Goal: Information Seeking & Learning: Check status

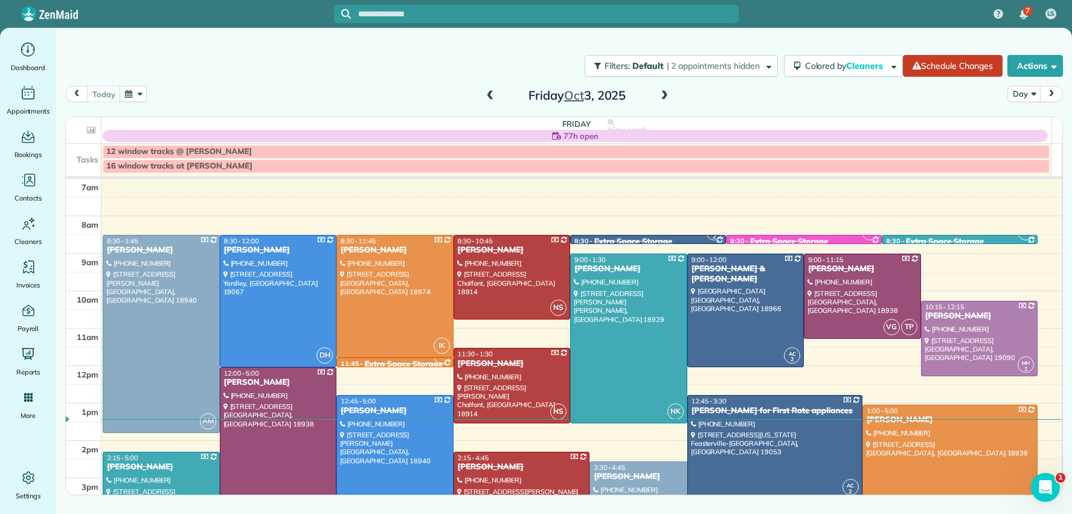
scroll to position [50, 0]
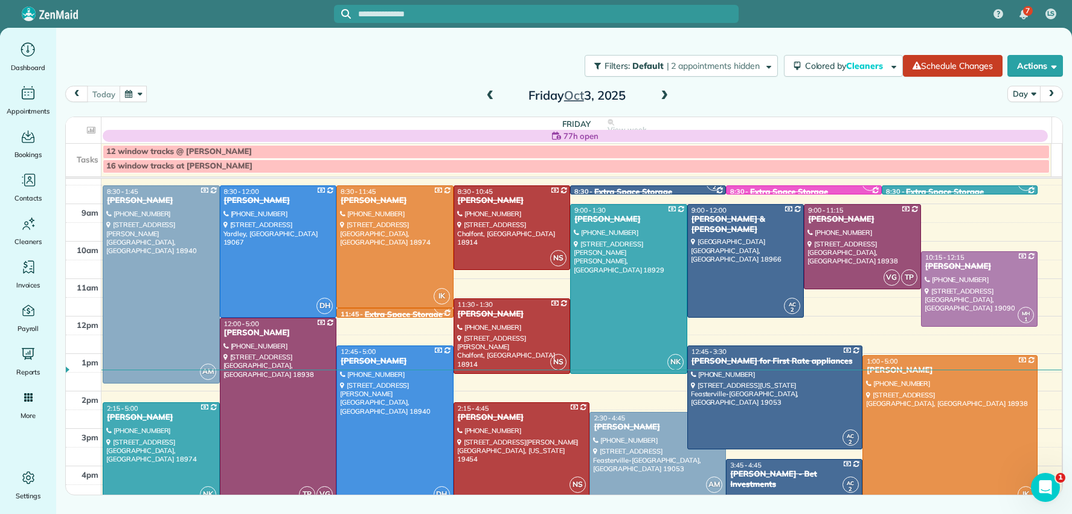
click at [665, 92] on span at bounding box center [664, 96] width 13 height 11
click at [664, 92] on span at bounding box center [664, 96] width 13 height 11
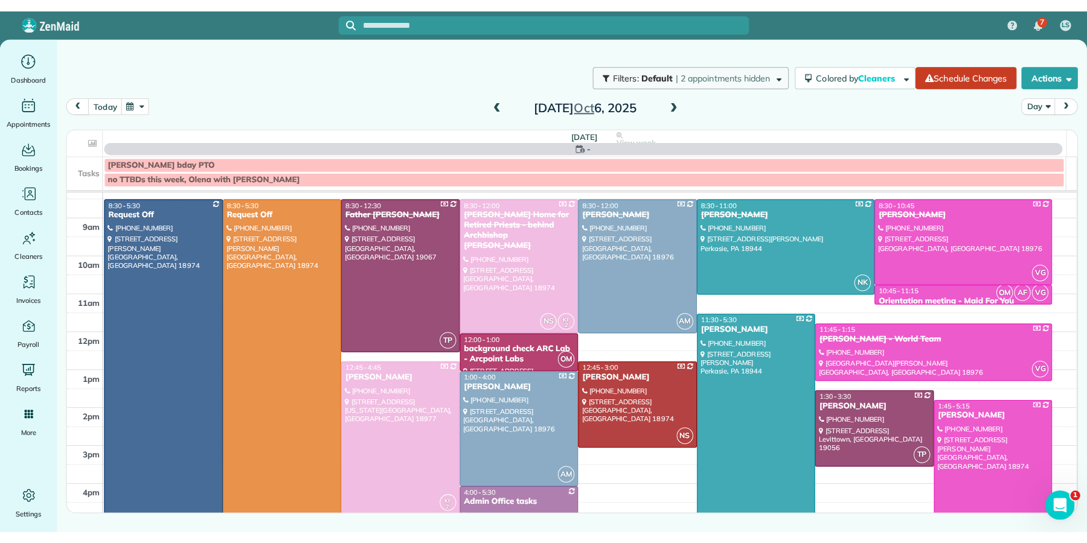
scroll to position [0, 0]
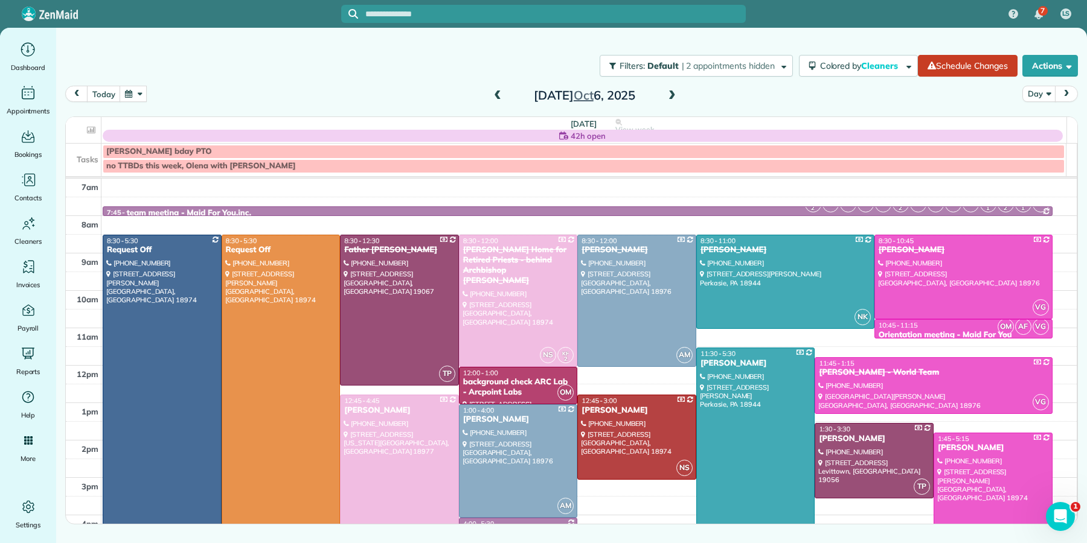
click at [132, 92] on button "button" at bounding box center [134, 94] width 28 height 16
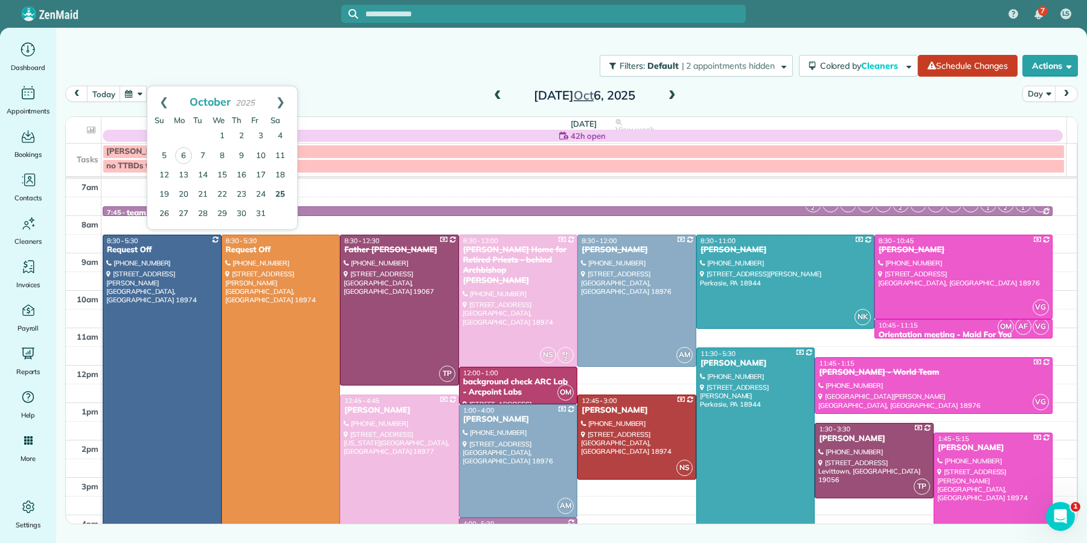
click at [280, 194] on link "25" at bounding box center [280, 194] width 19 height 19
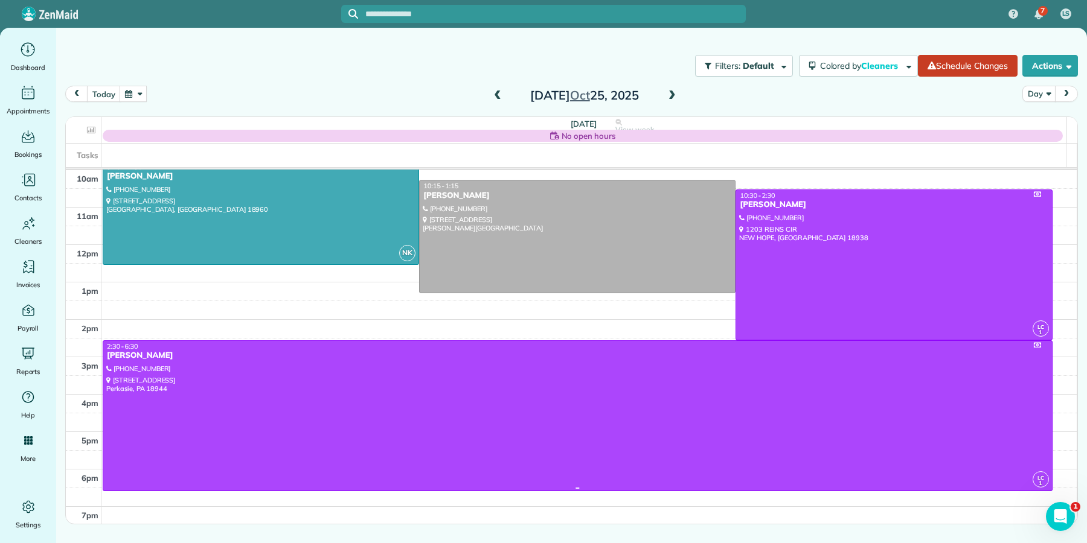
scroll to position [115, 0]
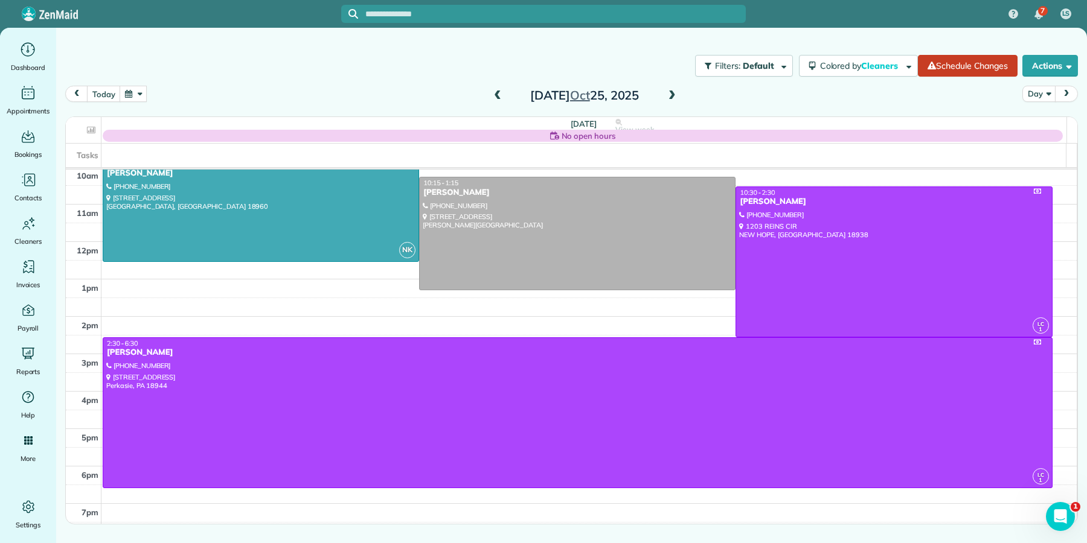
click at [497, 97] on span at bounding box center [497, 96] width 13 height 11
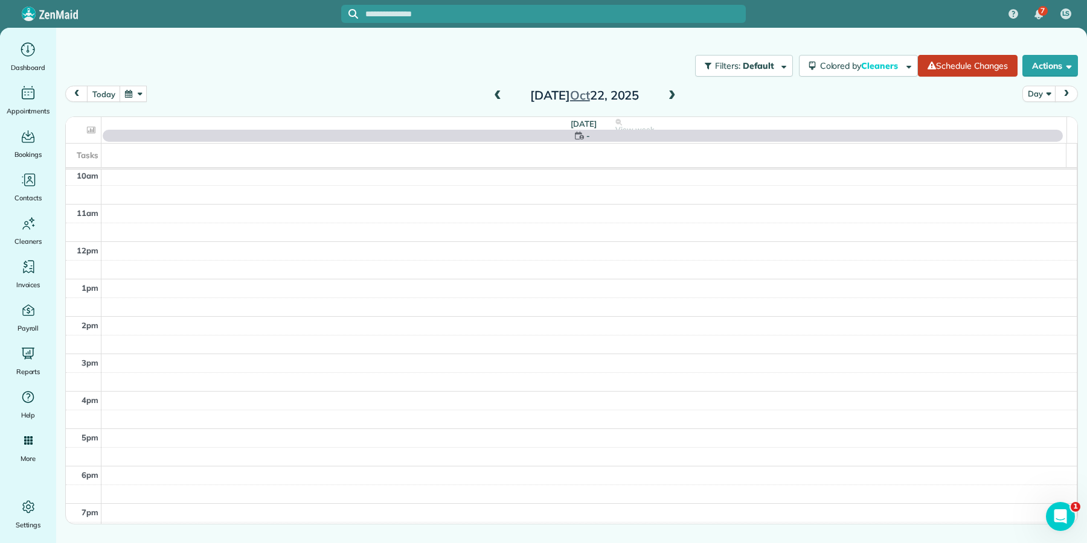
scroll to position [0, 0]
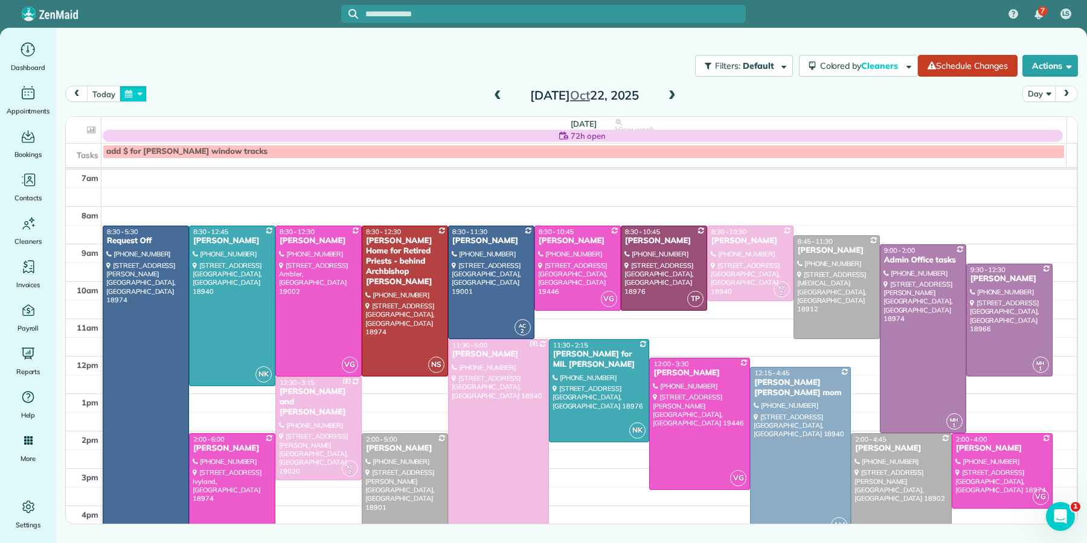
click at [126, 93] on button "button" at bounding box center [134, 94] width 28 height 16
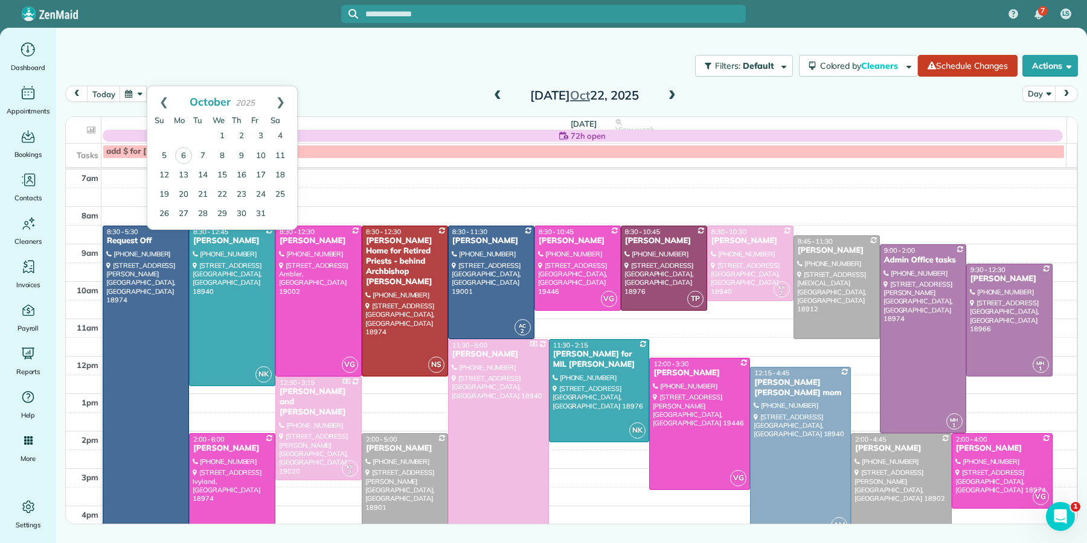
click at [179, 138] on td at bounding box center [183, 136] width 19 height 19
click at [181, 128] on td at bounding box center [183, 136] width 19 height 19
click at [165, 101] on link "Prev" at bounding box center [163, 101] width 33 height 30
click at [184, 211] on link "29" at bounding box center [183, 213] width 19 height 19
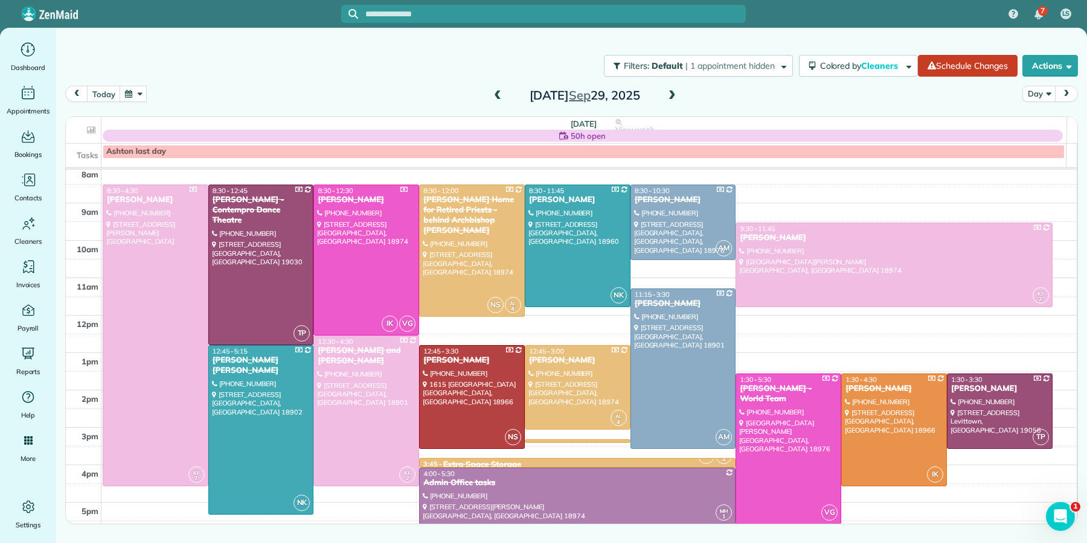
scroll to position [38, 0]
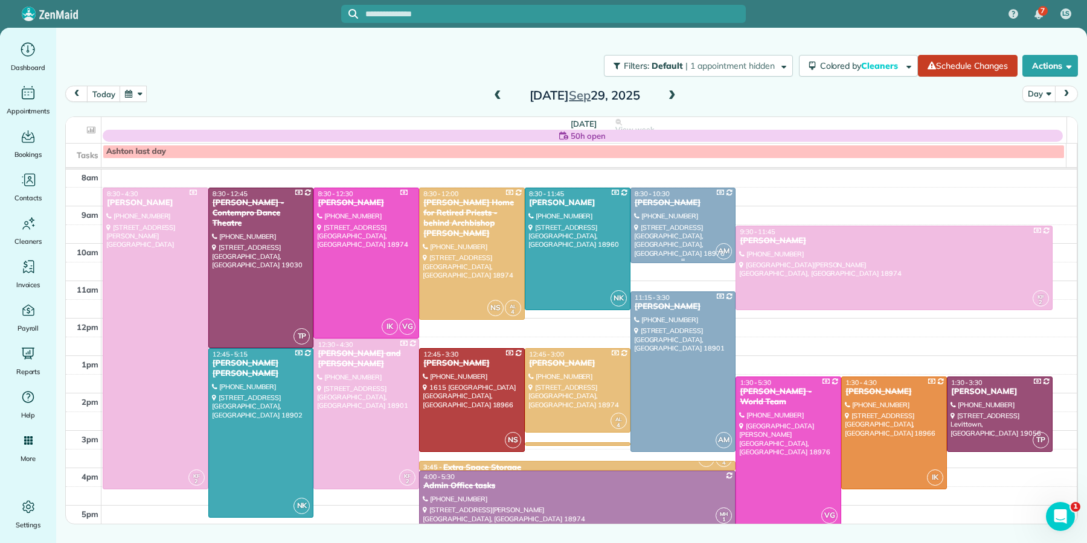
click at [677, 203] on div "[PERSON_NAME]" at bounding box center [683, 203] width 98 height 10
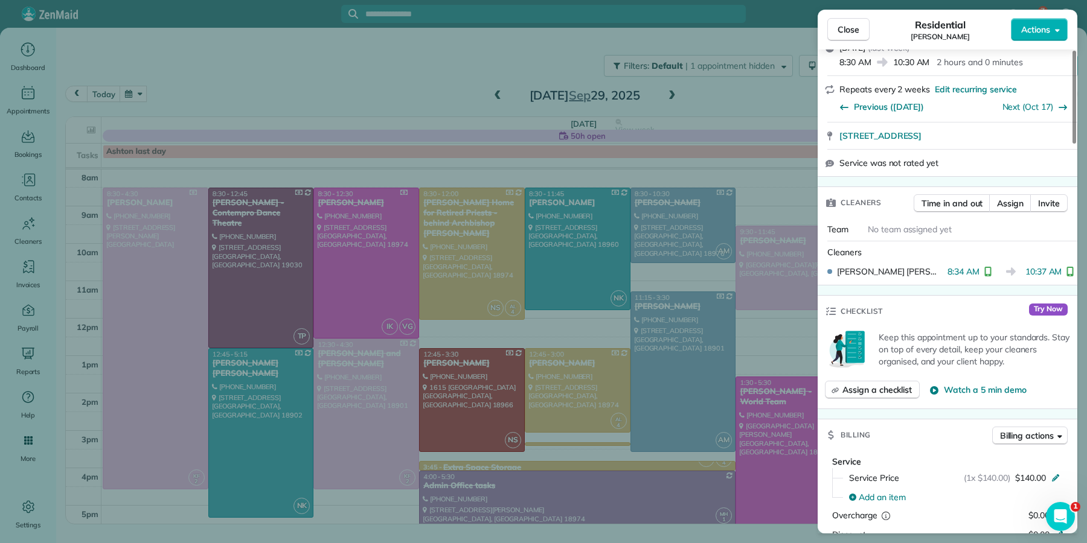
scroll to position [391, 0]
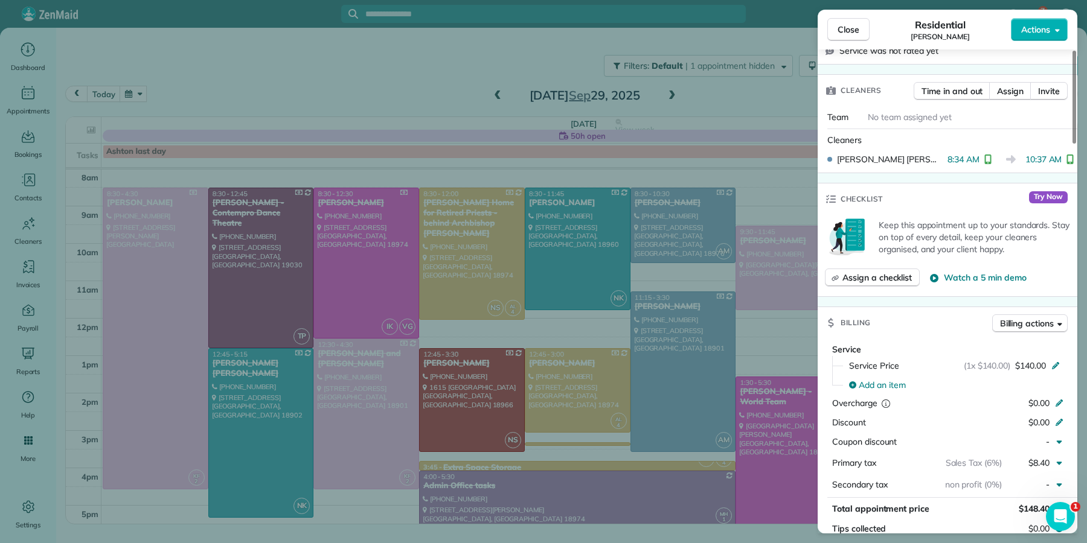
click at [843, 37] on button "Close" at bounding box center [848, 29] width 42 height 23
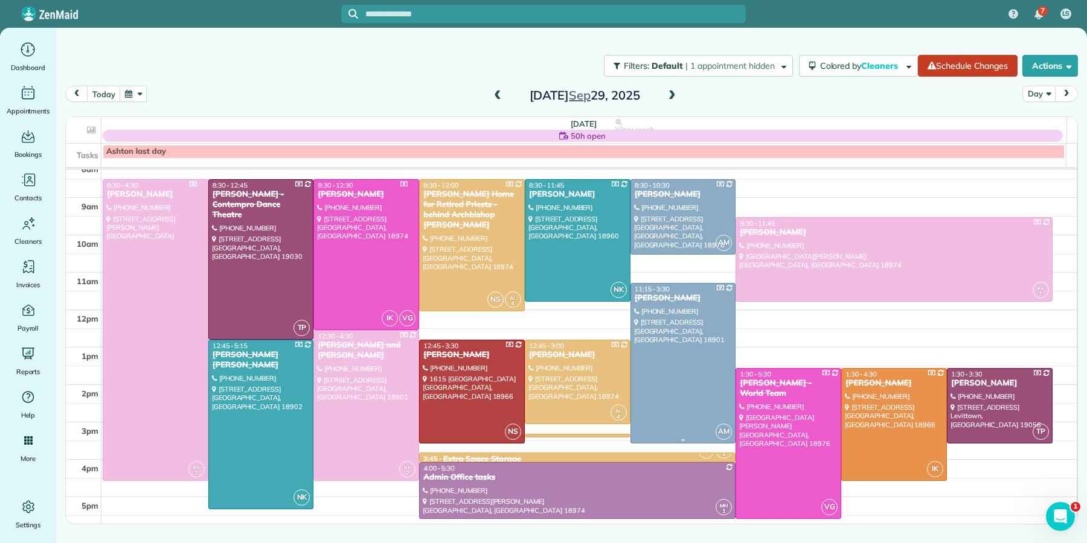
scroll to position [62, 0]
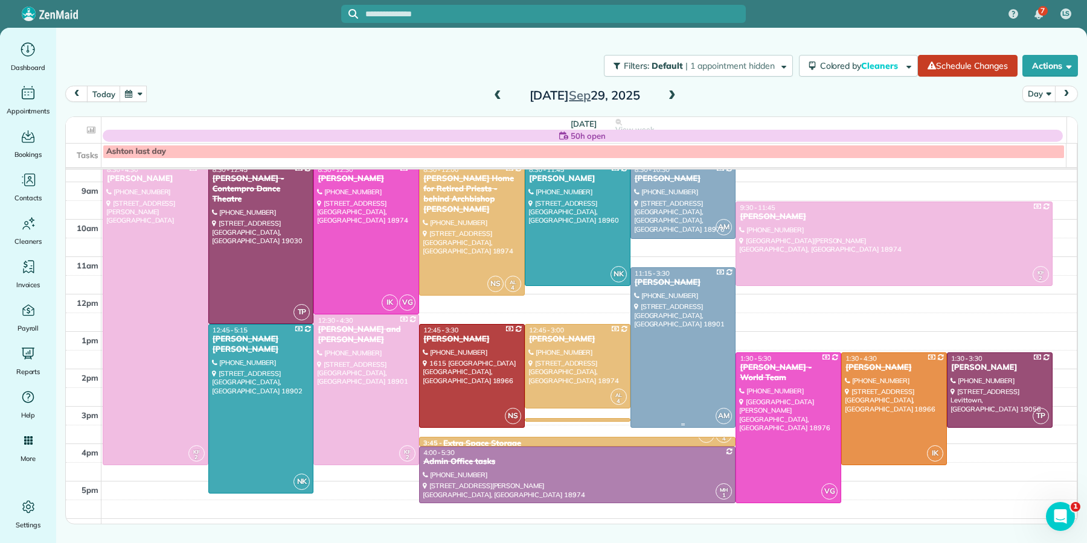
click at [659, 279] on div "[PERSON_NAME]" at bounding box center [683, 283] width 98 height 10
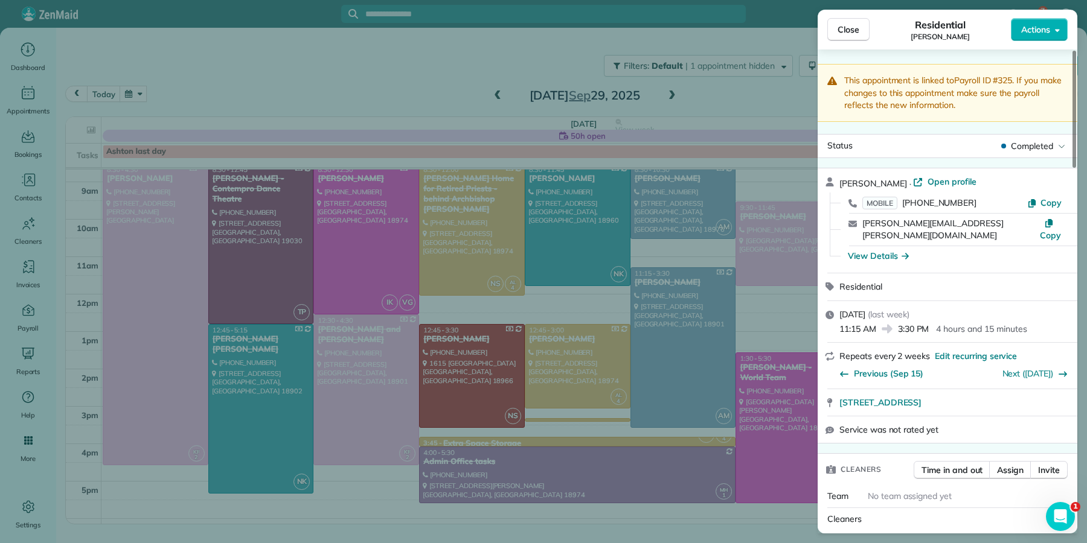
scroll to position [239, 0]
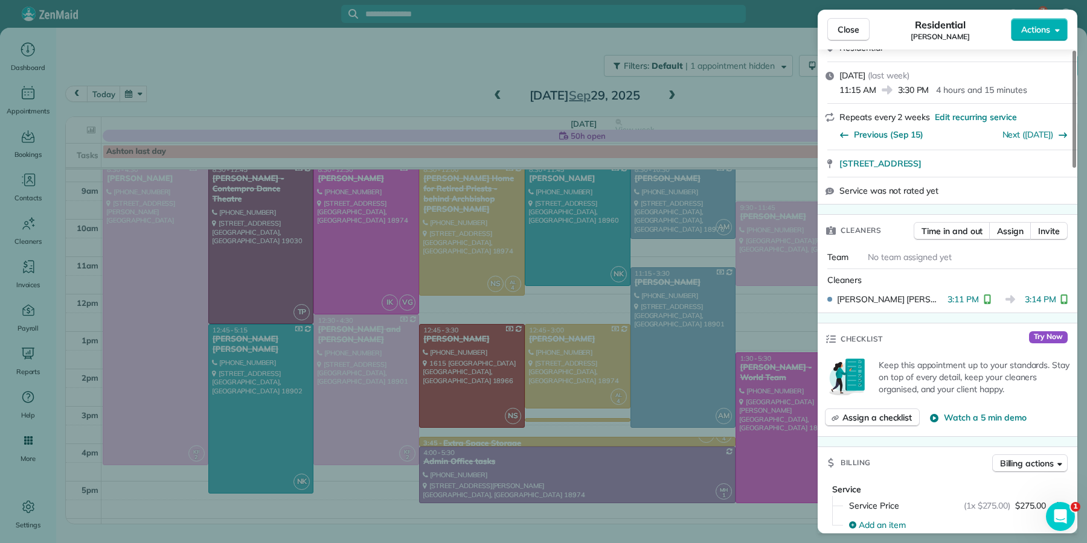
click at [852, 33] on span "Close" at bounding box center [848, 30] width 22 height 12
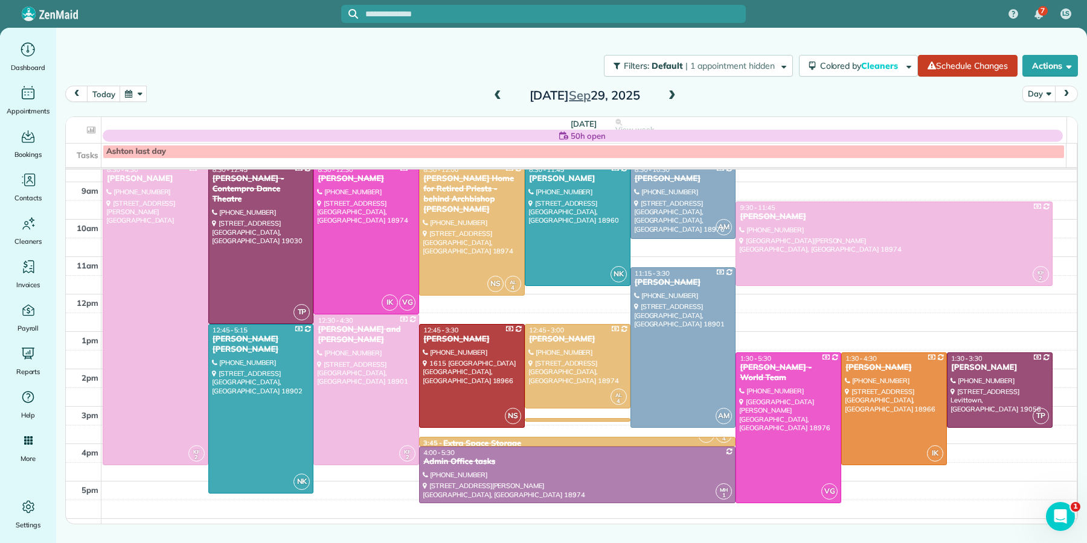
click at [665, 98] on span at bounding box center [671, 96] width 13 height 11
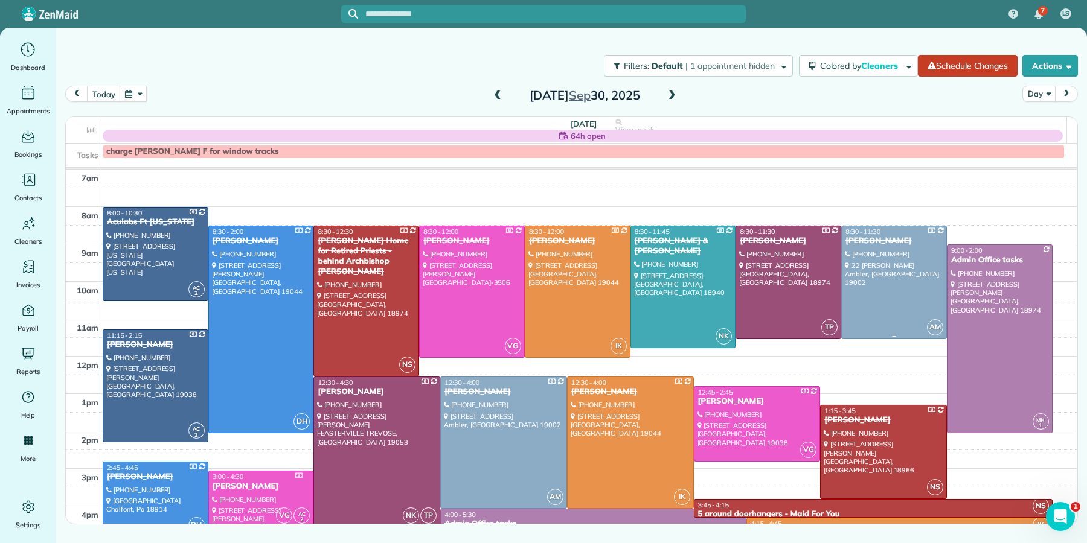
click at [863, 240] on div "[PERSON_NAME]" at bounding box center [894, 241] width 98 height 10
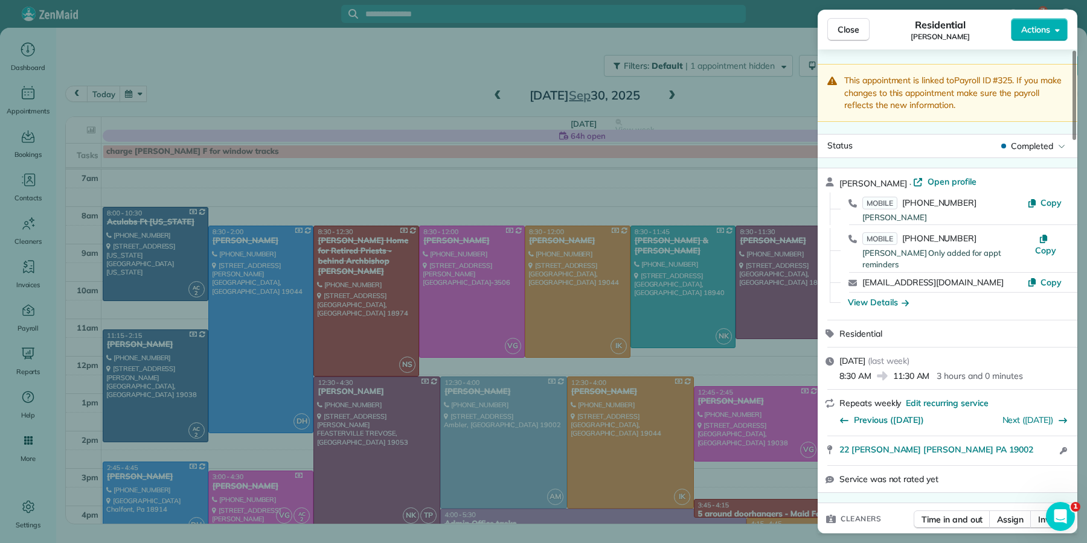
scroll to position [384, 0]
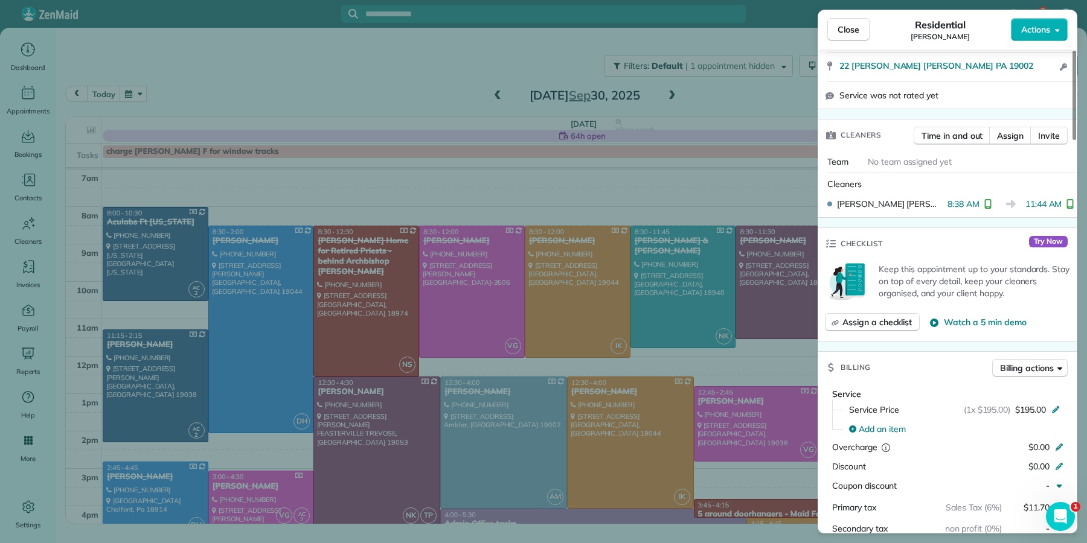
click at [850, 34] on span "Close" at bounding box center [848, 30] width 22 height 12
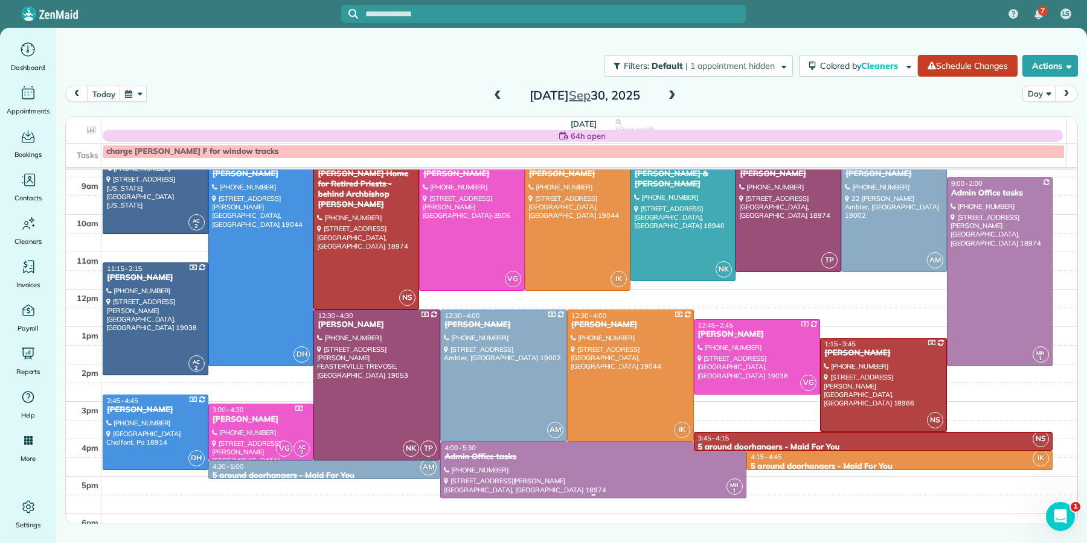
scroll to position [82, 0]
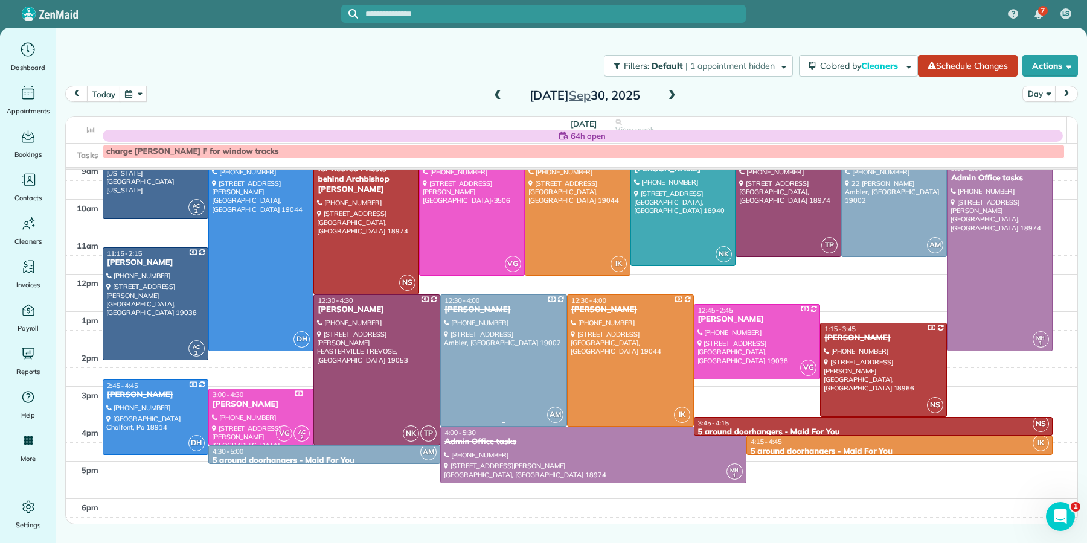
click at [482, 306] on div "[PERSON_NAME]" at bounding box center [504, 310] width 120 height 10
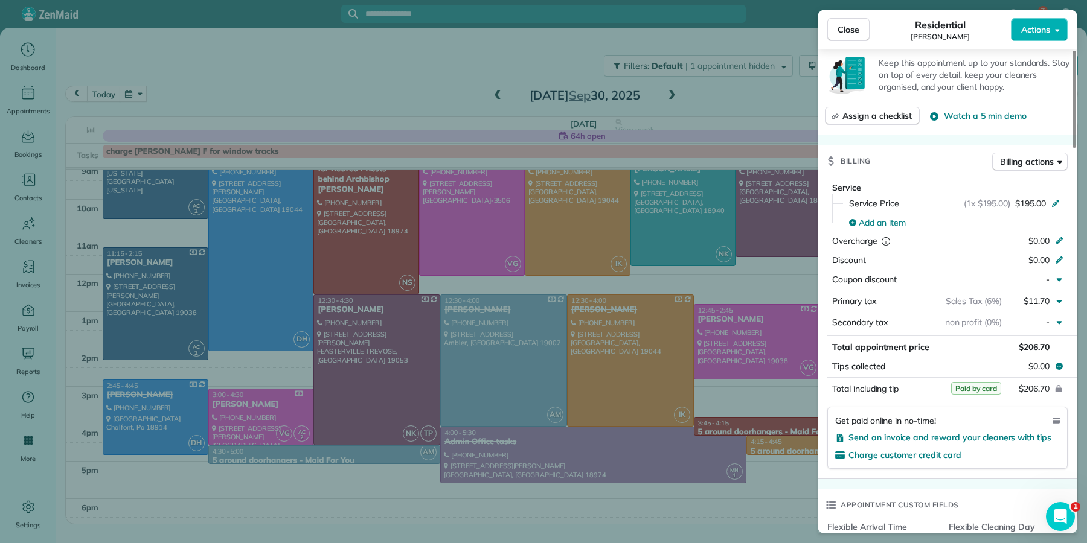
scroll to position [647, 0]
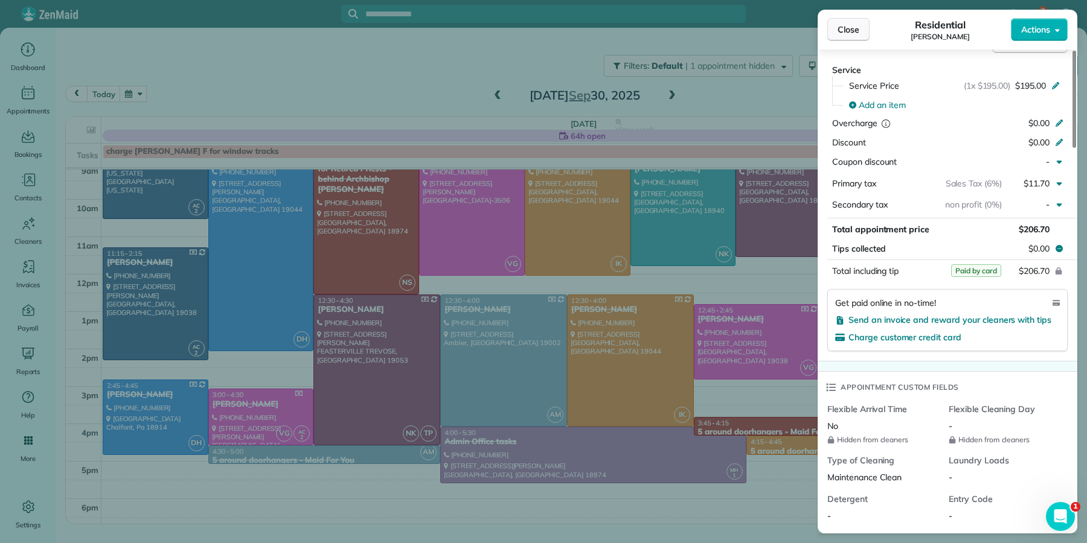
click at [840, 29] on span "Close" at bounding box center [848, 30] width 22 height 12
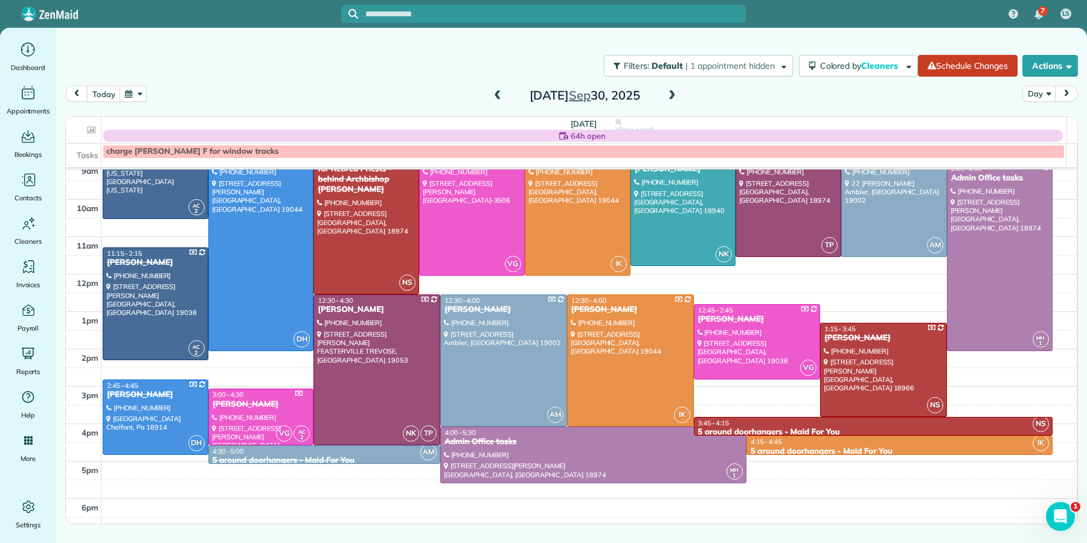
click at [322, 458] on link "AM 4:30 - 5:00 5 around doorhangers - Maid For You [PHONE_NUMBER] [STREET_ADDRE…" at bounding box center [324, 455] width 232 height 19
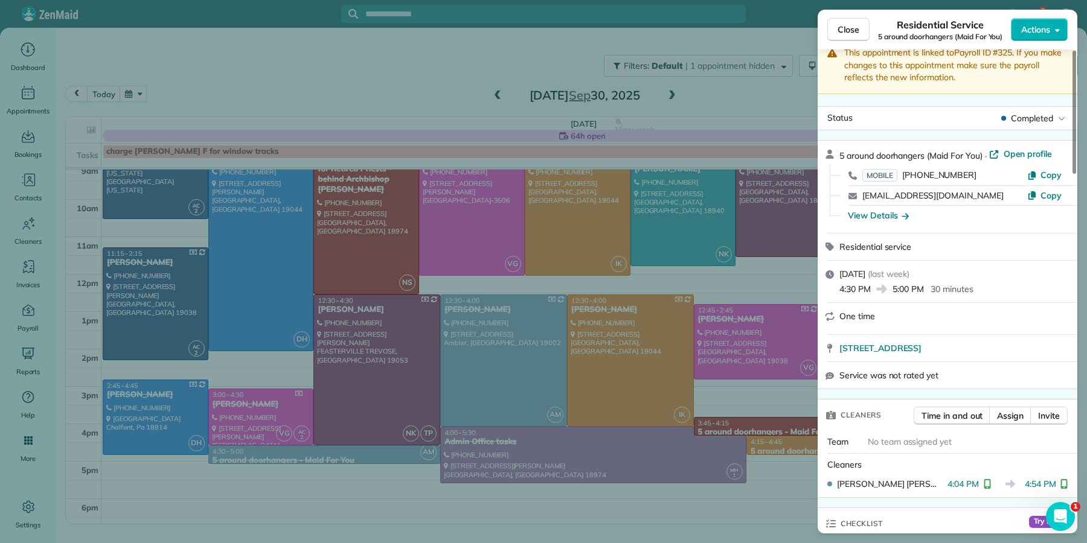
scroll to position [51, 0]
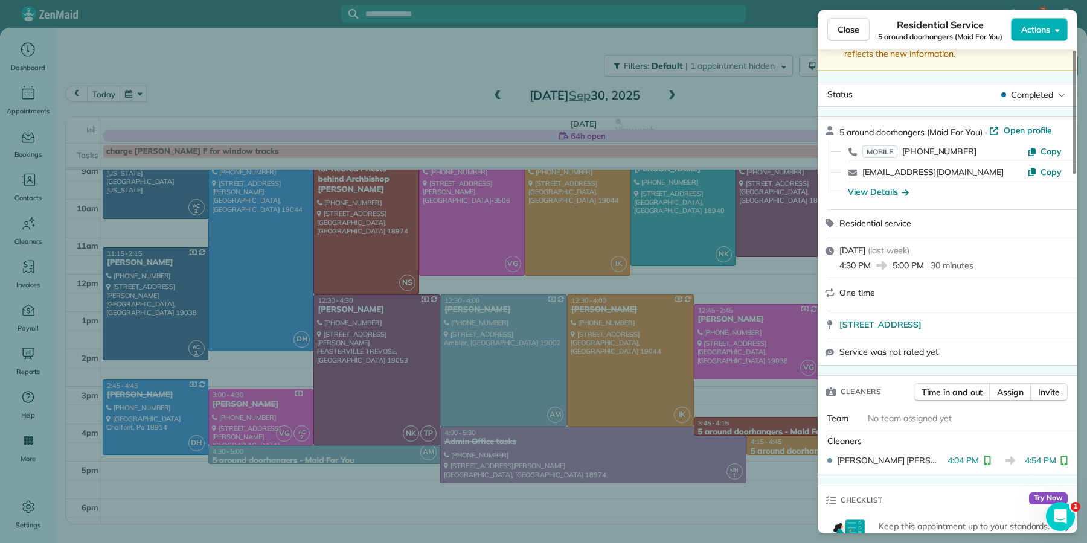
click at [848, 42] on div "Close Residential Service 5 around doorhangers (Maid For You) Actions" at bounding box center [948, 30] width 260 height 40
click at [848, 31] on span "Close" at bounding box center [848, 30] width 22 height 12
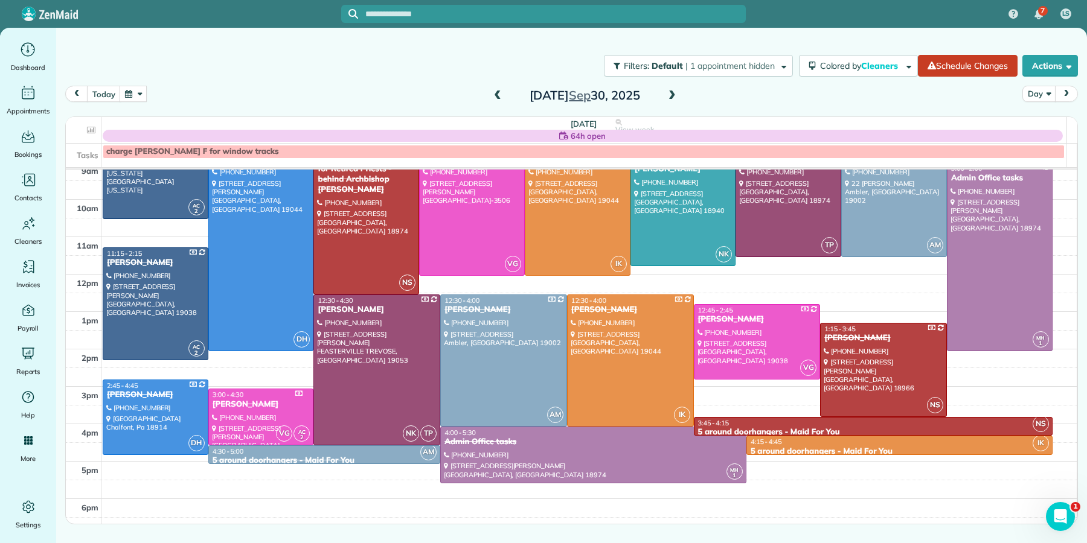
click at [673, 95] on span at bounding box center [671, 96] width 13 height 11
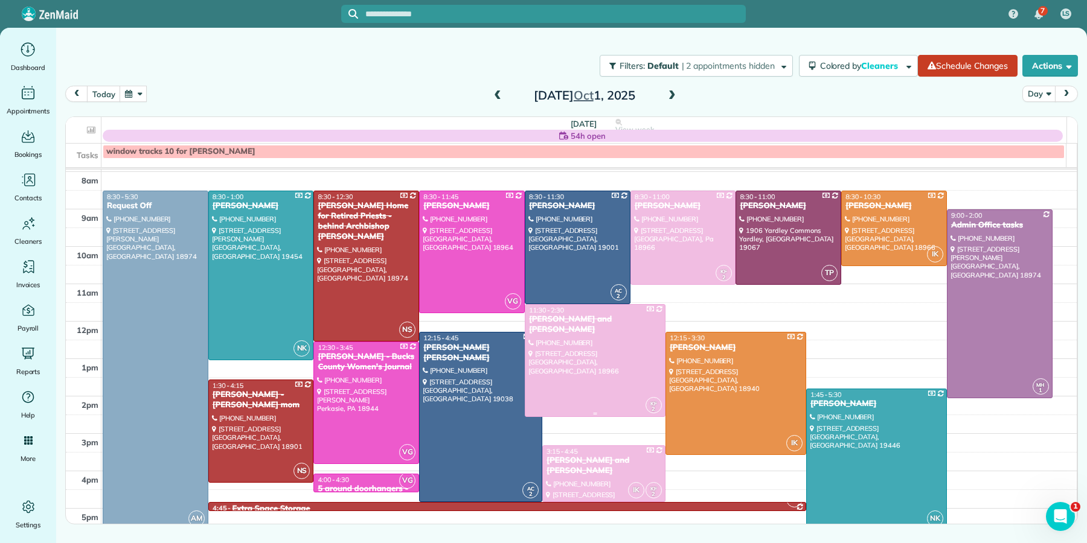
scroll to position [46, 0]
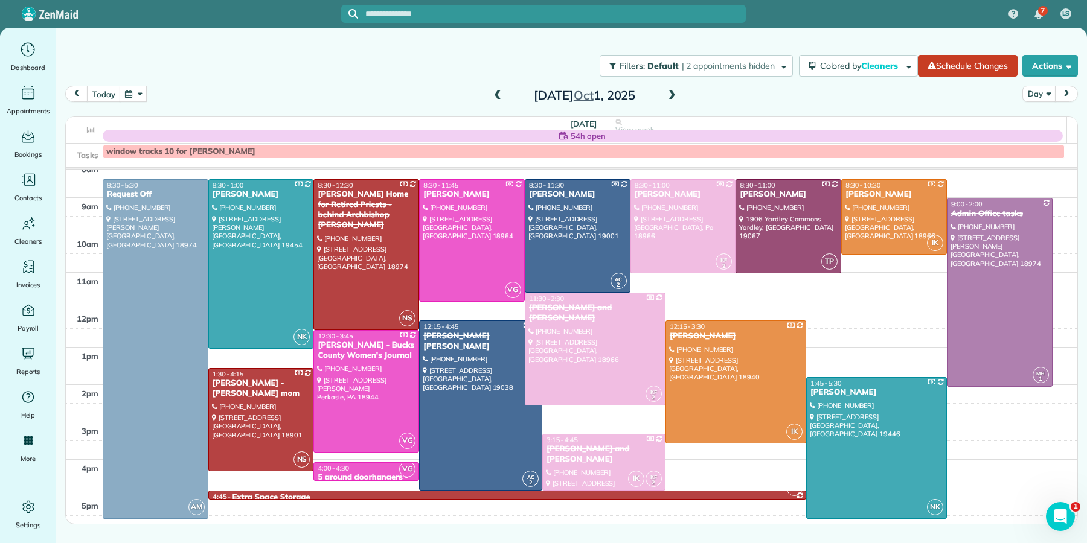
click at [676, 89] on span at bounding box center [671, 96] width 13 height 18
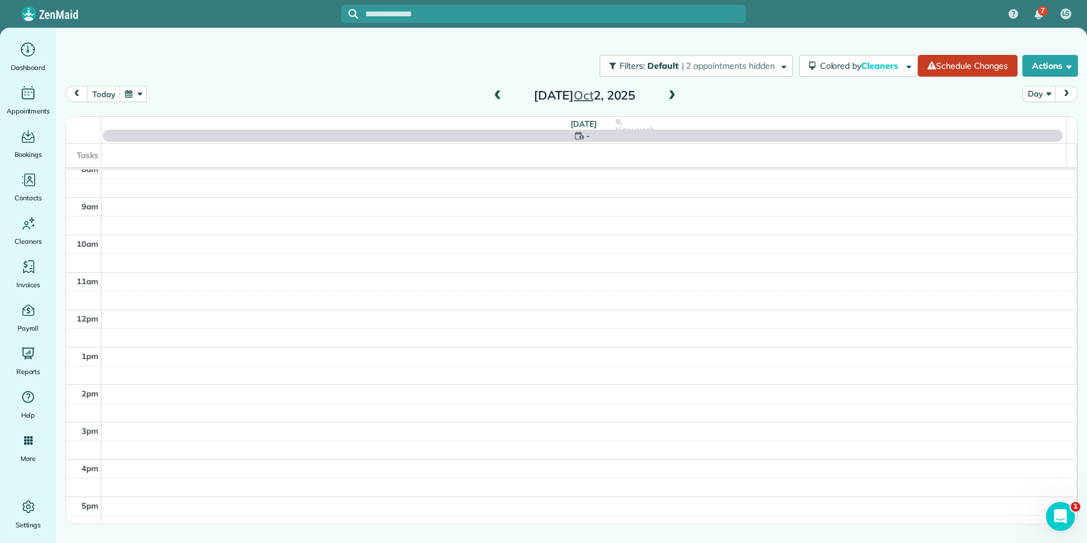
scroll to position [0, 0]
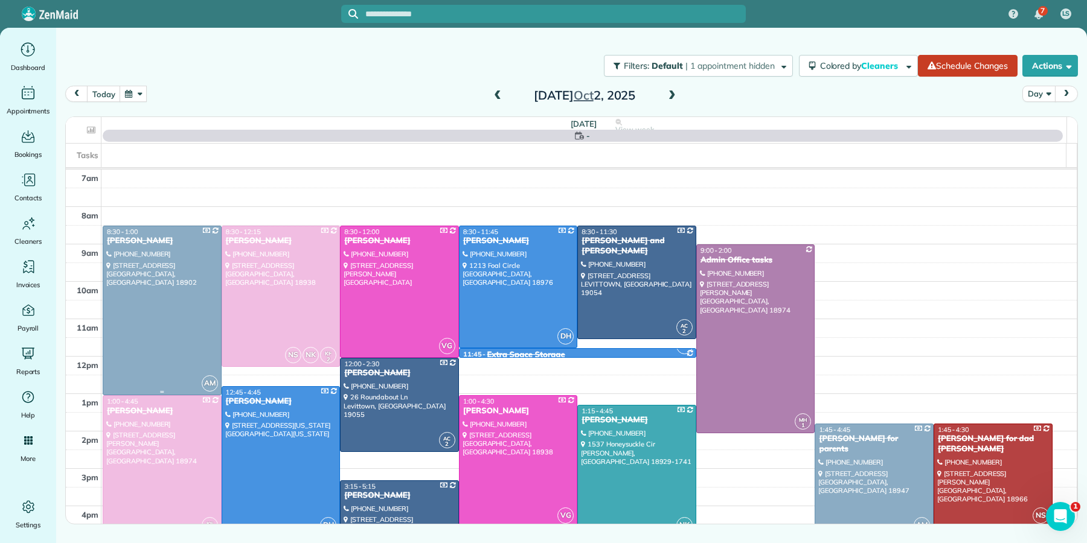
click at [138, 238] on div "[PERSON_NAME]" at bounding box center [162, 241] width 112 height 10
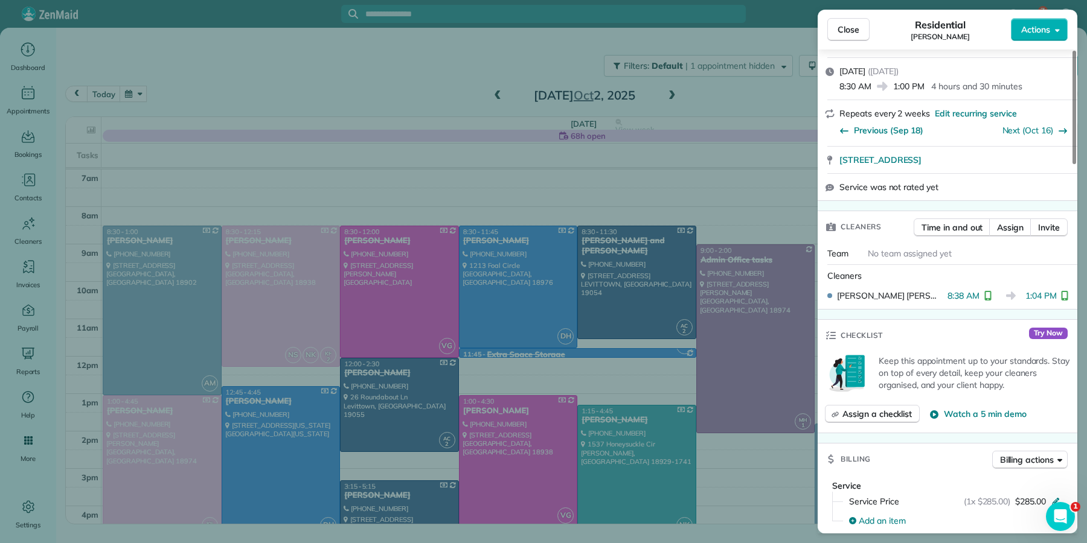
scroll to position [242, 0]
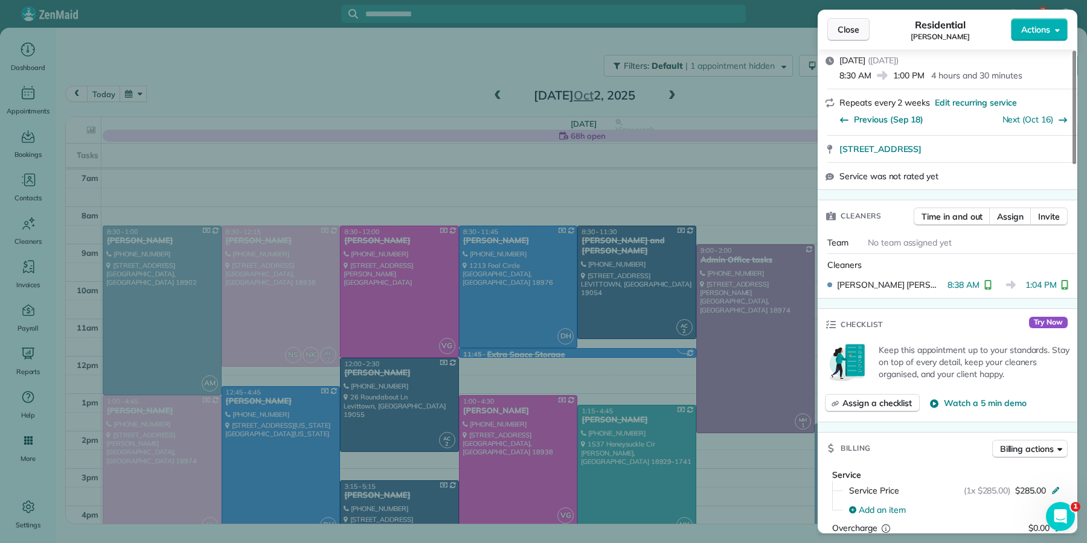
click at [839, 28] on span "Close" at bounding box center [848, 30] width 22 height 12
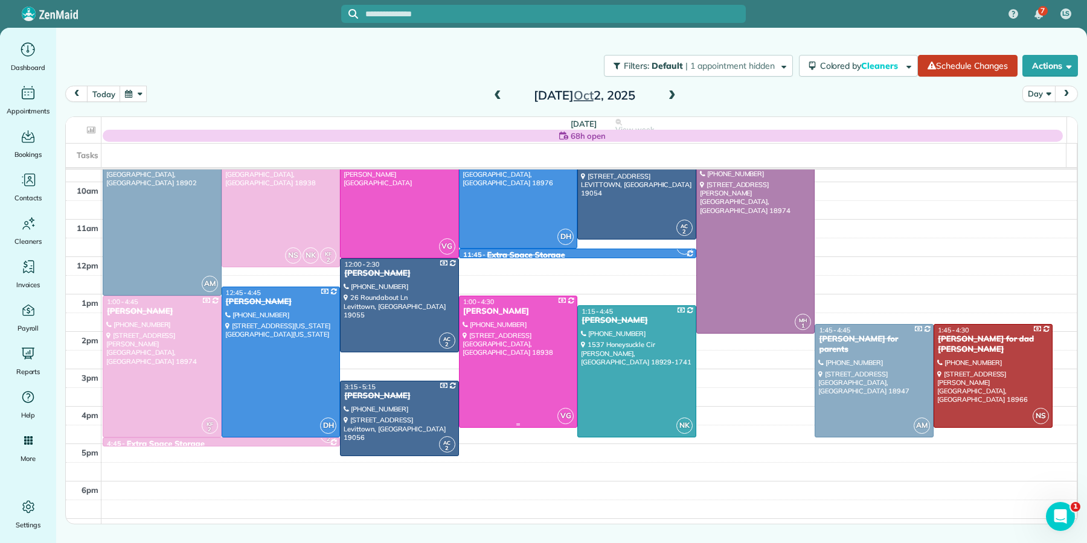
scroll to position [101, 0]
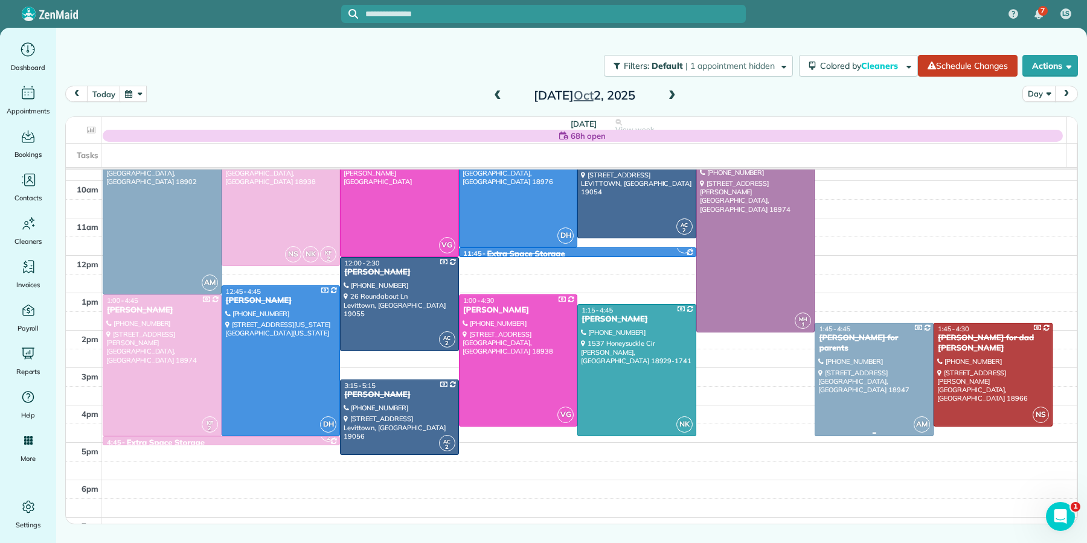
click at [859, 336] on div "[PERSON_NAME] for parents" at bounding box center [874, 343] width 112 height 21
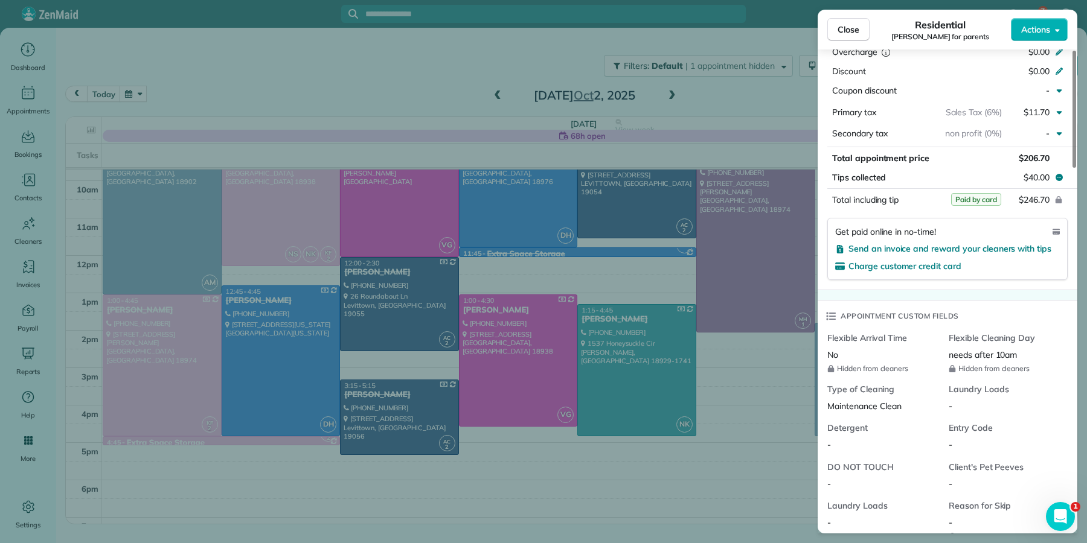
scroll to position [586, 0]
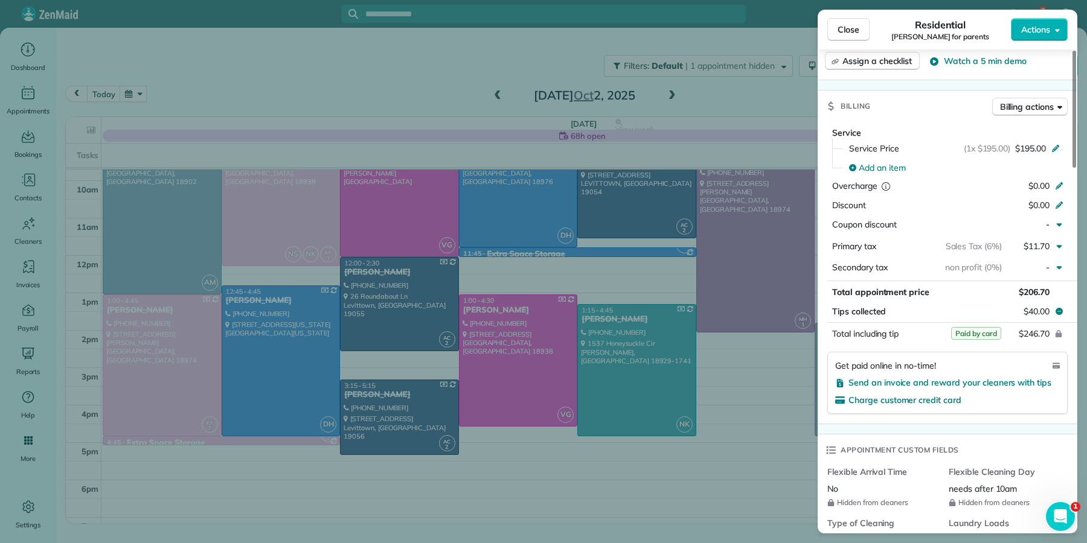
click at [848, 31] on span "Close" at bounding box center [848, 30] width 22 height 12
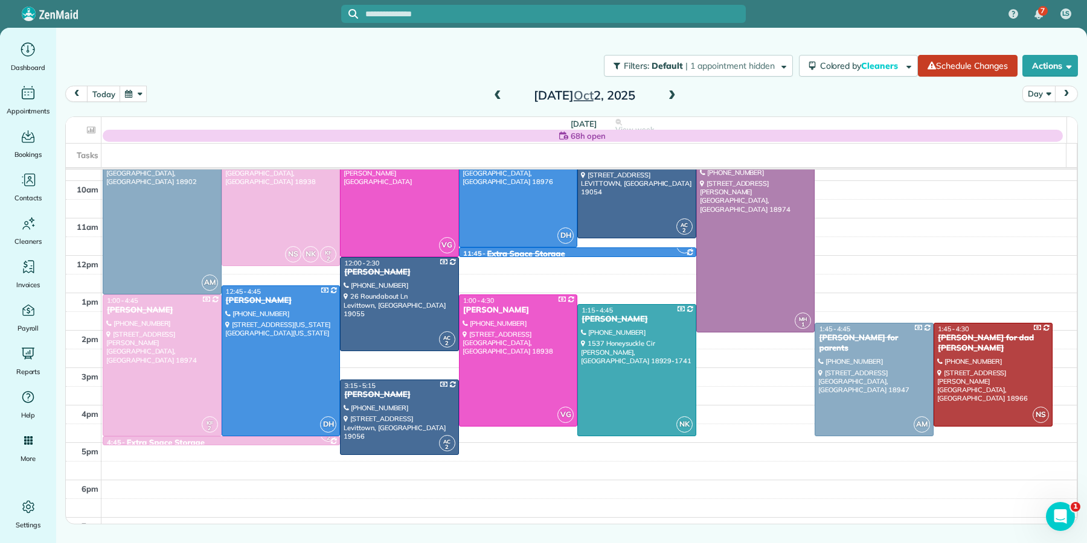
click at [673, 91] on span at bounding box center [671, 96] width 13 height 11
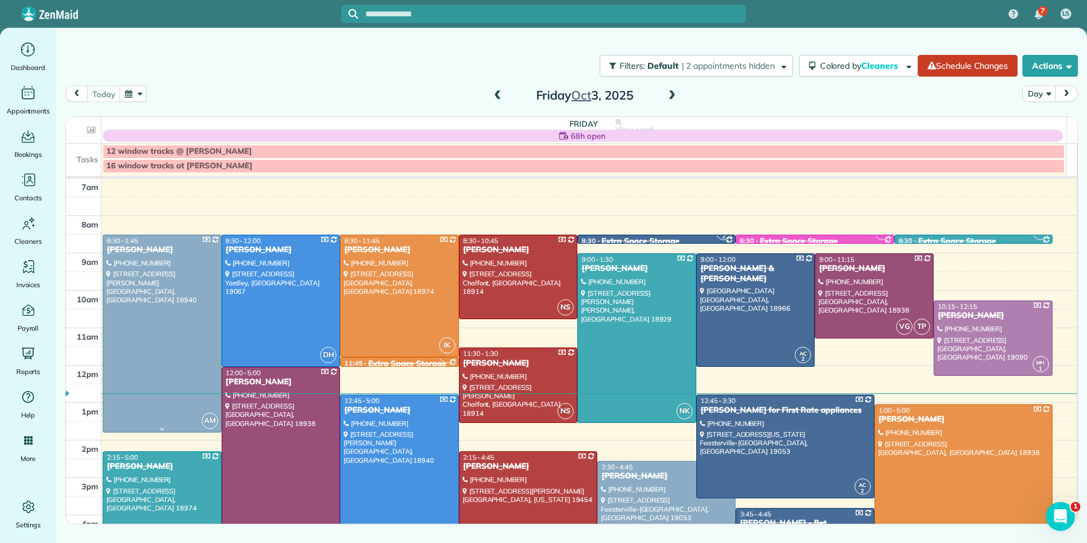
click at [171, 336] on div at bounding box center [162, 333] width 118 height 197
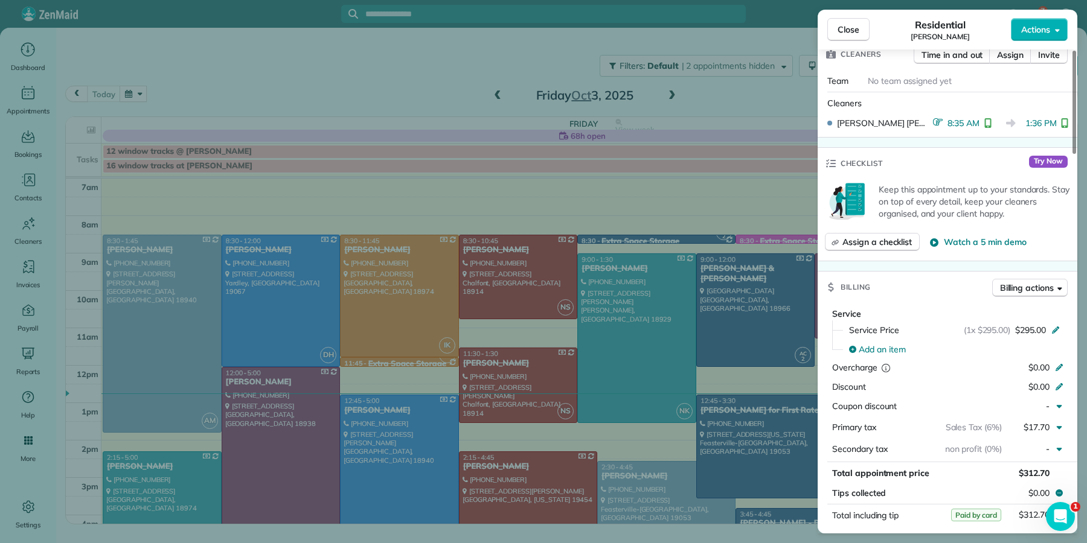
scroll to position [426, 0]
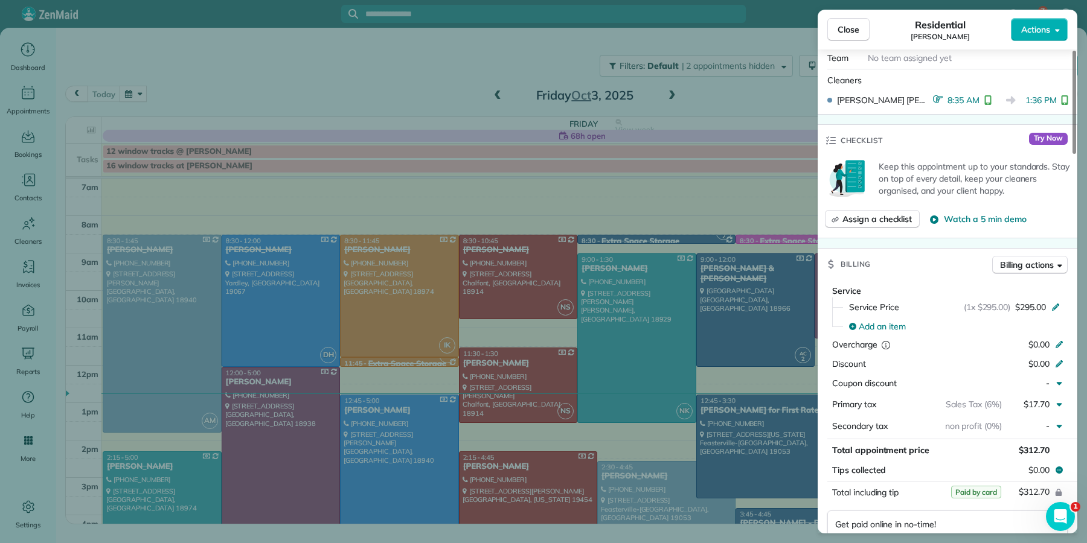
click at [853, 30] on span "Close" at bounding box center [848, 30] width 22 height 12
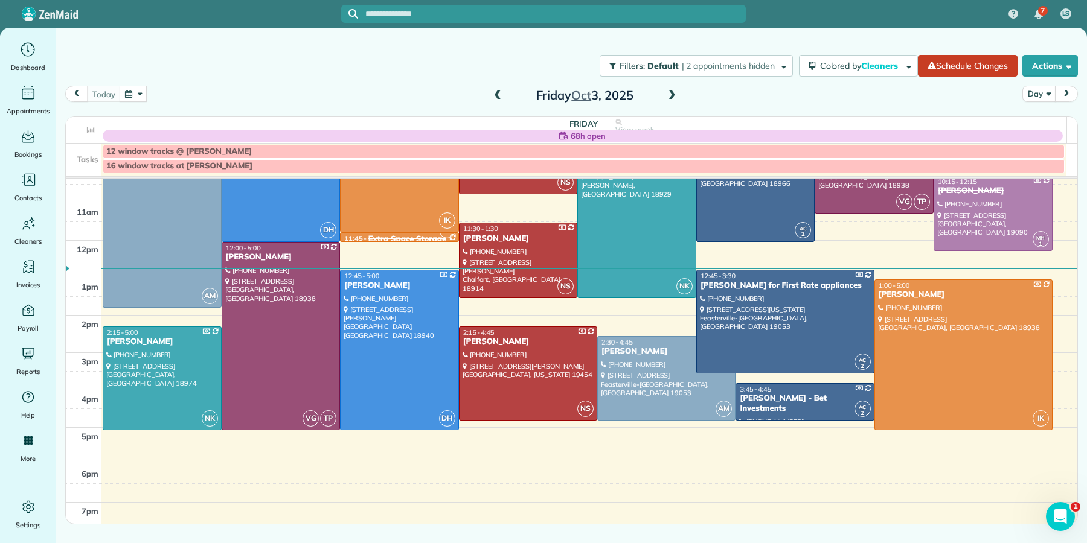
scroll to position [126, 0]
click at [628, 353] on div "[PERSON_NAME]" at bounding box center [666, 351] width 131 height 10
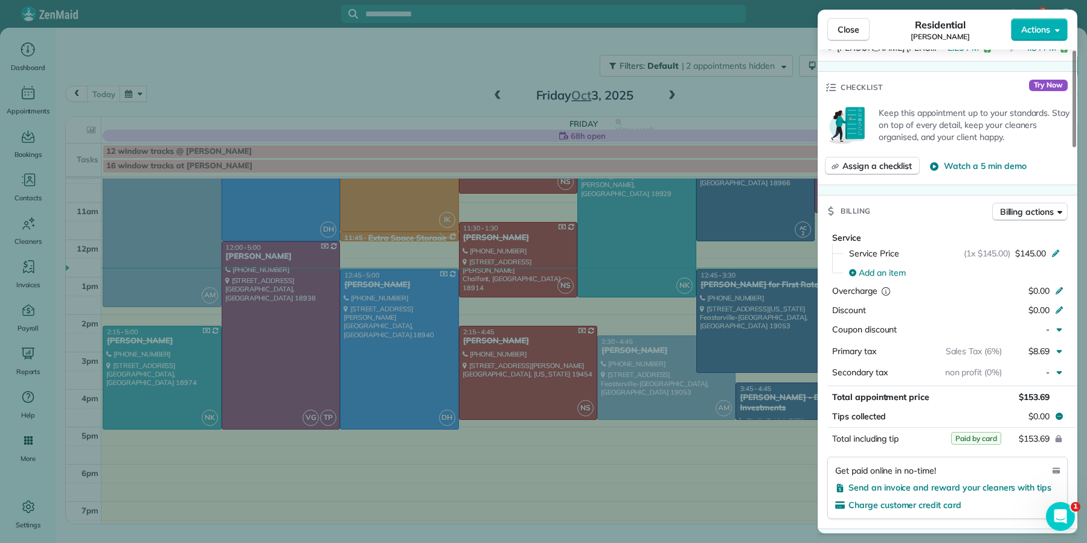
scroll to position [498, 0]
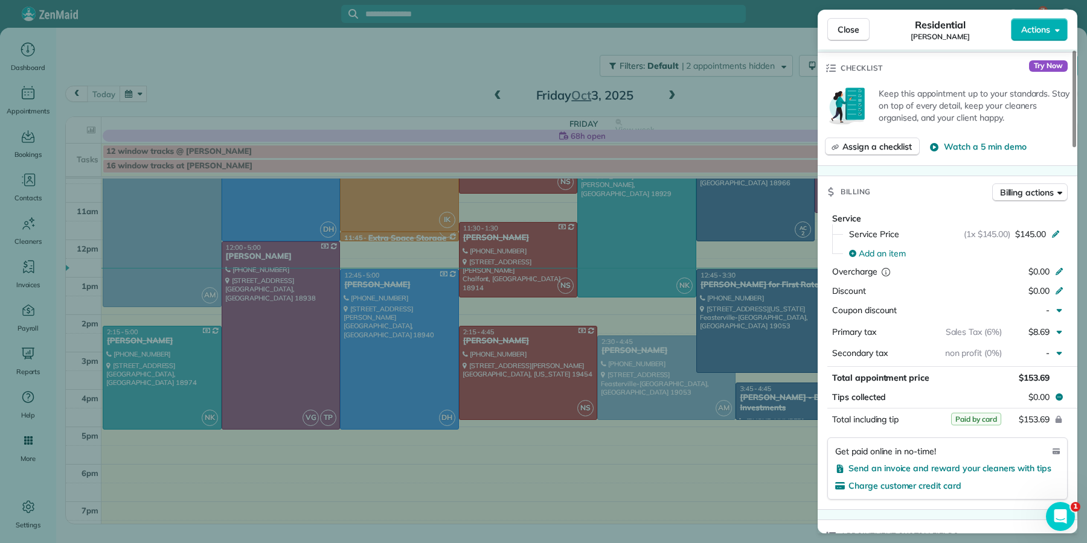
click at [861, 31] on button "Close" at bounding box center [848, 29] width 42 height 23
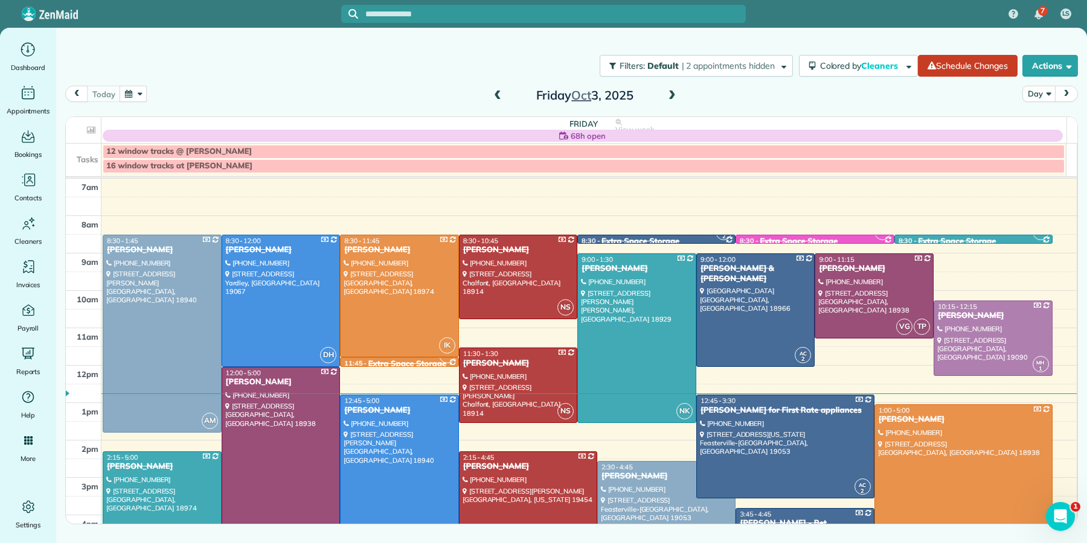
click at [668, 91] on span at bounding box center [671, 96] width 13 height 11
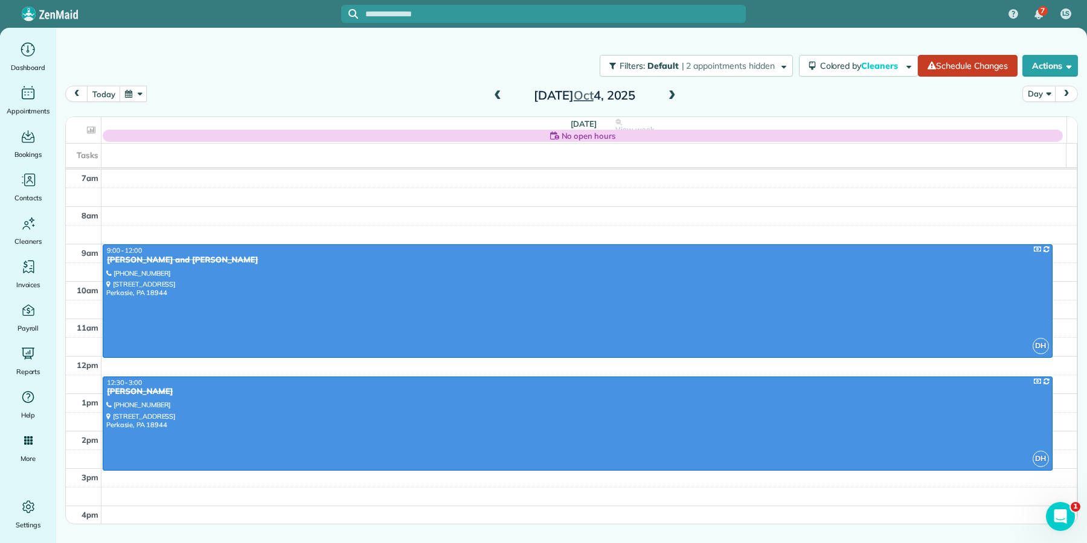
click at [495, 93] on span at bounding box center [497, 96] width 13 height 11
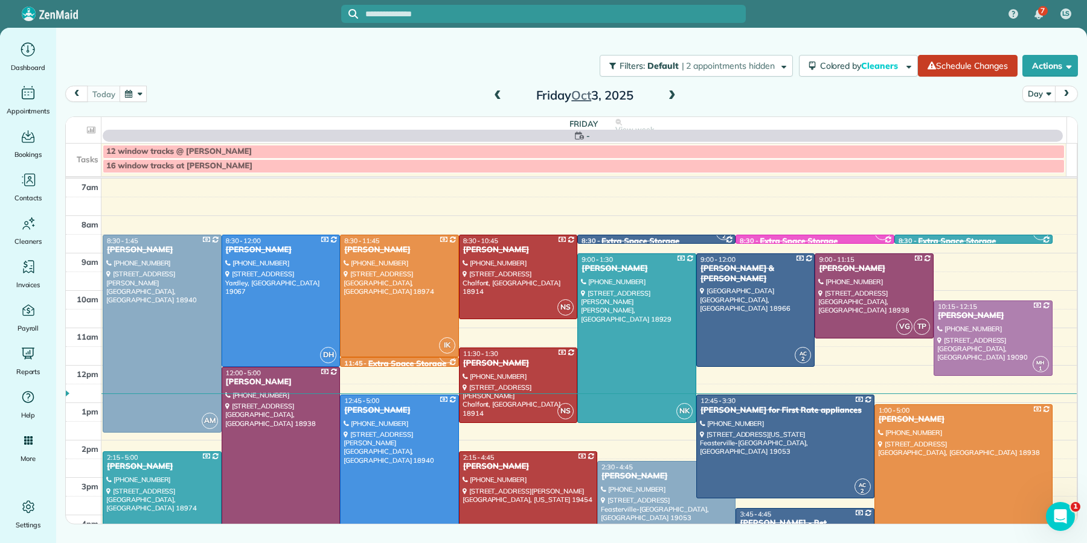
click at [495, 93] on span at bounding box center [497, 96] width 13 height 11
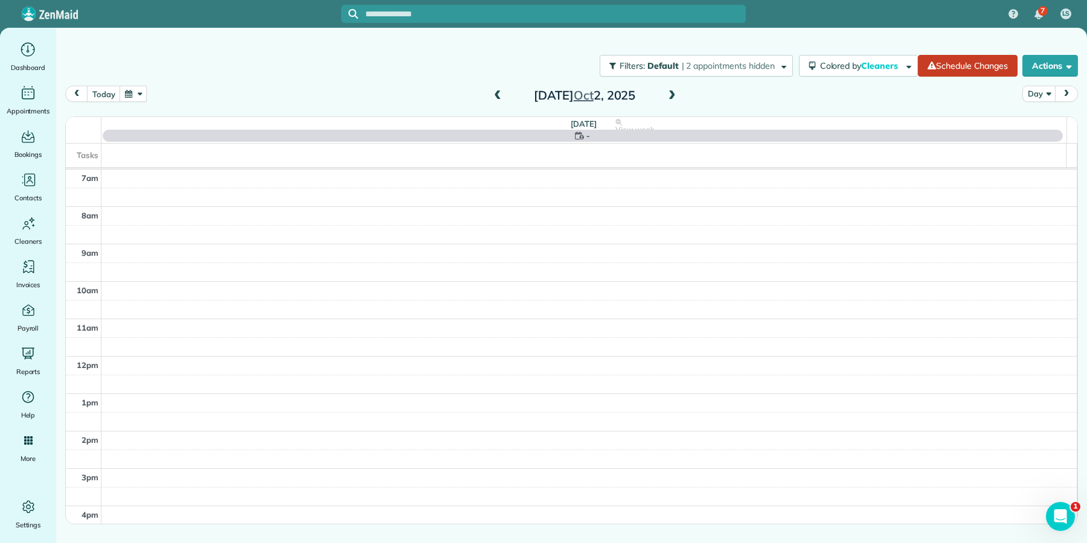
click at [496, 95] on span at bounding box center [497, 96] width 13 height 11
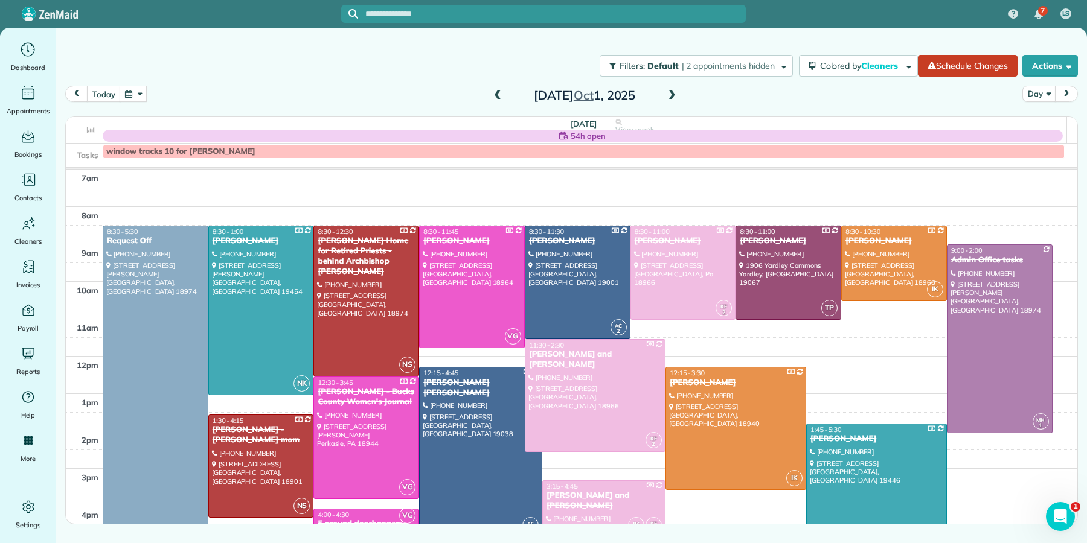
click at [496, 96] on span at bounding box center [497, 96] width 13 height 11
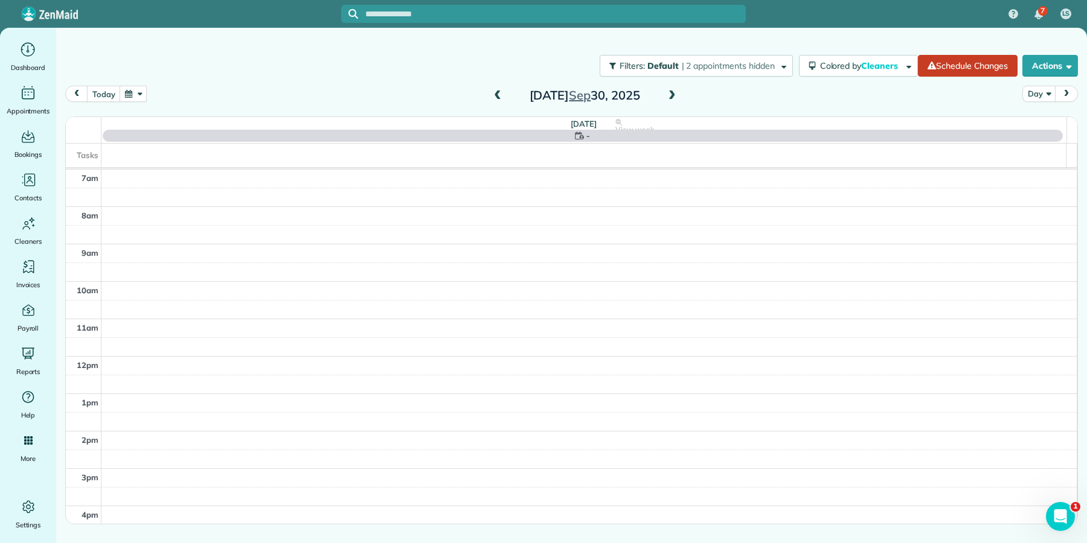
click at [496, 96] on span at bounding box center [497, 96] width 13 height 11
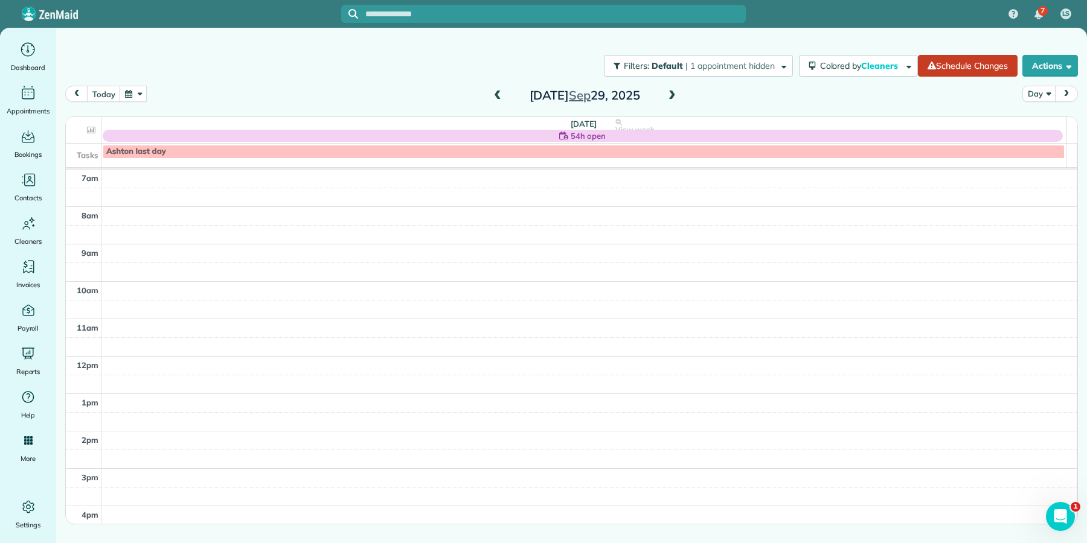
click at [673, 93] on span at bounding box center [671, 96] width 13 height 11
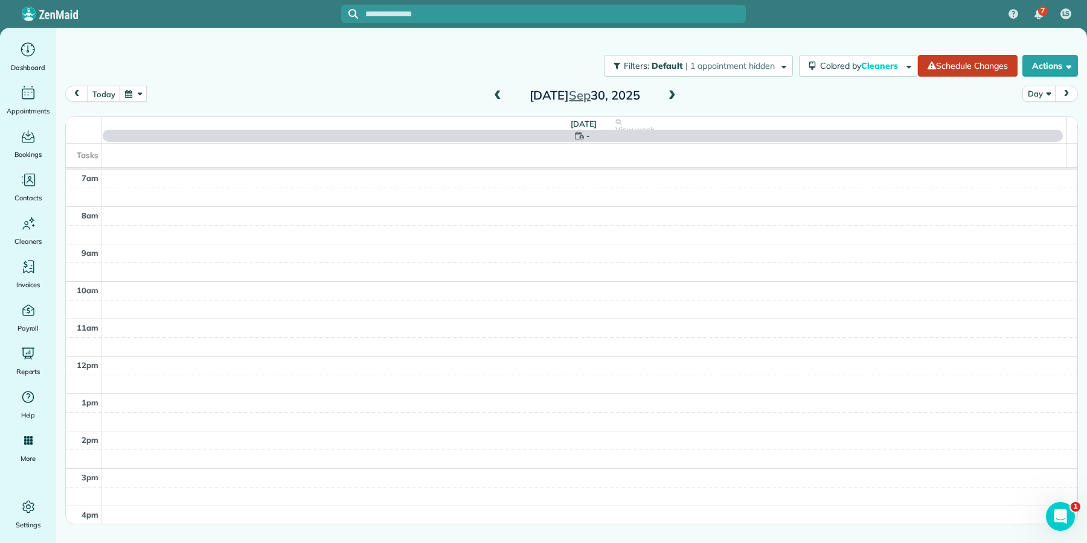
click at [495, 95] on span at bounding box center [497, 96] width 13 height 11
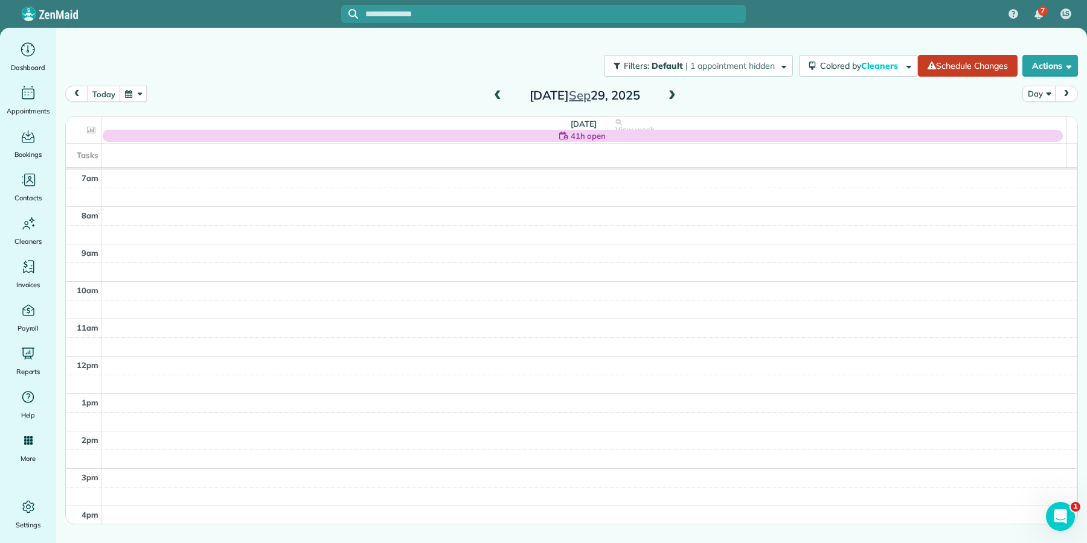
click at [673, 92] on span at bounding box center [671, 96] width 13 height 11
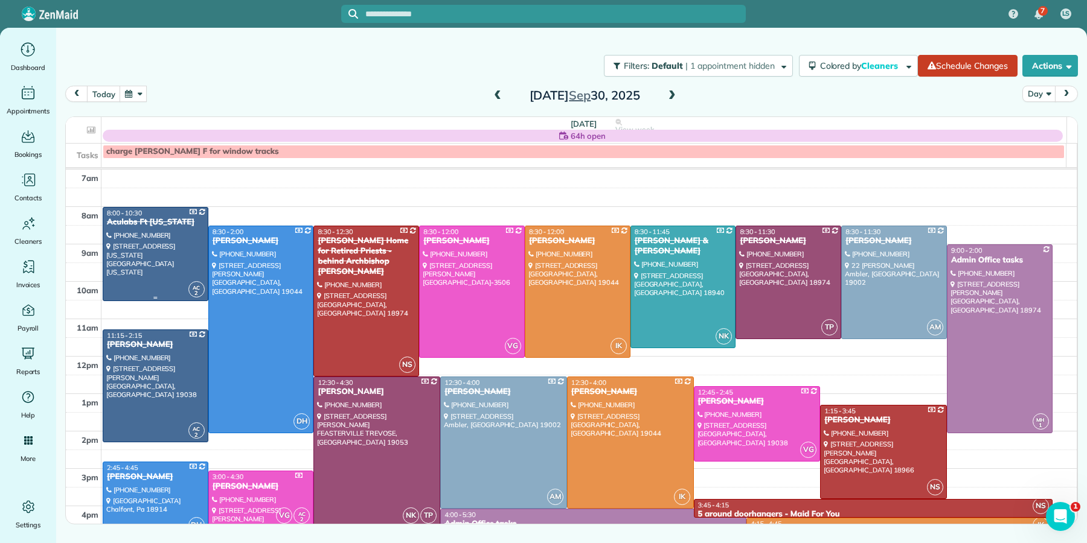
click at [127, 243] on div at bounding box center [155, 254] width 104 height 93
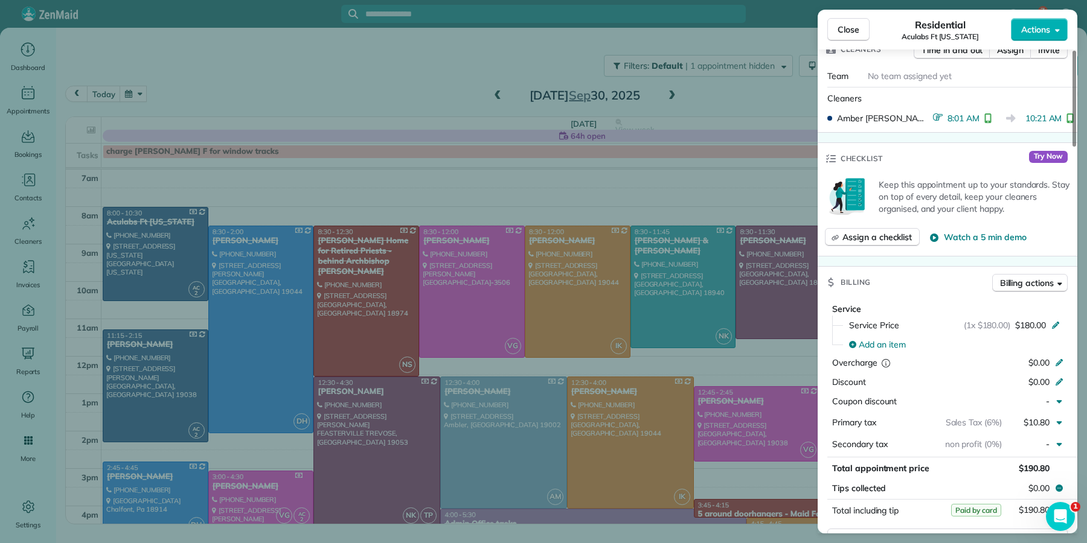
scroll to position [464, 0]
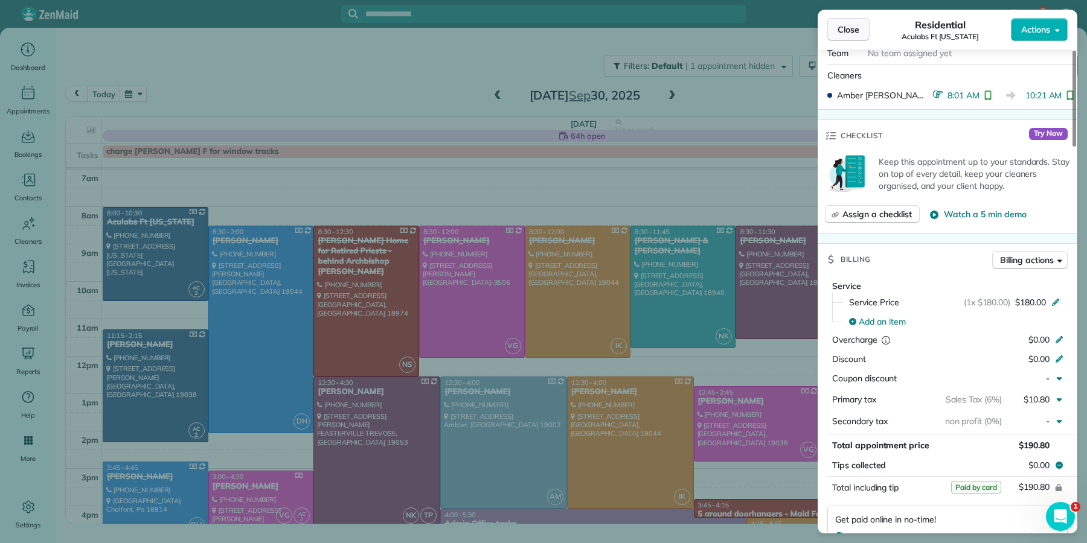
click at [850, 30] on span "Close" at bounding box center [848, 30] width 22 height 12
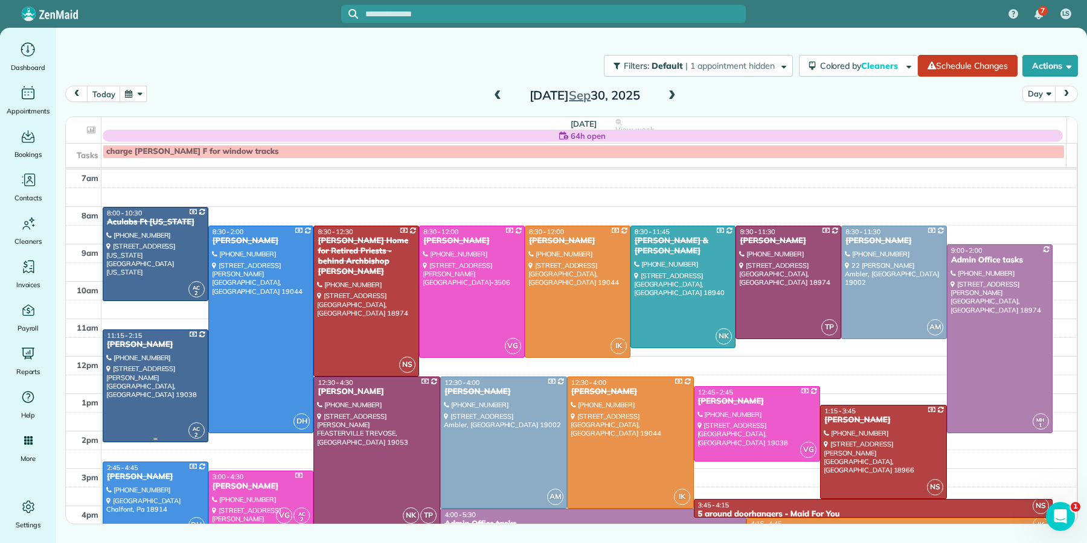
click at [158, 351] on link "AC 2 11:15 - 2:15 [PERSON_NAME] [PHONE_NUMBER] [STREET_ADDRESS][PERSON_NAME]" at bounding box center [156, 387] width 106 height 114
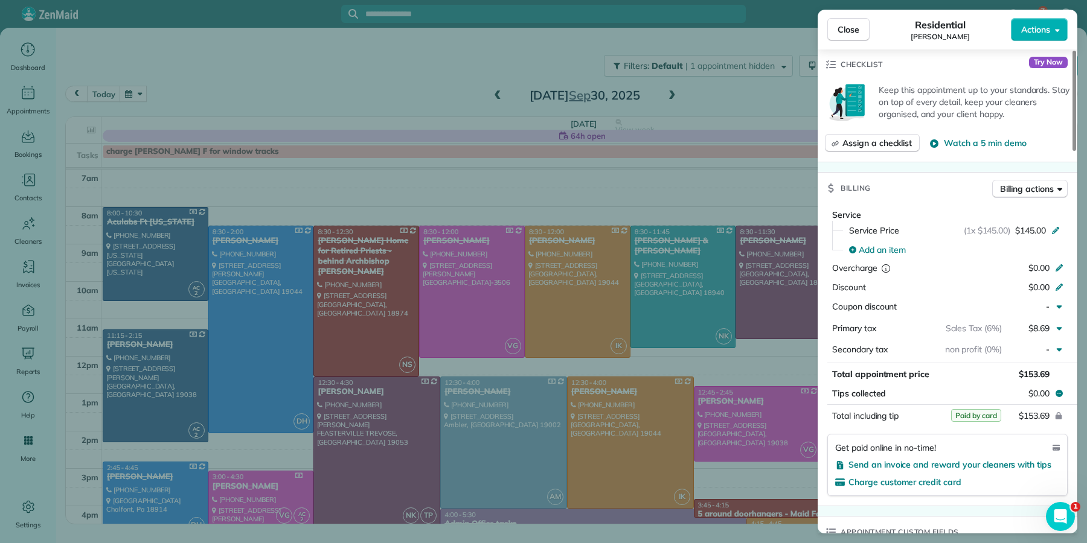
scroll to position [546, 0]
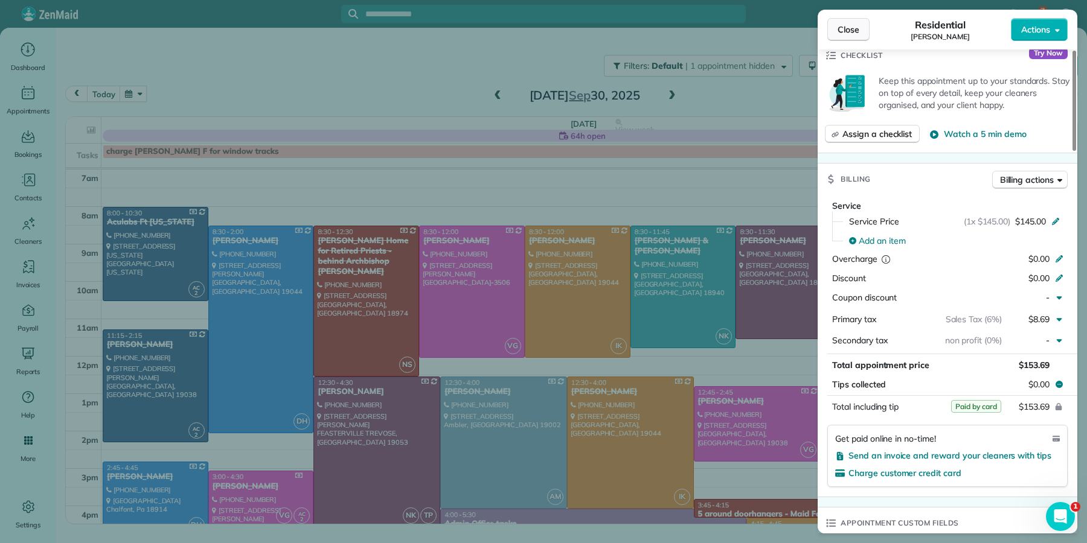
click at [848, 28] on span "Close" at bounding box center [848, 30] width 22 height 12
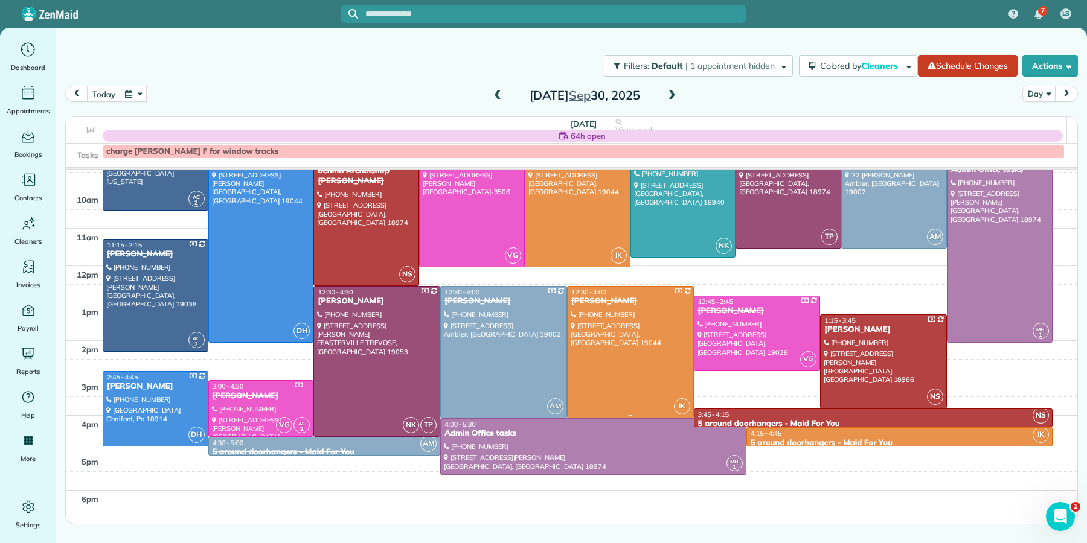
scroll to position [92, 0]
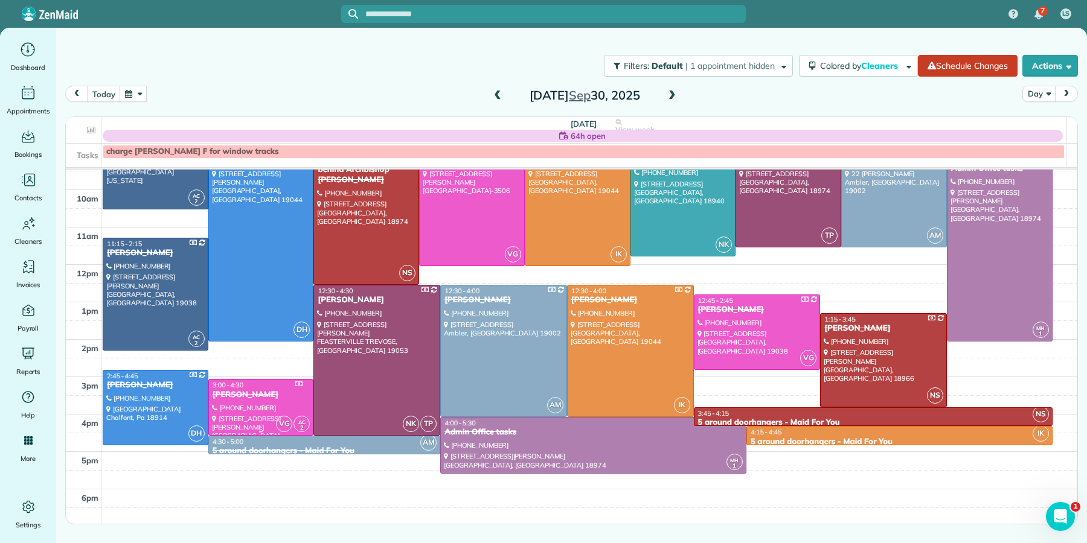
click at [252, 406] on div at bounding box center [261, 408] width 104 height 56
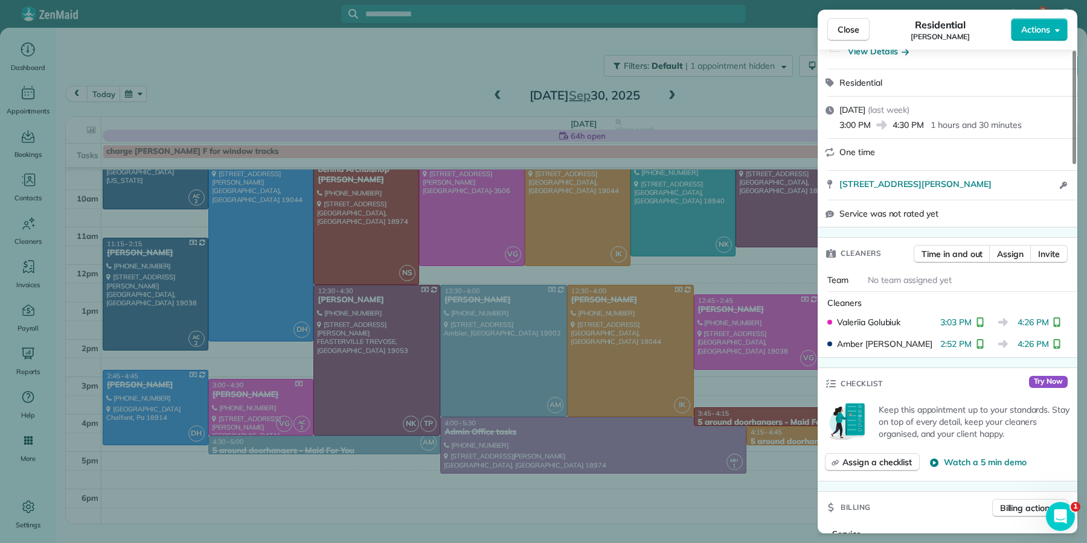
scroll to position [242, 0]
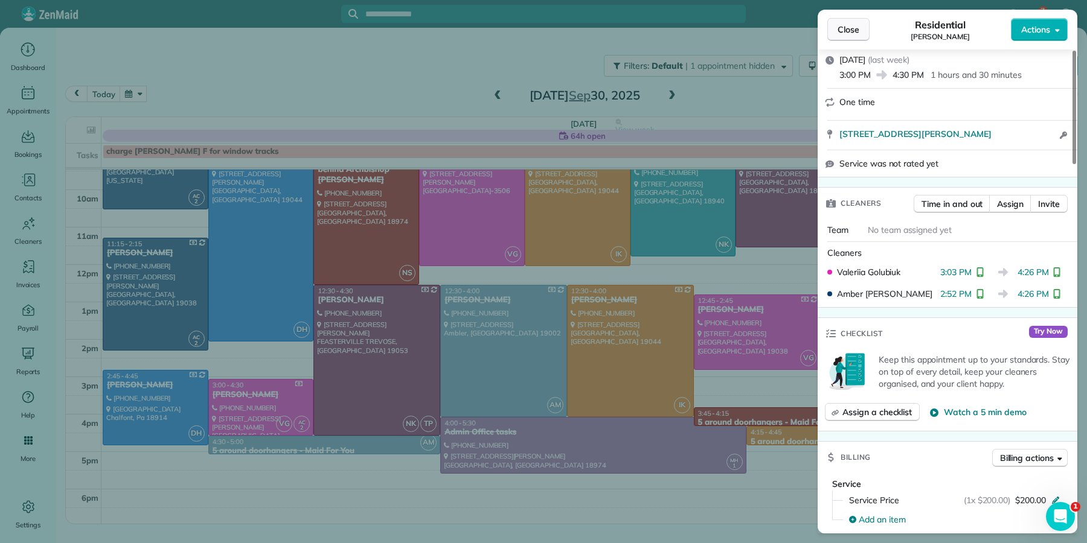
click at [842, 31] on span "Close" at bounding box center [848, 30] width 22 height 12
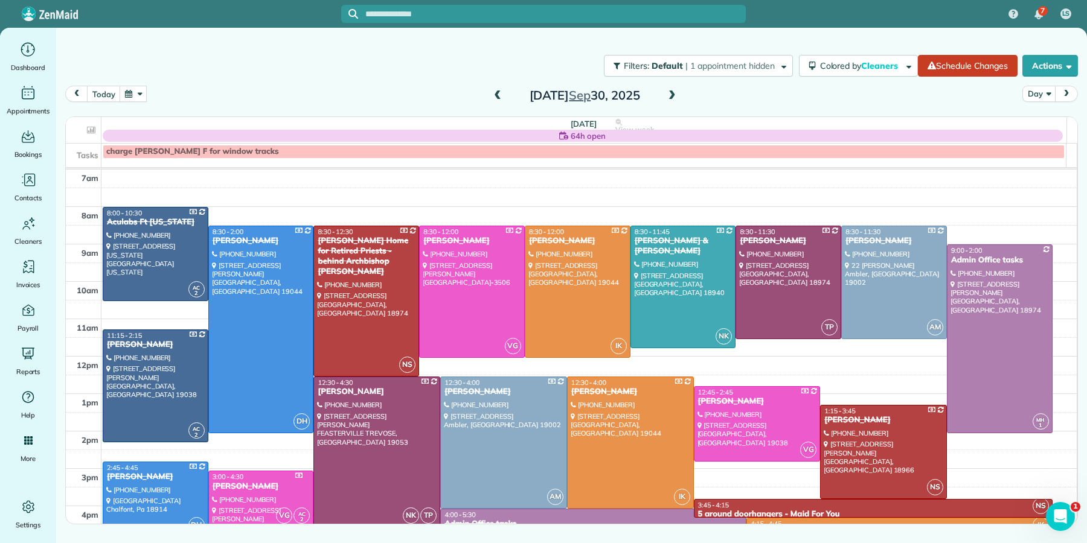
click at [672, 94] on span at bounding box center [671, 96] width 13 height 11
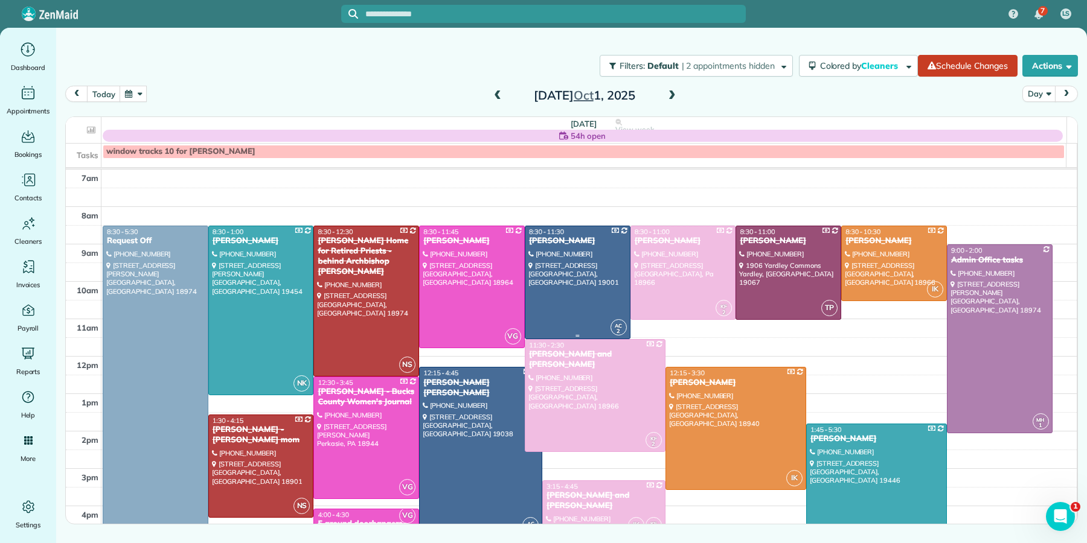
click at [569, 240] on div "[PERSON_NAME]" at bounding box center [577, 241] width 98 height 10
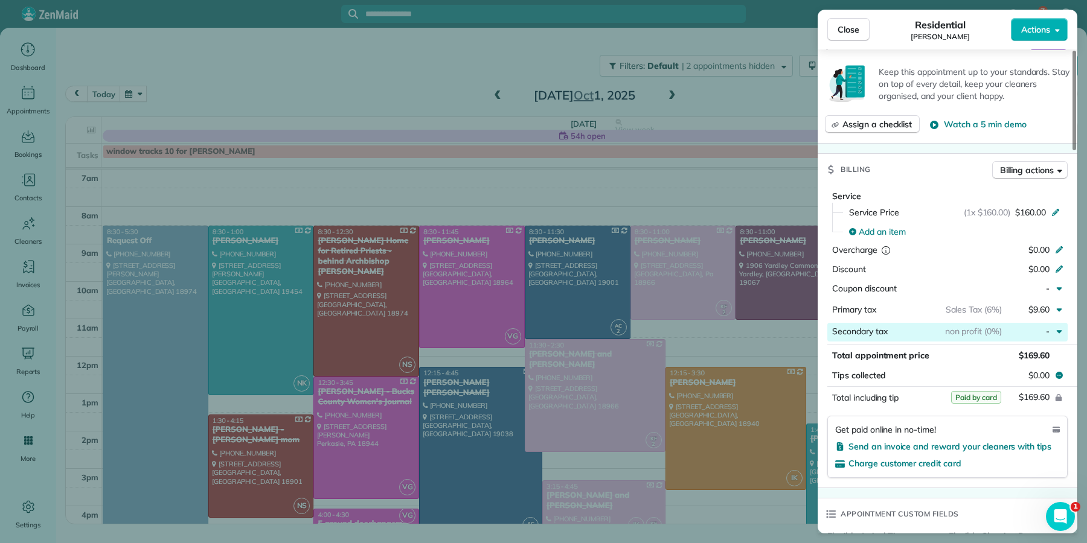
scroll to position [533, 0]
click at [839, 25] on span "Close" at bounding box center [848, 30] width 22 height 12
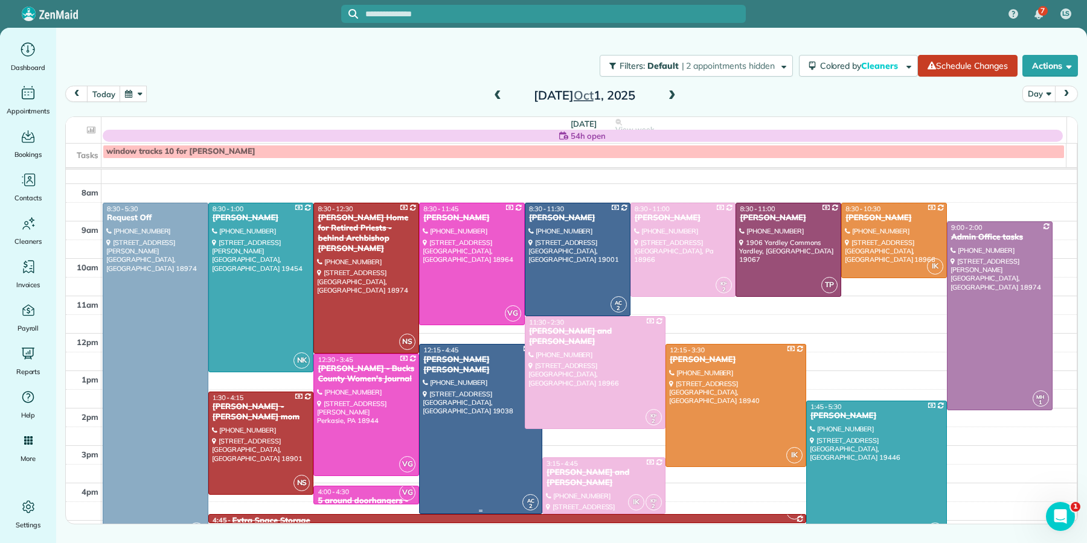
scroll to position [24, 0]
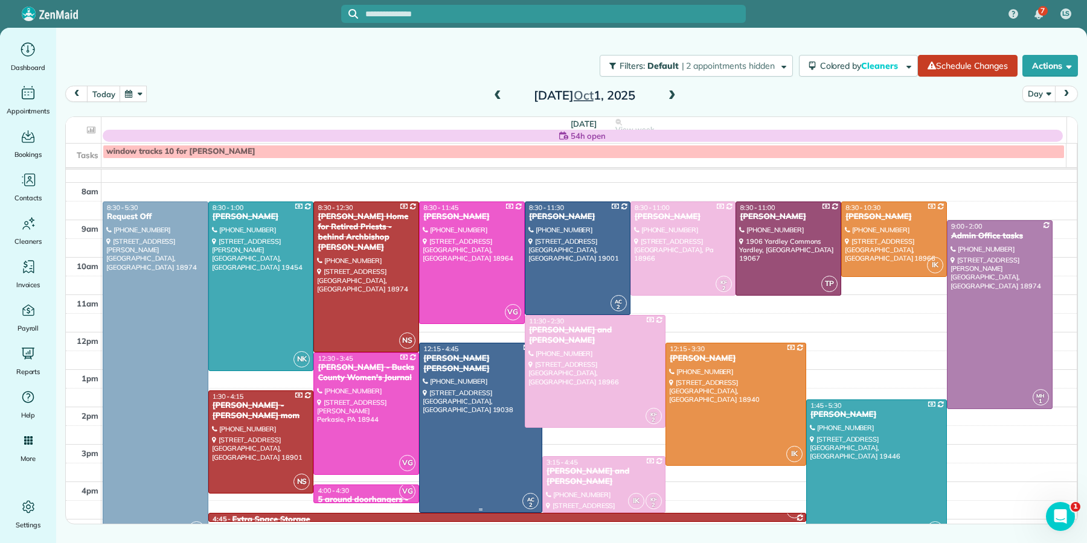
click at [457, 360] on div "[PERSON_NAME] [PERSON_NAME]" at bounding box center [481, 364] width 116 height 21
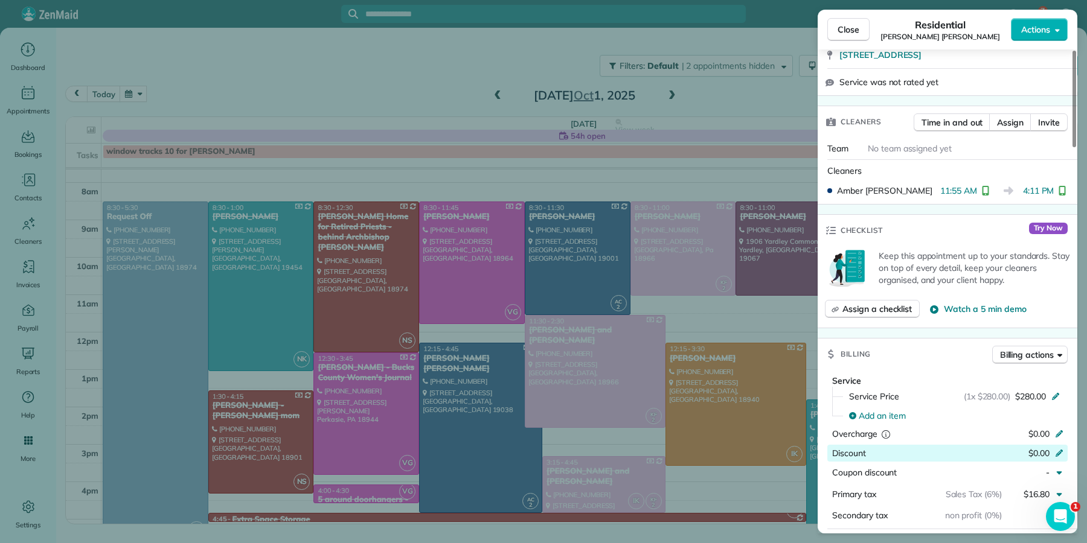
scroll to position [466, 0]
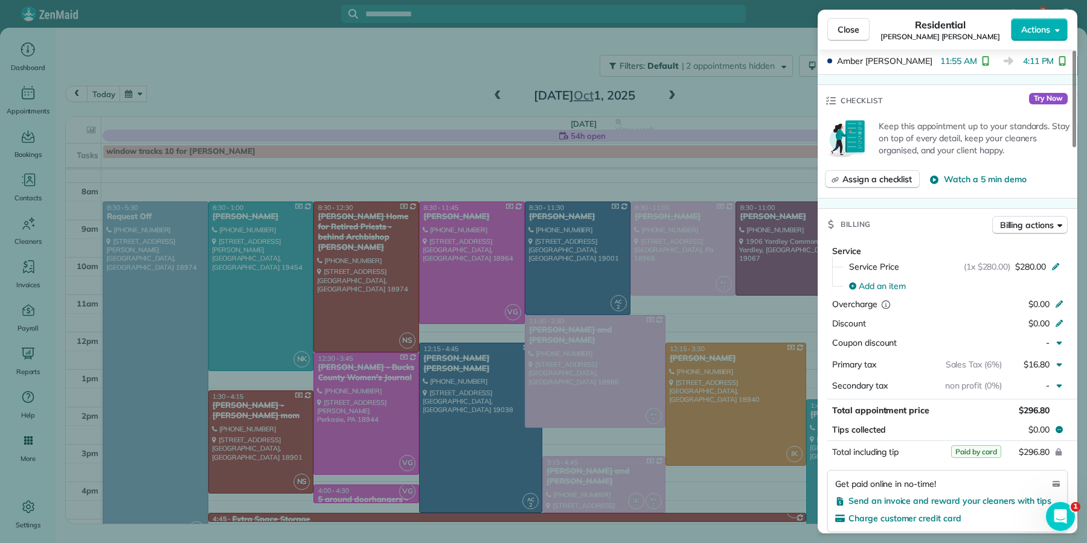
click at [843, 33] on span "Close" at bounding box center [848, 30] width 22 height 12
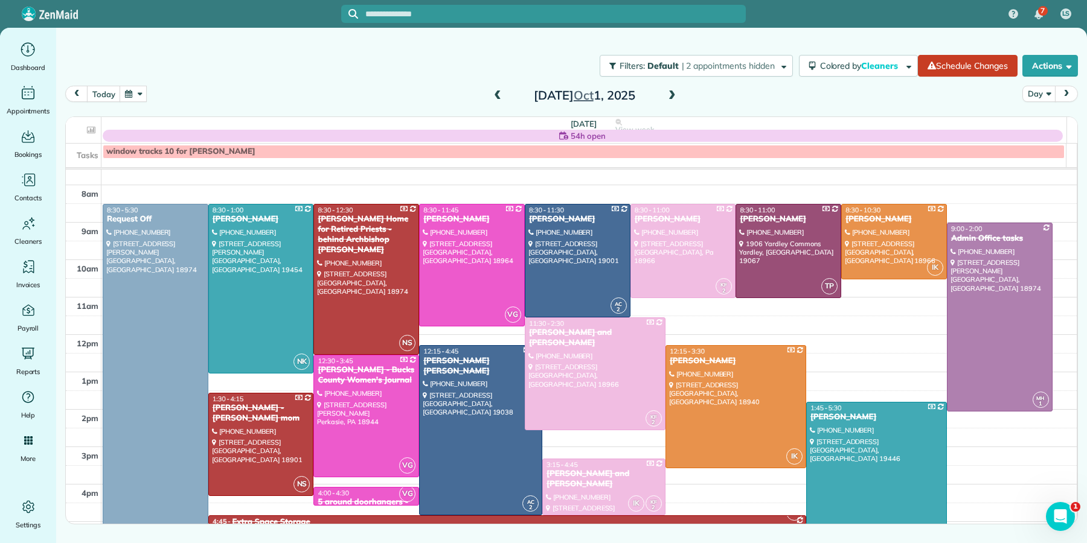
scroll to position [21, 0]
click at [675, 94] on span at bounding box center [671, 96] width 13 height 11
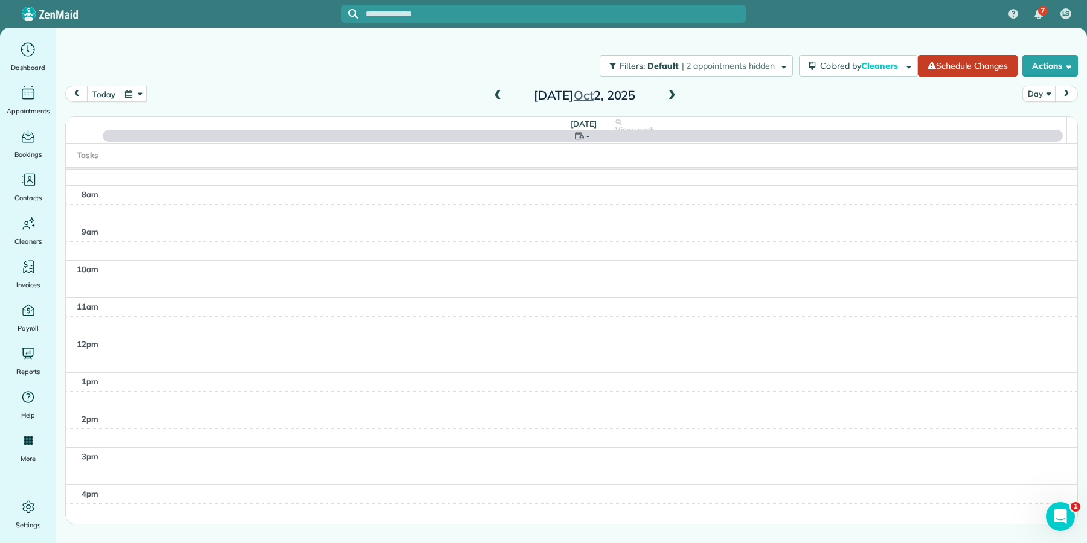
scroll to position [0, 0]
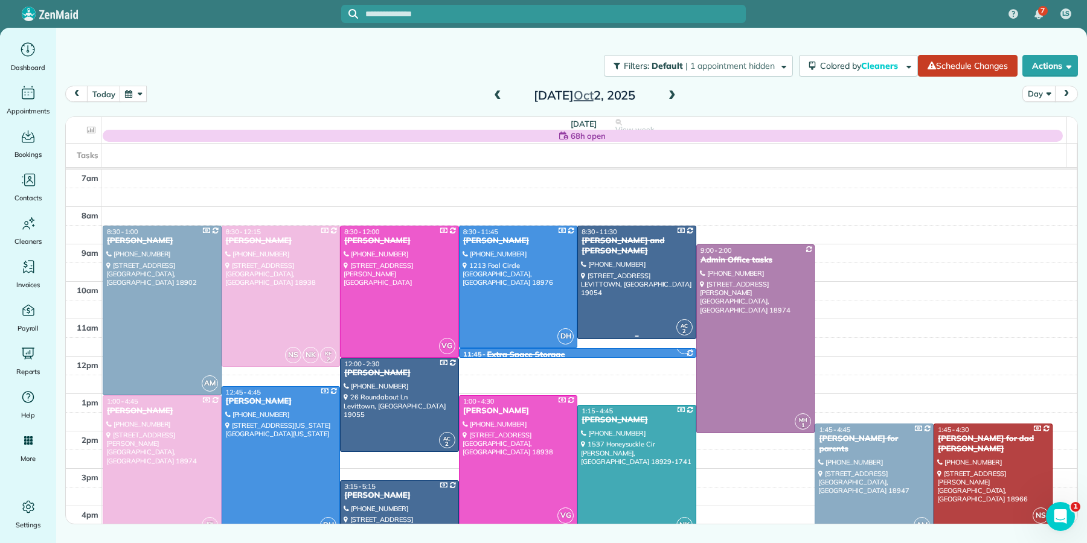
click at [635, 239] on div "[PERSON_NAME] and [PERSON_NAME]" at bounding box center [637, 246] width 112 height 21
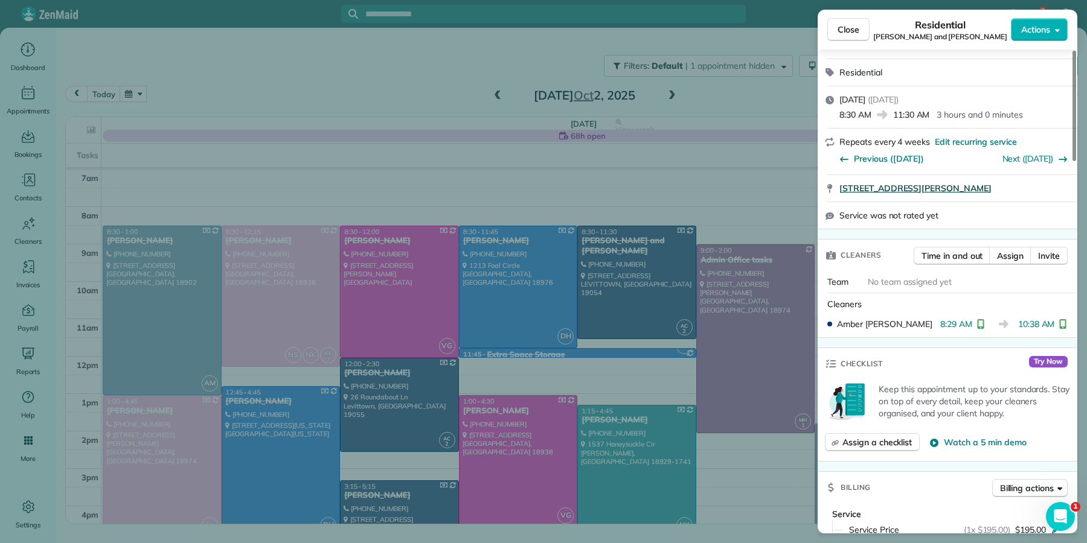
scroll to position [321, 0]
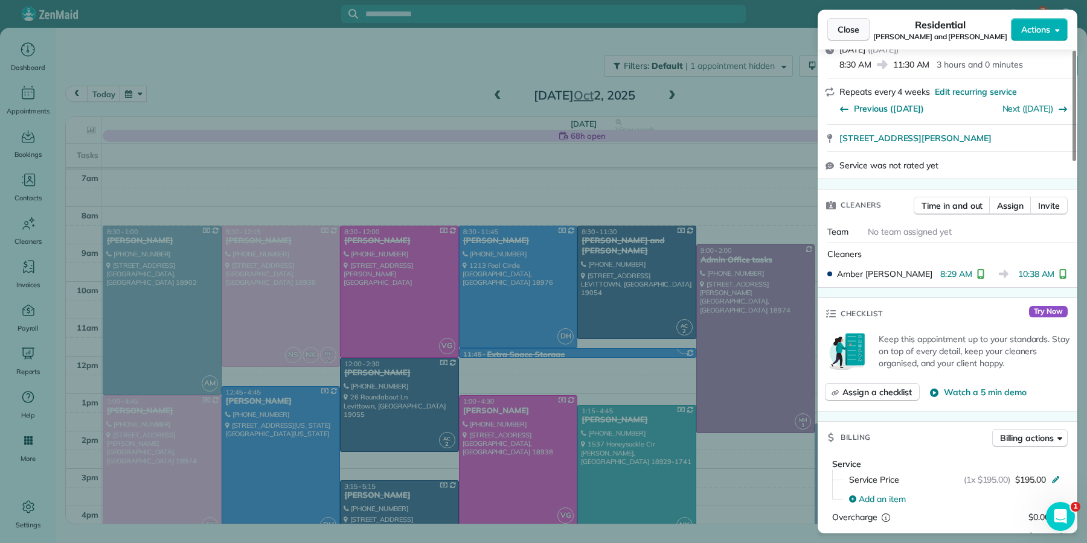
click at [850, 37] on button "Close" at bounding box center [848, 29] width 42 height 23
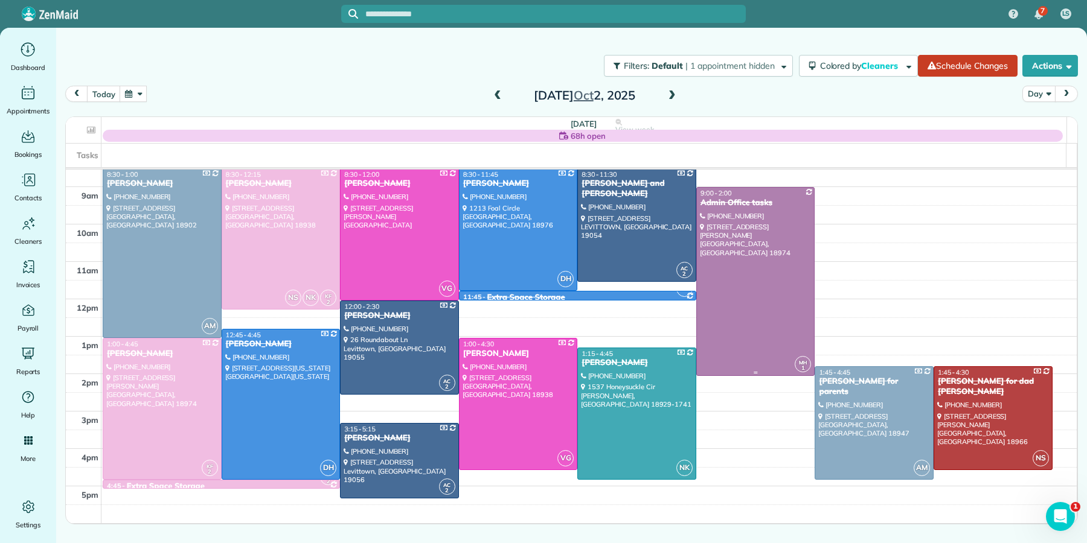
scroll to position [74, 0]
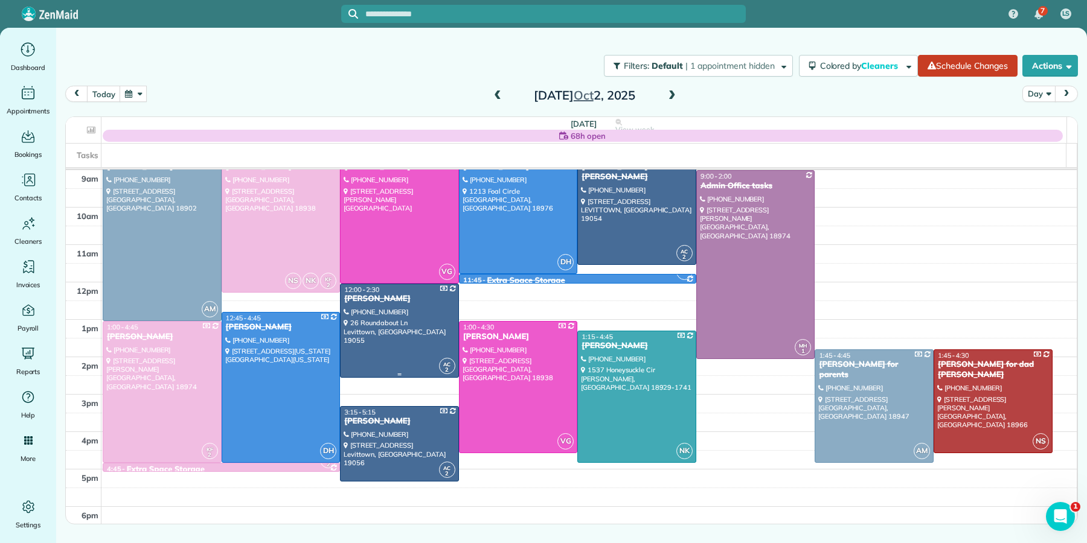
click at [354, 298] on div "[PERSON_NAME]" at bounding box center [400, 299] width 112 height 10
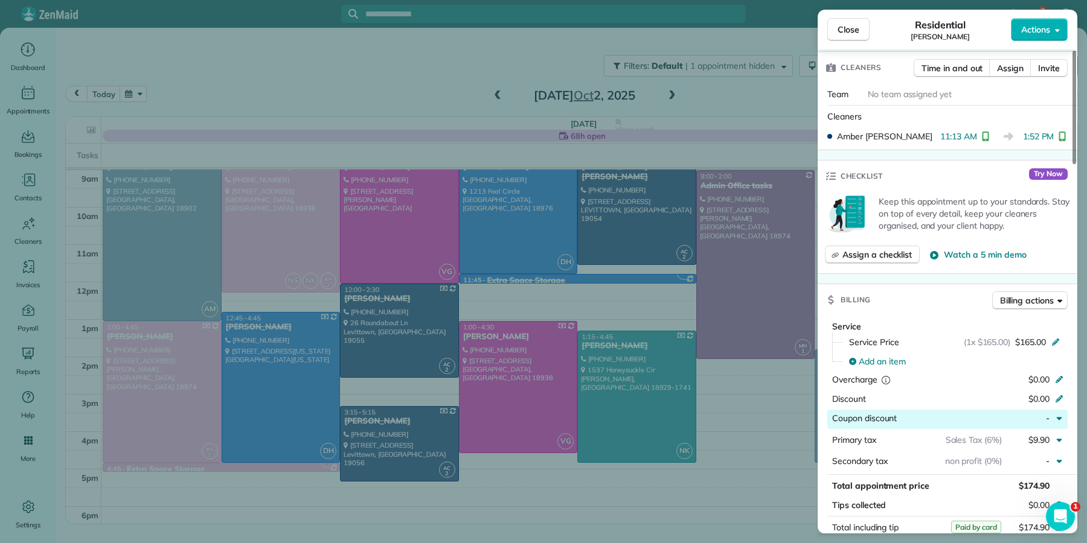
scroll to position [411, 0]
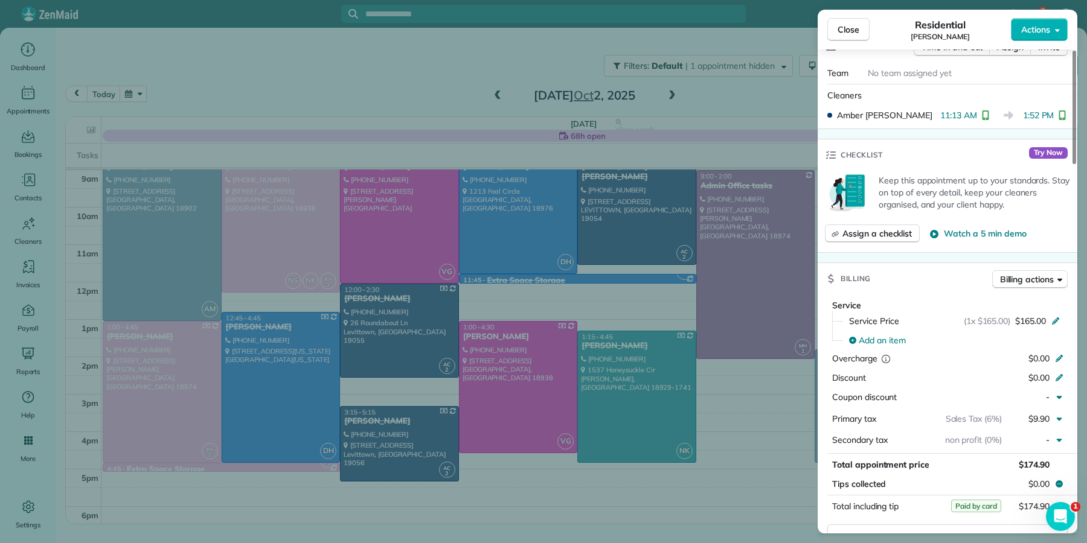
drag, startPoint x: 857, startPoint y: 29, endPoint x: 779, endPoint y: 73, distance: 89.5
click at [857, 30] on span "Close" at bounding box center [848, 30] width 22 height 12
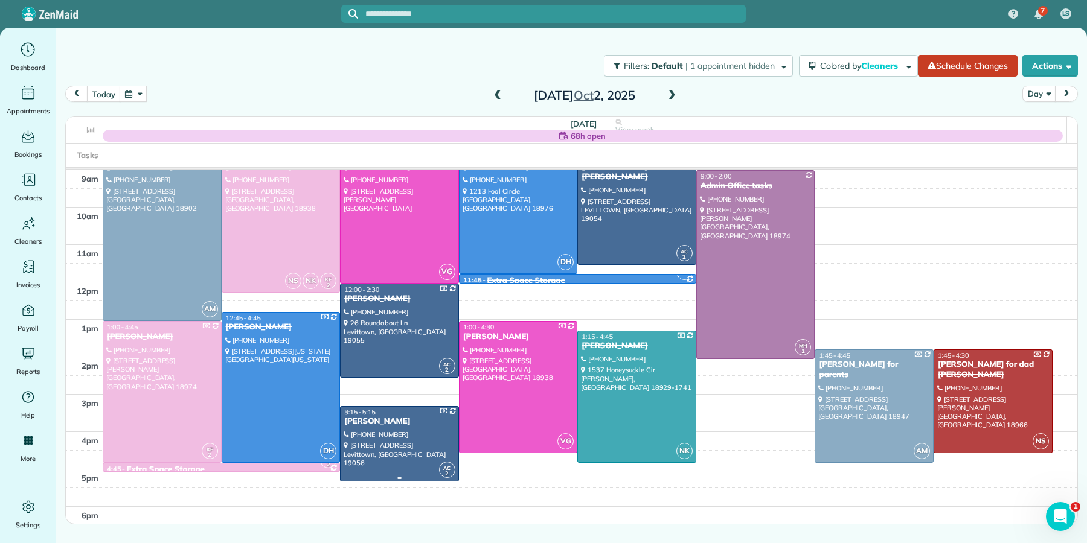
click at [371, 423] on div "[PERSON_NAME]" at bounding box center [400, 422] width 112 height 10
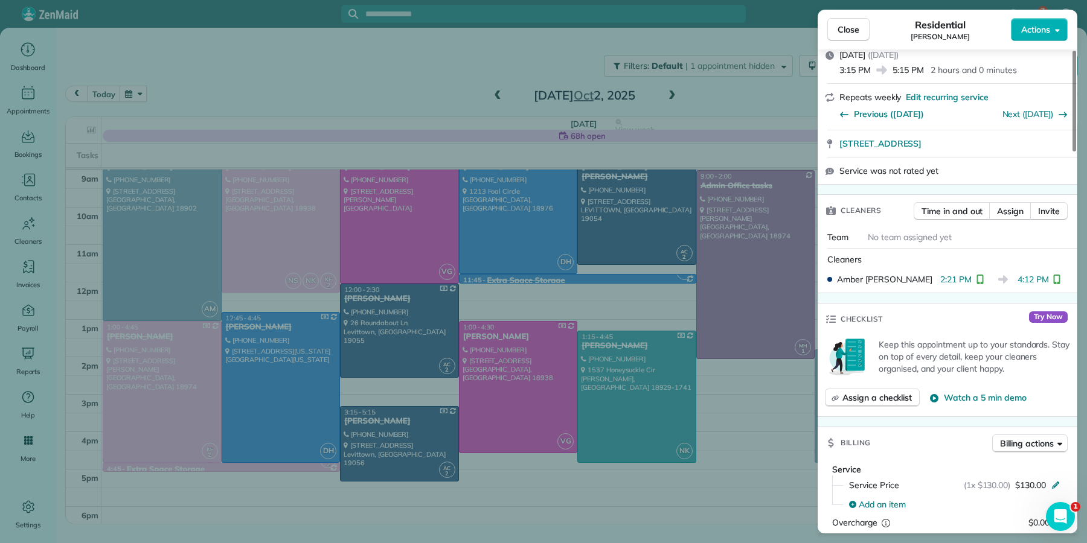
scroll to position [342, 0]
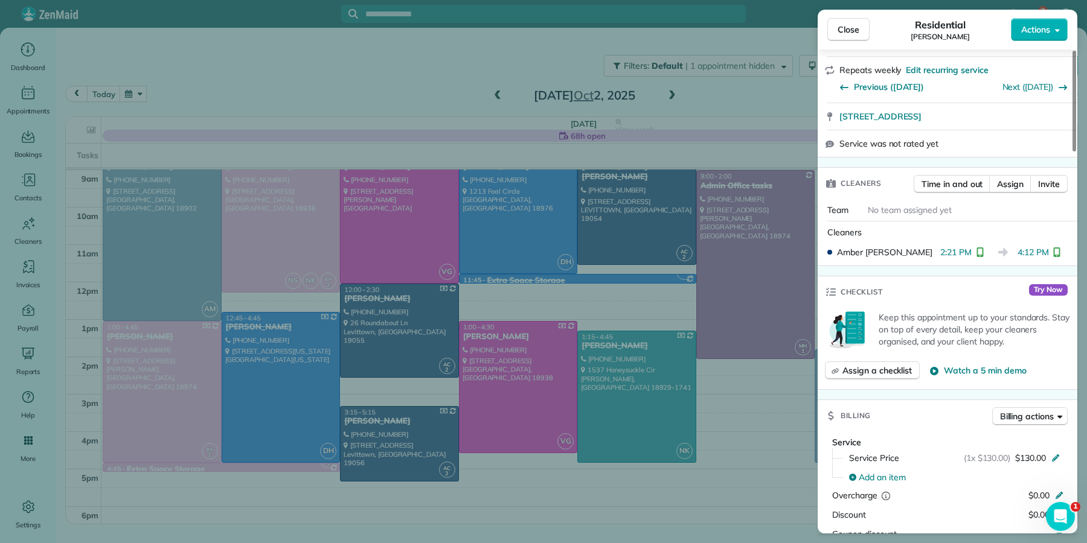
click at [853, 33] on span "Close" at bounding box center [848, 30] width 22 height 12
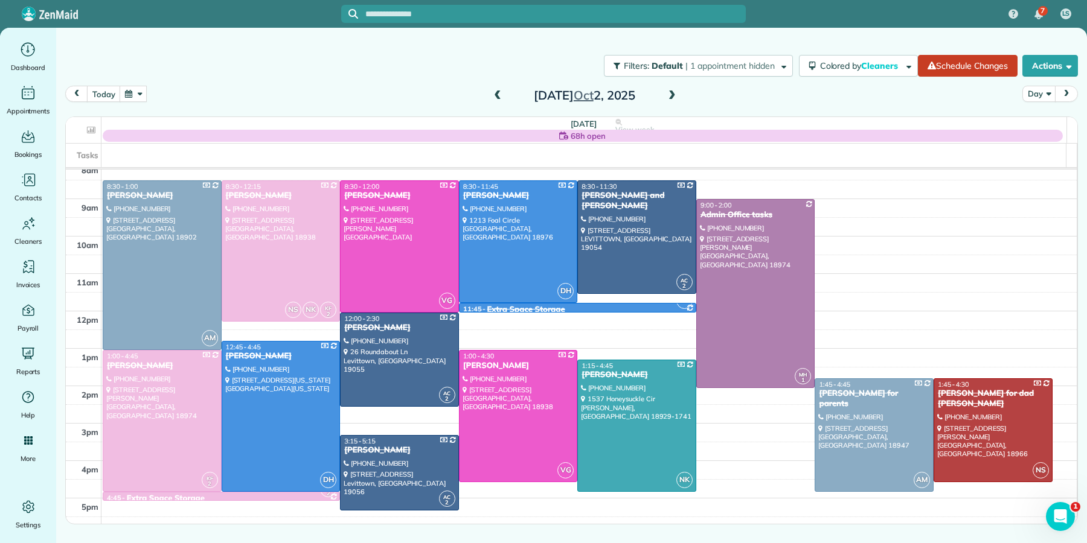
scroll to position [42, 0]
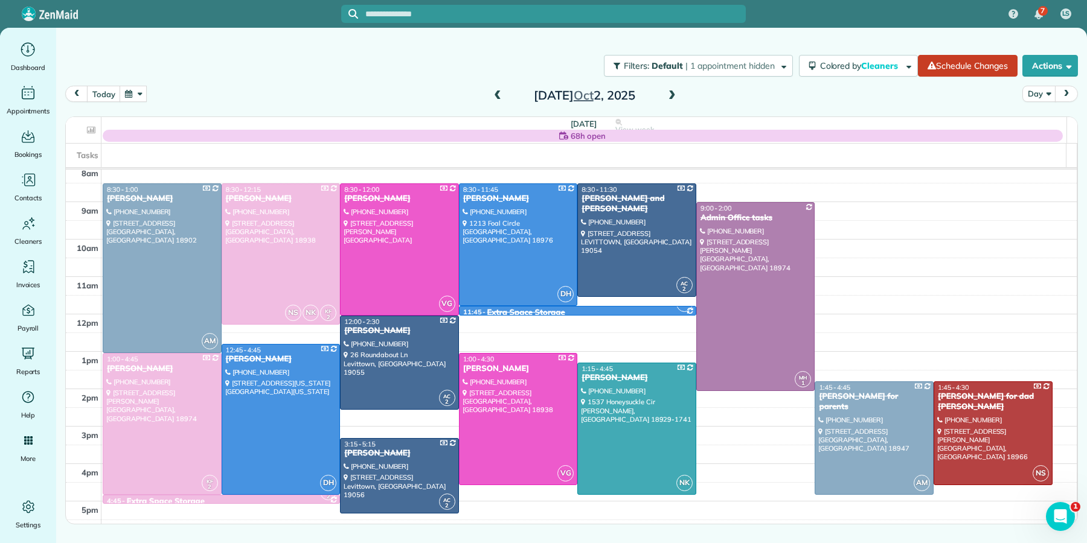
click at [673, 95] on span at bounding box center [671, 96] width 13 height 11
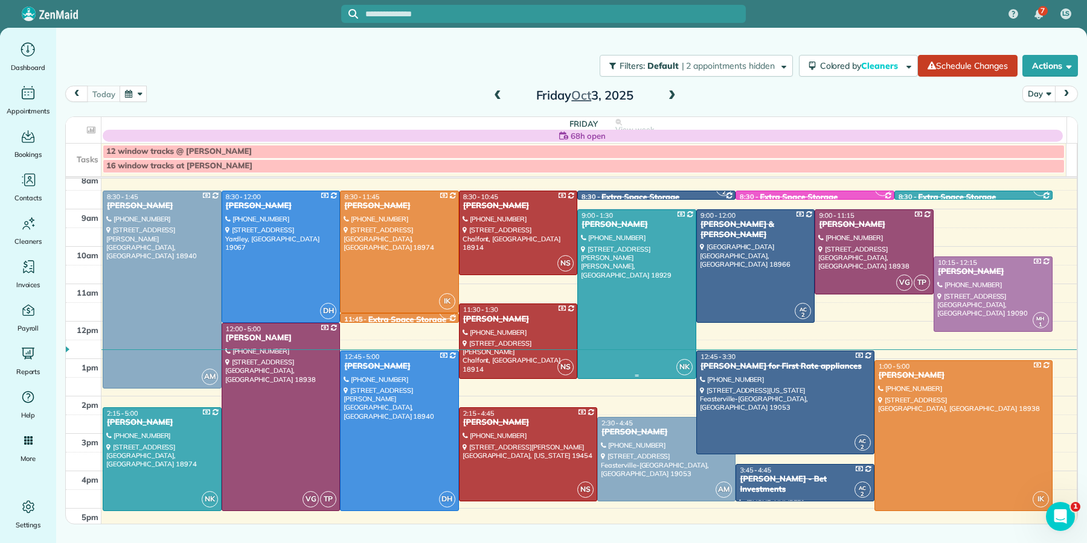
scroll to position [35, 0]
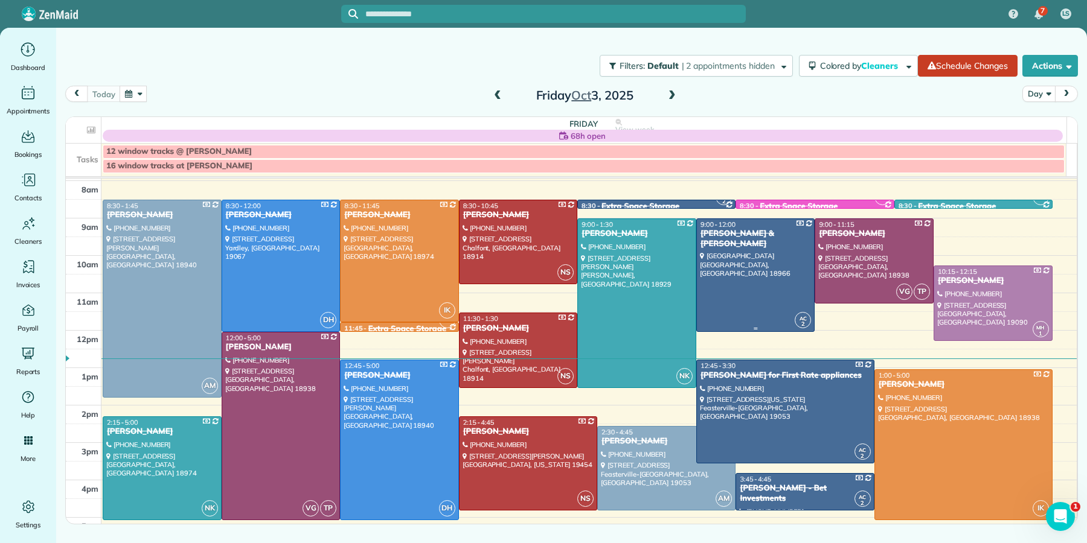
click at [751, 239] on div "[PERSON_NAME] & [PERSON_NAME]" at bounding box center [756, 239] width 112 height 21
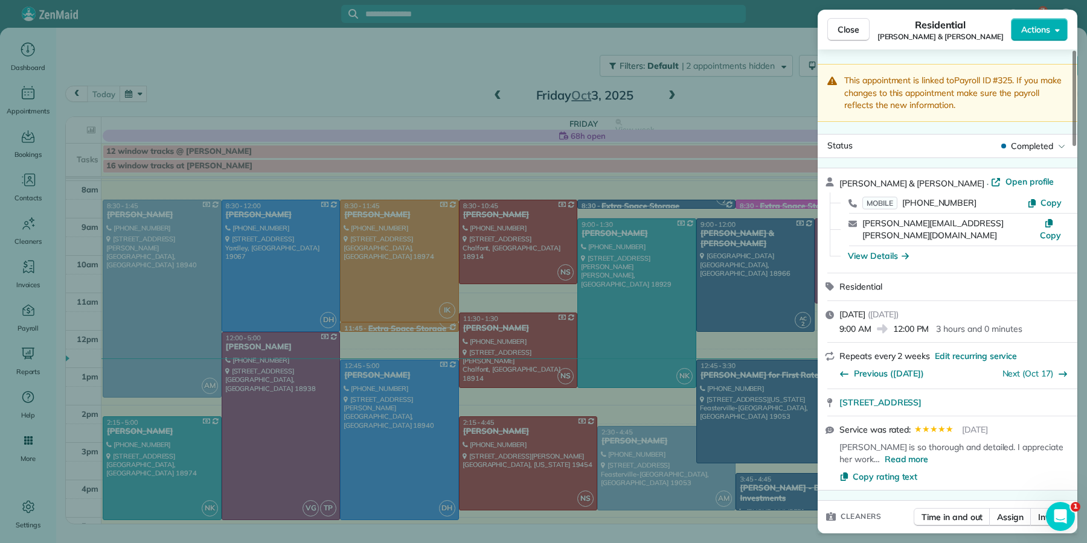
scroll to position [313, 0]
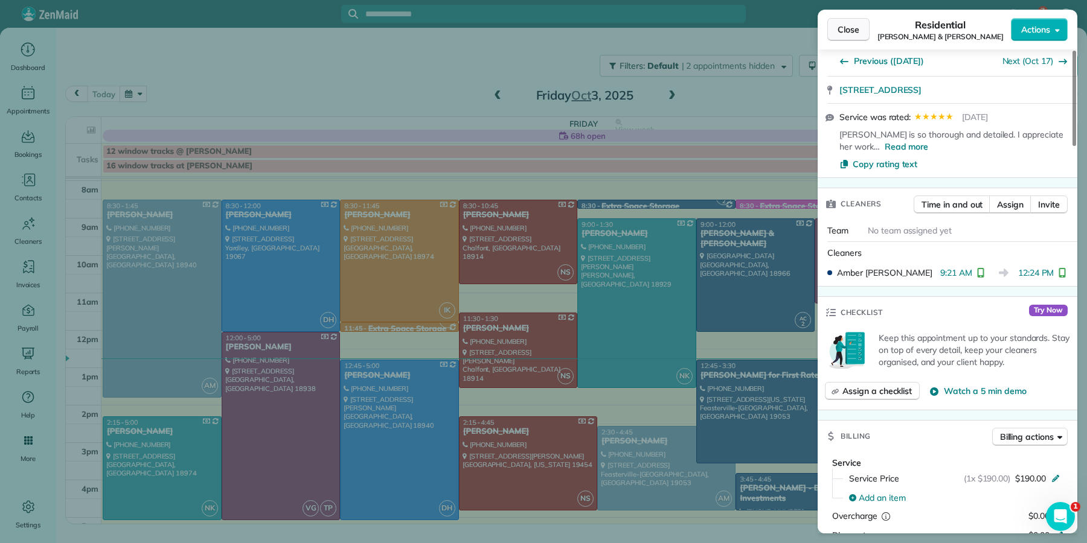
click at [858, 35] on span "Close" at bounding box center [848, 30] width 22 height 12
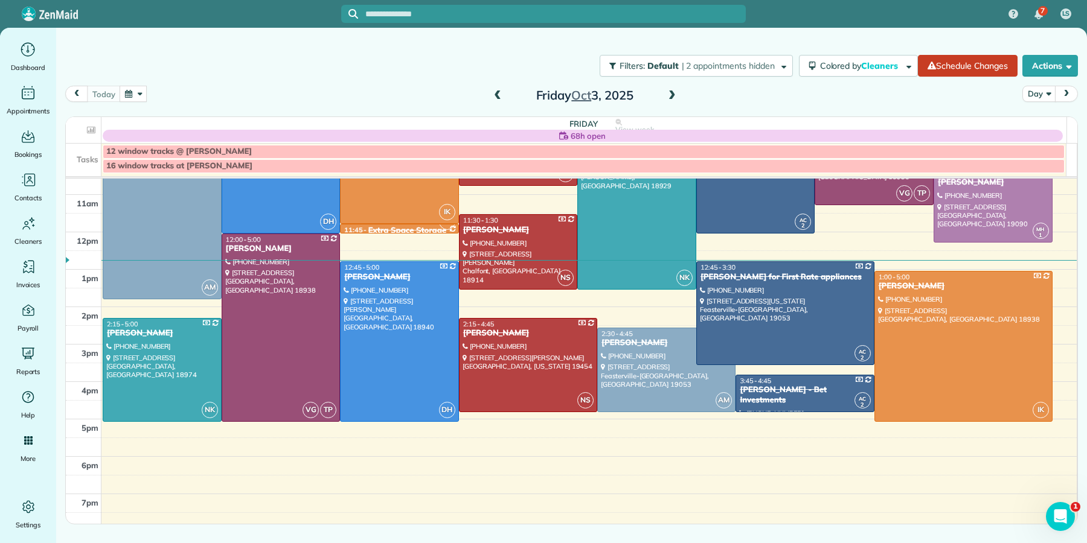
scroll to position [144, 0]
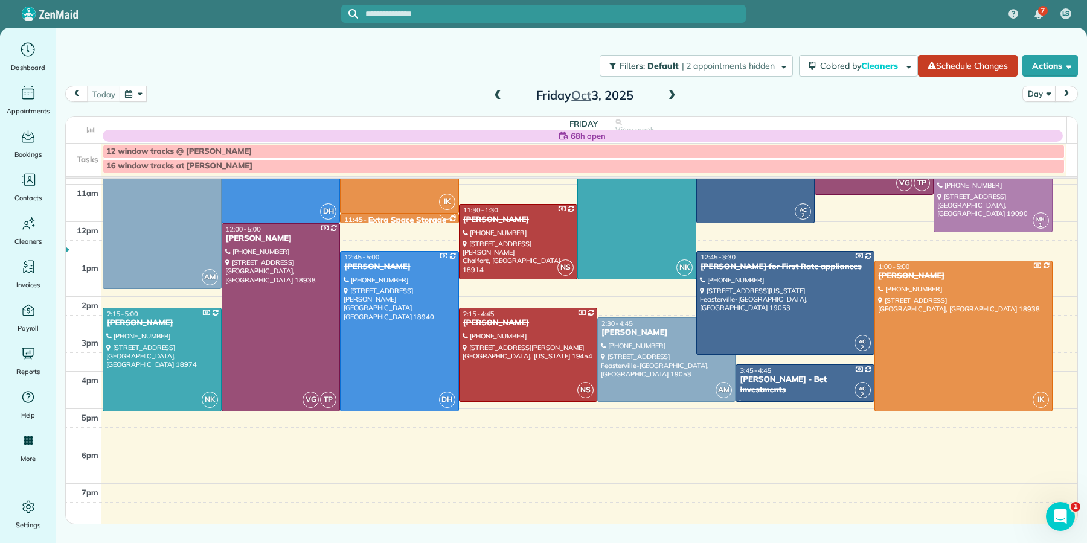
click at [755, 268] on div "[PERSON_NAME] for First Rate appliances" at bounding box center [785, 267] width 171 height 10
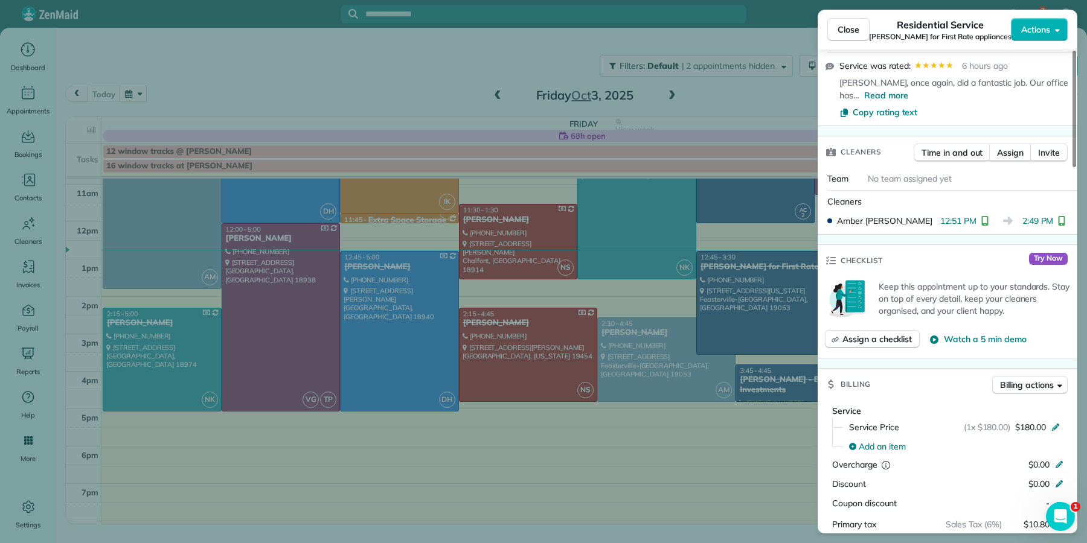
scroll to position [380, 0]
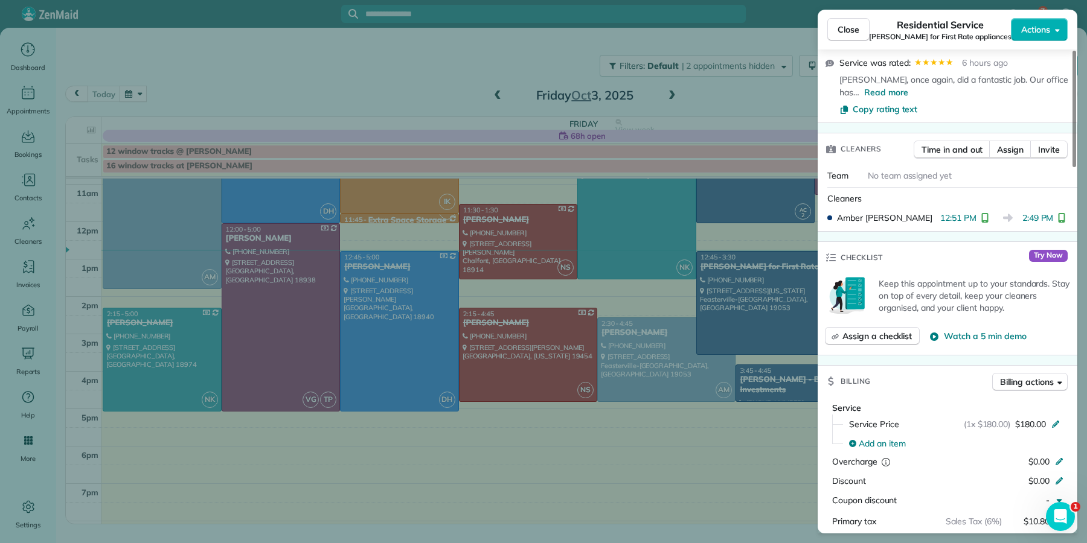
click at [860, 34] on button "Close" at bounding box center [848, 29] width 42 height 23
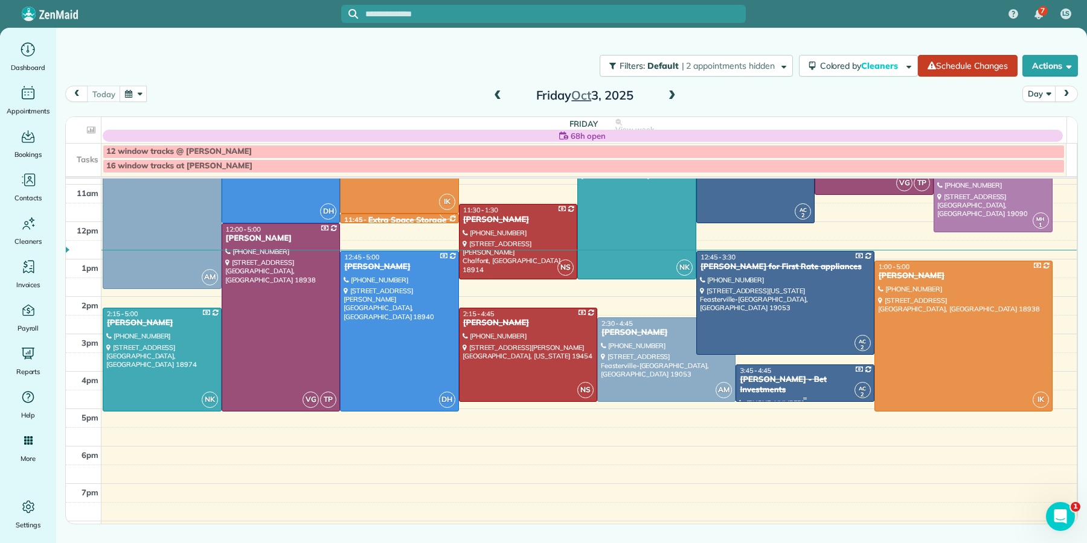
click at [784, 382] on div "[PERSON_NAME] - Bet Investments" at bounding box center [804, 385] width 131 height 21
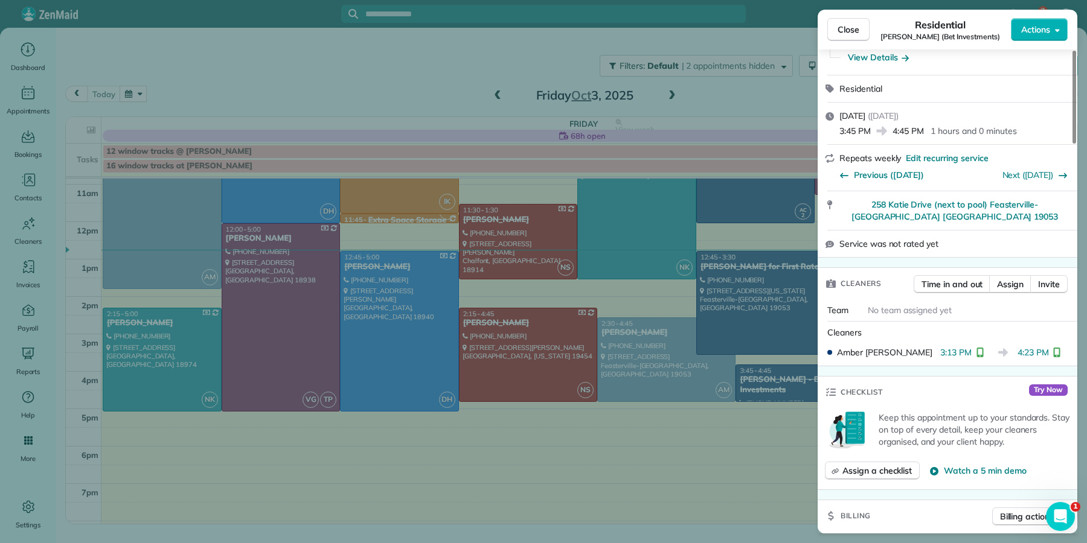
scroll to position [389, 0]
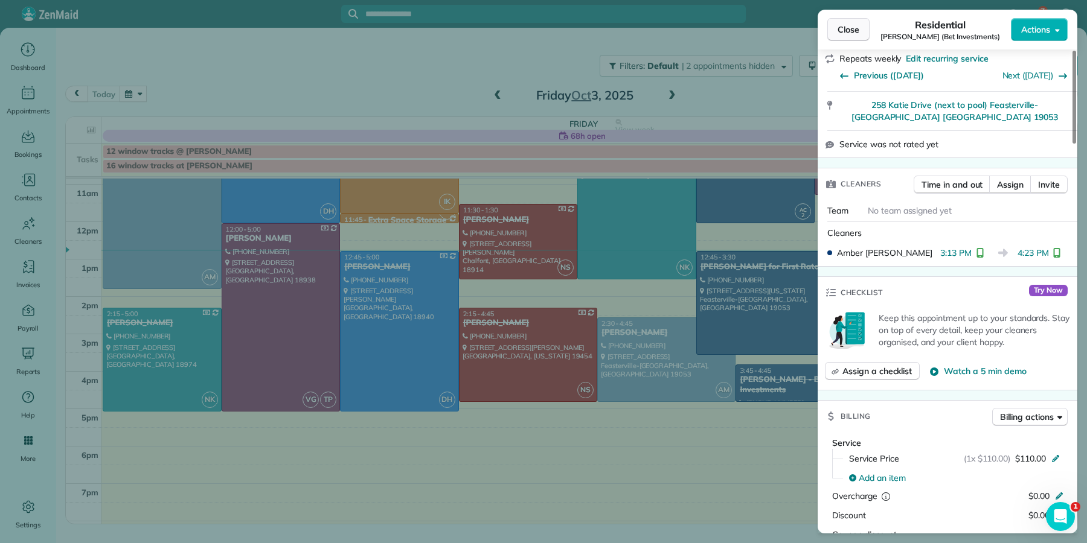
click at [834, 39] on button "Close" at bounding box center [848, 29] width 42 height 23
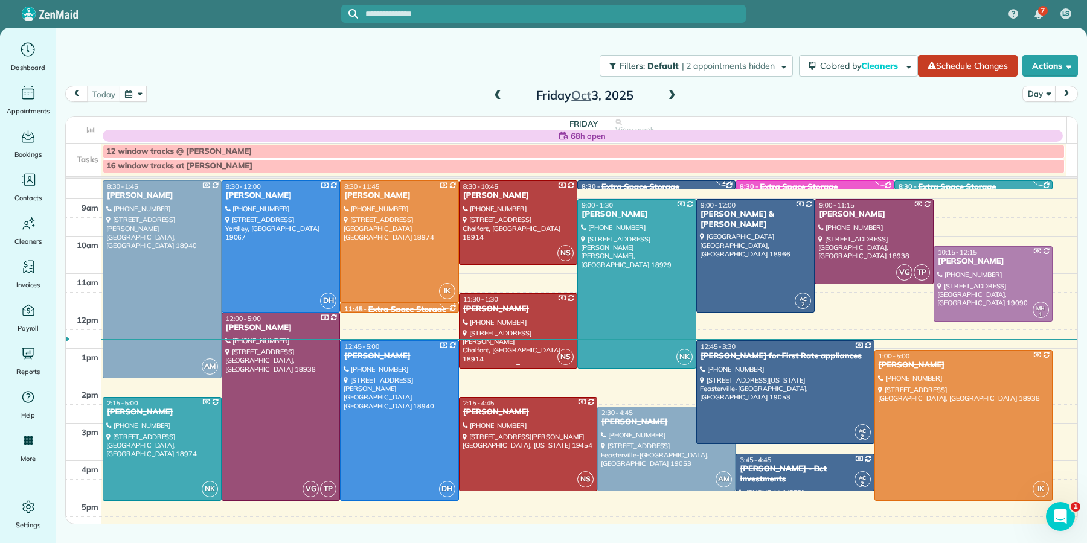
scroll to position [42, 0]
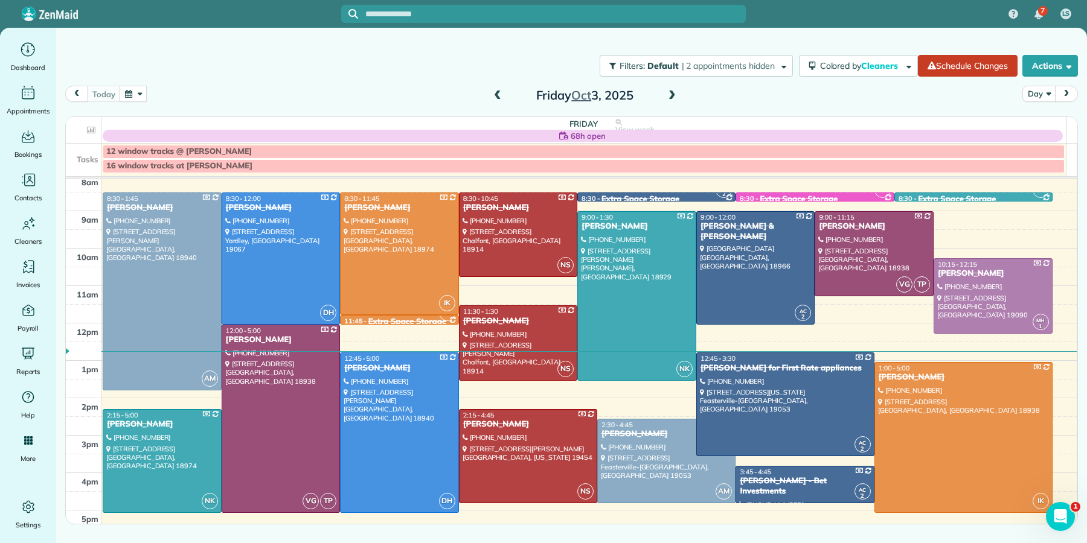
click at [495, 95] on span at bounding box center [497, 96] width 13 height 11
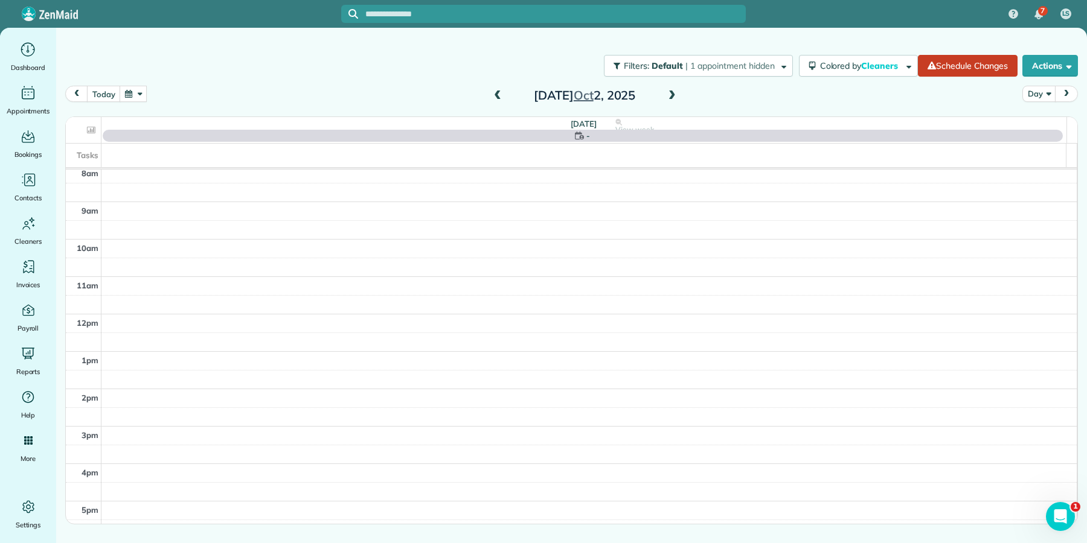
scroll to position [0, 0]
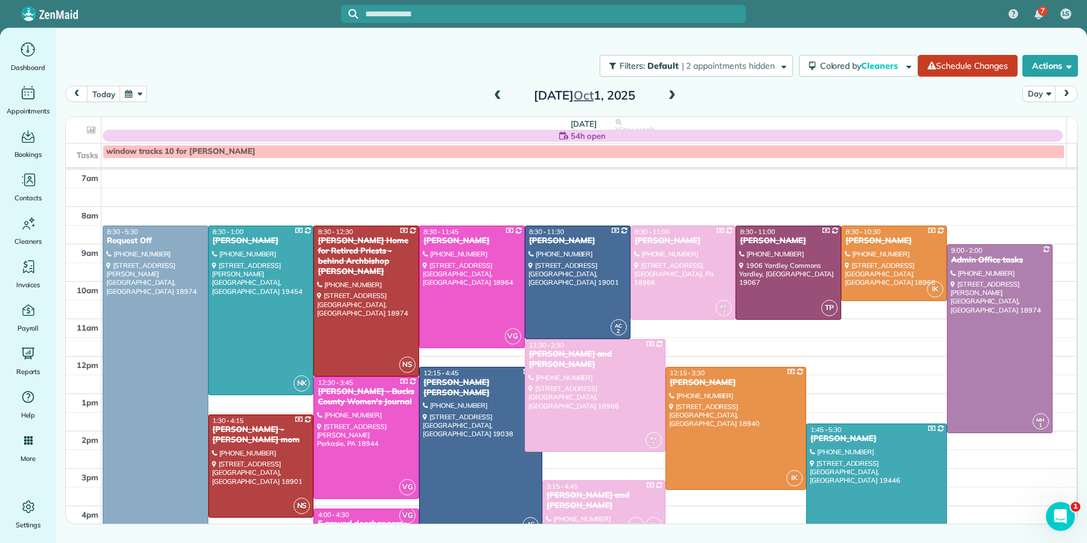
click at [498, 95] on span at bounding box center [497, 96] width 13 height 11
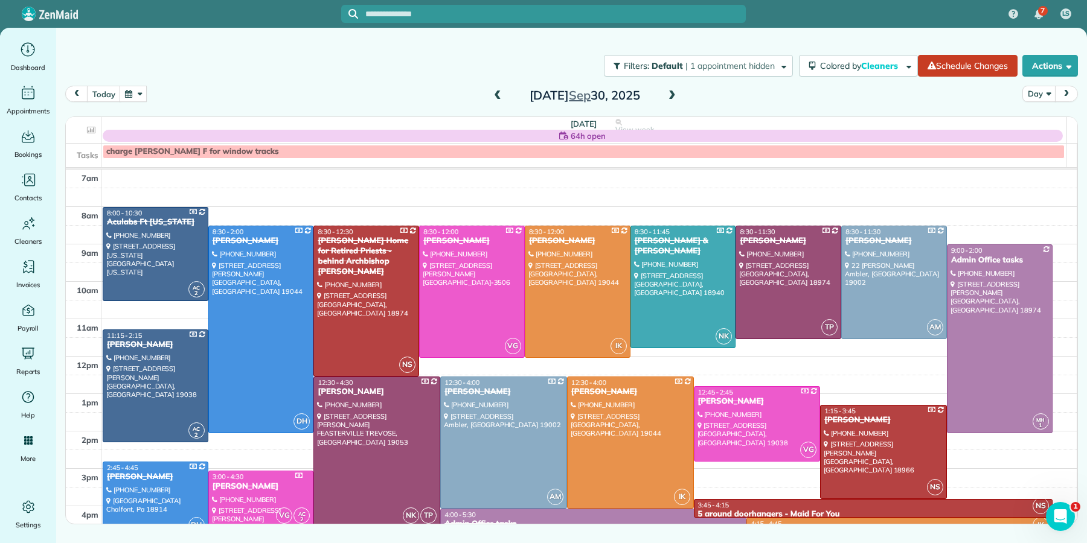
click at [498, 95] on span at bounding box center [497, 96] width 13 height 11
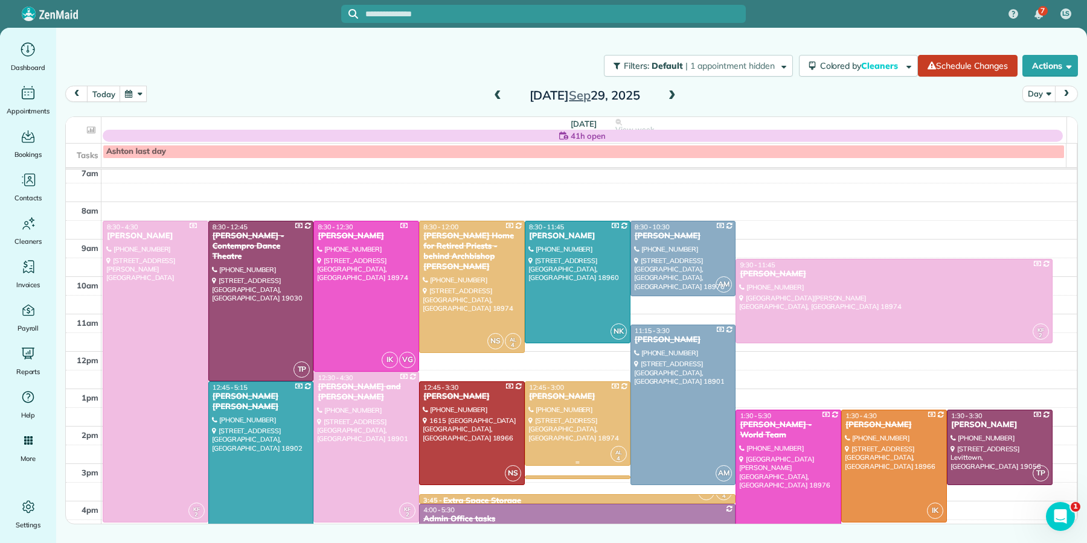
scroll to position [14, 0]
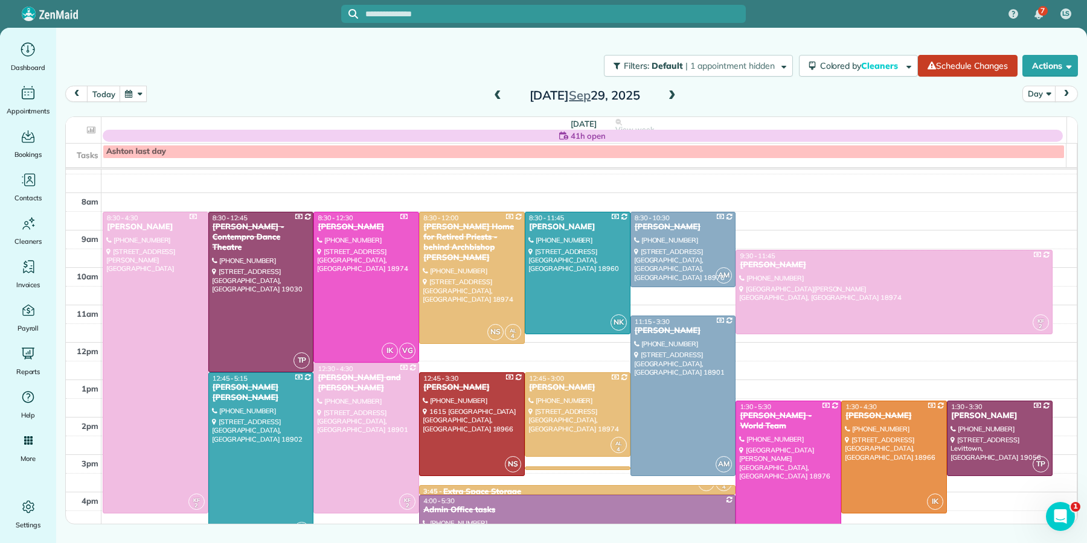
click at [674, 88] on span at bounding box center [671, 96] width 13 height 18
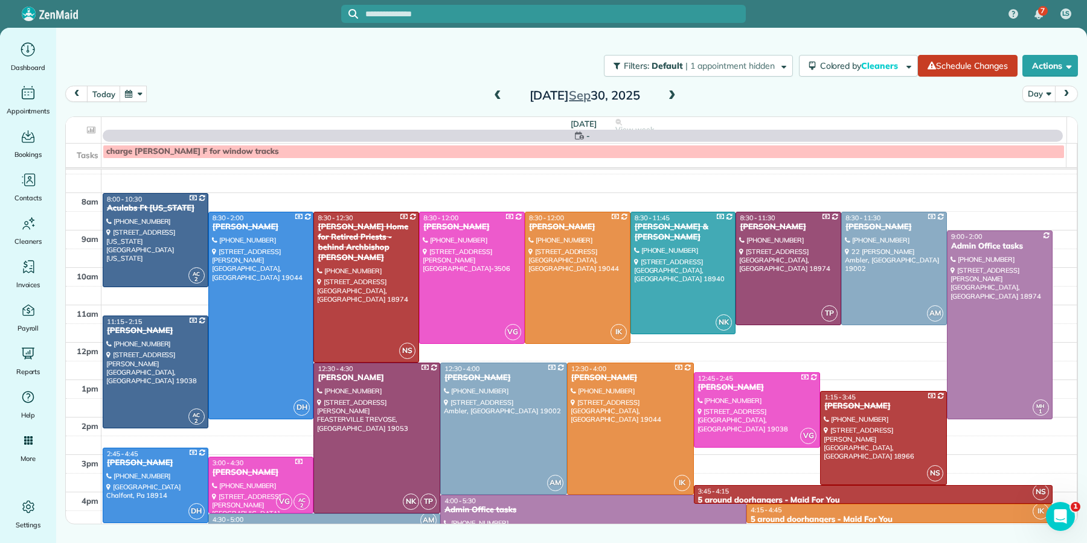
scroll to position [0, 0]
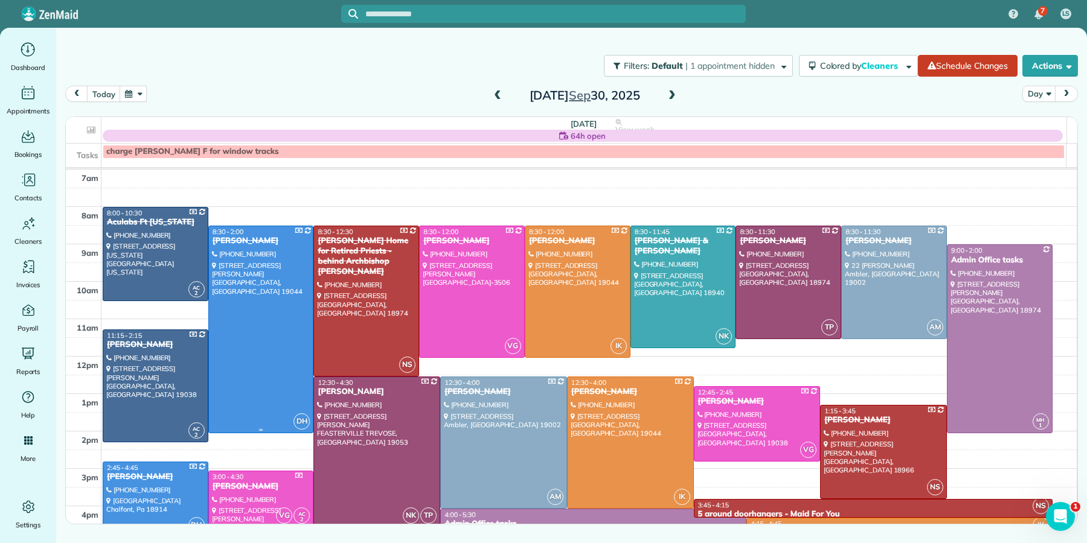
click at [250, 243] on div "[PERSON_NAME]" at bounding box center [261, 241] width 98 height 10
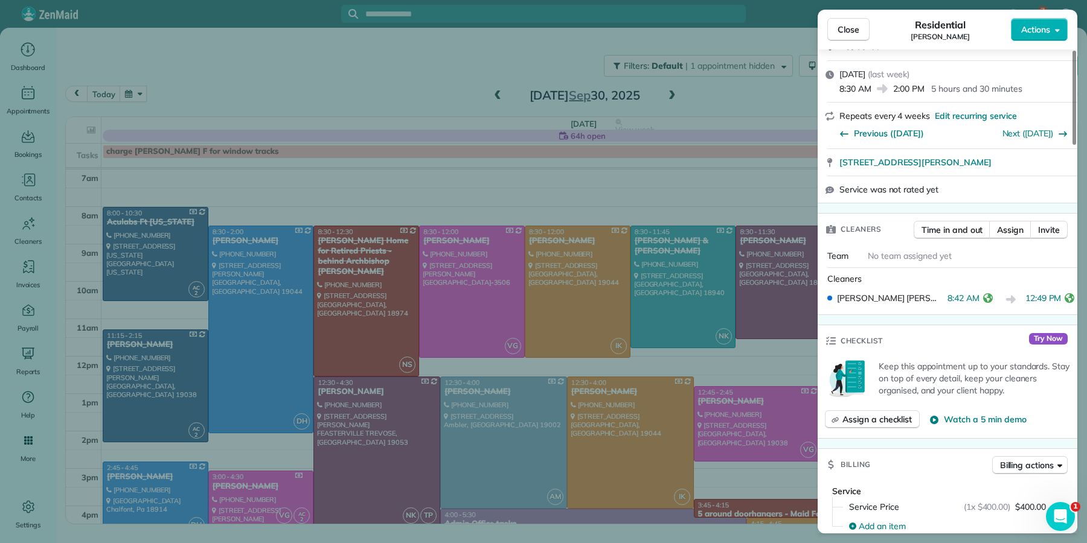
scroll to position [408, 0]
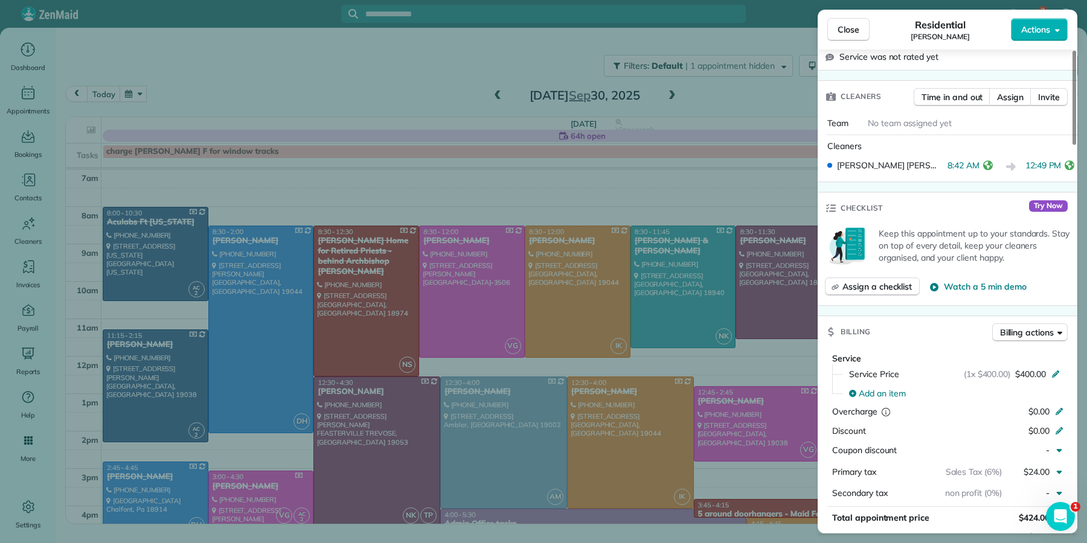
click at [866, 31] on button "Close" at bounding box center [848, 29] width 42 height 23
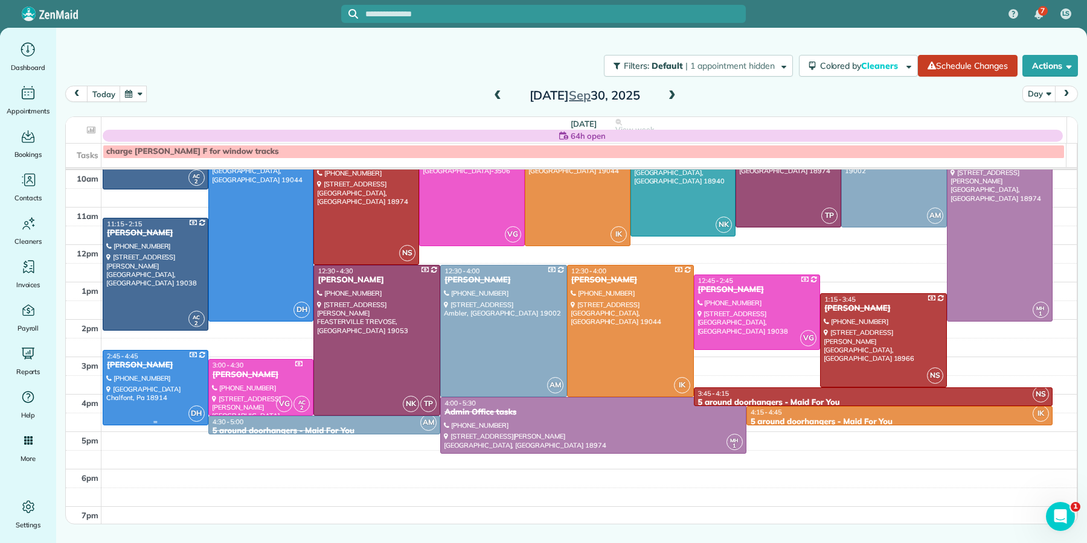
scroll to position [115, 0]
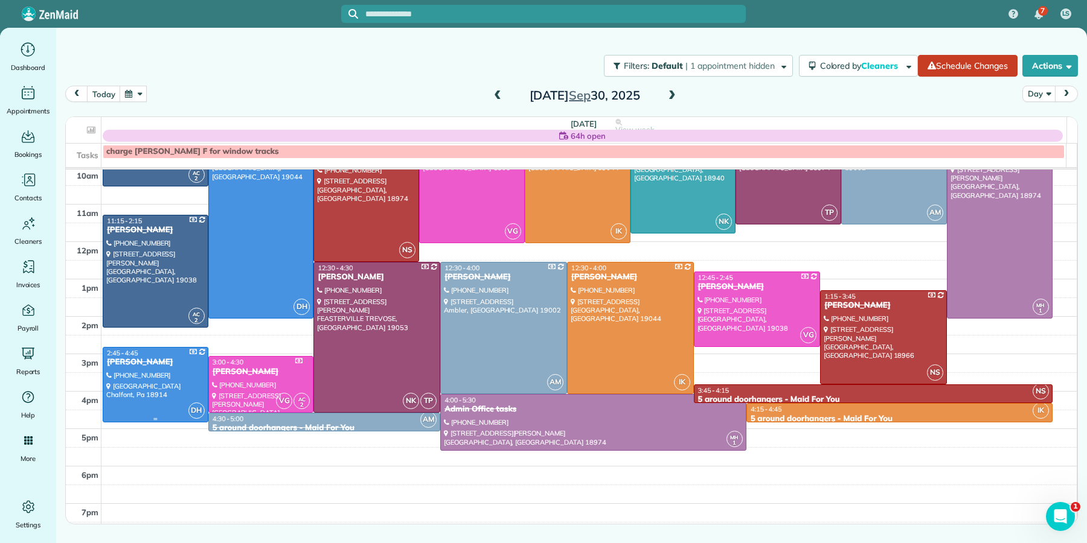
click at [111, 359] on div "[PERSON_NAME]" at bounding box center [155, 362] width 98 height 10
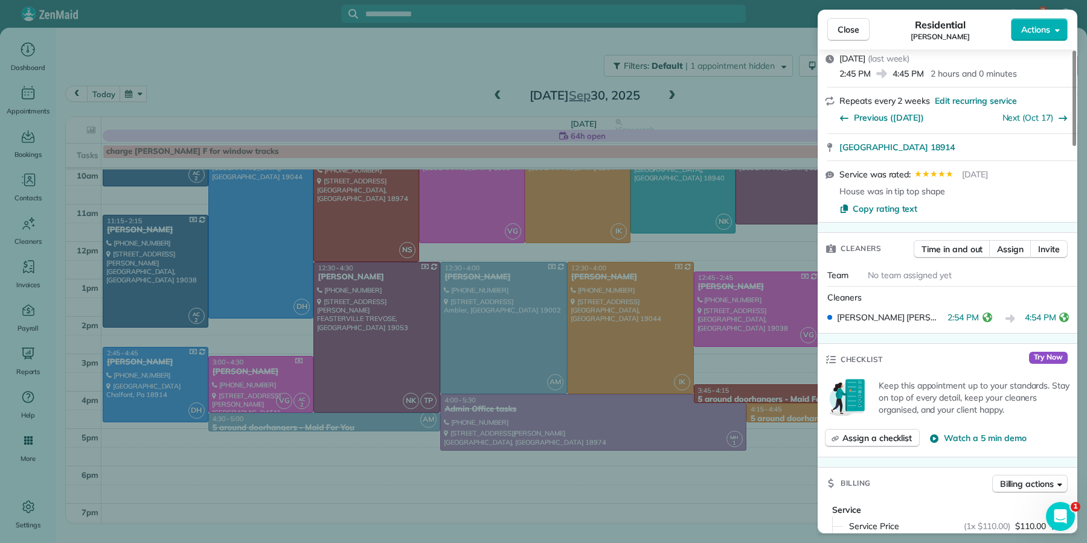
scroll to position [415, 0]
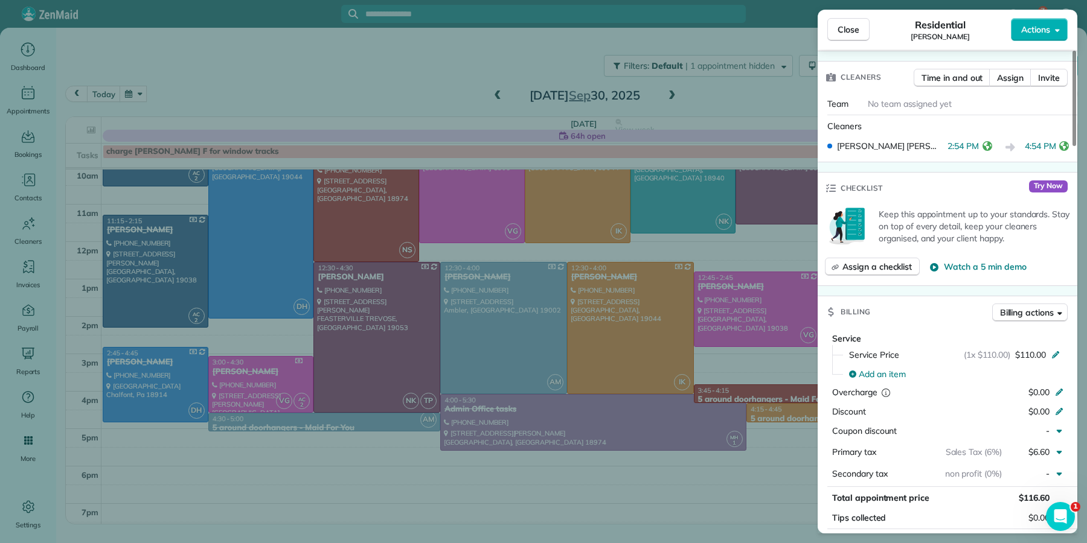
click at [857, 19] on button "Close" at bounding box center [848, 29] width 42 height 23
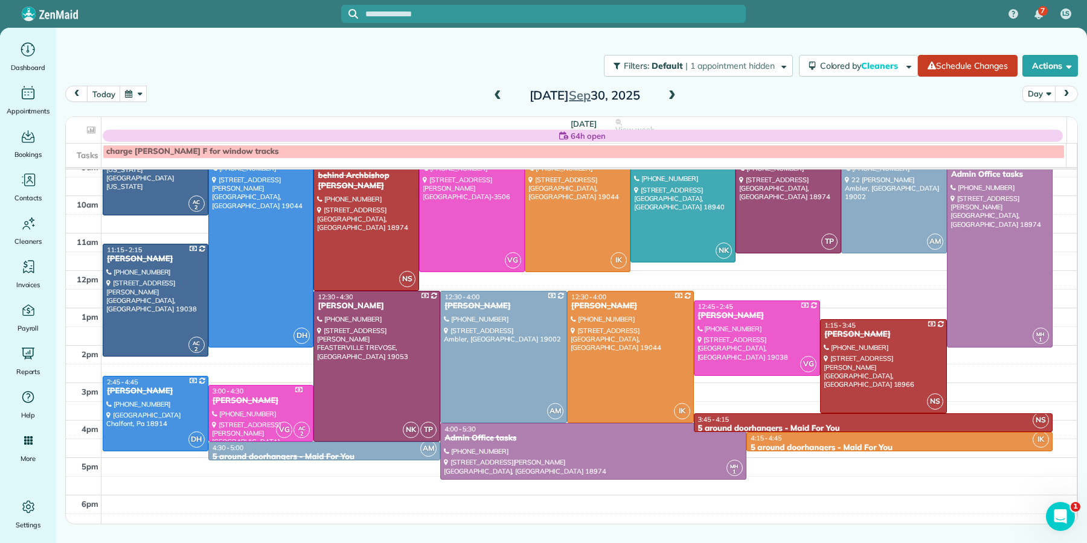
scroll to position [57, 0]
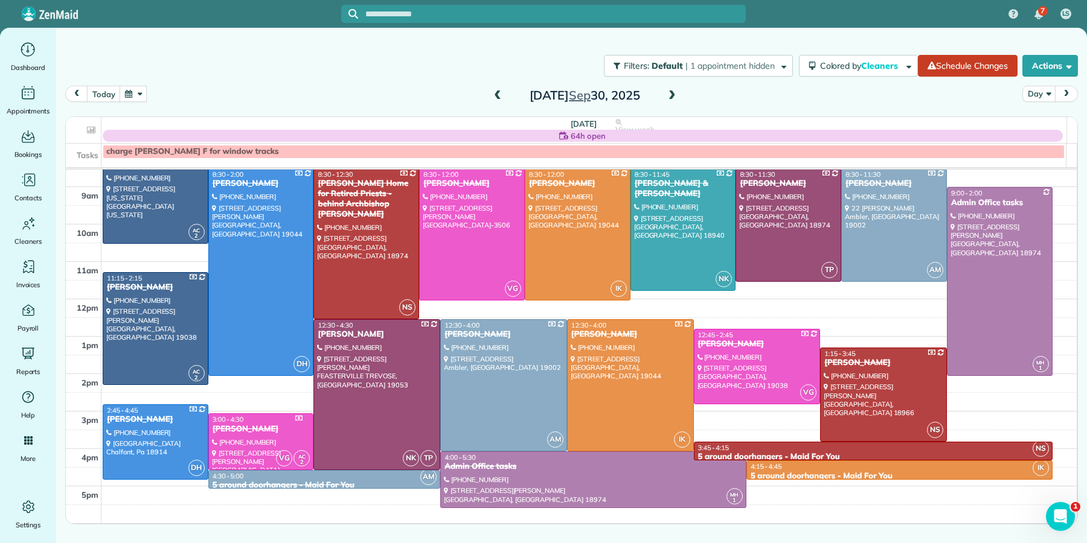
click at [667, 100] on span at bounding box center [671, 96] width 13 height 11
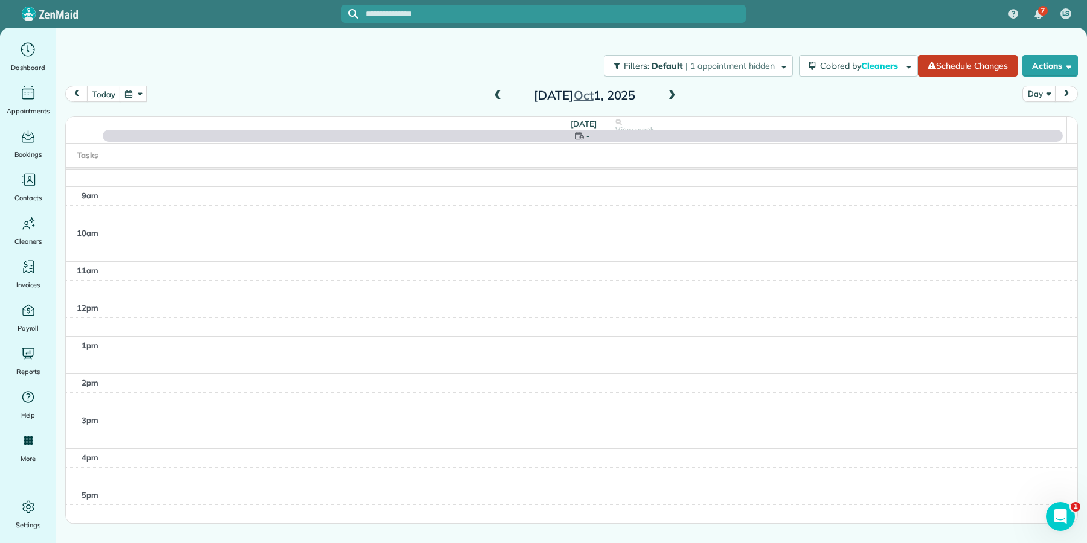
scroll to position [0, 0]
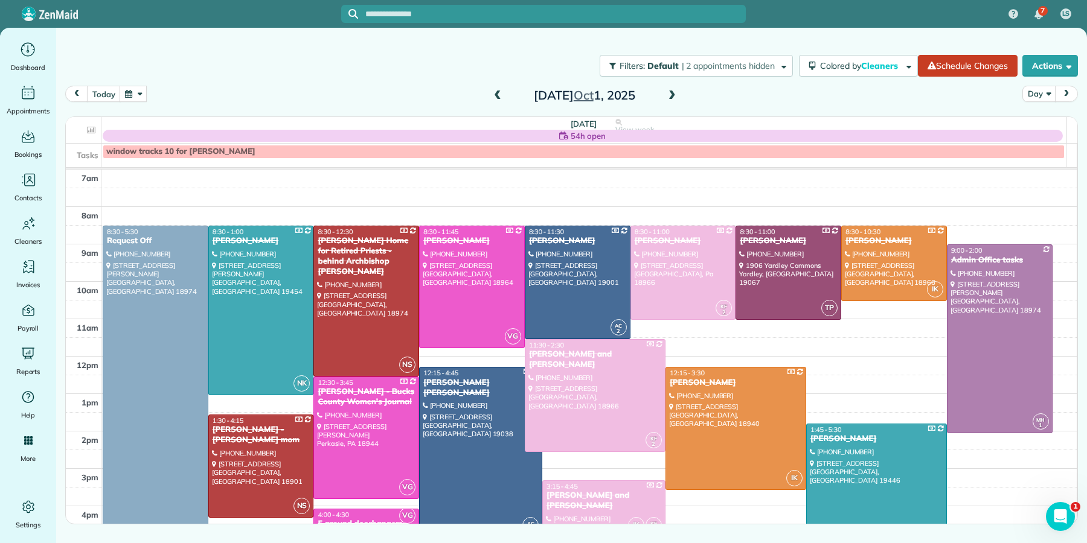
click at [670, 98] on span at bounding box center [671, 96] width 13 height 11
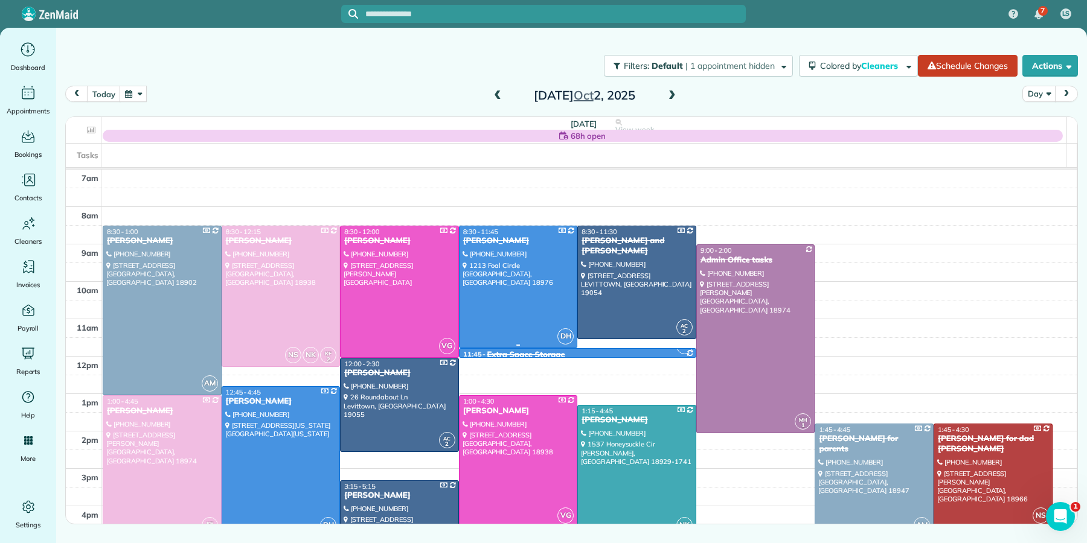
click at [498, 243] on div "[PERSON_NAME]" at bounding box center [519, 241] width 112 height 10
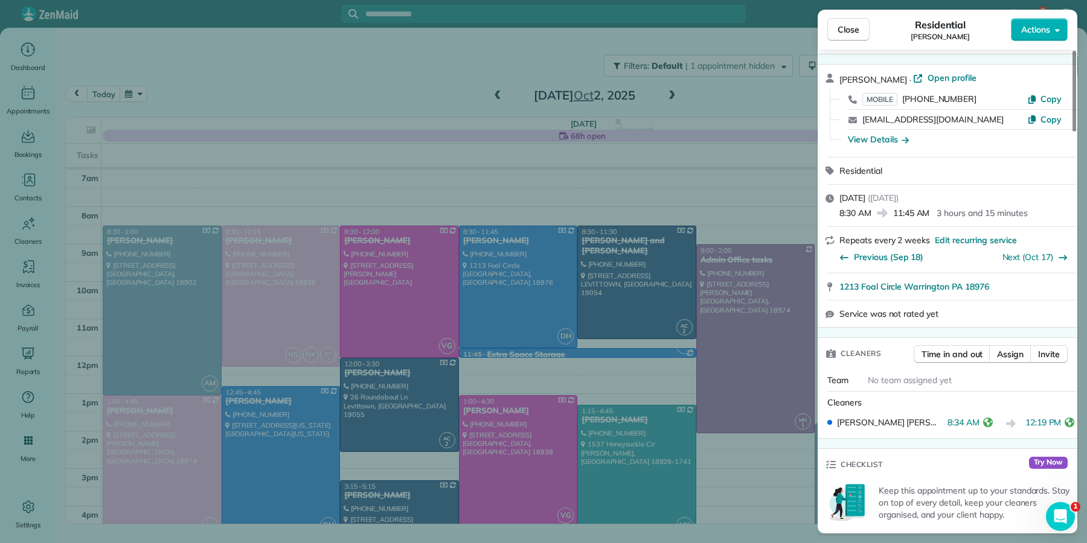
scroll to position [313, 0]
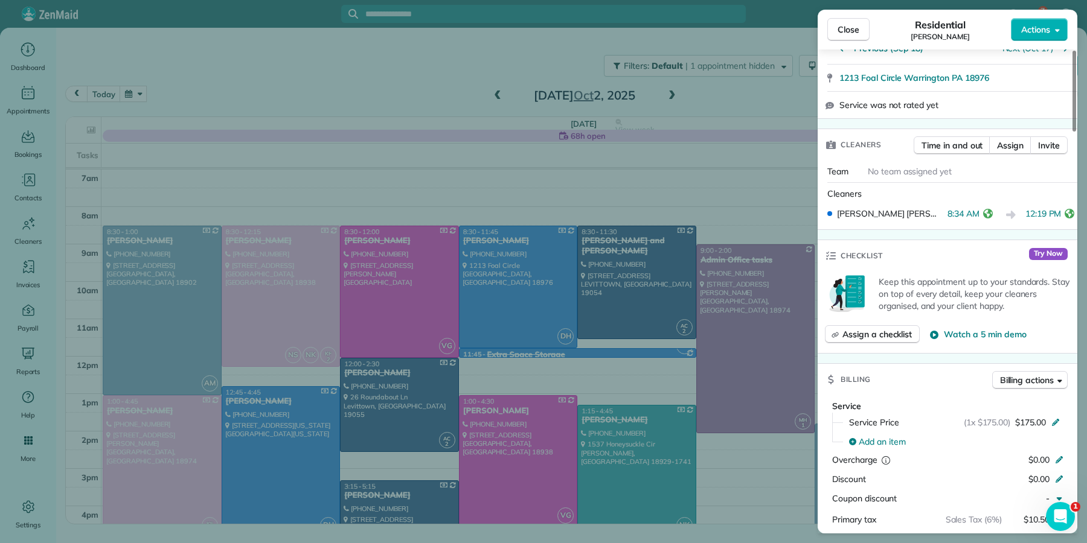
click at [852, 33] on span "Close" at bounding box center [848, 30] width 22 height 12
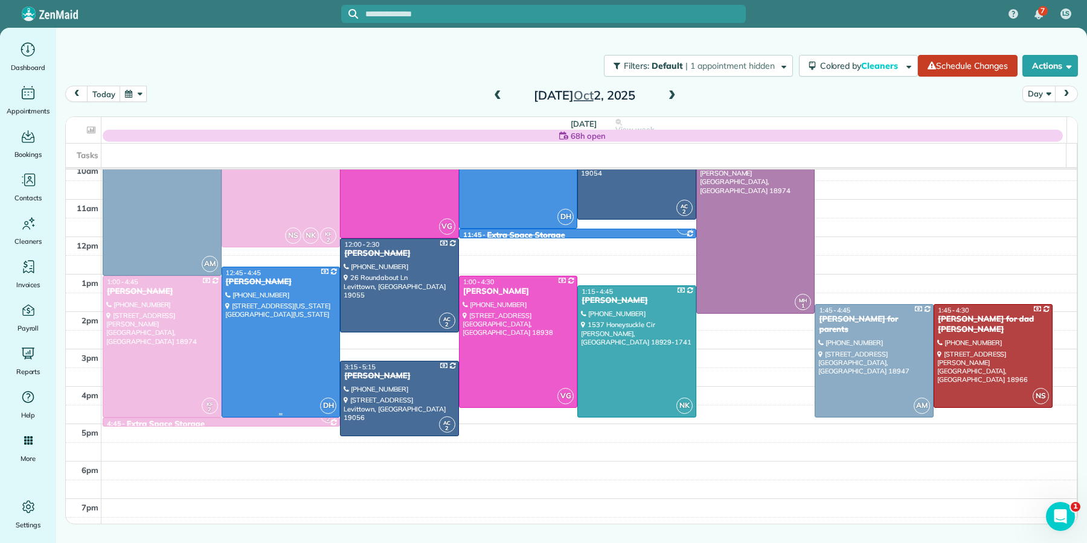
scroll to position [123, 0]
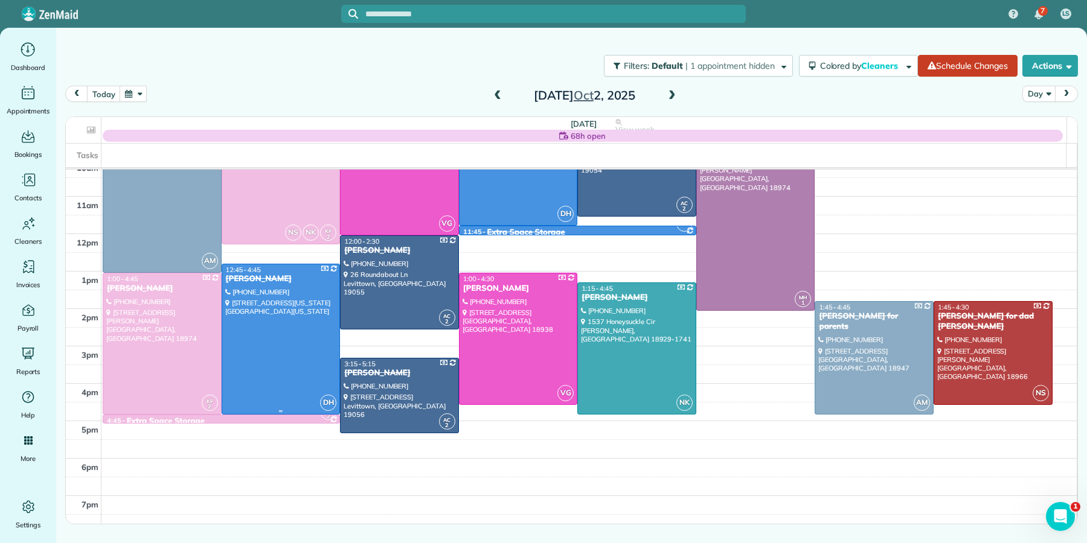
click at [250, 277] on div "[PERSON_NAME]" at bounding box center [281, 279] width 112 height 10
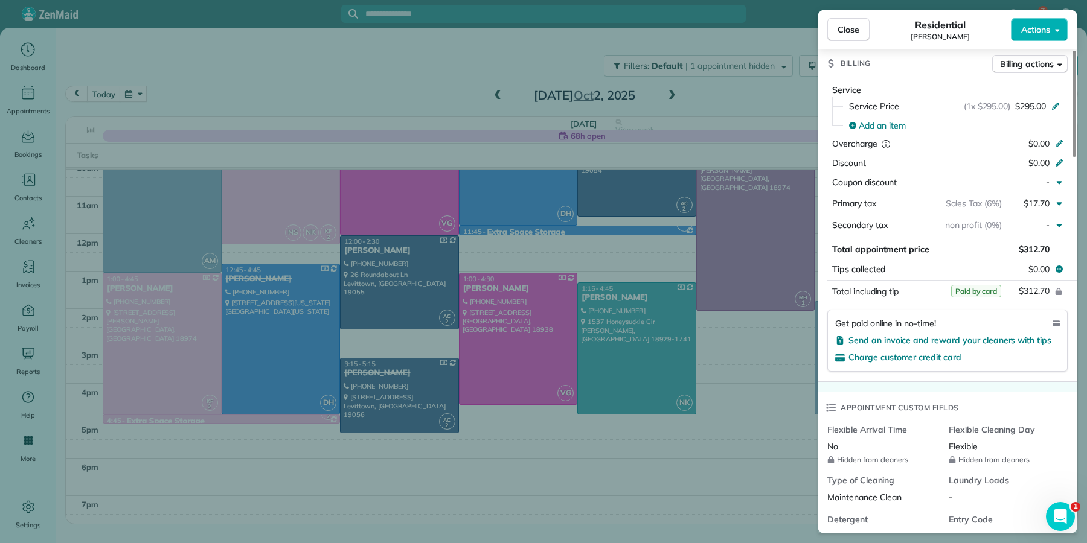
scroll to position [623, 0]
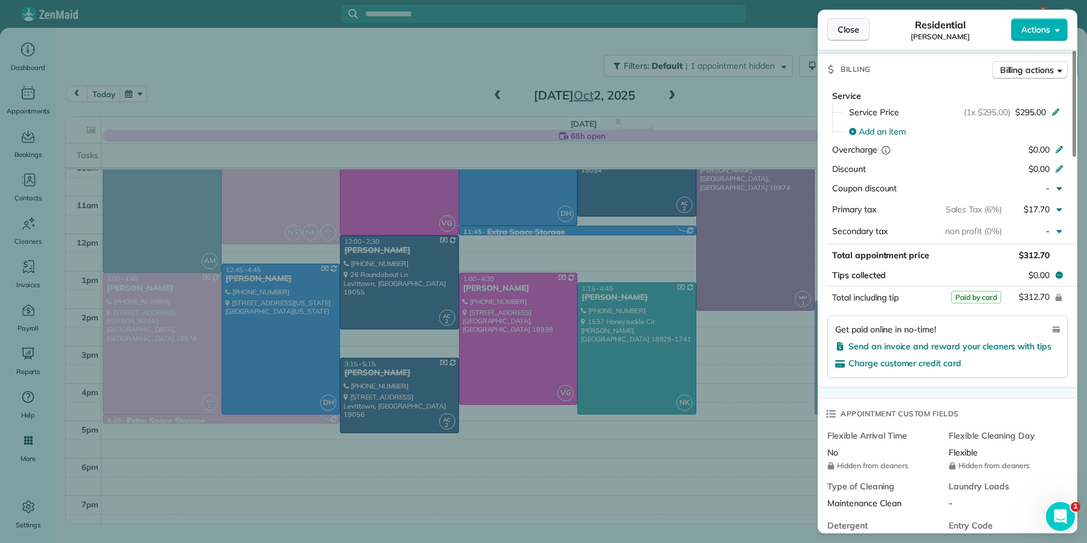
click at [854, 27] on span "Close" at bounding box center [848, 30] width 22 height 12
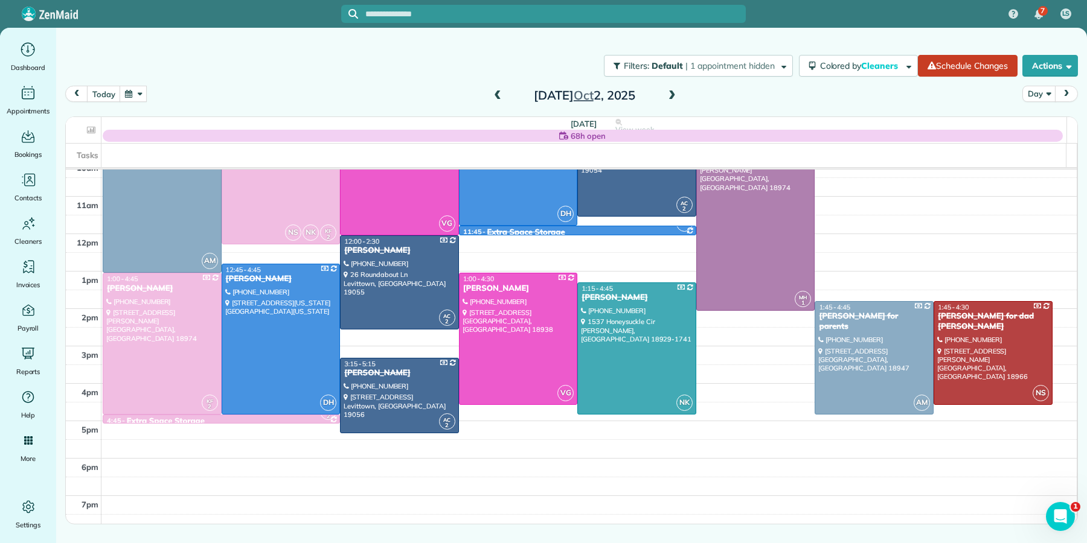
click at [669, 94] on span at bounding box center [671, 96] width 13 height 11
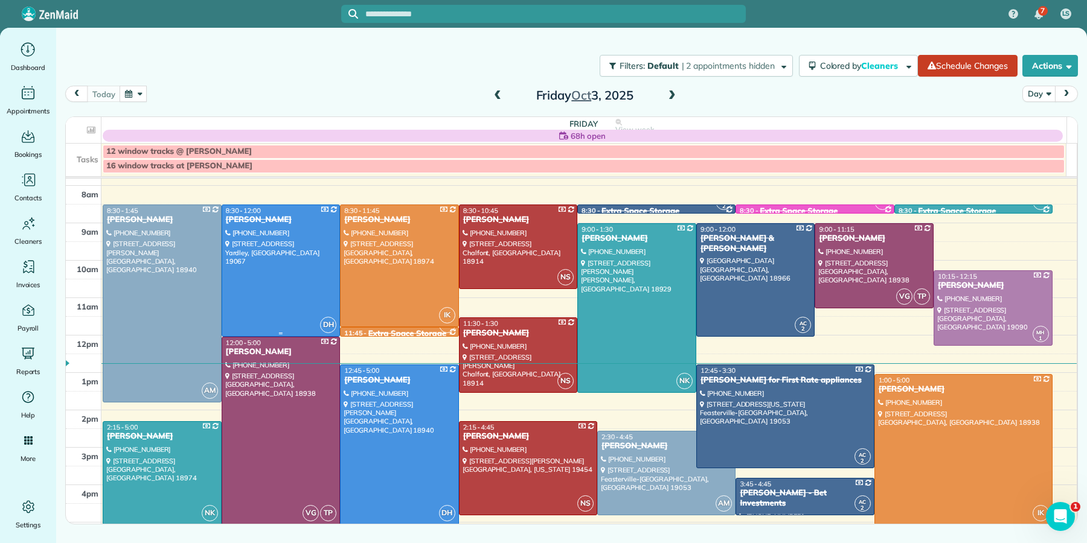
scroll to position [47, 0]
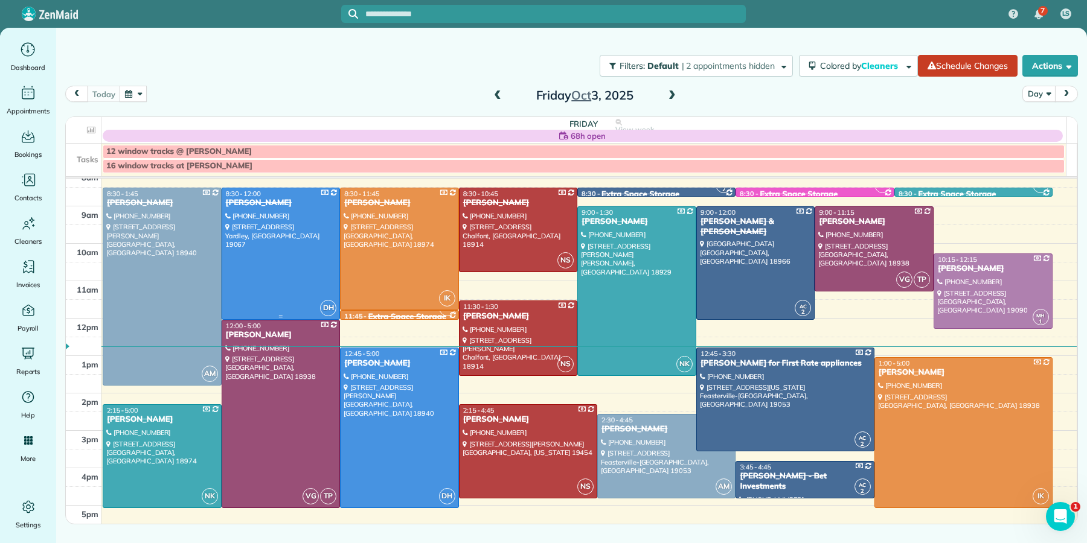
click at [250, 197] on span "8:30 - 12:00" at bounding box center [243, 194] width 35 height 8
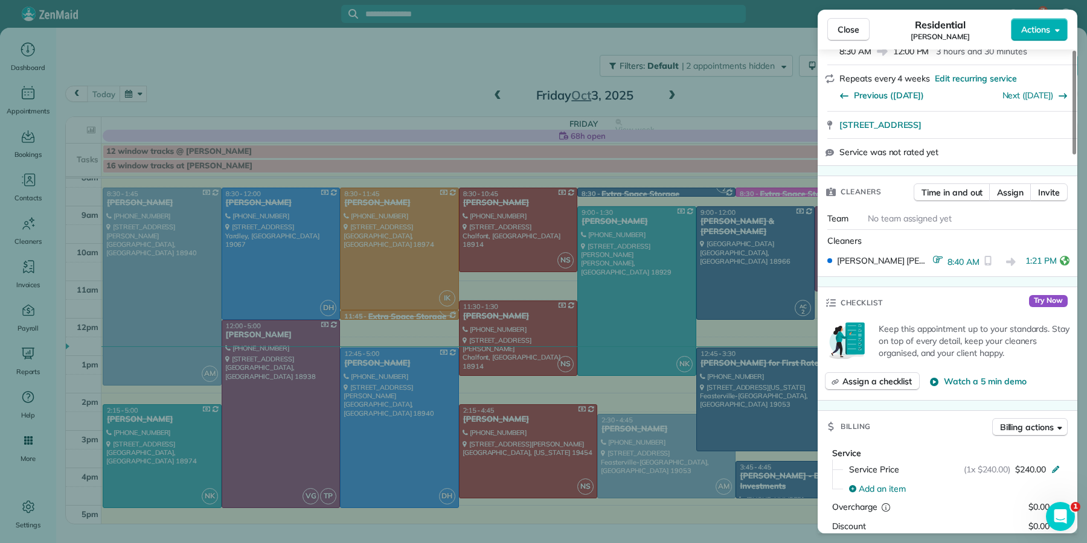
scroll to position [399, 0]
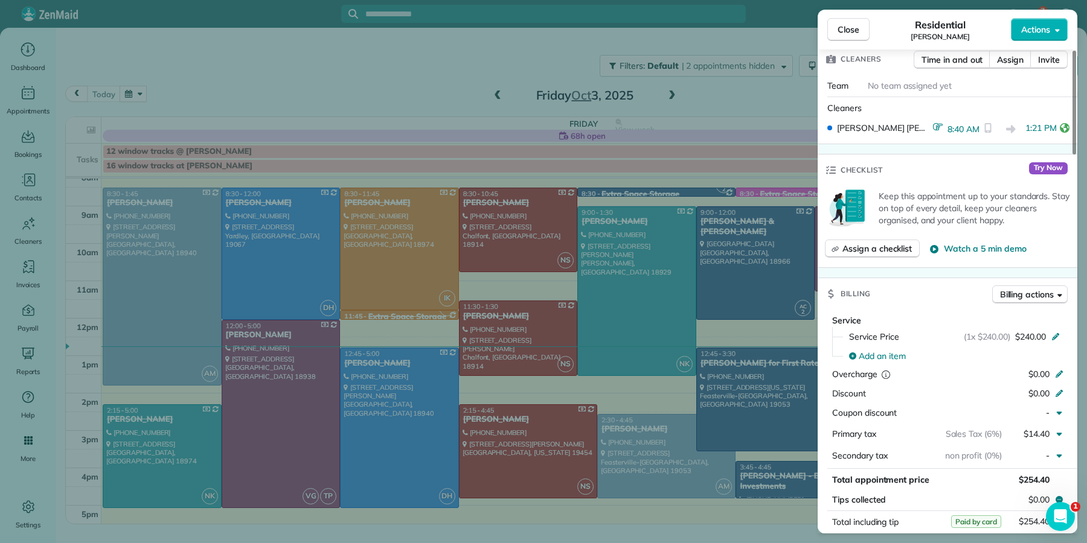
drag, startPoint x: 856, startPoint y: 34, endPoint x: 828, endPoint y: 64, distance: 41.0
click at [856, 34] on span "Close" at bounding box center [848, 30] width 22 height 12
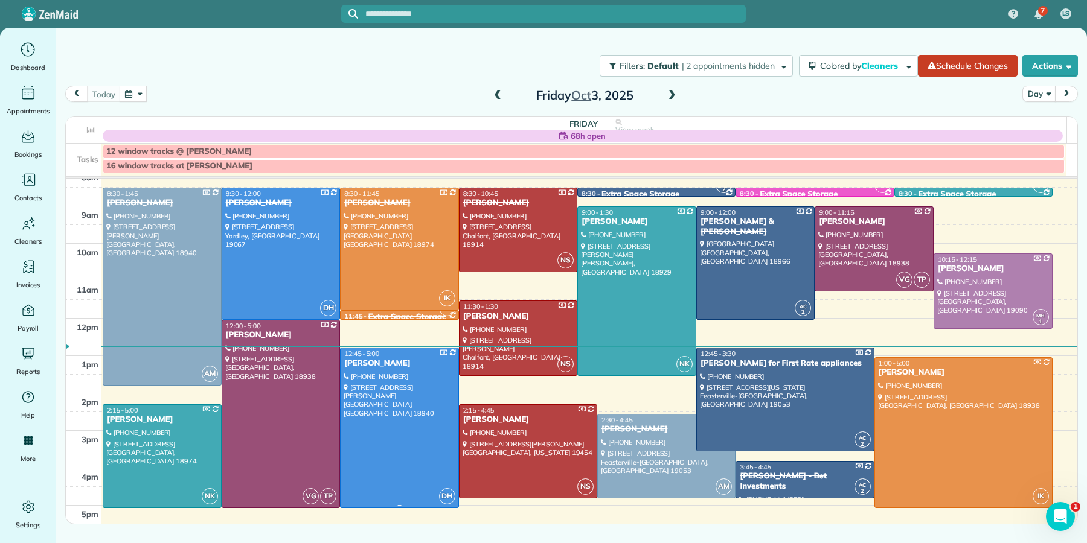
click at [360, 362] on div "[PERSON_NAME]" at bounding box center [400, 364] width 112 height 10
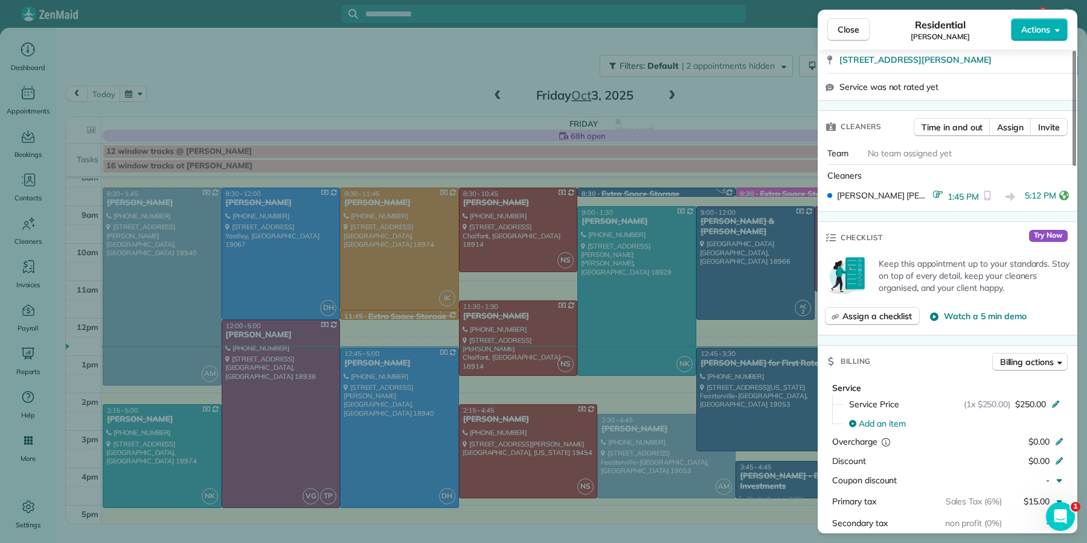
scroll to position [351, 0]
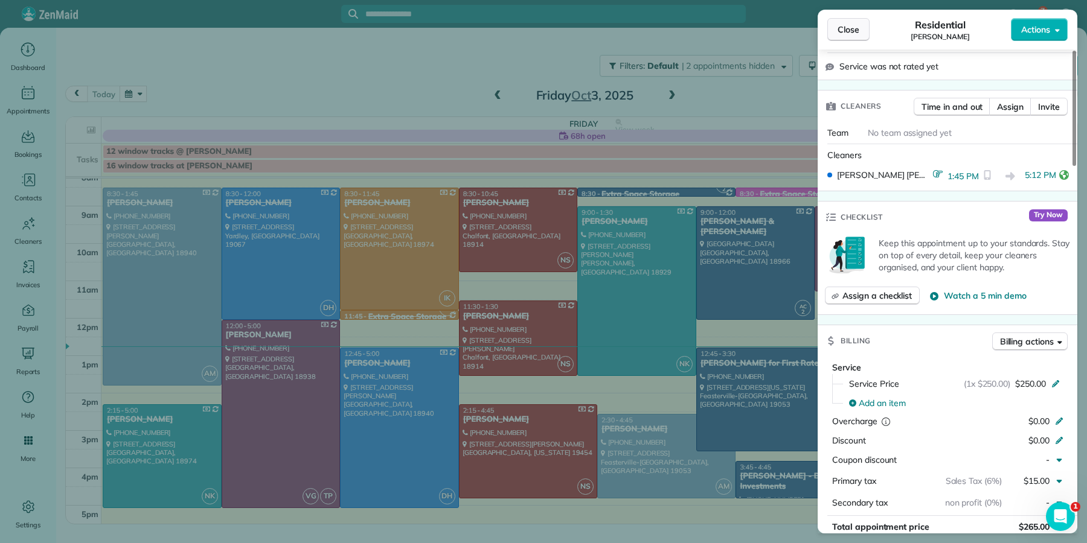
click at [848, 37] on button "Close" at bounding box center [848, 29] width 42 height 23
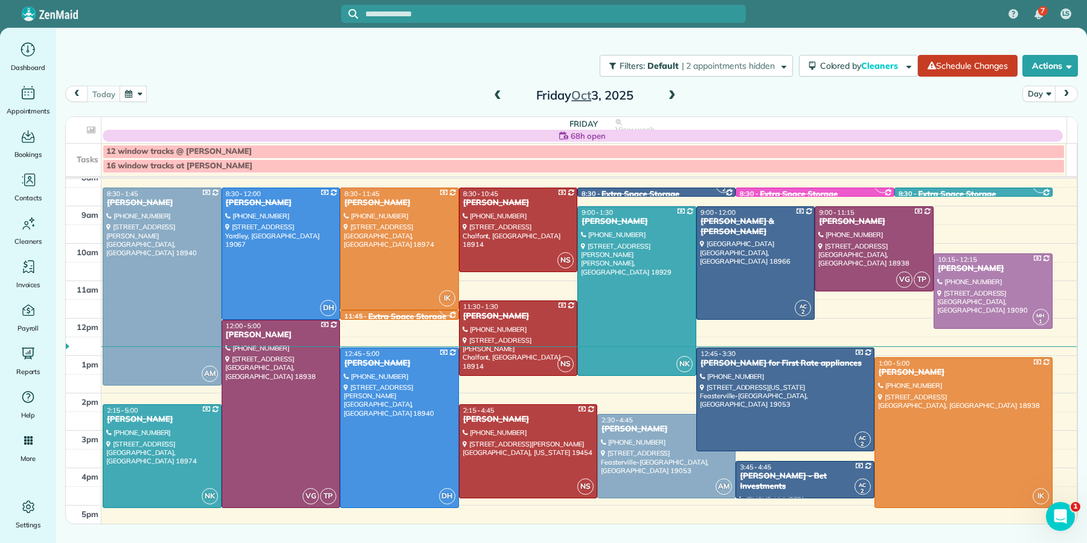
click at [671, 96] on span at bounding box center [671, 96] width 13 height 11
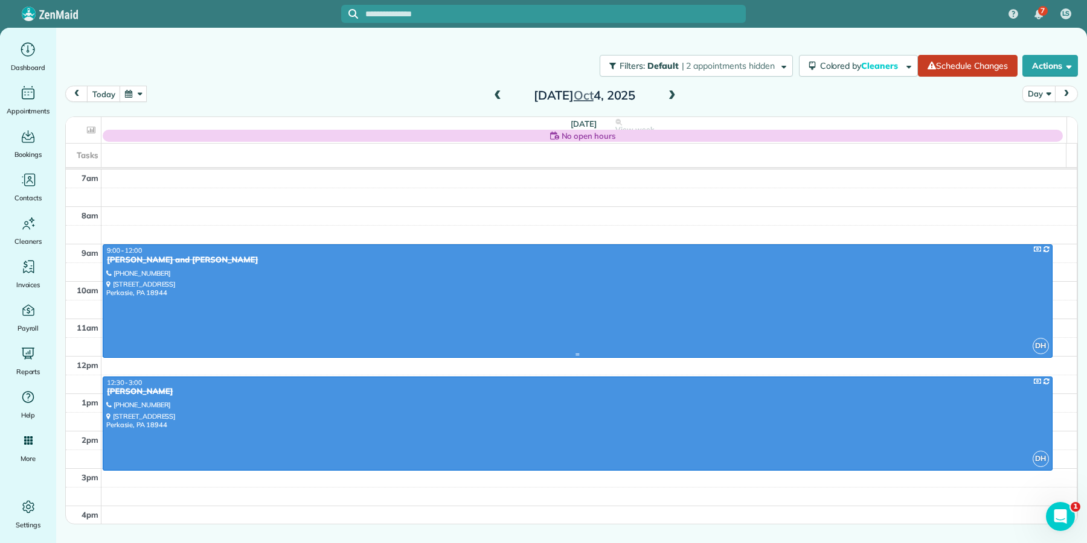
click at [165, 271] on div at bounding box center [577, 301] width 949 height 112
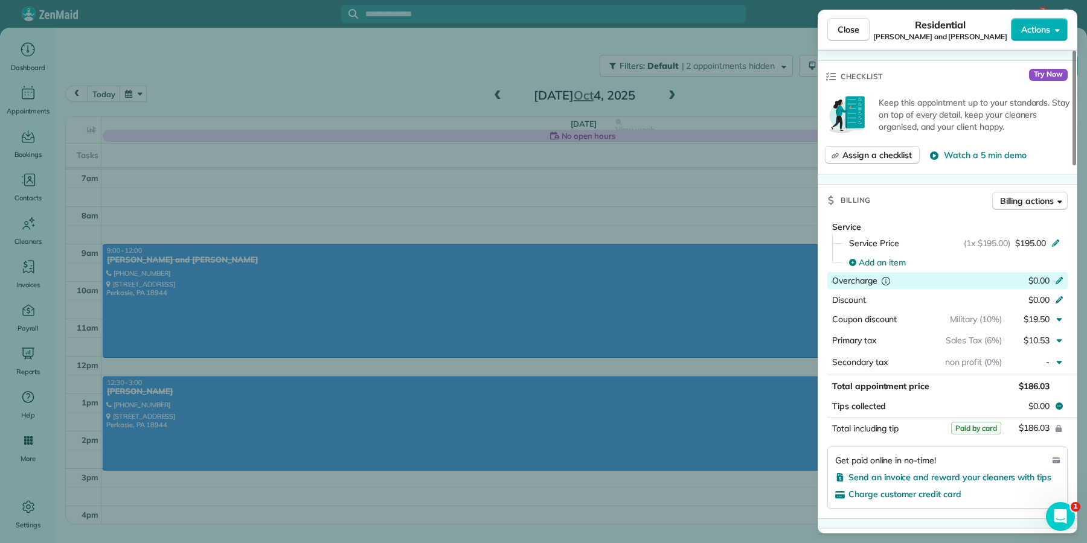
scroll to position [619, 0]
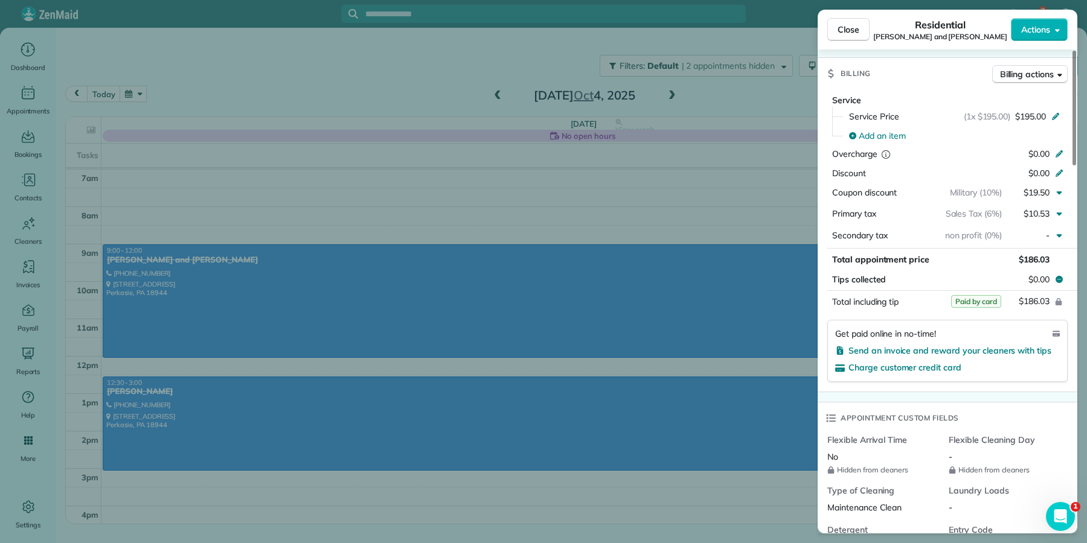
click at [845, 41] on div "Close Residential [PERSON_NAME] and [PERSON_NAME] Actions" at bounding box center [948, 30] width 260 height 40
click at [849, 28] on span "Close" at bounding box center [848, 30] width 22 height 12
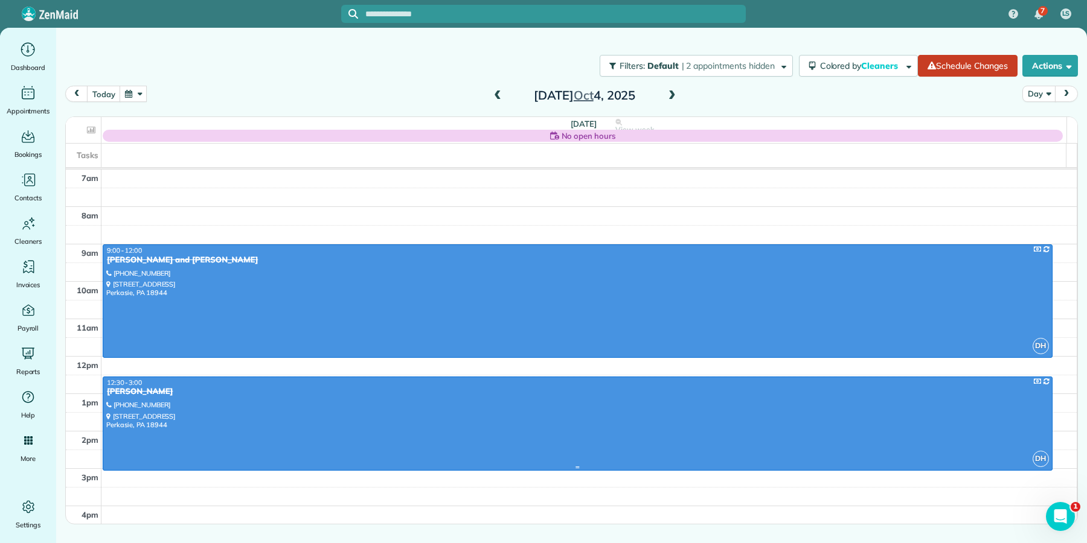
click at [122, 397] on div "[PERSON_NAME]" at bounding box center [577, 392] width 943 height 10
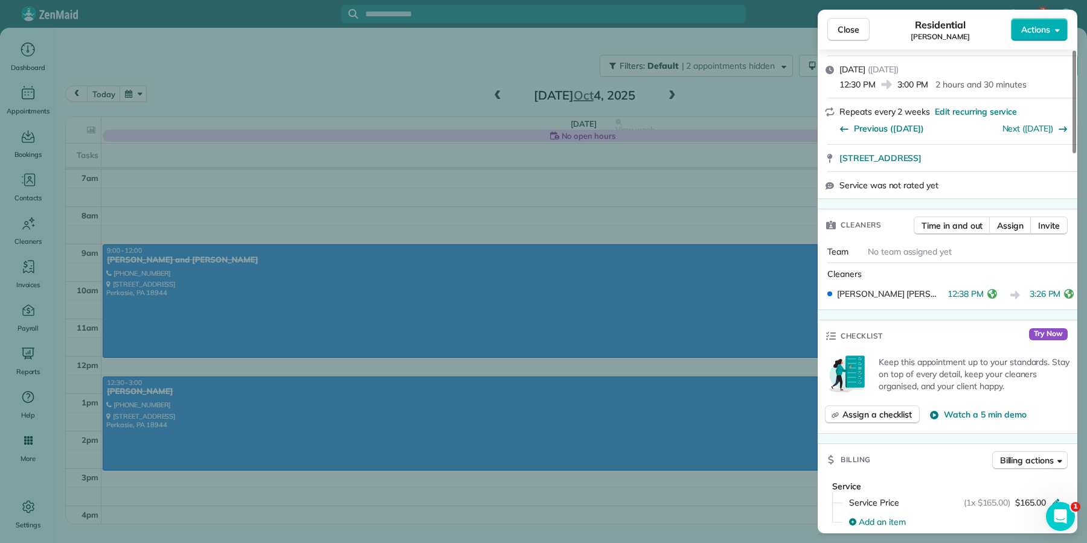
scroll to position [335, 0]
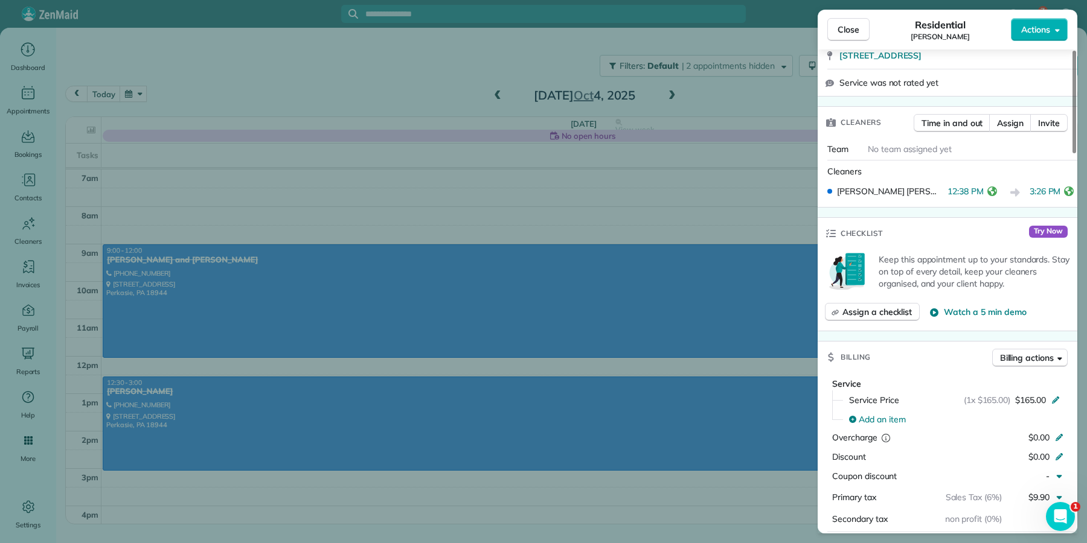
drag, startPoint x: 850, startPoint y: 27, endPoint x: 839, endPoint y: 39, distance: 15.8
click at [849, 27] on span "Close" at bounding box center [848, 30] width 22 height 12
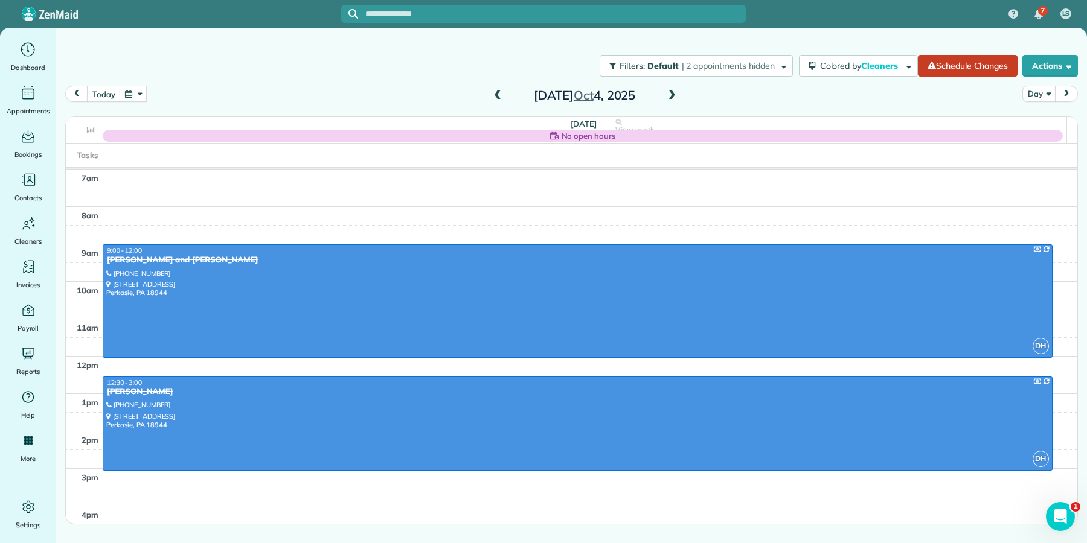
click at [498, 92] on span at bounding box center [497, 96] width 13 height 11
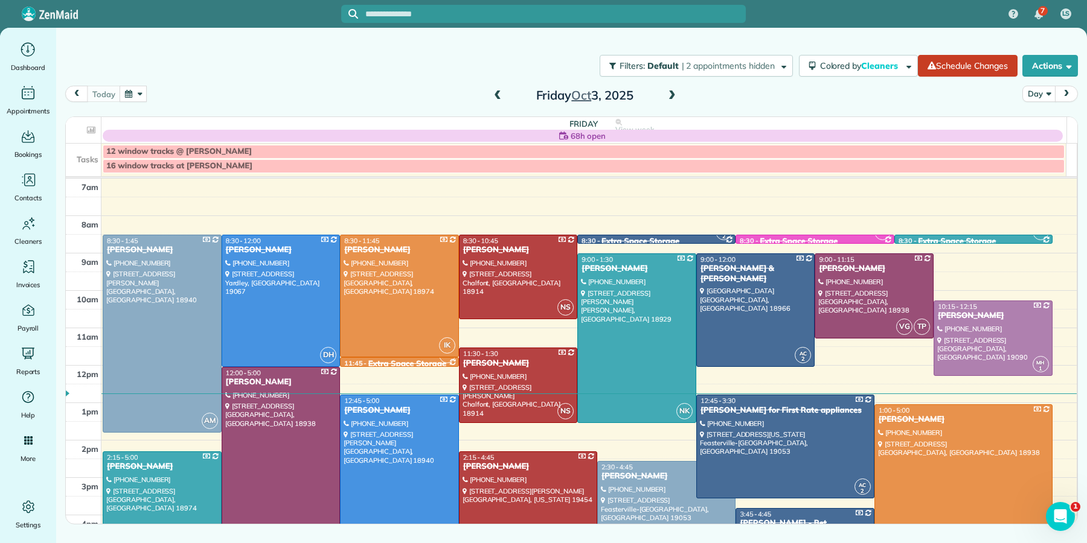
click at [499, 94] on span at bounding box center [497, 96] width 13 height 11
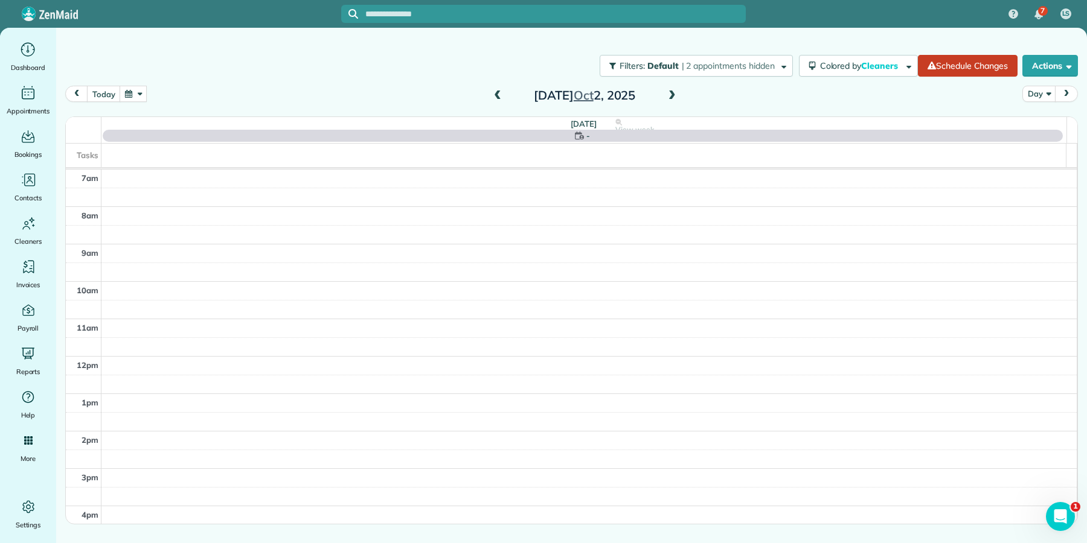
click at [499, 94] on span at bounding box center [497, 96] width 13 height 11
click at [500, 94] on span at bounding box center [497, 96] width 13 height 11
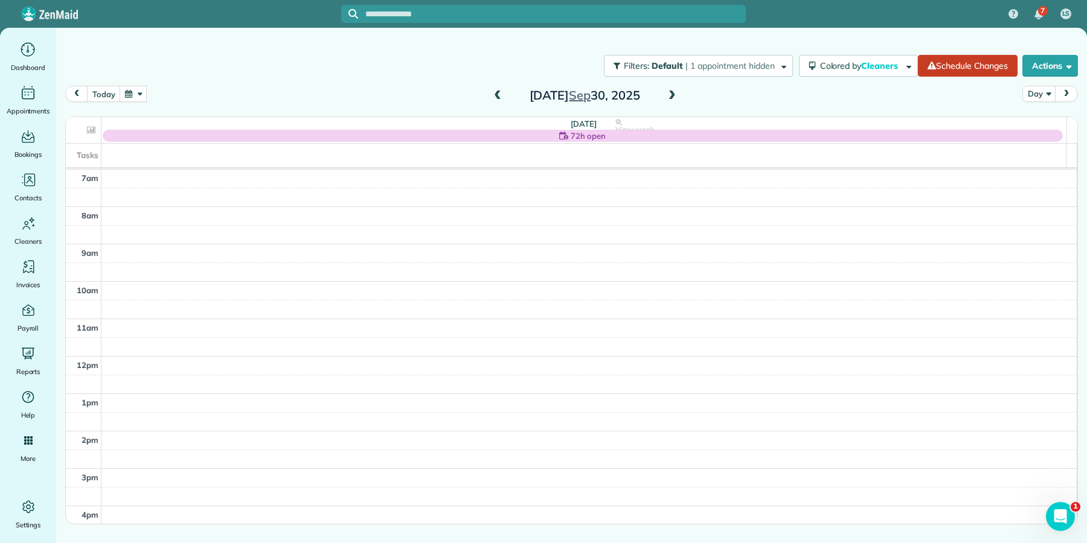
click at [495, 100] on span at bounding box center [497, 96] width 13 height 11
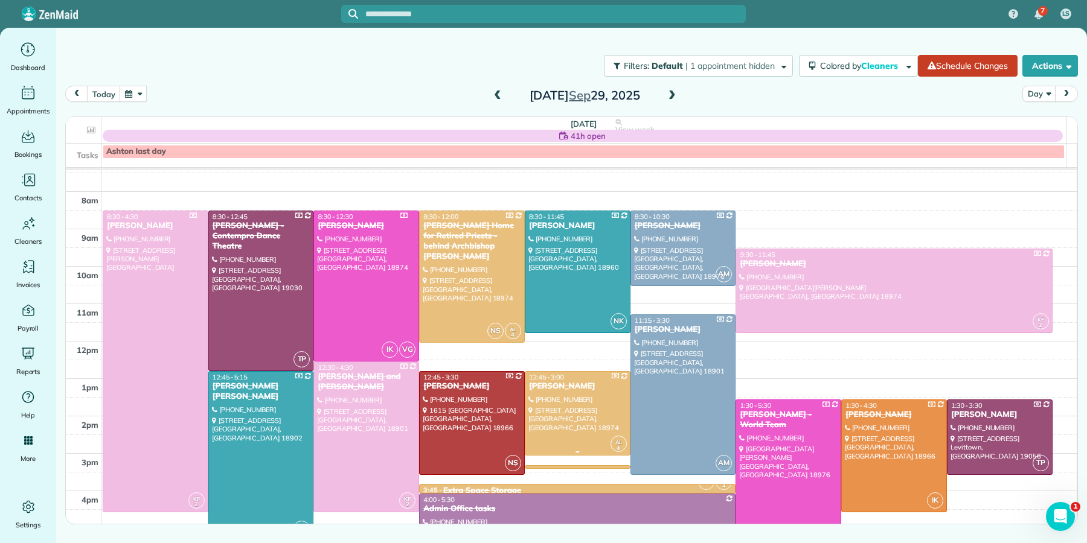
scroll to position [14, 0]
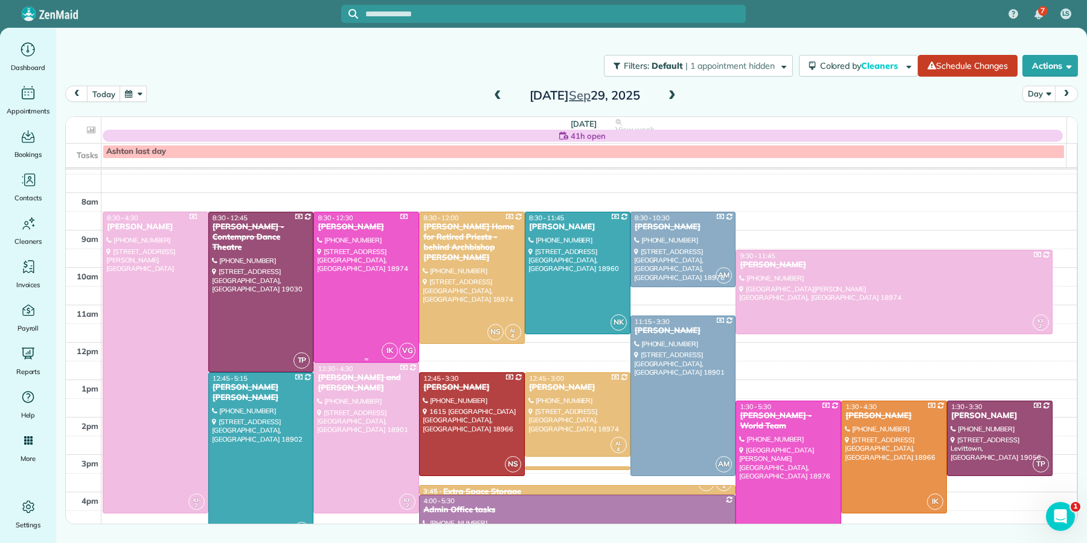
click at [335, 226] on div "[PERSON_NAME]" at bounding box center [366, 227] width 98 height 10
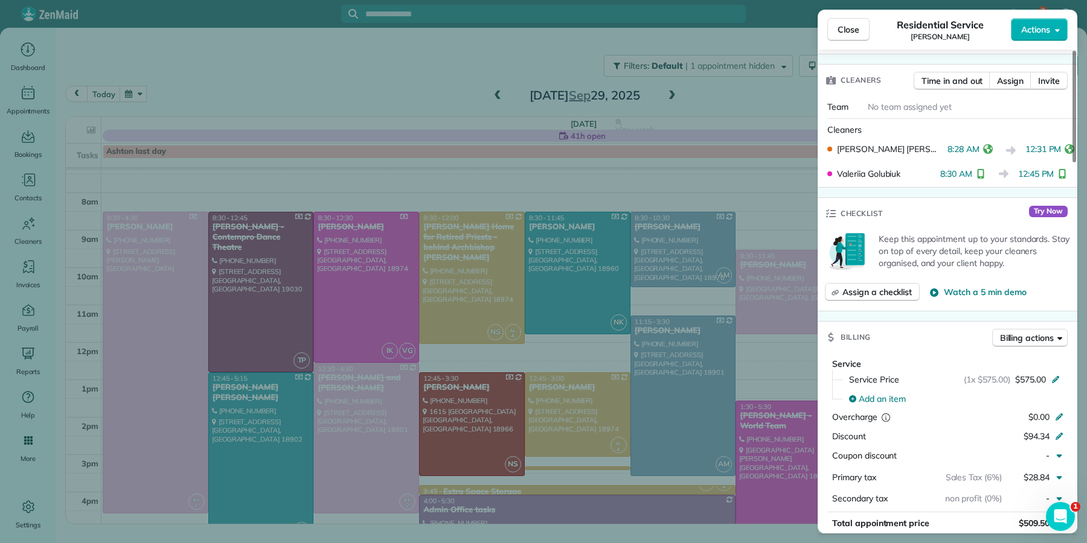
scroll to position [371, 0]
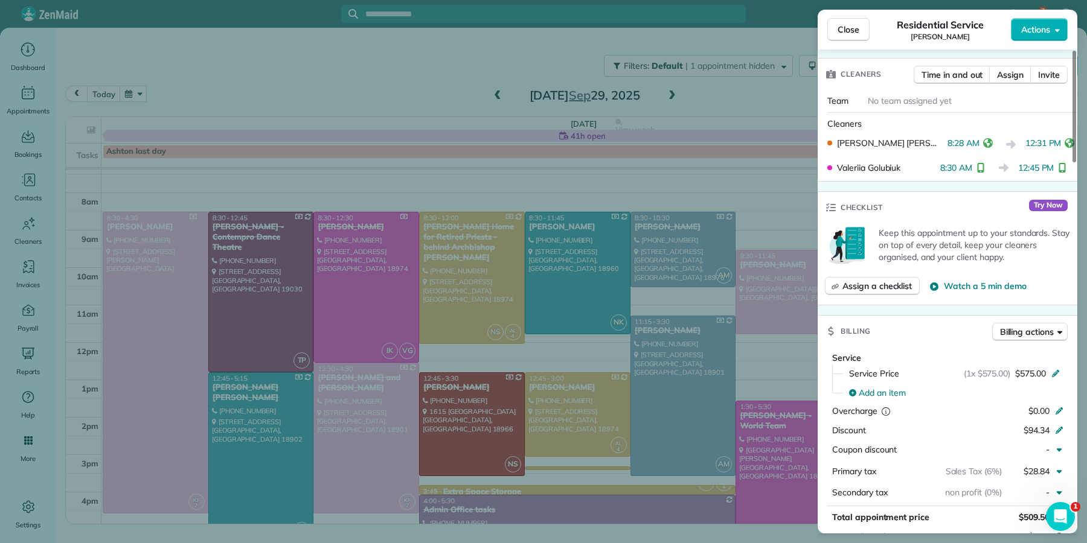
click at [828, 33] on button "Close" at bounding box center [848, 29] width 42 height 23
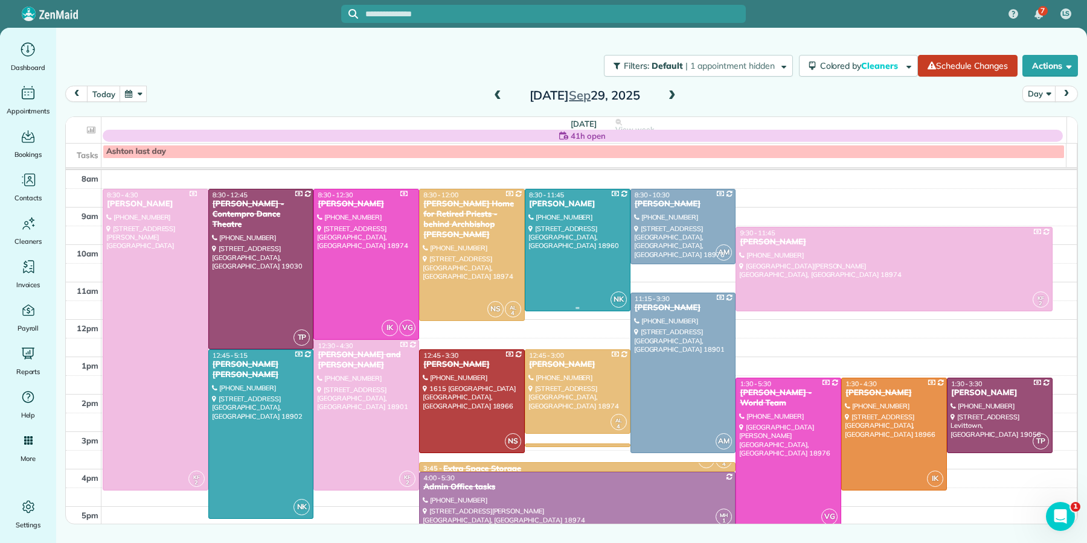
scroll to position [43, 0]
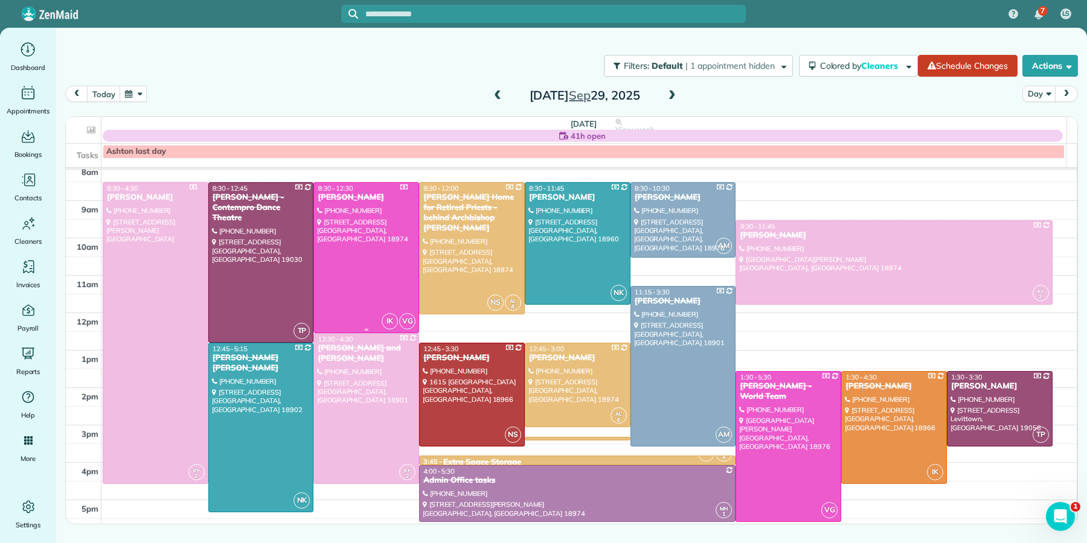
click at [345, 187] on span "8:30 - 12:30" at bounding box center [335, 188] width 35 height 8
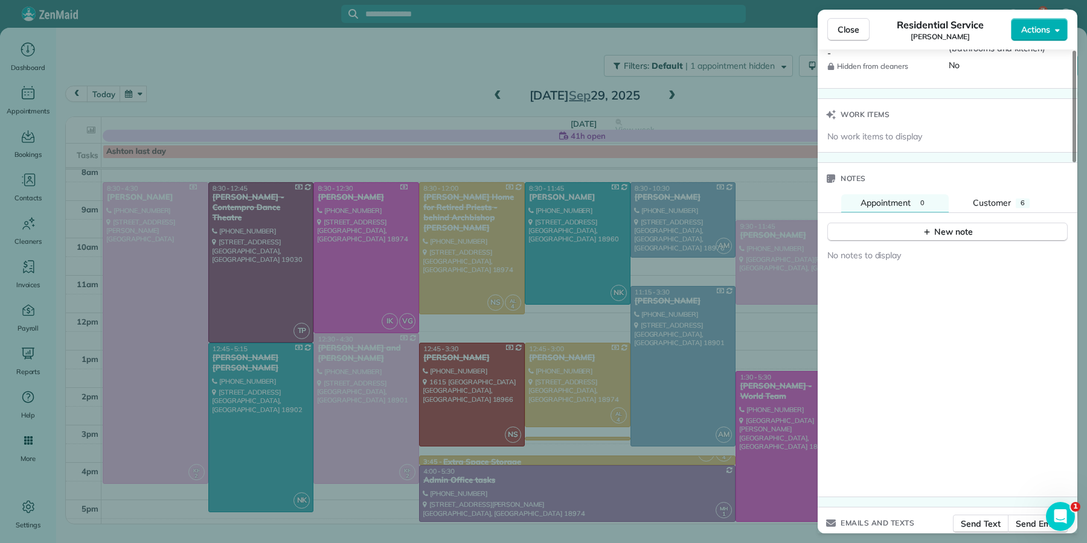
scroll to position [1253, 0]
click at [977, 207] on span "Customer" at bounding box center [992, 201] width 38 height 11
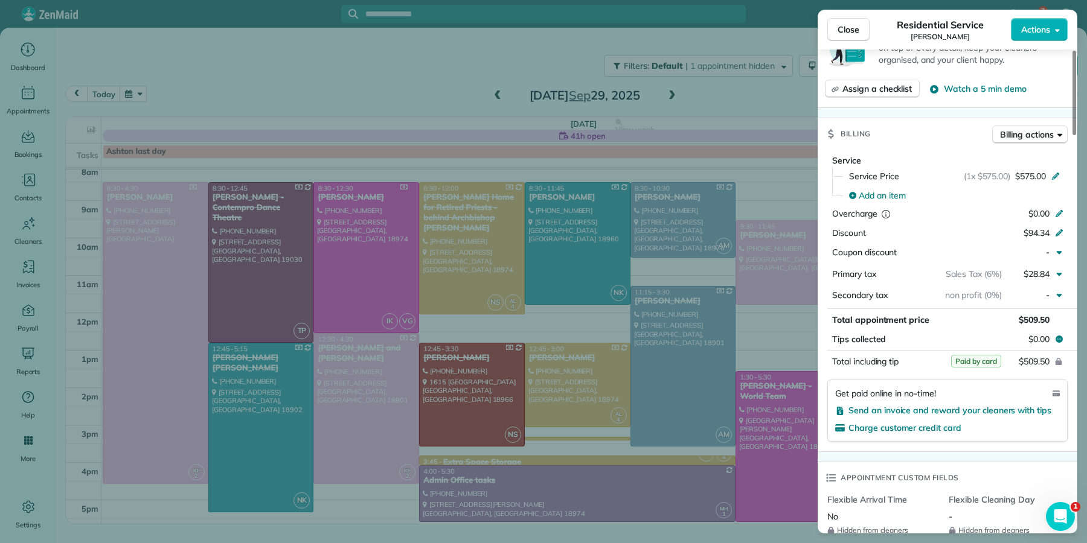
scroll to position [426, 0]
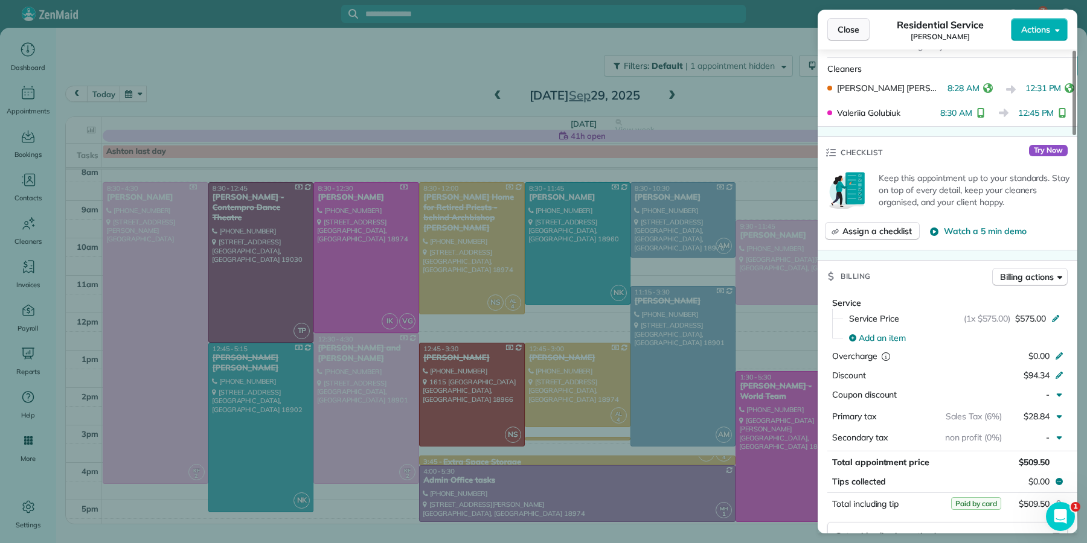
click at [852, 29] on span "Close" at bounding box center [848, 30] width 22 height 12
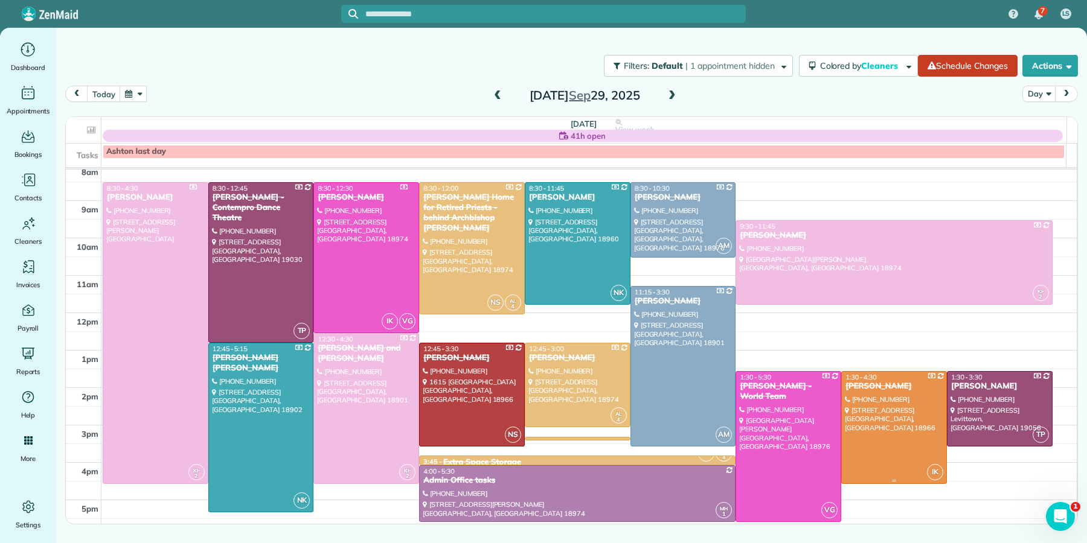
click at [879, 389] on div "[PERSON_NAME]" at bounding box center [894, 387] width 98 height 10
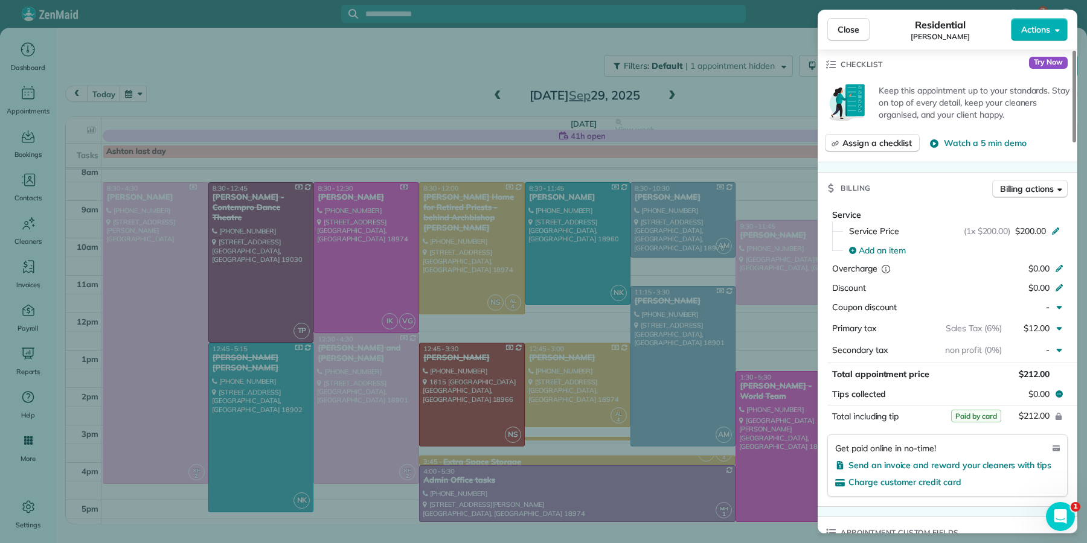
scroll to position [557, 0]
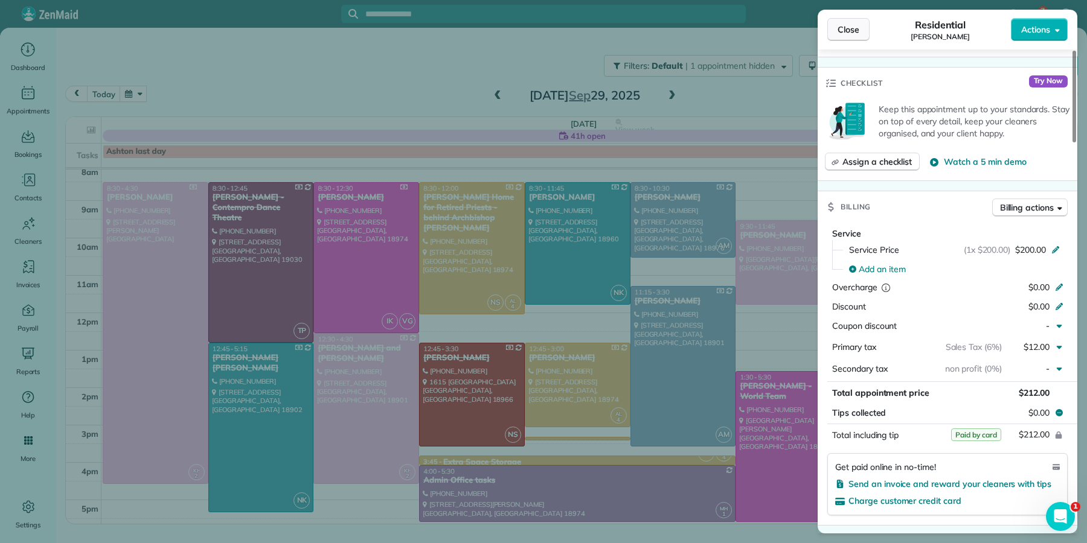
click at [849, 31] on span "Close" at bounding box center [848, 30] width 22 height 12
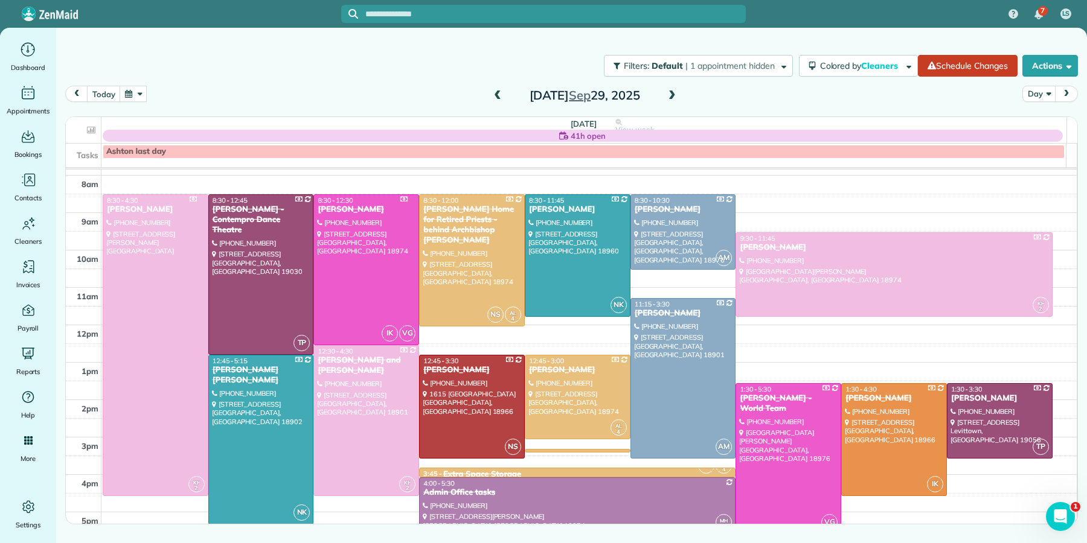
scroll to position [17, 0]
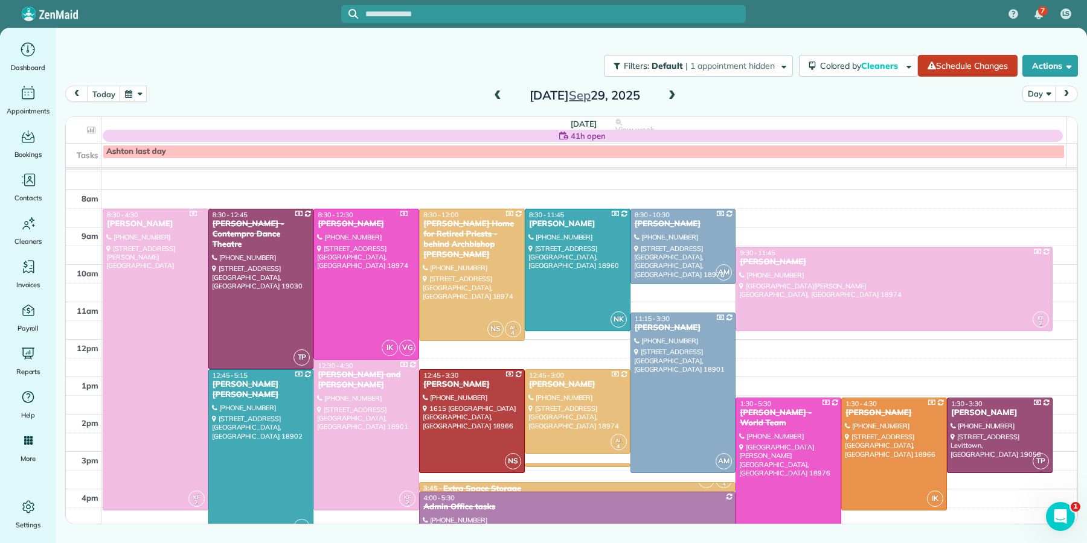
click at [674, 89] on span at bounding box center [671, 96] width 13 height 18
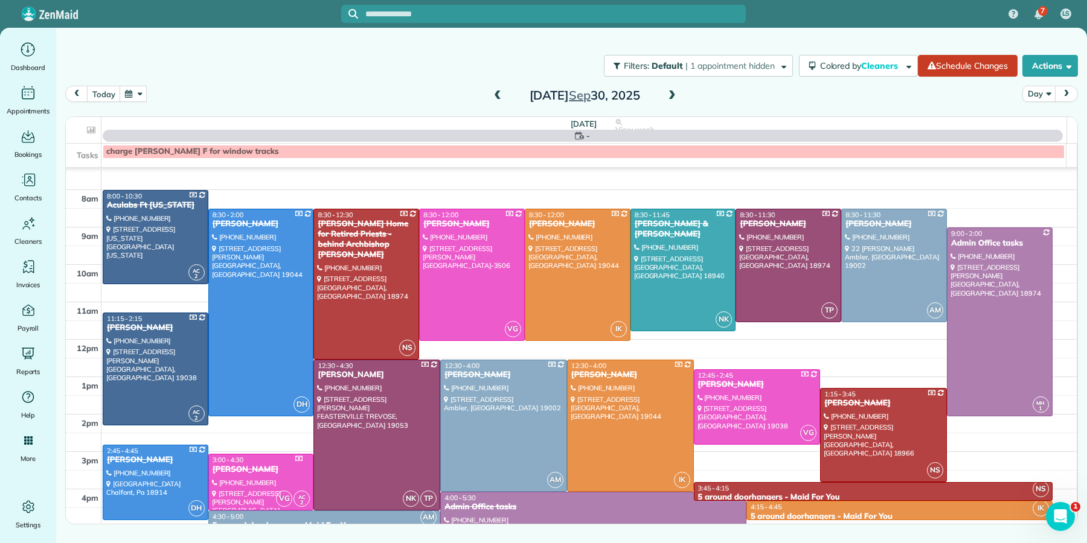
scroll to position [0, 0]
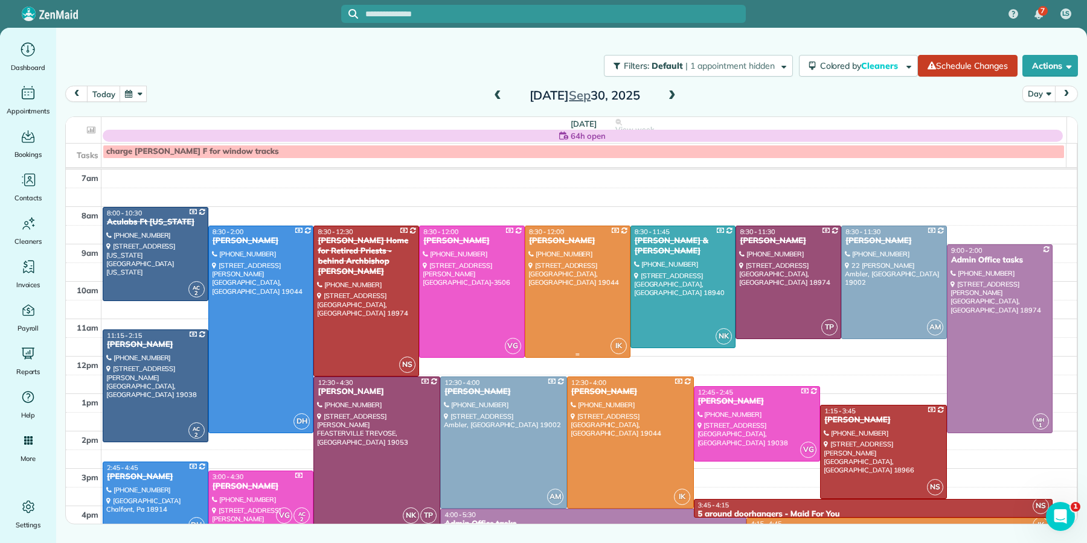
click at [546, 240] on div "[PERSON_NAME]" at bounding box center [577, 241] width 98 height 10
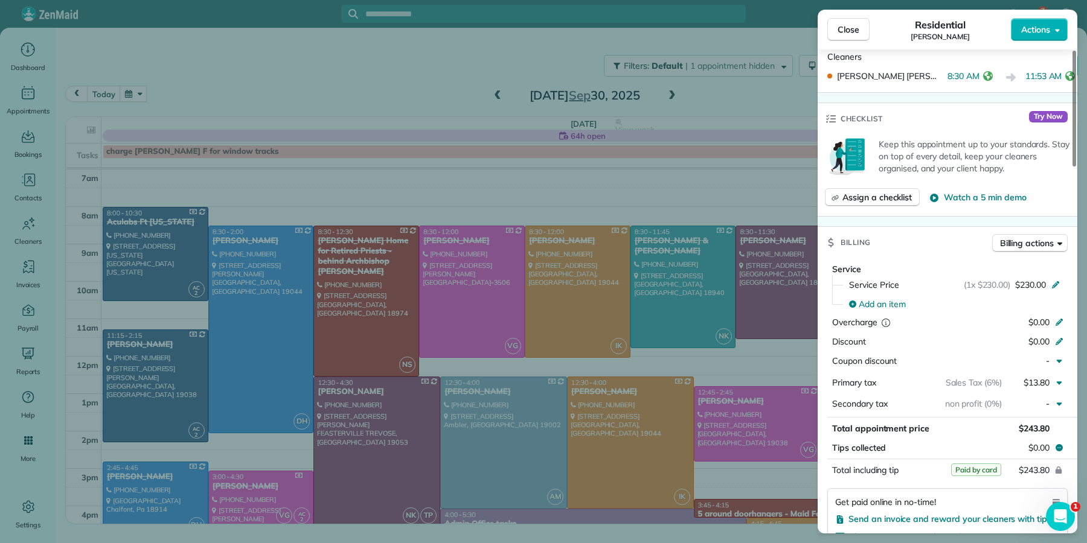
scroll to position [577, 0]
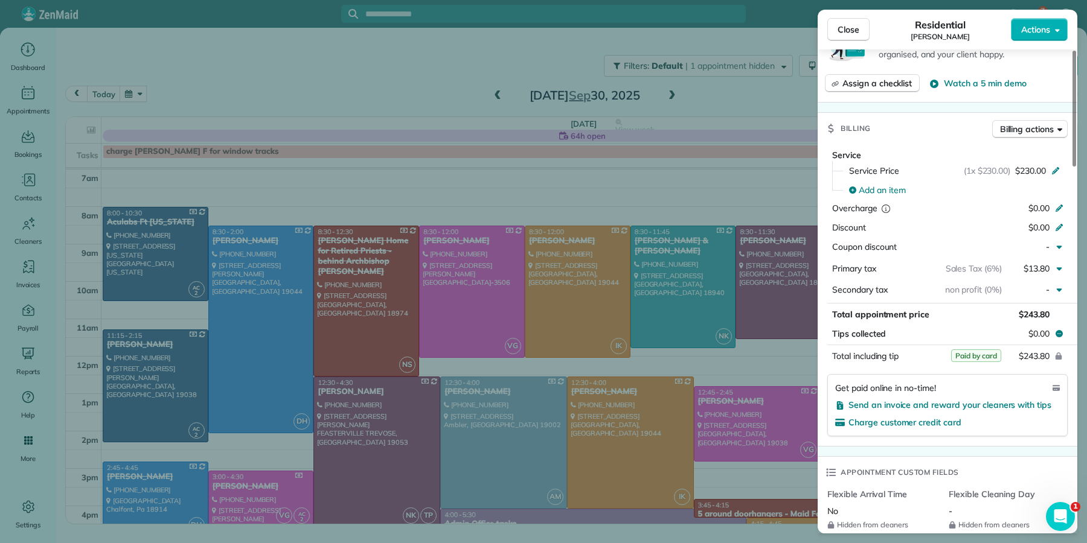
drag, startPoint x: 839, startPoint y: 31, endPoint x: 821, endPoint y: 63, distance: 36.0
click at [839, 31] on span "Close" at bounding box center [848, 30] width 22 height 12
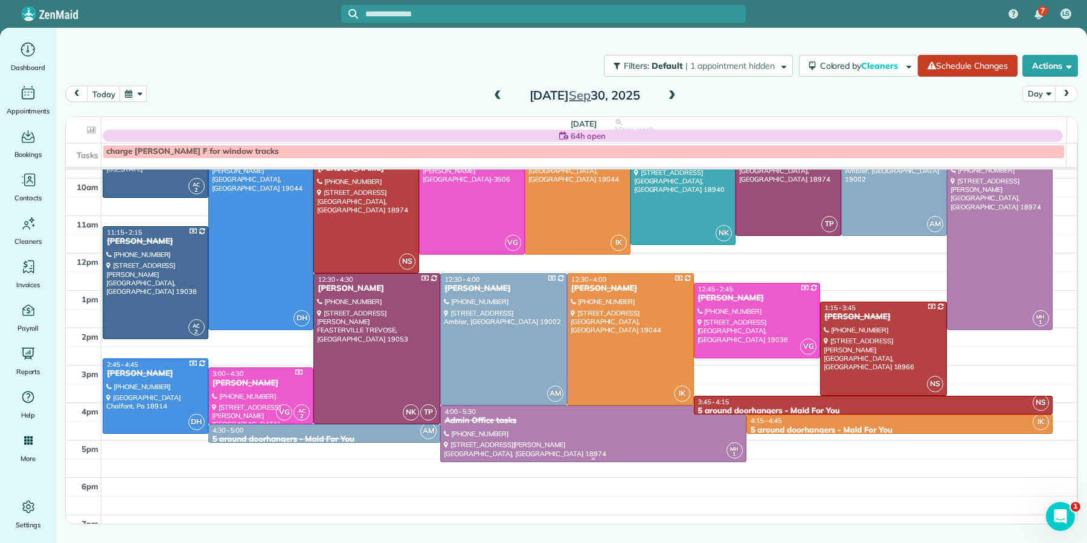
scroll to position [104, 0]
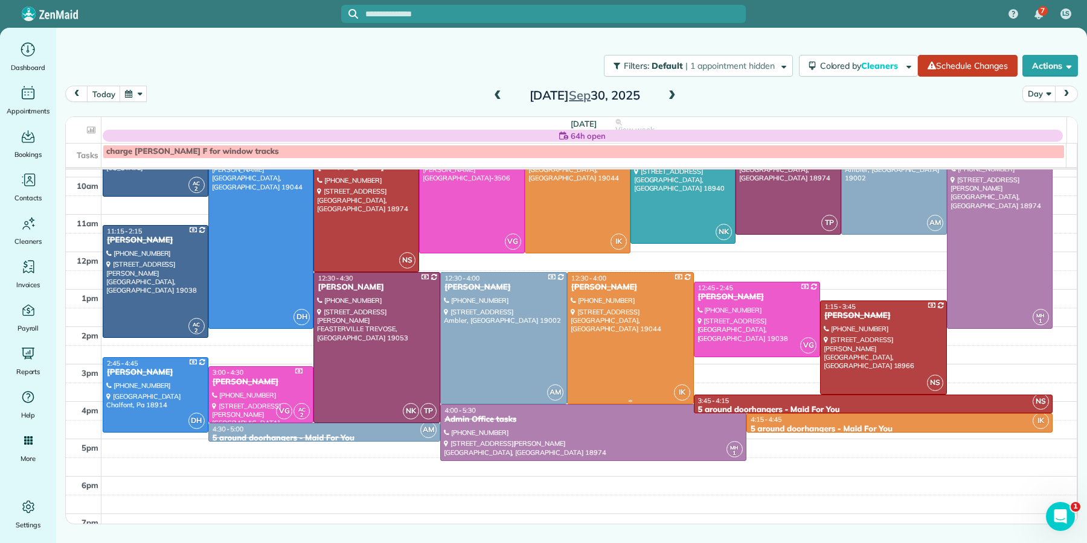
click at [591, 295] on div at bounding box center [631, 338] width 126 height 131
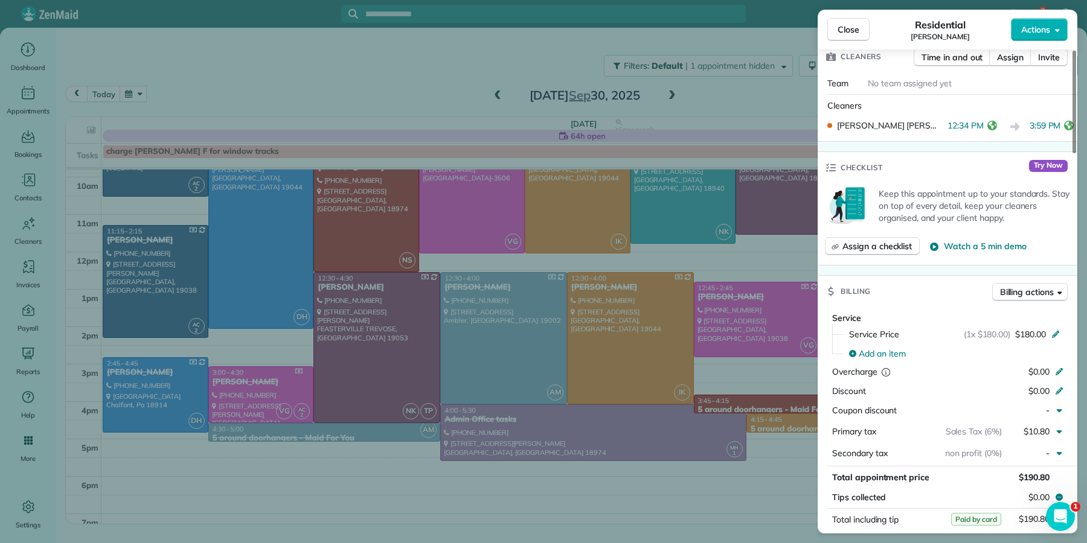
scroll to position [472, 0]
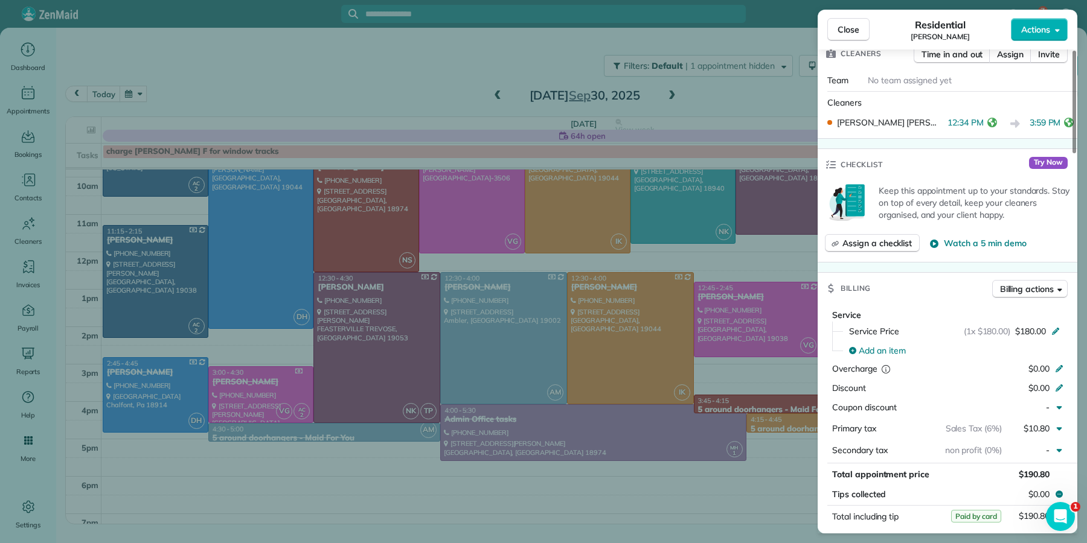
click at [847, 35] on span "Close" at bounding box center [848, 30] width 22 height 12
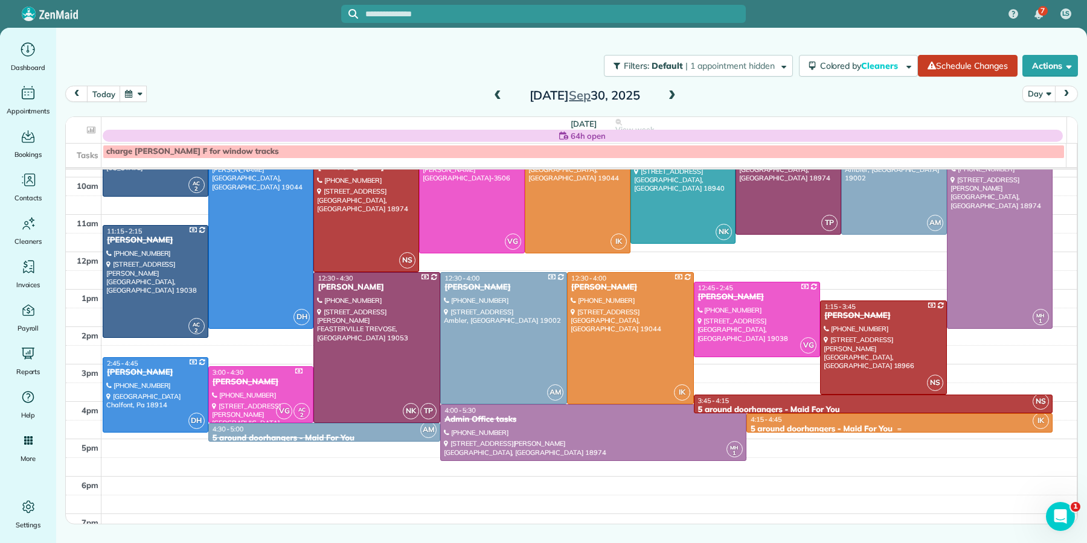
click at [833, 428] on div at bounding box center [899, 429] width 305 height 5
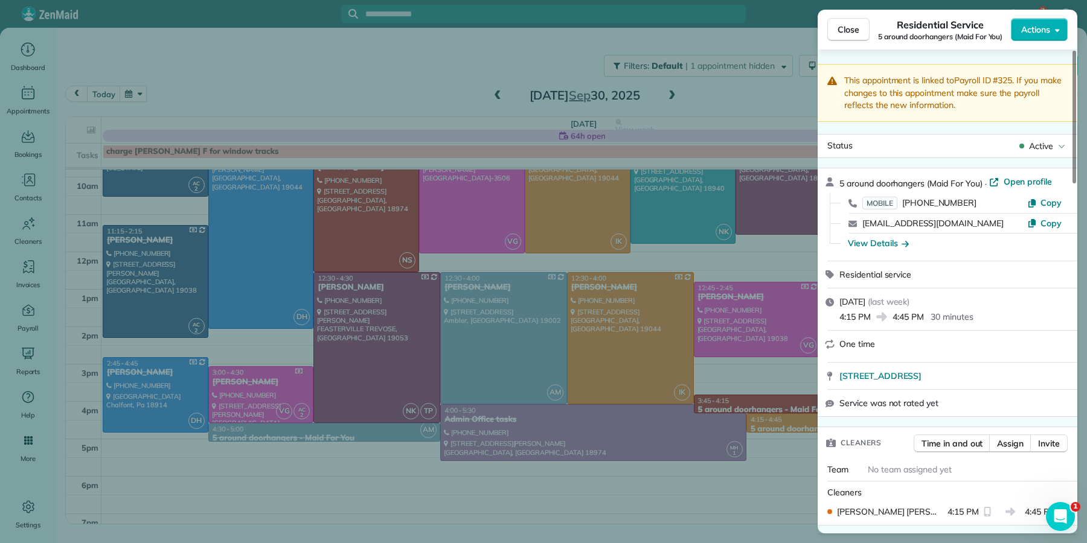
scroll to position [101, 0]
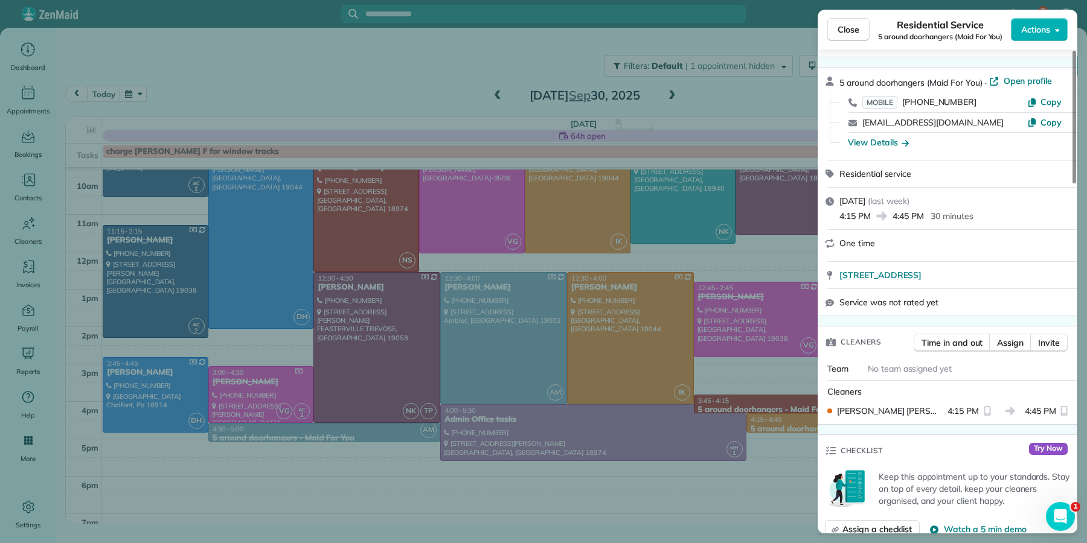
click at [837, 40] on button "Close" at bounding box center [848, 29] width 42 height 23
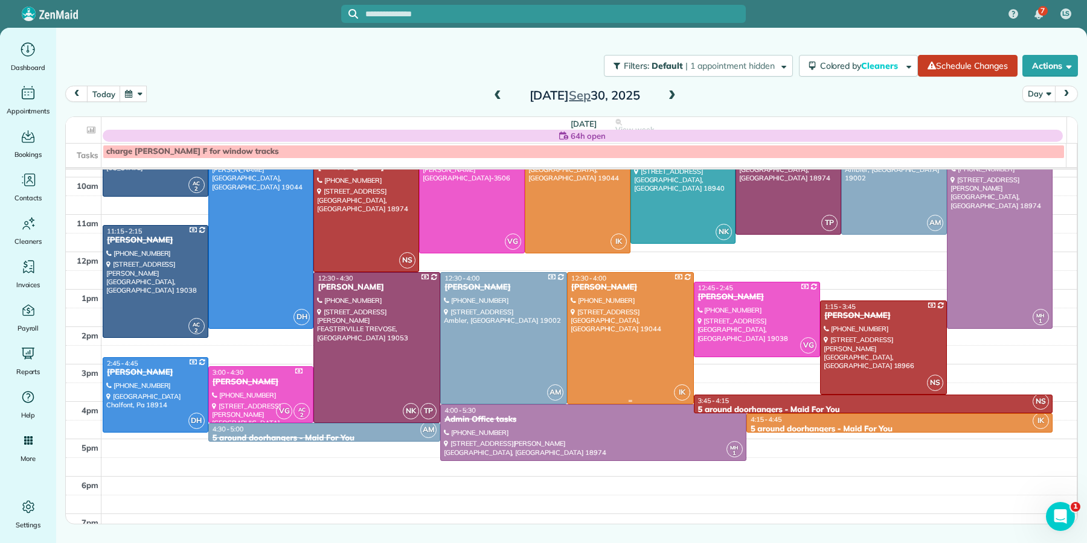
click at [636, 299] on div at bounding box center [631, 338] width 126 height 131
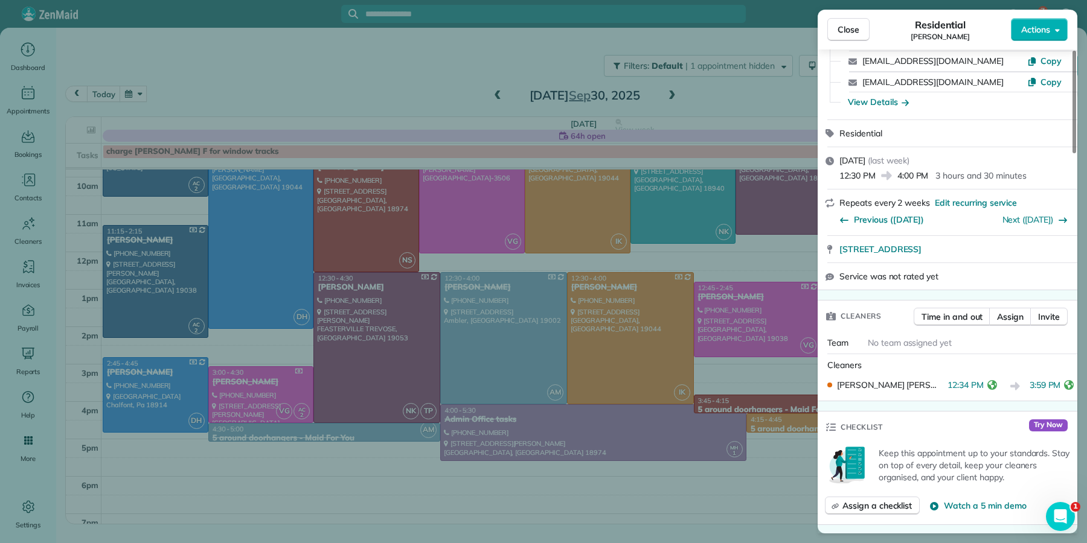
scroll to position [225, 0]
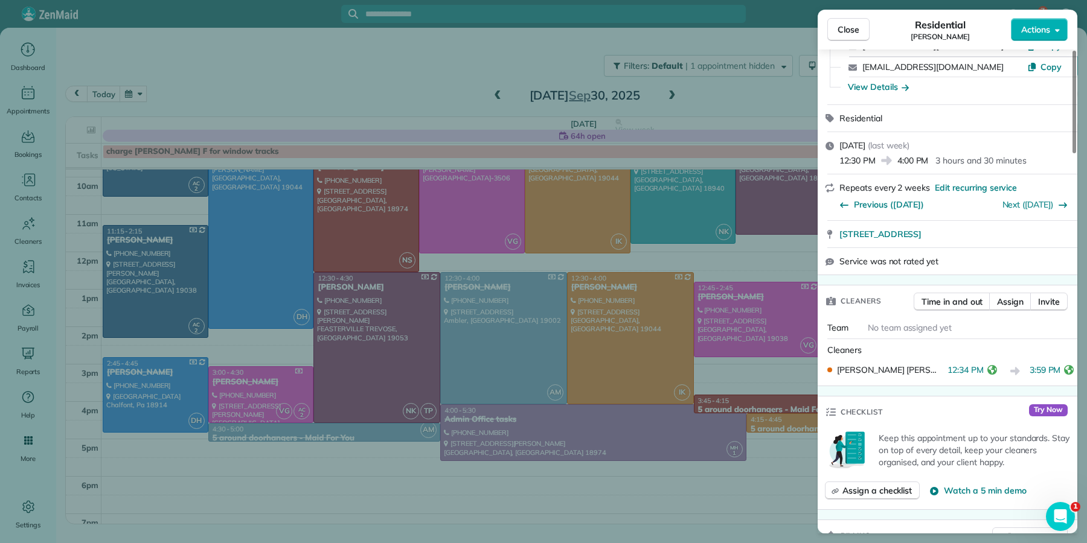
click at [846, 35] on span "Close" at bounding box center [848, 30] width 22 height 12
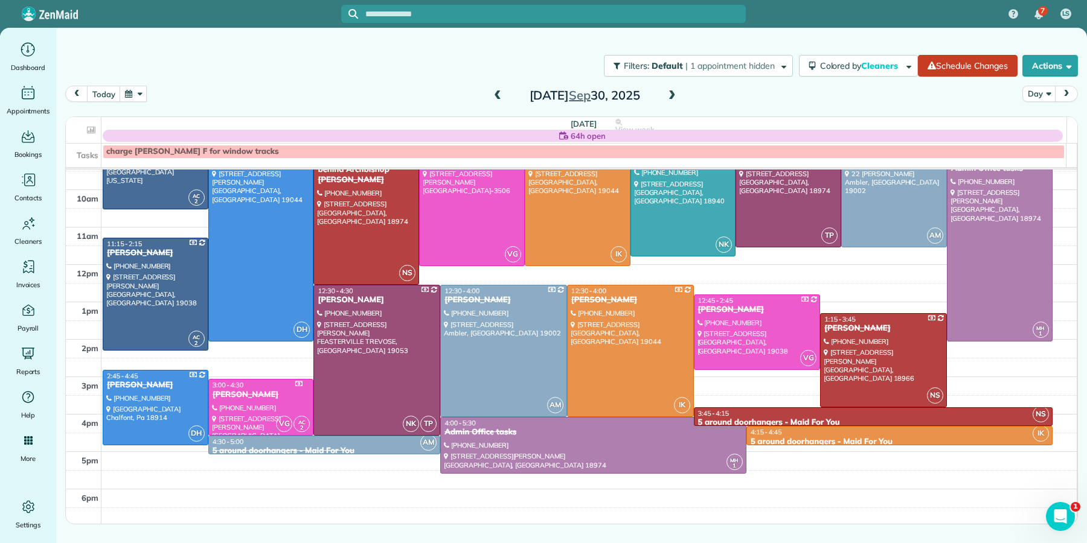
scroll to position [91, 0]
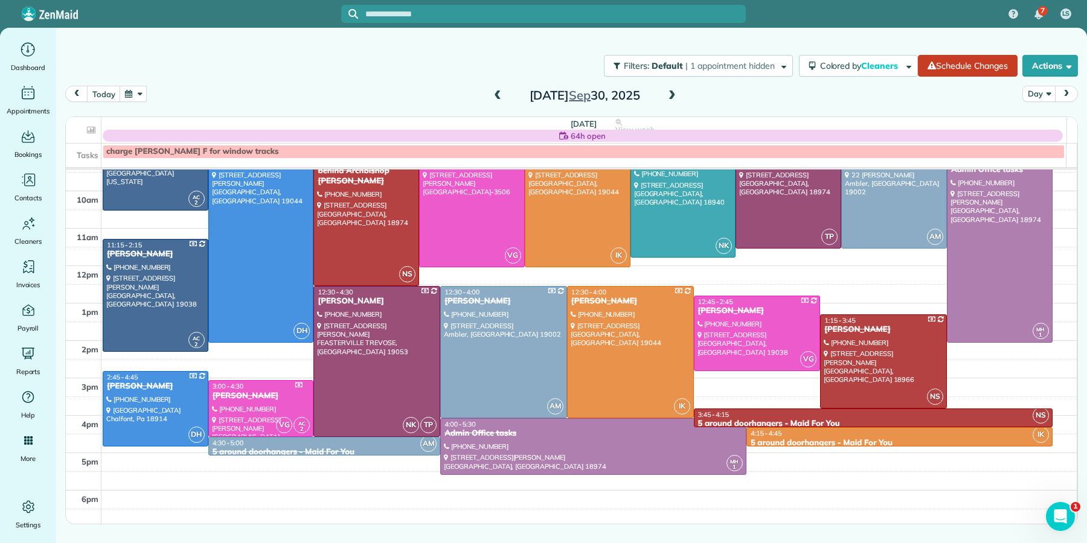
click at [673, 93] on span at bounding box center [671, 96] width 13 height 11
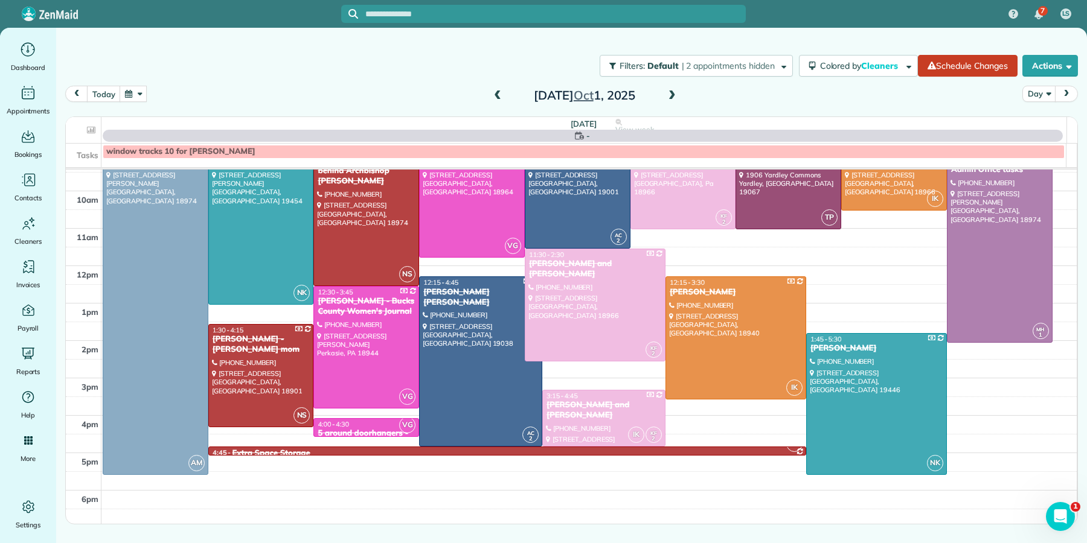
scroll to position [0, 0]
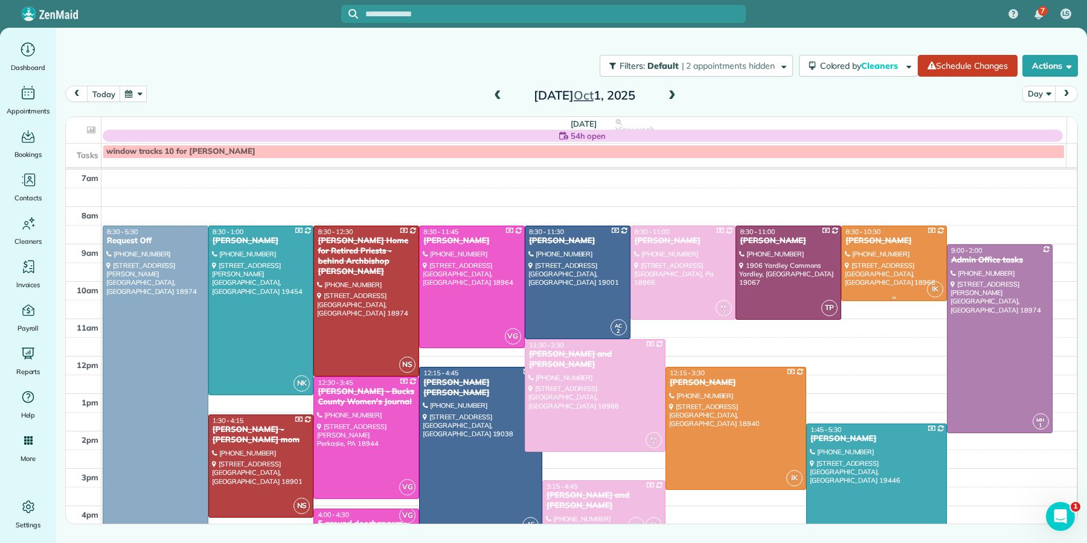
click at [853, 243] on div "[PERSON_NAME]" at bounding box center [894, 241] width 98 height 10
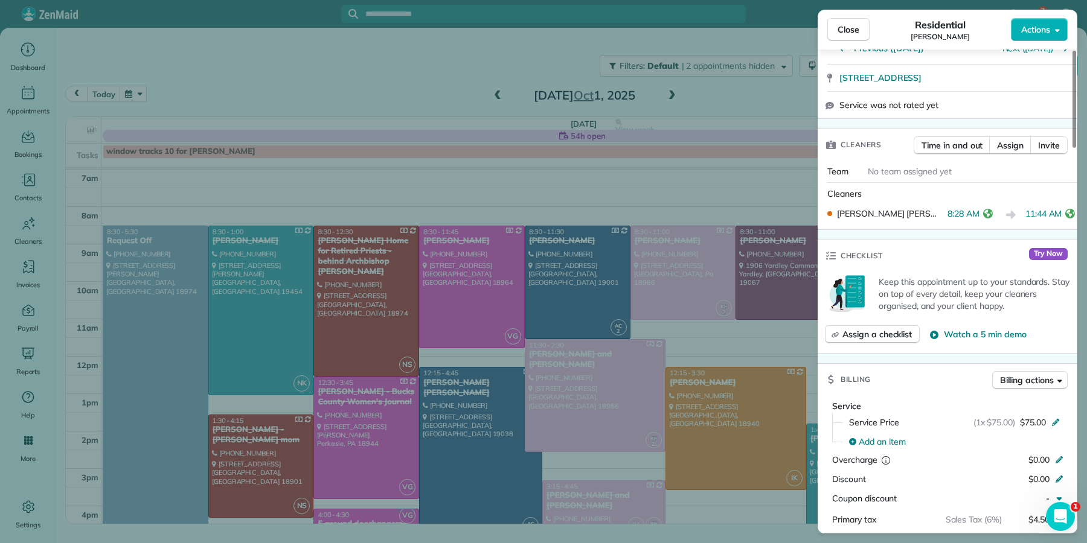
scroll to position [325, 0]
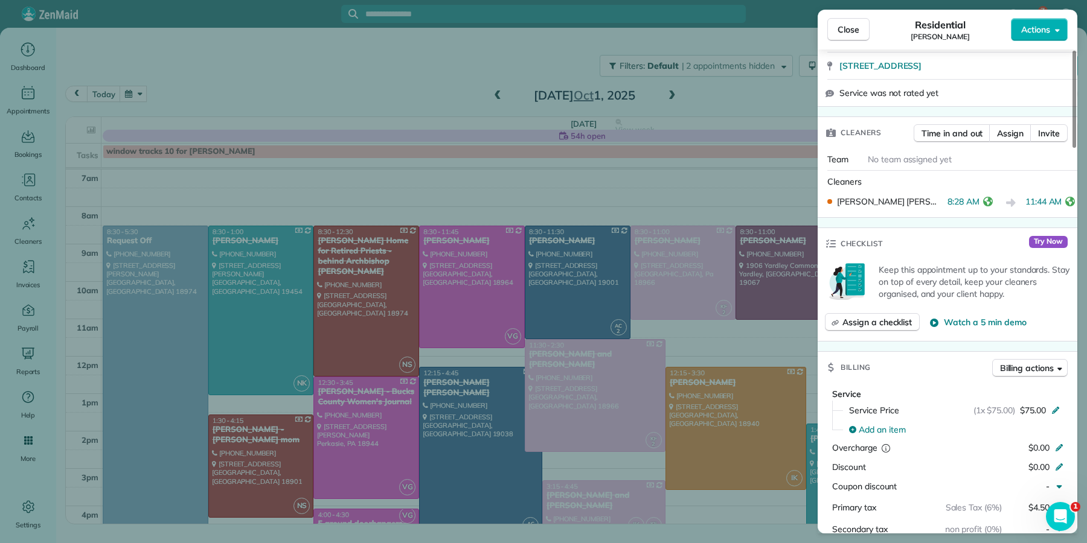
click at [841, 28] on span "Close" at bounding box center [848, 30] width 22 height 12
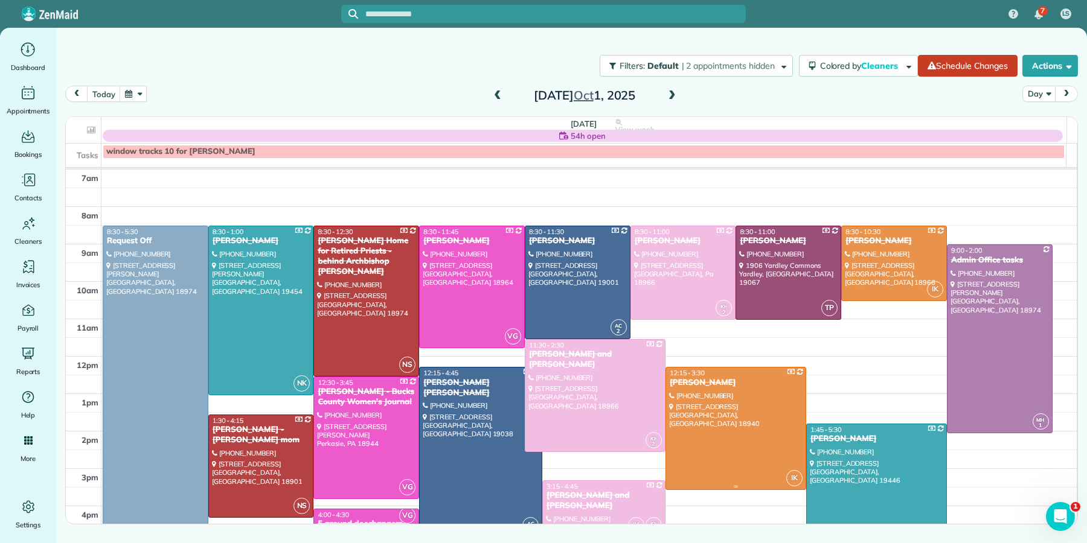
click at [726, 386] on div "[PERSON_NAME]" at bounding box center [735, 383] width 133 height 10
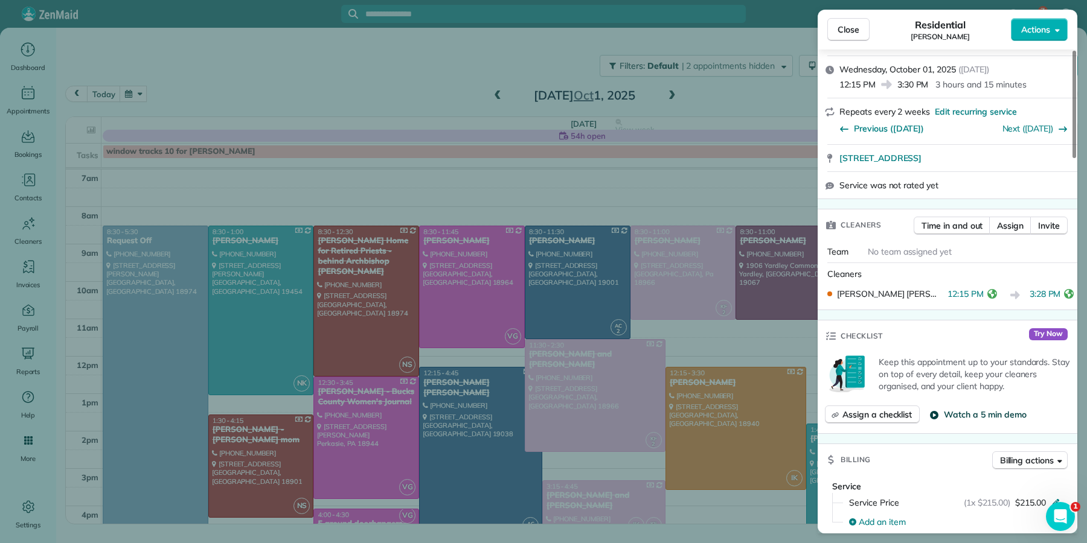
scroll to position [317, 0]
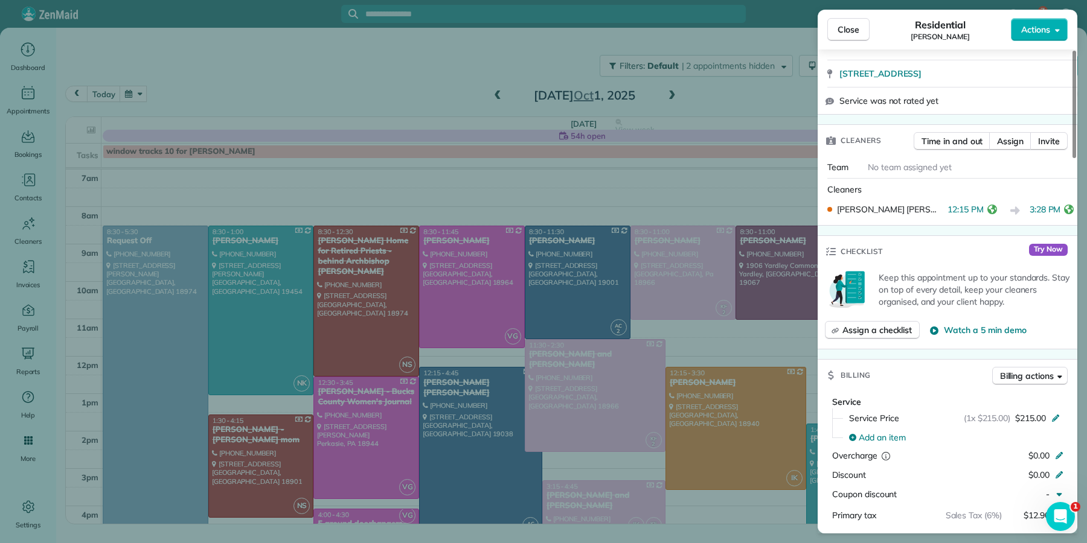
click at [852, 36] on button "Close" at bounding box center [848, 29] width 42 height 23
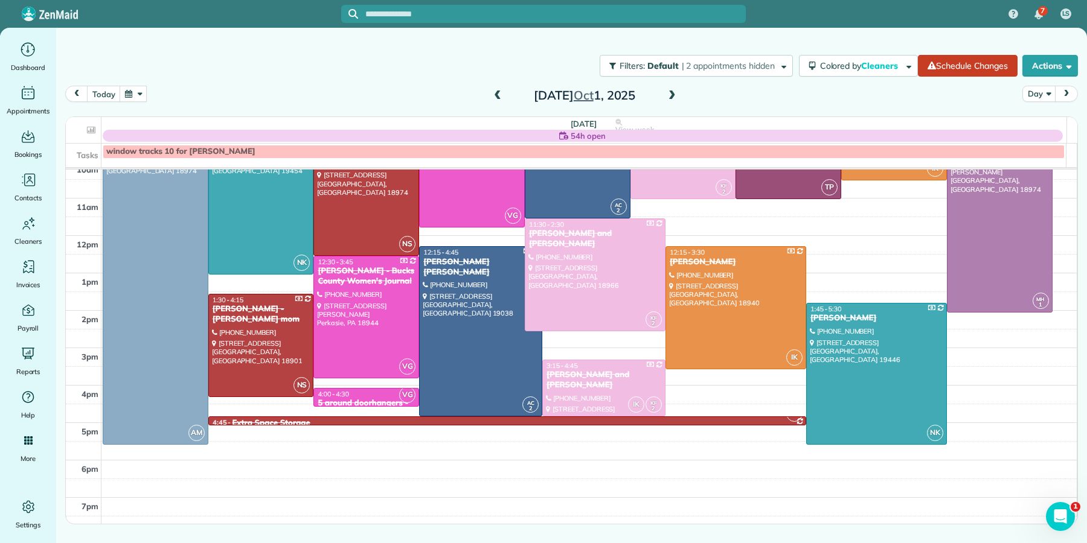
scroll to position [121, 0]
click at [674, 94] on span at bounding box center [671, 96] width 13 height 11
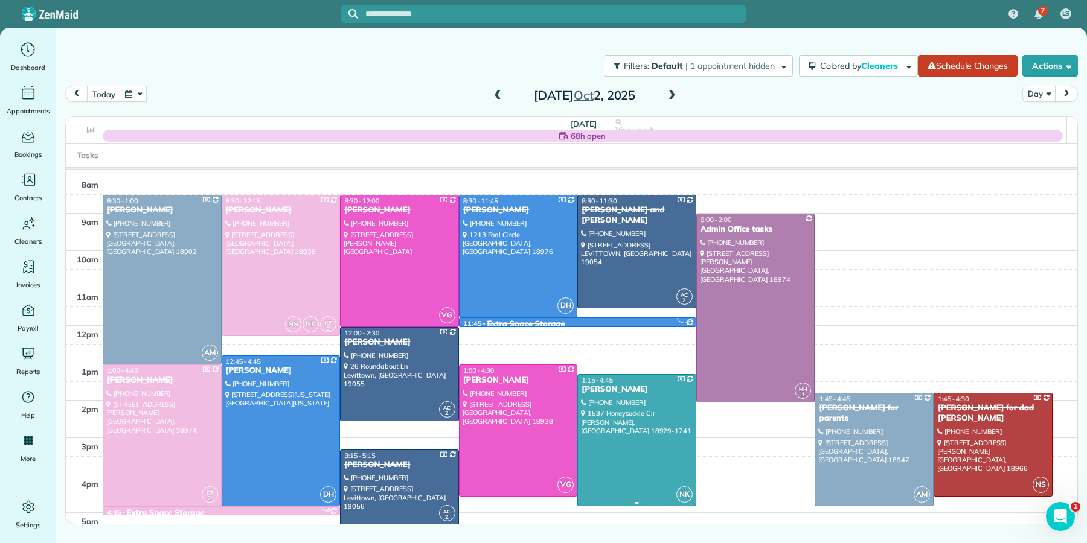
scroll to position [21, 0]
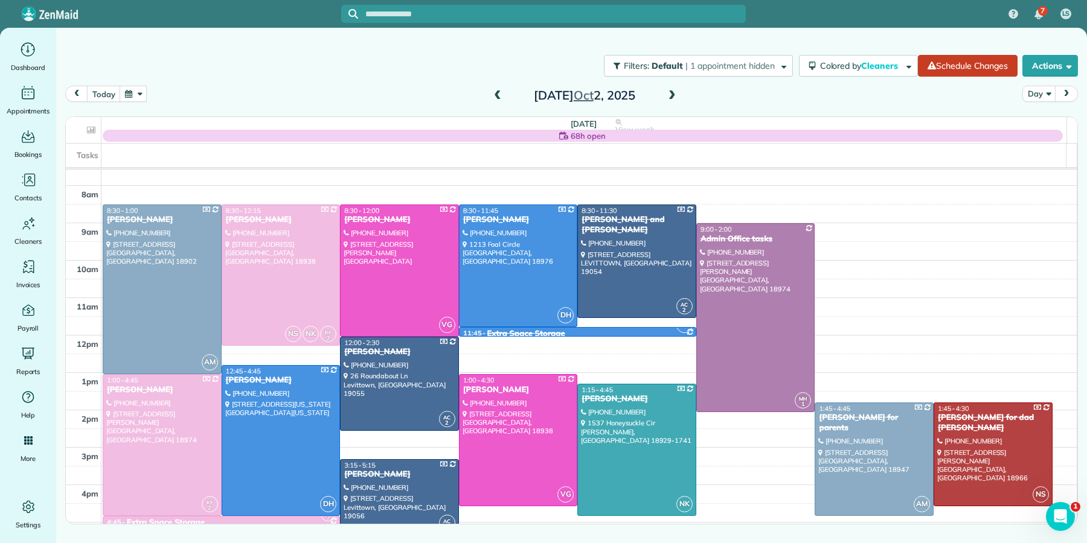
click at [669, 91] on span at bounding box center [671, 96] width 13 height 11
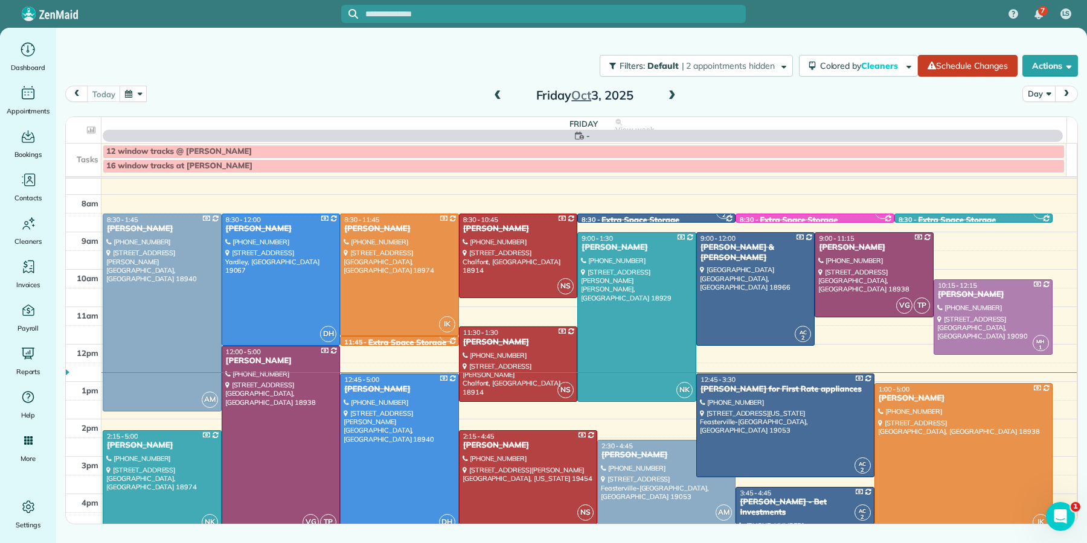
scroll to position [0, 0]
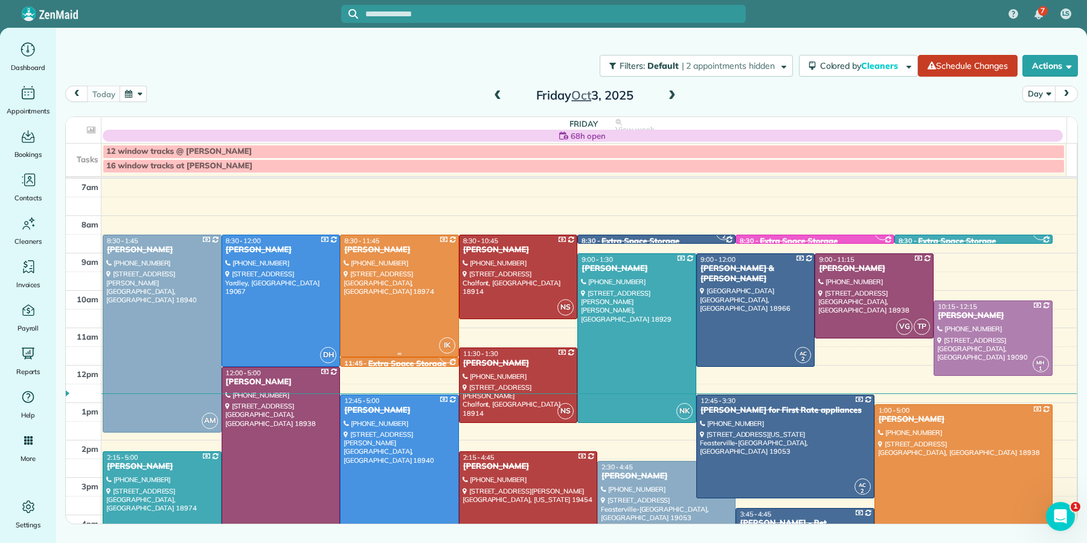
click at [377, 250] on div "[PERSON_NAME]" at bounding box center [400, 250] width 112 height 10
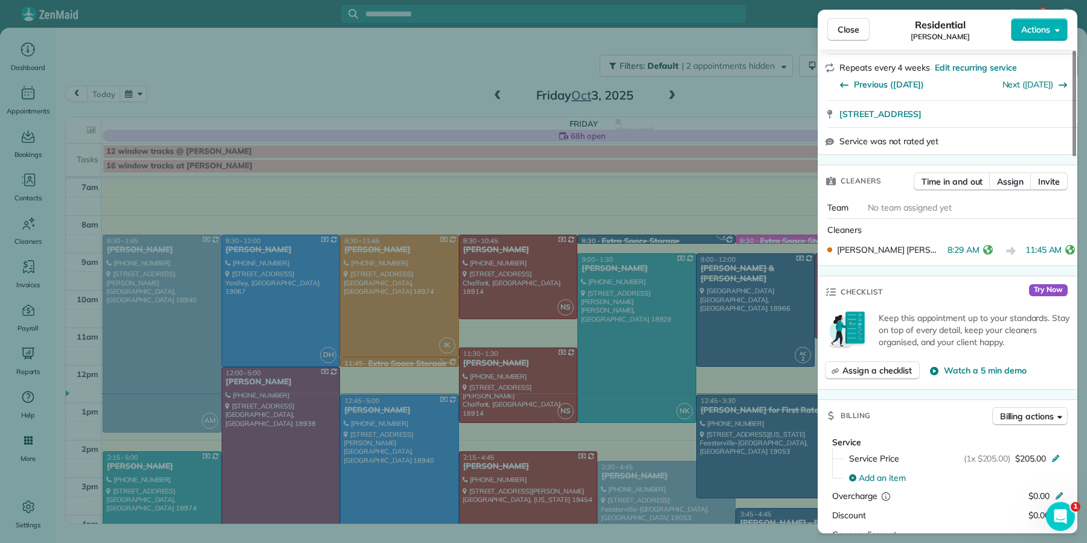
scroll to position [294, 0]
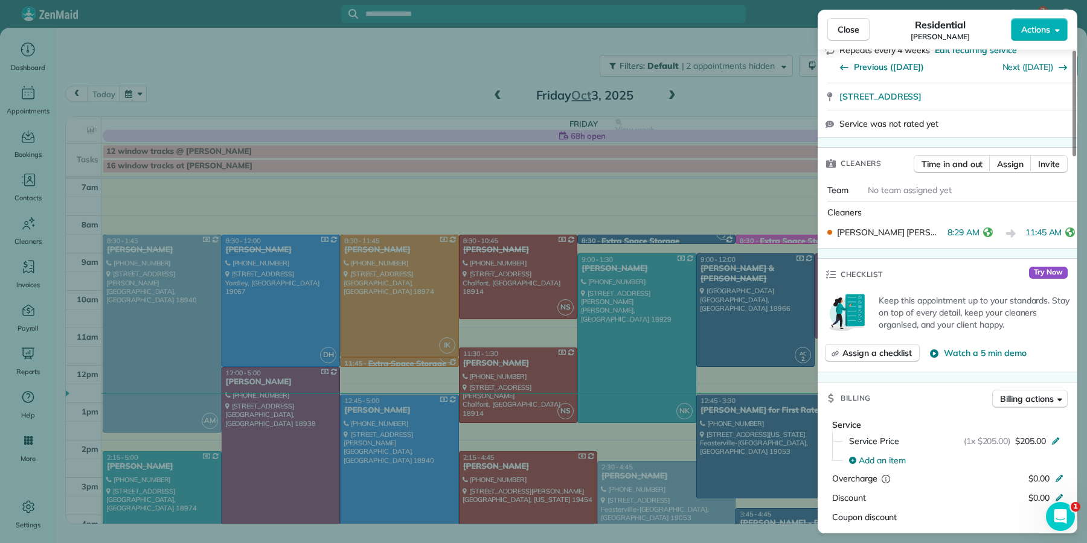
click at [856, 31] on span "Close" at bounding box center [848, 30] width 22 height 12
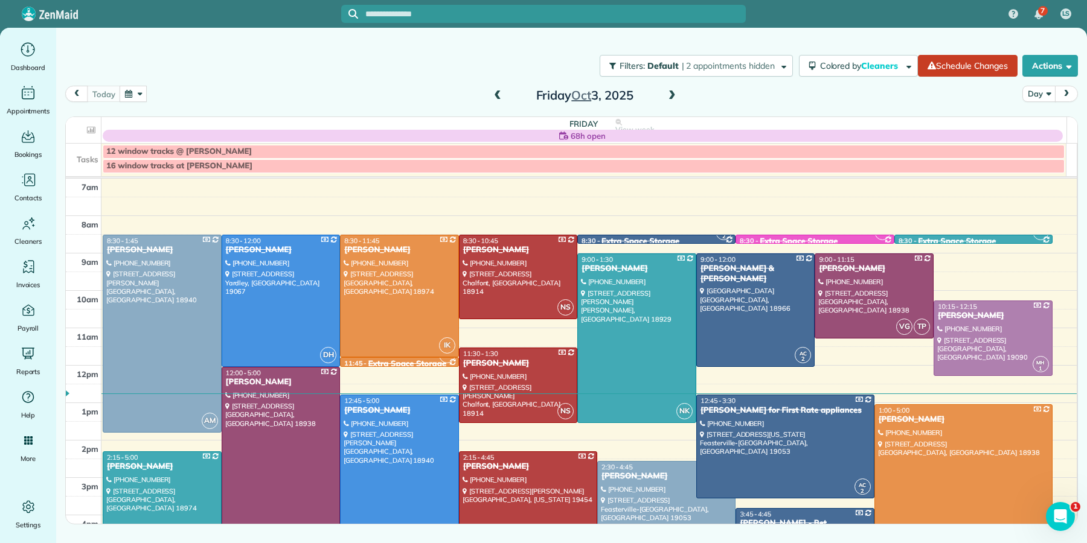
click at [923, 435] on div at bounding box center [963, 480] width 177 height 150
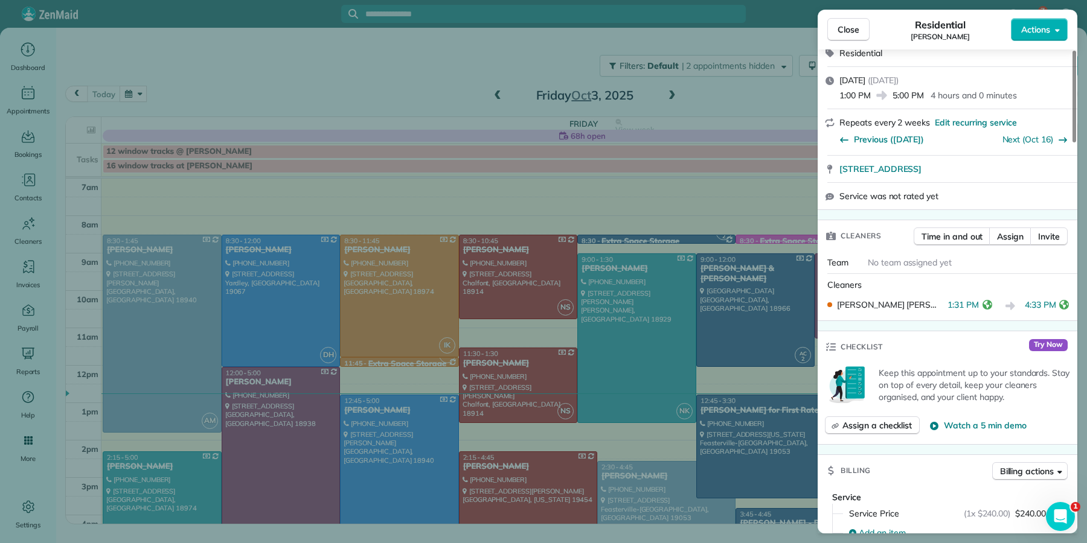
scroll to position [291, 0]
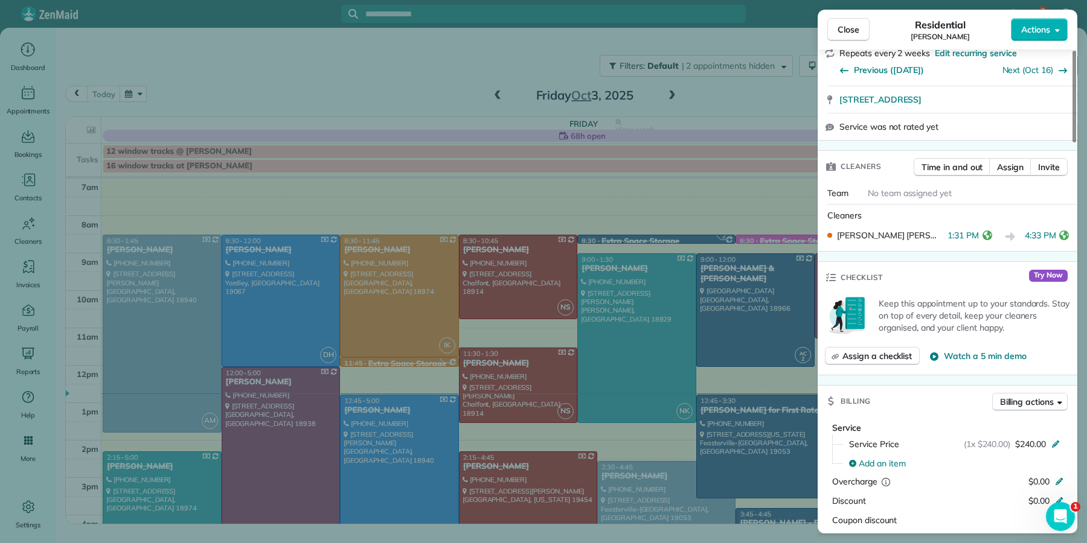
click at [847, 33] on span "Close" at bounding box center [848, 30] width 22 height 12
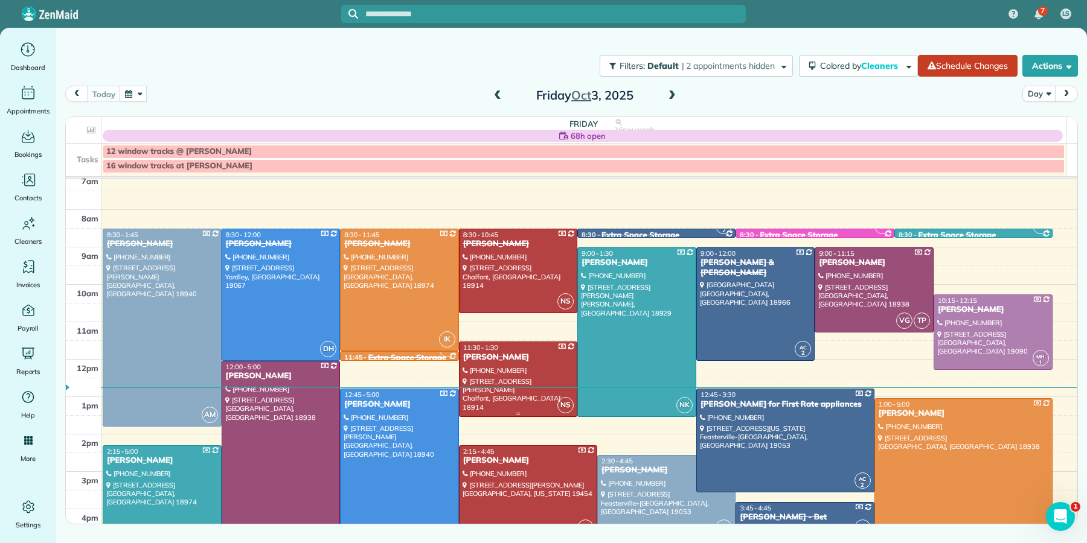
scroll to position [9, 0]
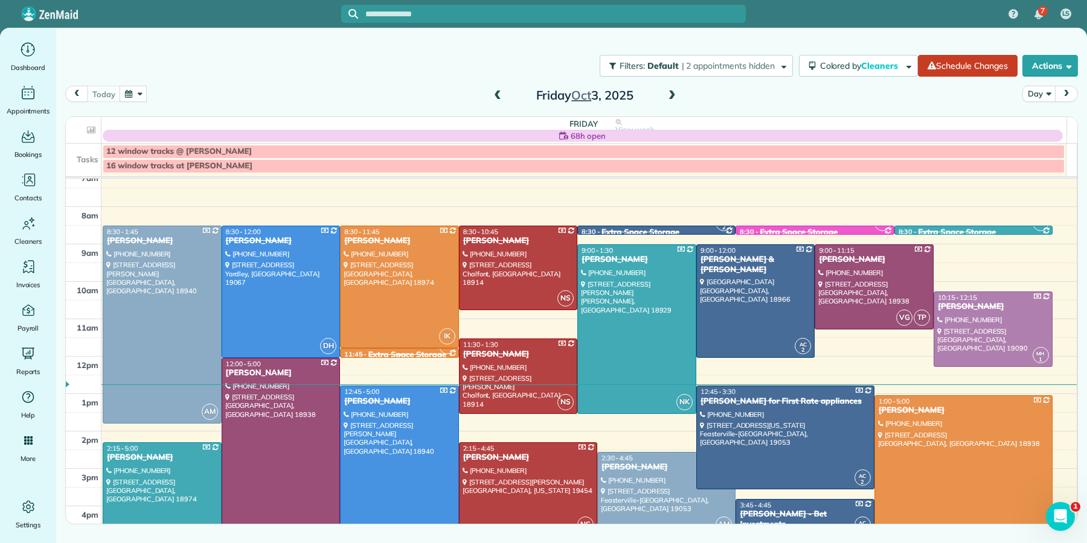
click at [401, 350] on div at bounding box center [400, 353] width 118 height 8
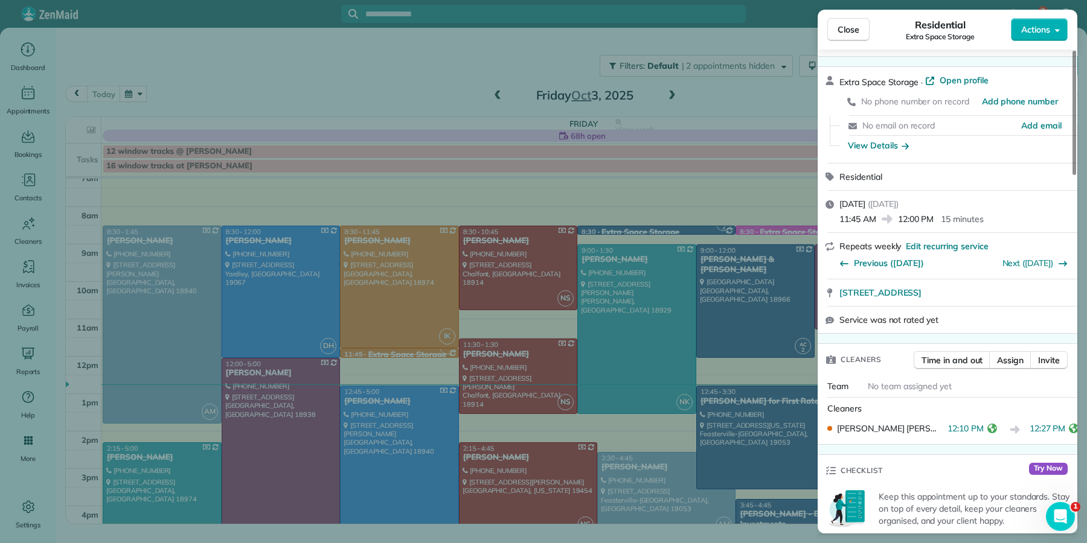
scroll to position [176, 0]
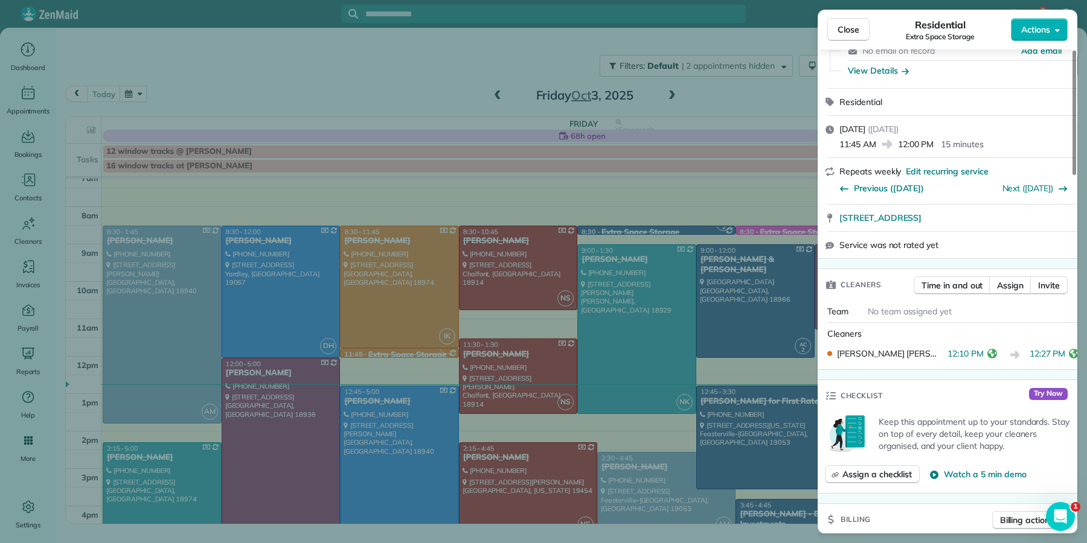
click at [848, 27] on span "Close" at bounding box center [848, 30] width 22 height 12
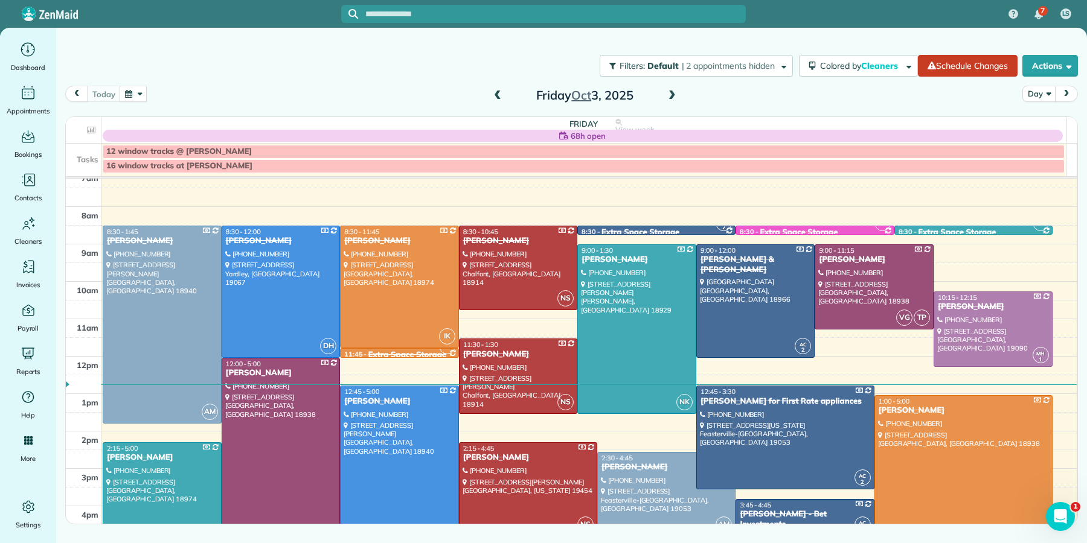
click at [498, 96] on span at bounding box center [497, 96] width 13 height 11
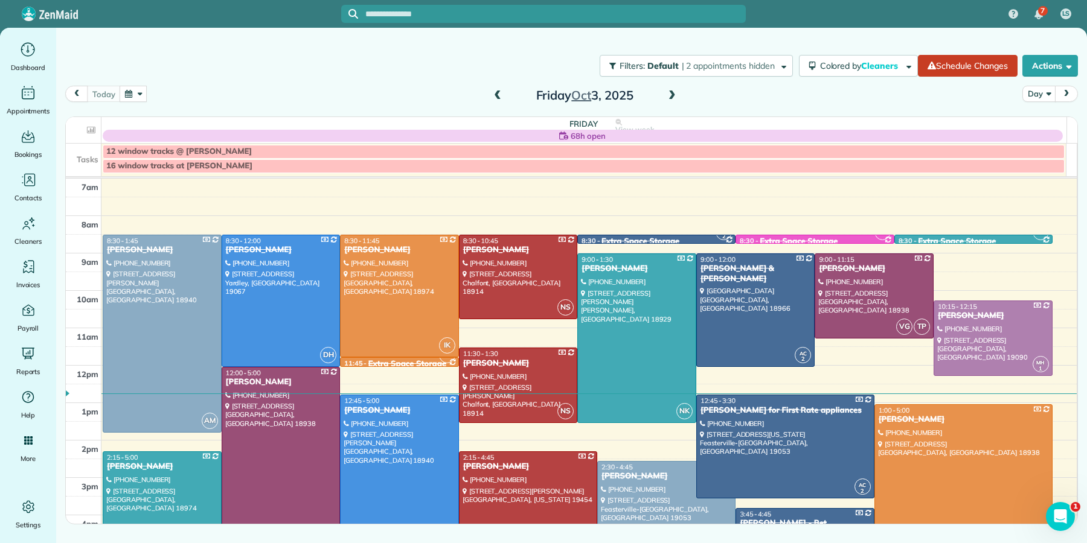
click at [498, 97] on span at bounding box center [497, 96] width 13 height 11
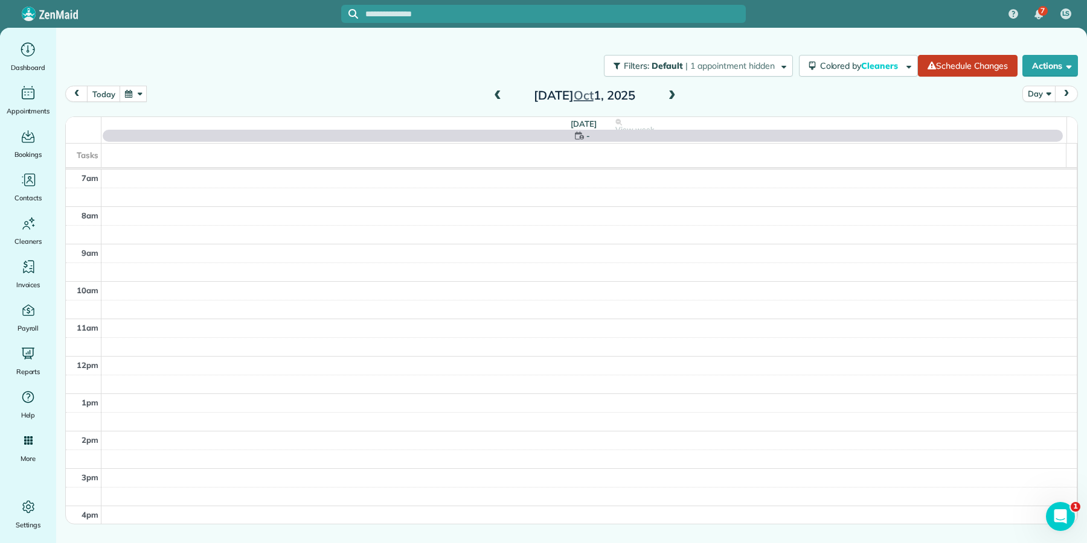
click at [498, 97] on span at bounding box center [497, 96] width 13 height 11
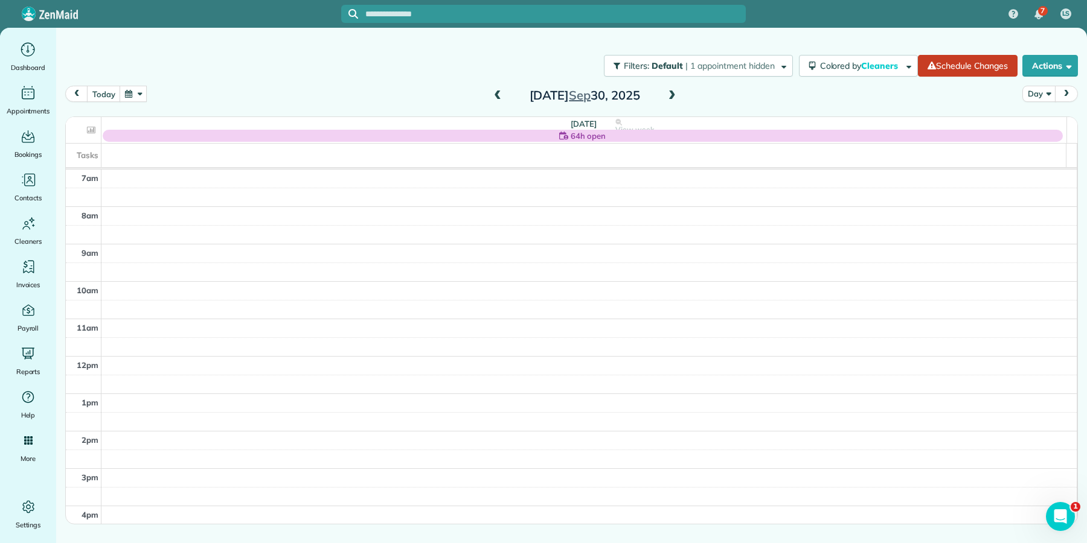
click at [498, 97] on span at bounding box center [497, 96] width 13 height 11
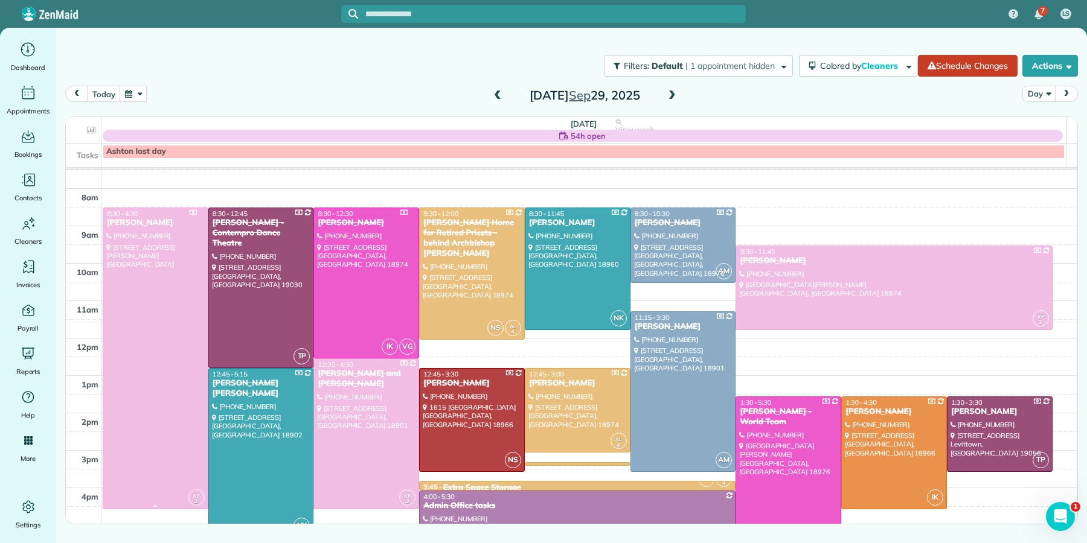
scroll to position [21, 0]
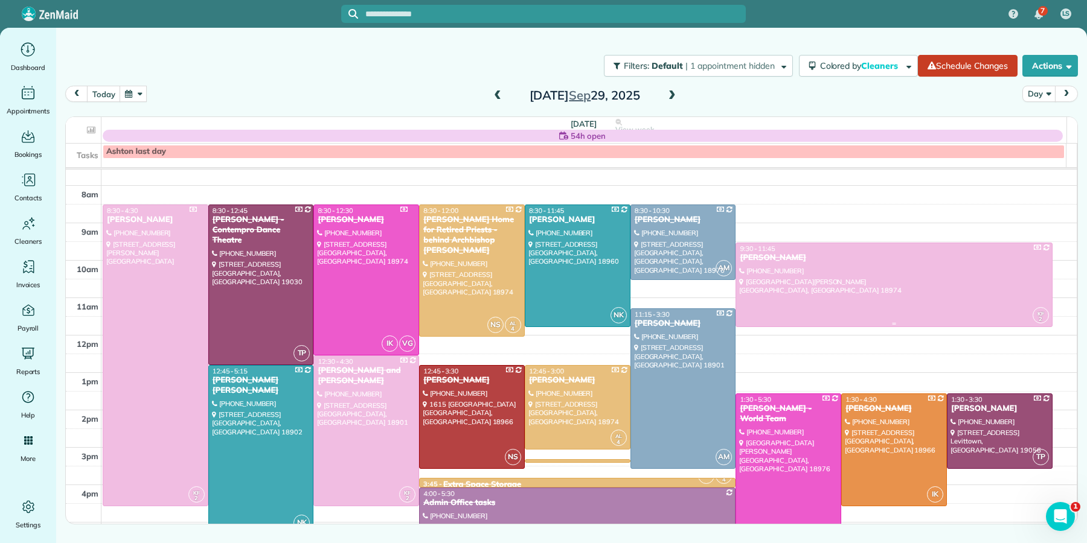
click at [763, 257] on div "[PERSON_NAME]" at bounding box center [893, 258] width 309 height 10
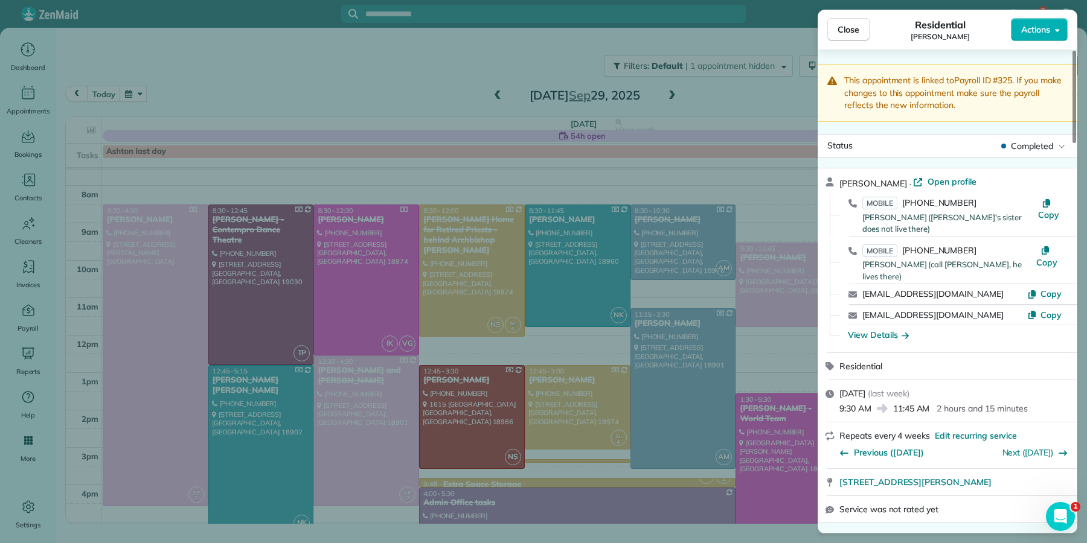
scroll to position [381, 0]
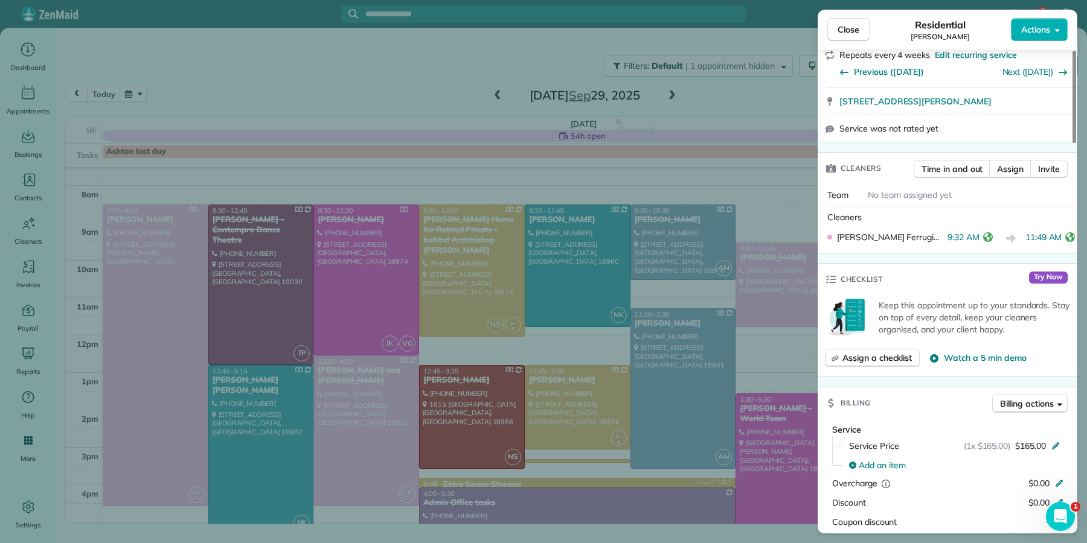
click at [850, 28] on span "Close" at bounding box center [848, 30] width 22 height 12
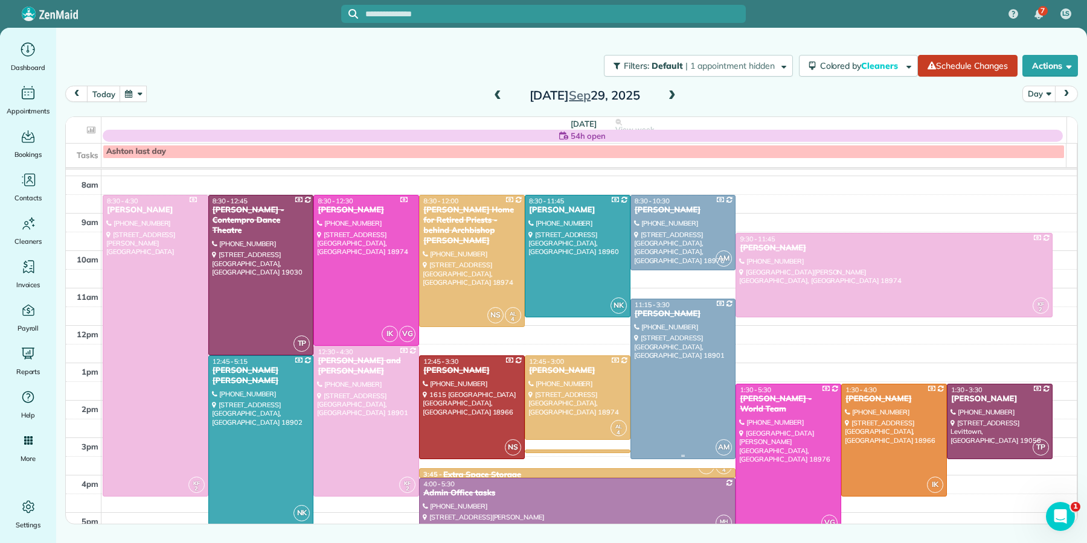
scroll to position [41, 0]
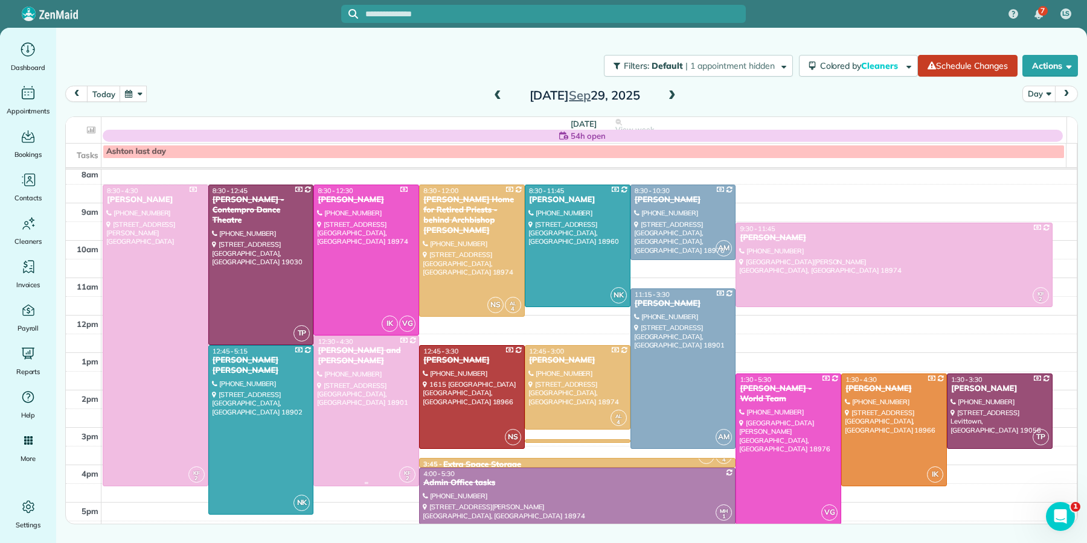
click at [398, 353] on div "[PERSON_NAME] and [PERSON_NAME]" at bounding box center [366, 356] width 98 height 21
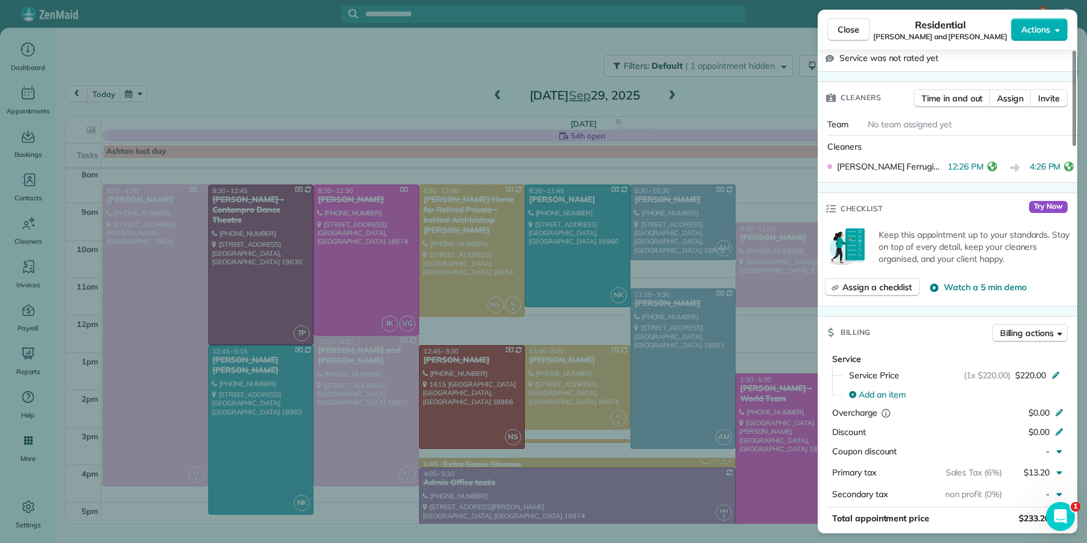
scroll to position [399, 0]
click at [859, 29] on button "Close" at bounding box center [848, 29] width 42 height 23
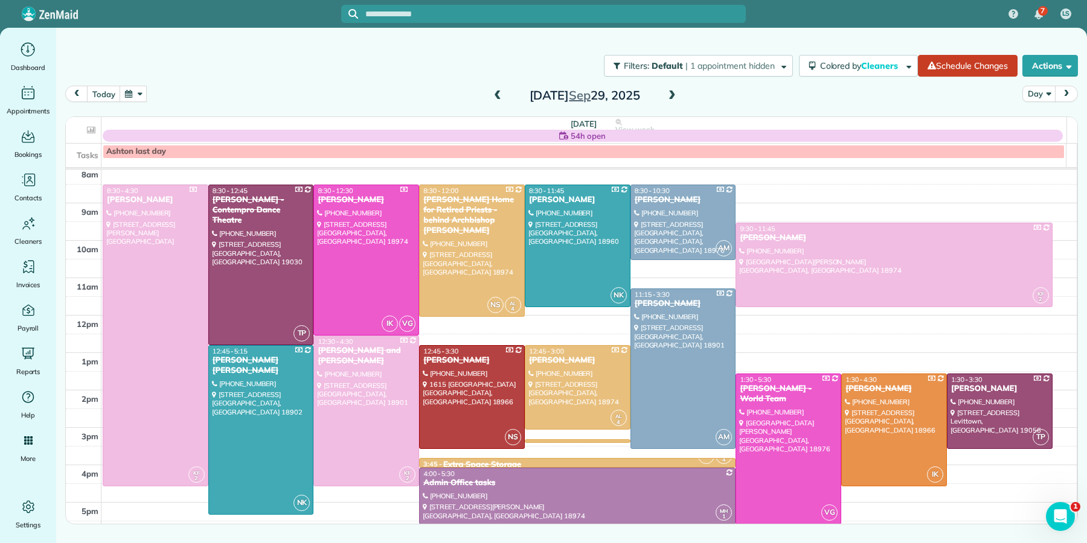
click at [665, 97] on span at bounding box center [671, 96] width 13 height 11
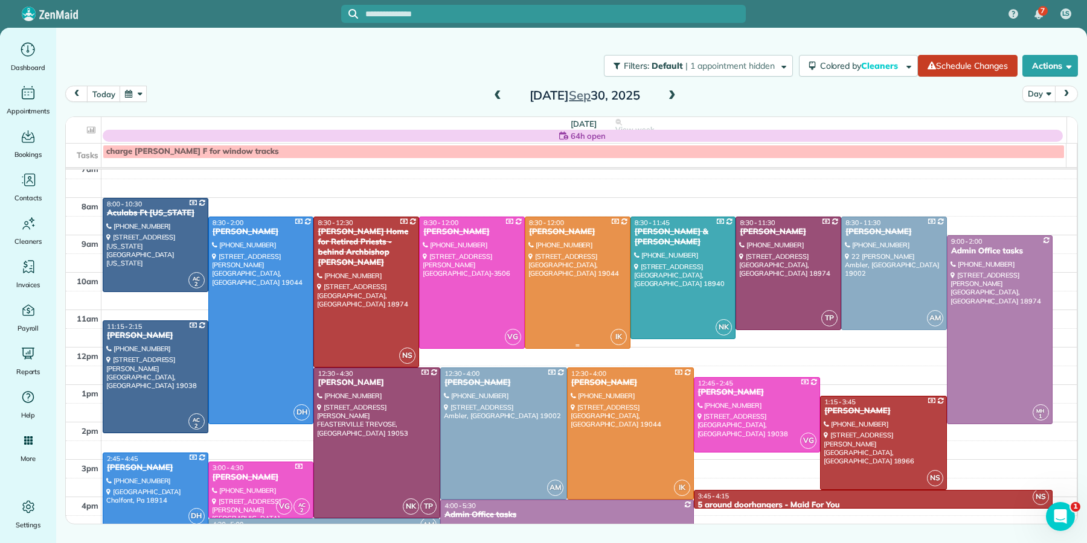
scroll to position [12, 0]
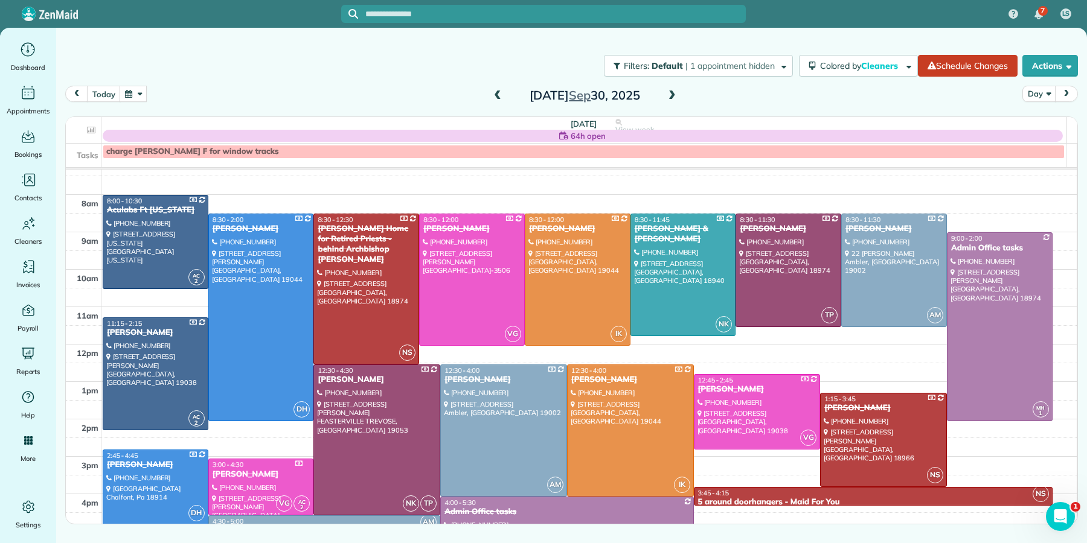
click at [667, 97] on span at bounding box center [671, 96] width 13 height 11
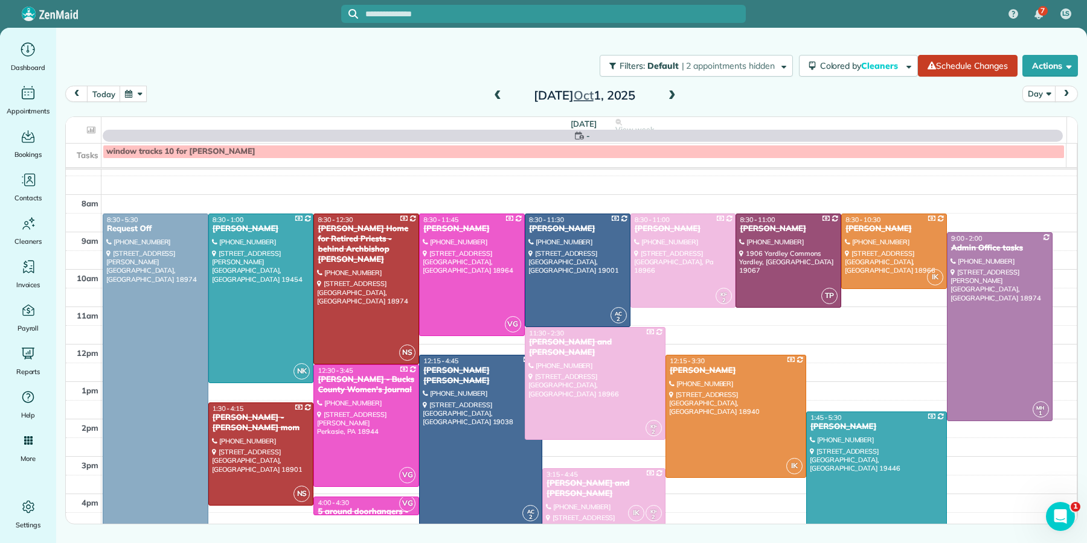
scroll to position [0, 0]
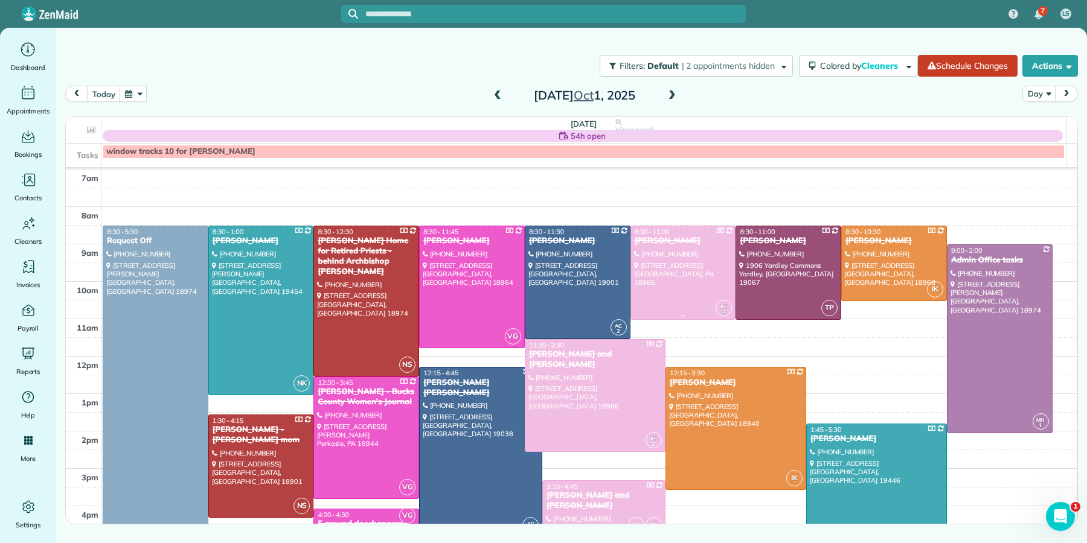
click at [664, 244] on div "[PERSON_NAME]" at bounding box center [683, 241] width 98 height 10
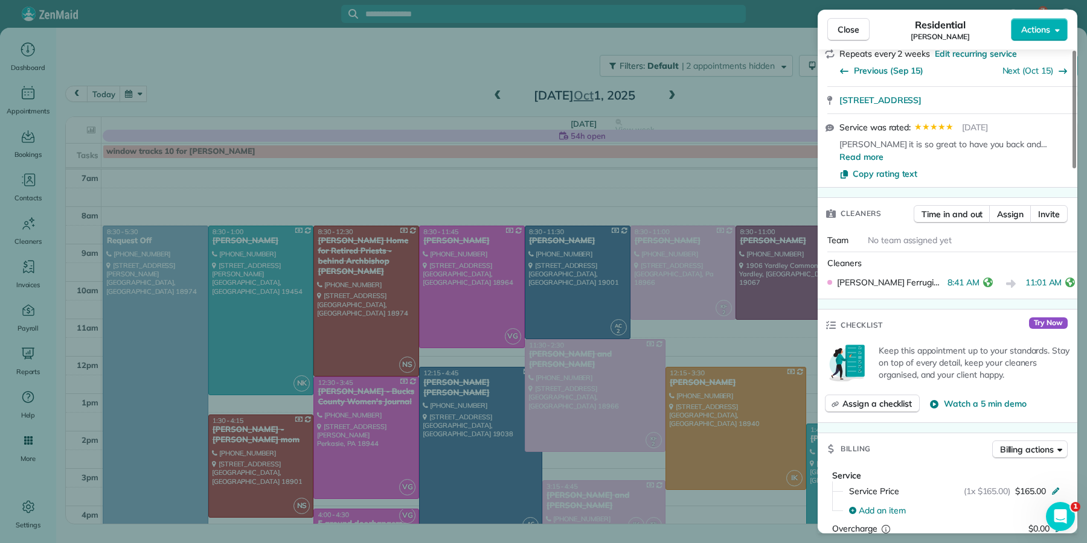
scroll to position [388, 0]
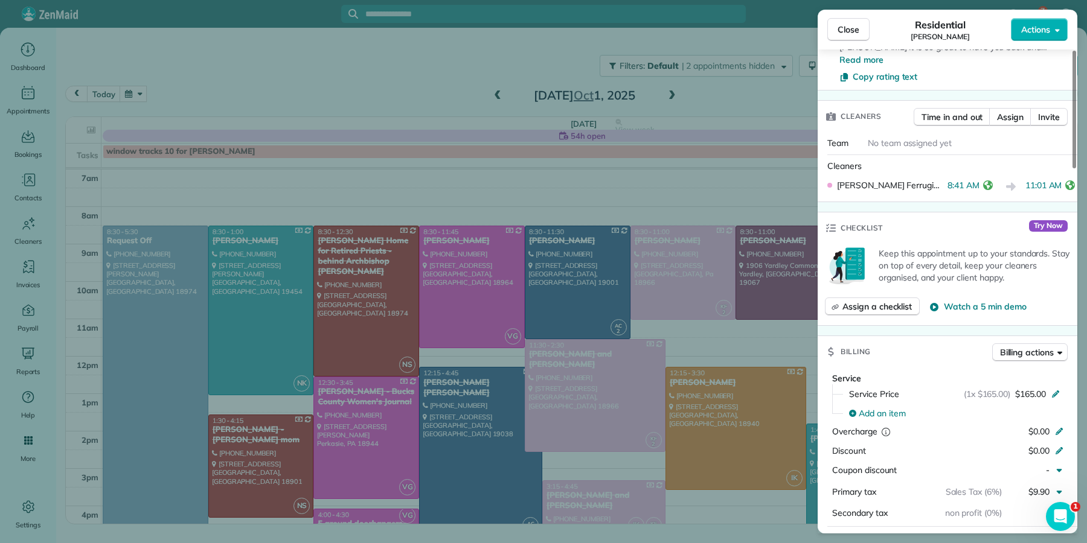
click at [853, 32] on span "Close" at bounding box center [848, 30] width 22 height 12
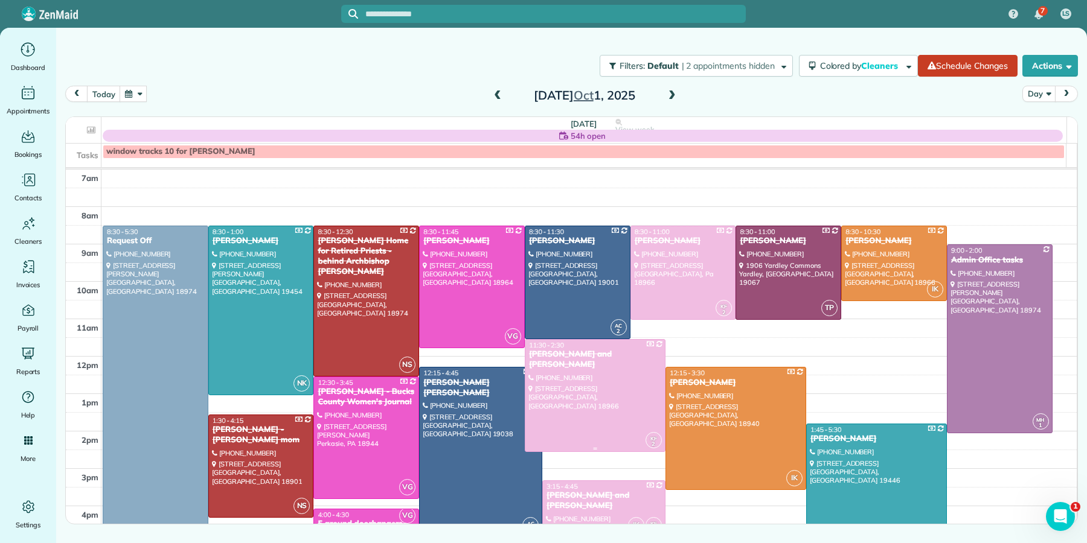
click at [572, 367] on div at bounding box center [594, 396] width 139 height 112
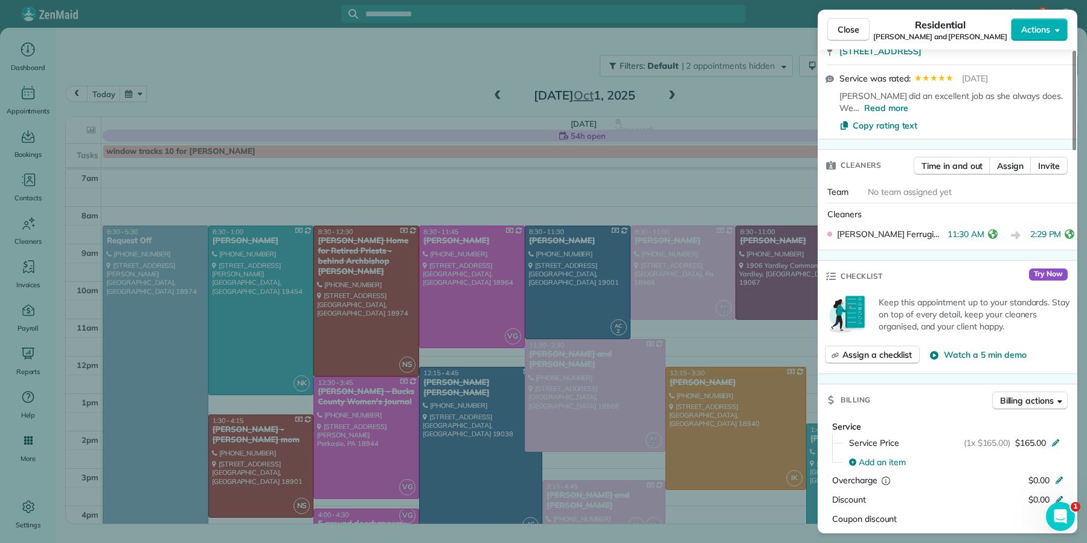
scroll to position [391, 0]
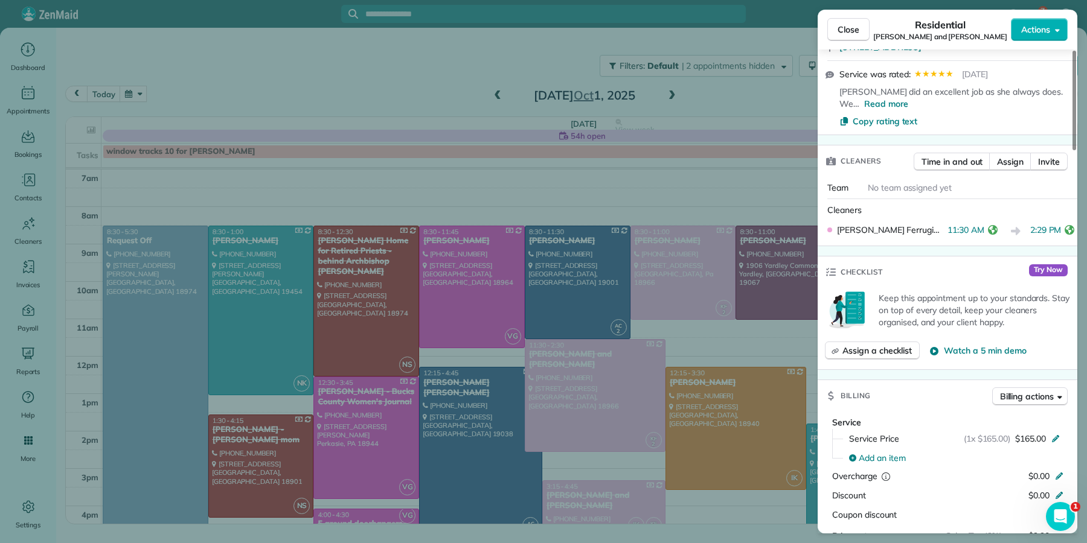
click at [850, 43] on div "Close Residential Marilyn and Nelson Snyderman Actions" at bounding box center [948, 30] width 260 height 40
drag, startPoint x: 844, startPoint y: 25, endPoint x: 842, endPoint y: 40, distance: 14.6
click at [844, 25] on span "Close" at bounding box center [848, 30] width 22 height 12
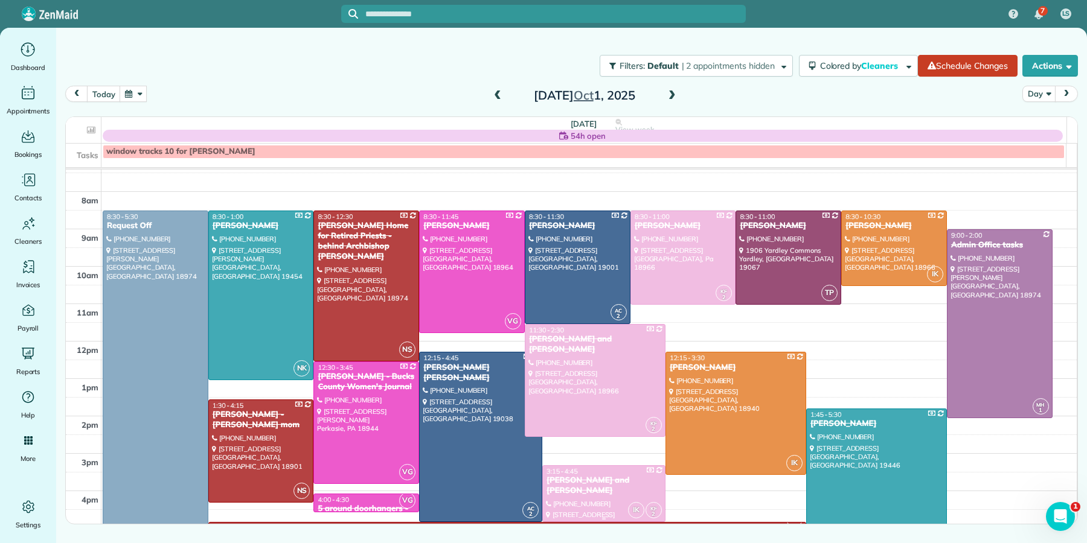
scroll to position [89, 0]
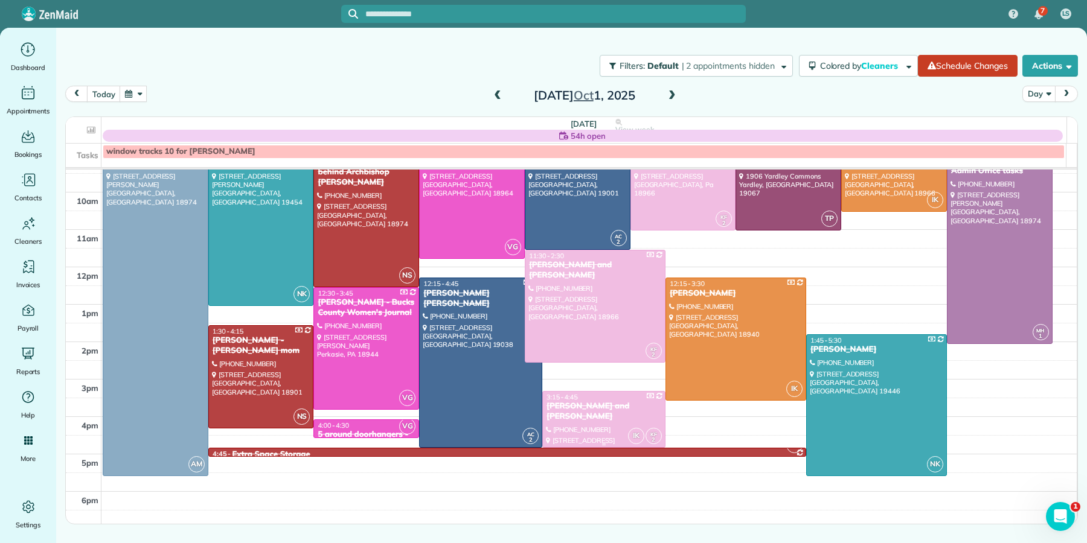
click at [589, 420] on div at bounding box center [604, 420] width 122 height 56
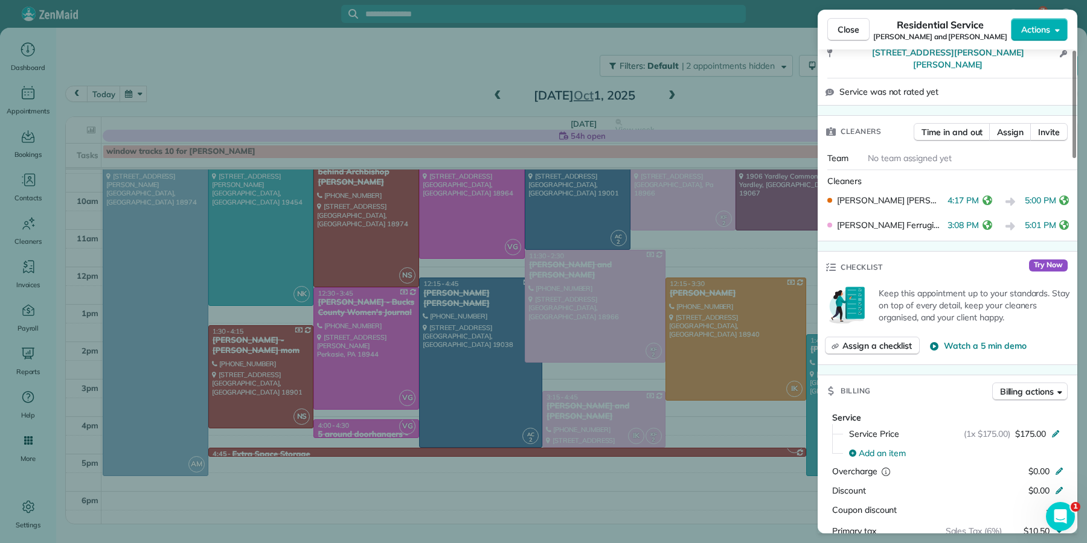
scroll to position [387, 0]
click at [863, 33] on button "Close" at bounding box center [848, 29] width 42 height 23
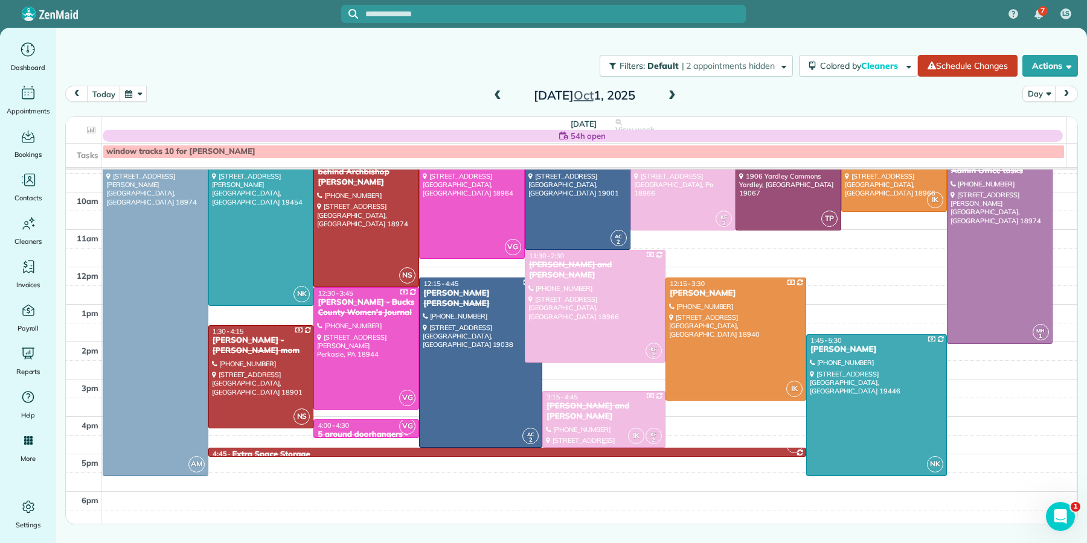
click at [616, 413] on div at bounding box center [604, 420] width 122 height 56
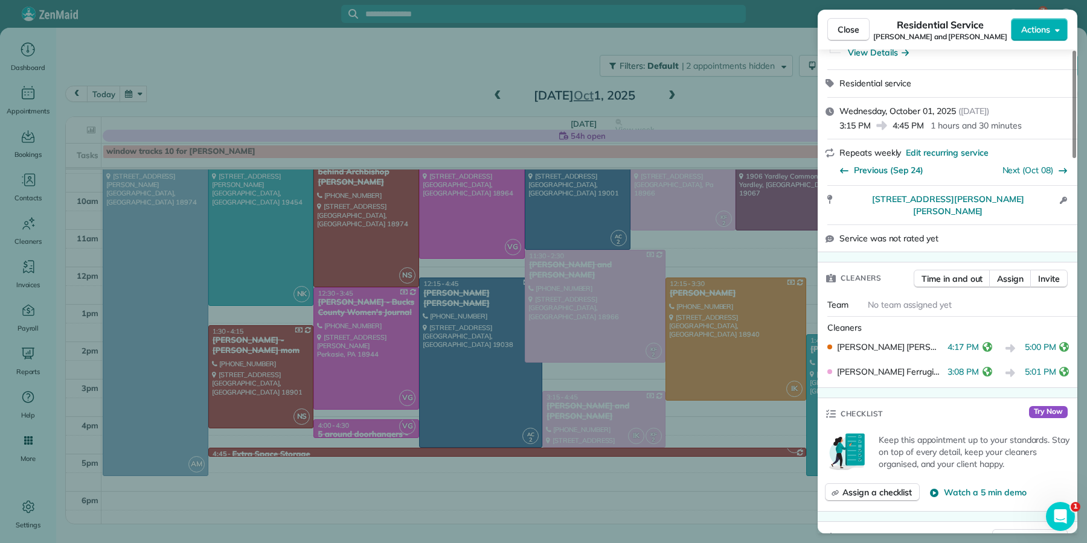
scroll to position [235, 0]
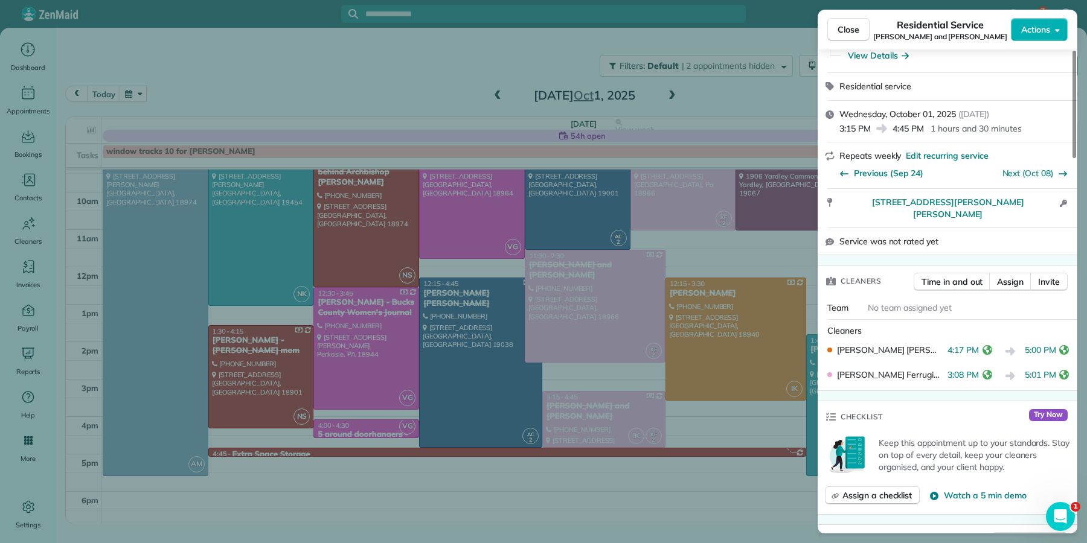
click at [860, 31] on button "Close" at bounding box center [848, 29] width 42 height 23
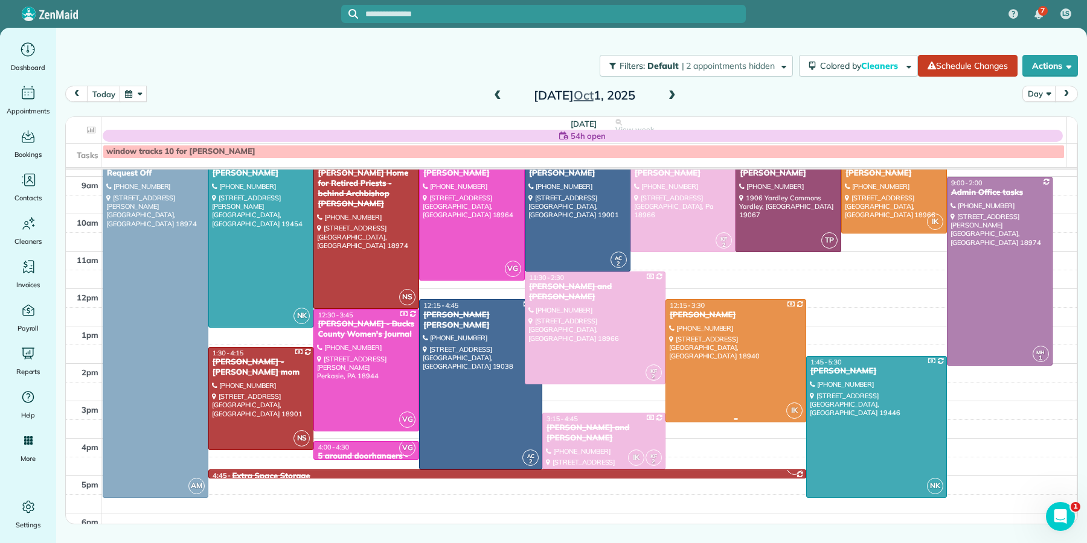
scroll to position [43, 0]
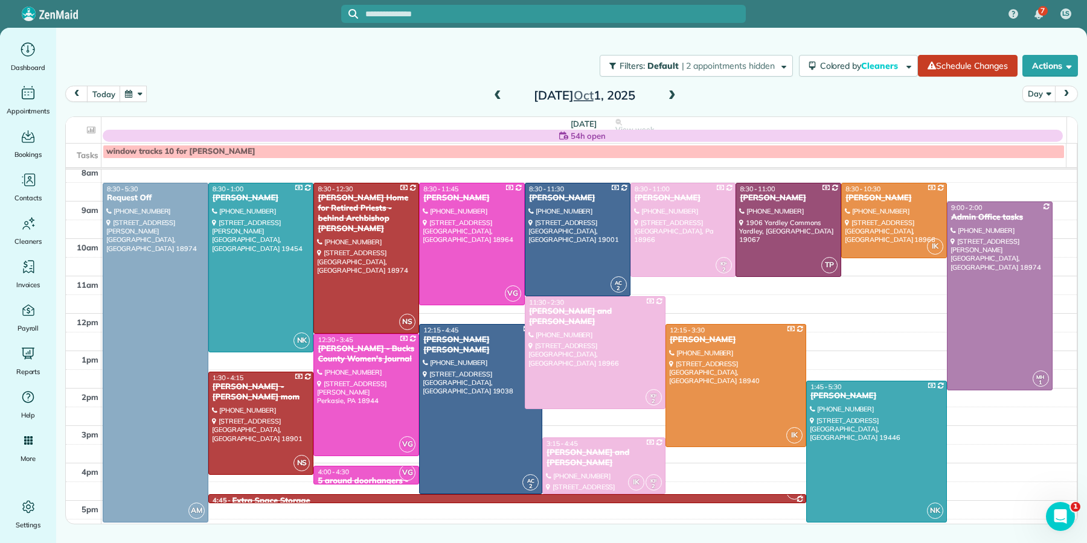
click at [671, 98] on span at bounding box center [671, 96] width 13 height 11
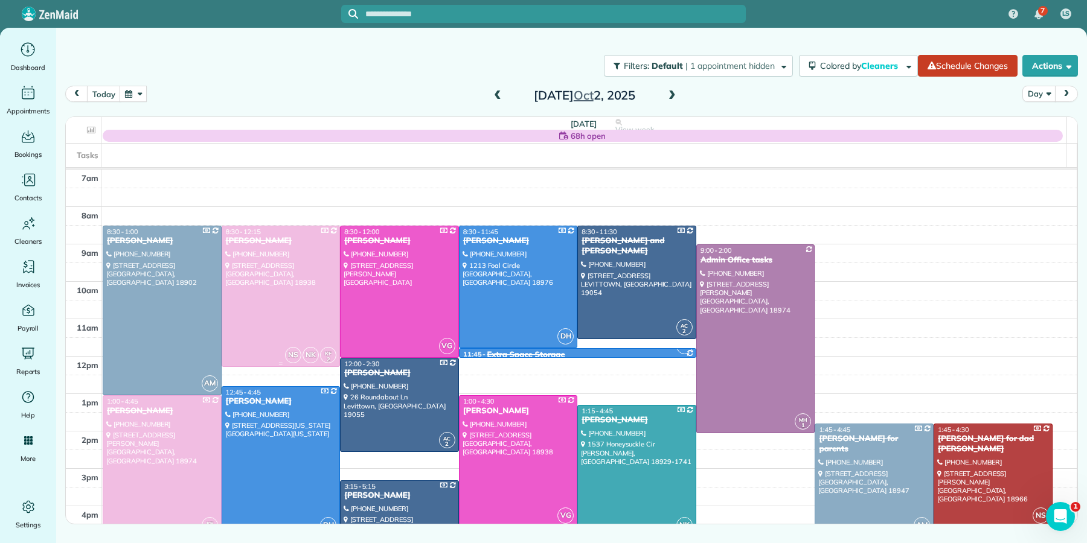
click at [260, 251] on div at bounding box center [281, 296] width 118 height 140
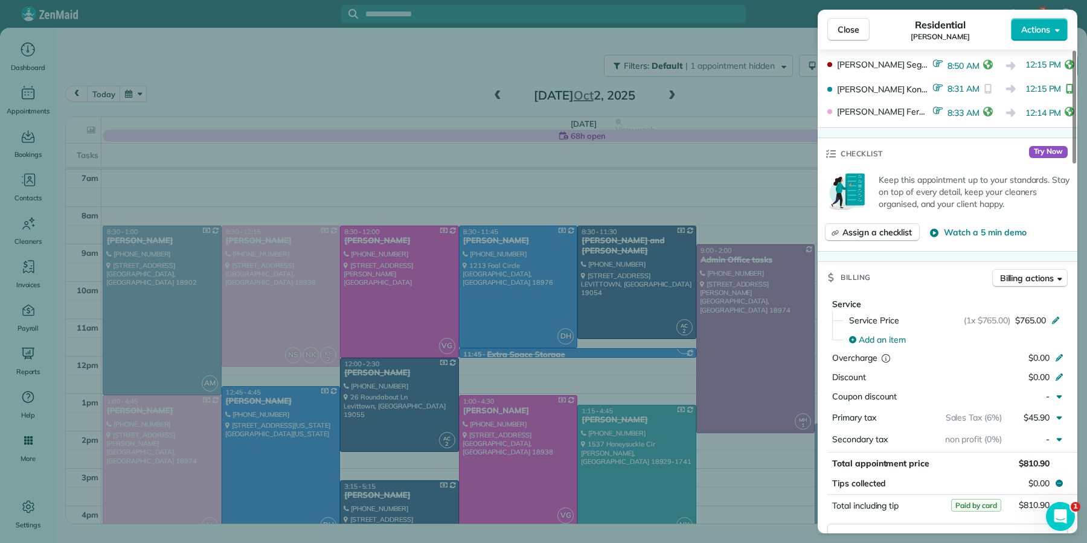
scroll to position [480, 0]
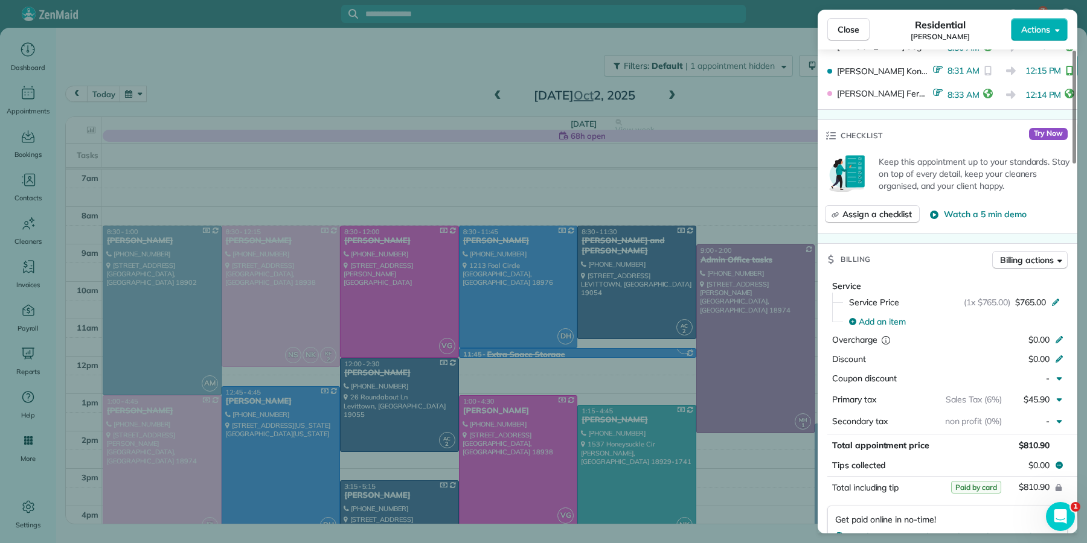
click at [854, 34] on span "Close" at bounding box center [848, 30] width 22 height 12
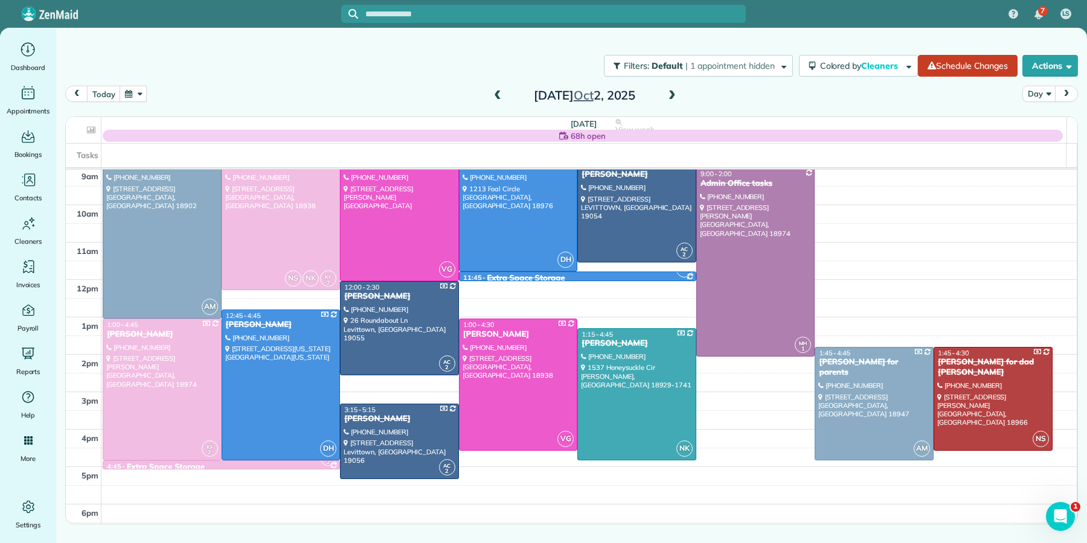
scroll to position [95, 0]
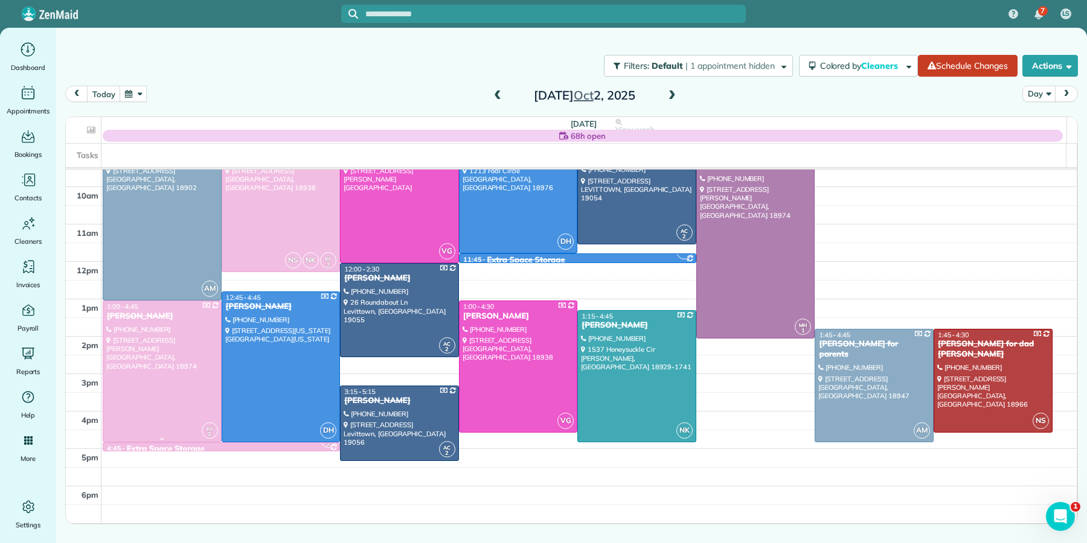
click at [164, 318] on div "[PERSON_NAME]" at bounding box center [162, 317] width 112 height 10
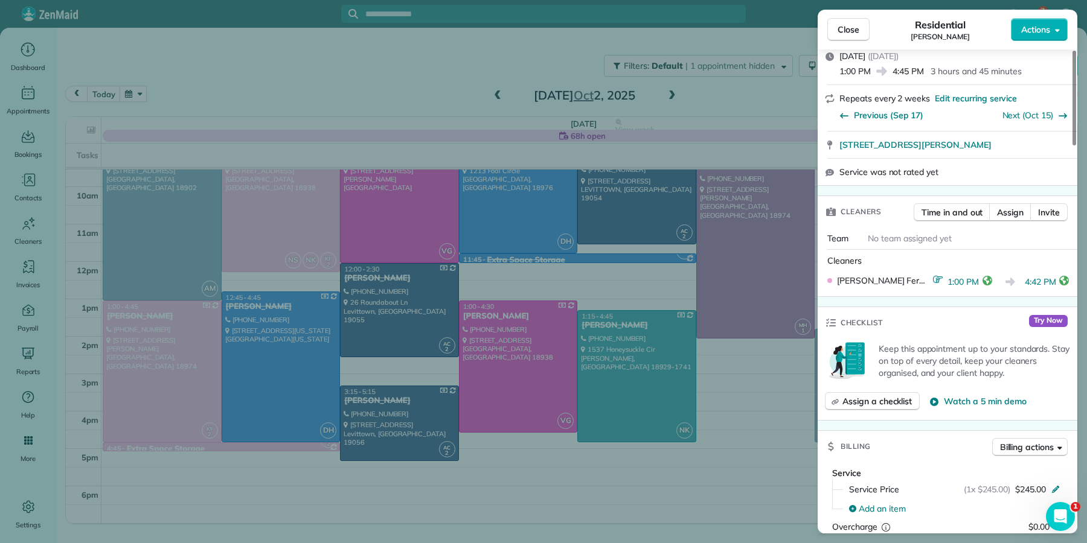
scroll to position [251, 0]
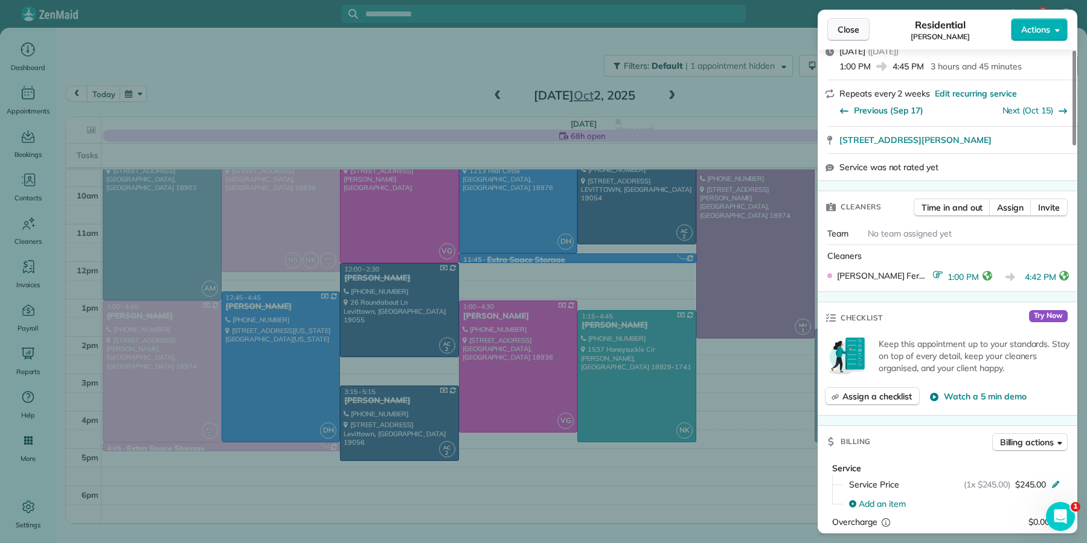
click at [852, 33] on span "Close" at bounding box center [848, 30] width 22 height 12
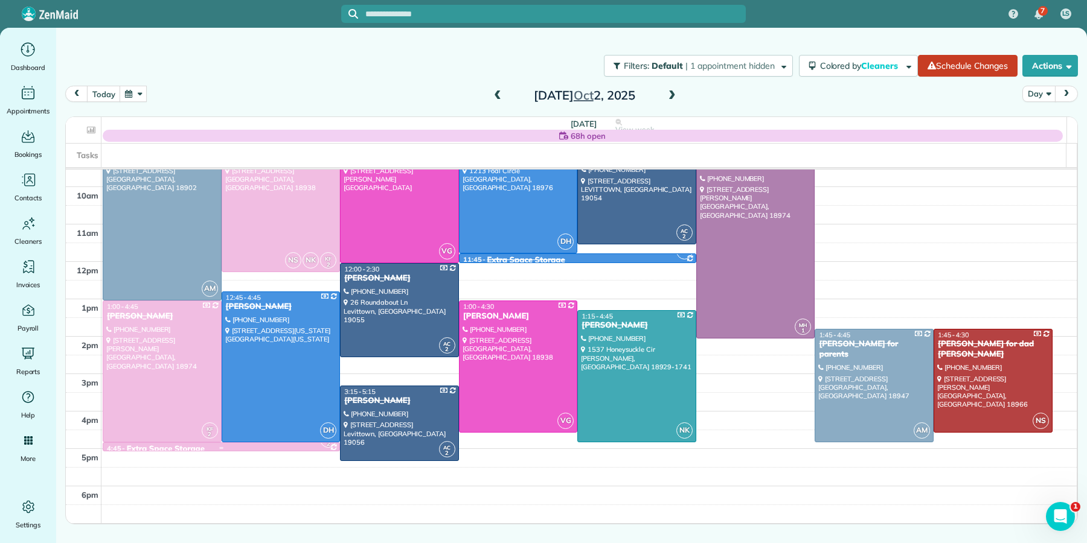
click at [229, 445] on div "4:45 - 5:00 Extra Space Storage" at bounding box center [221, 449] width 230 height 10
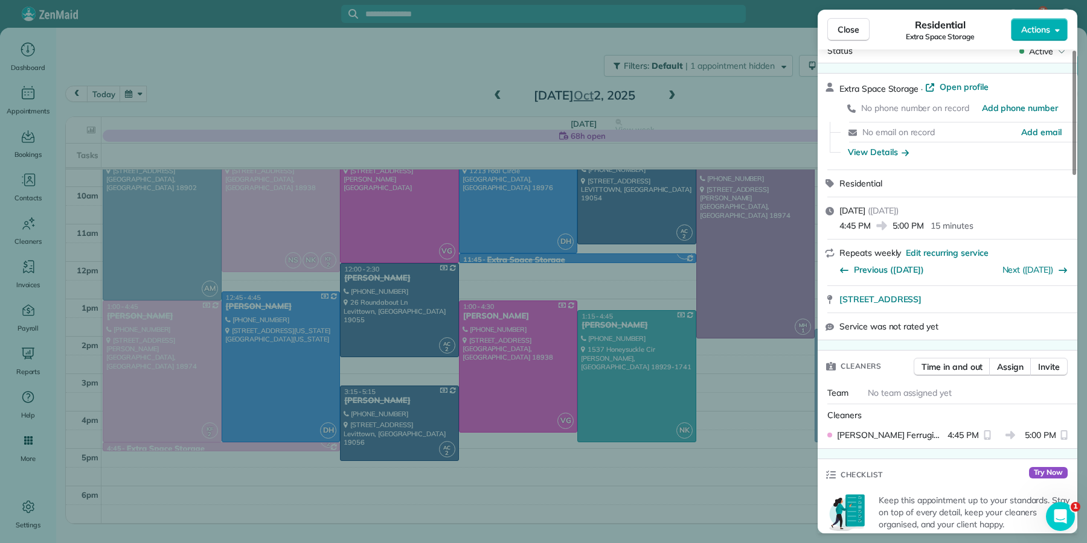
scroll to position [98, 0]
click at [854, 31] on span "Close" at bounding box center [848, 30] width 22 height 12
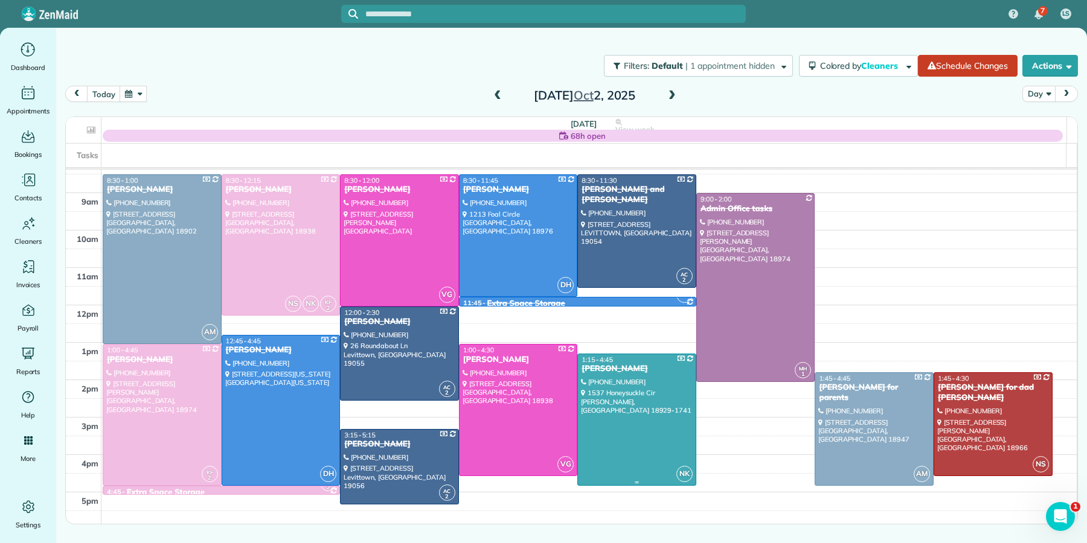
scroll to position [37, 0]
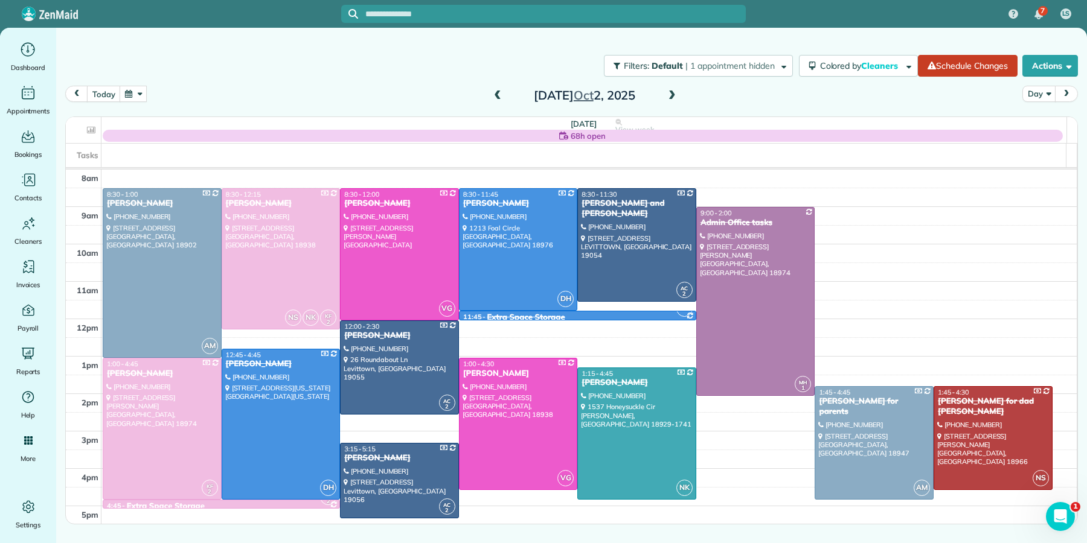
click at [671, 94] on span at bounding box center [671, 96] width 13 height 11
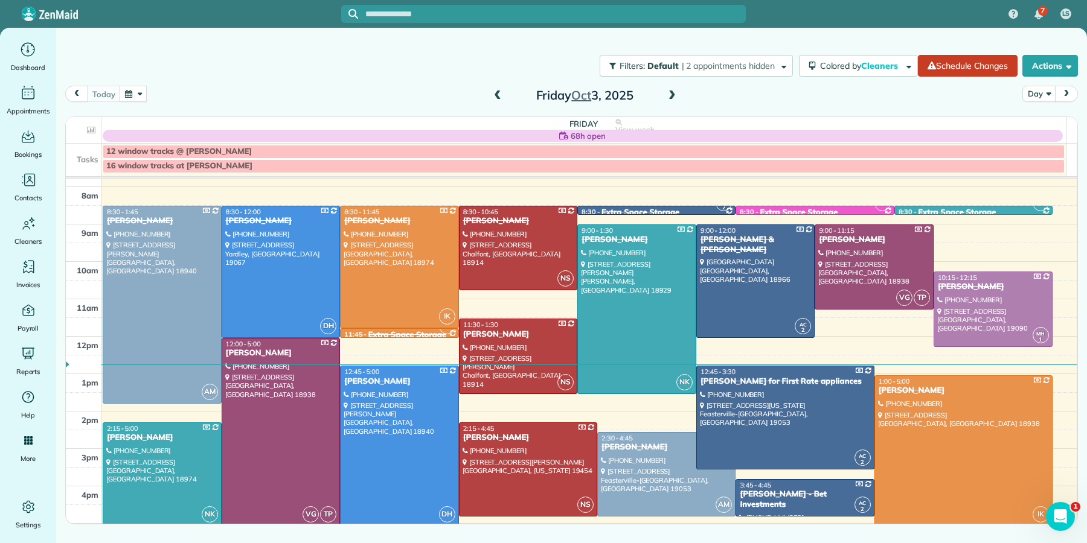
scroll to position [47, 0]
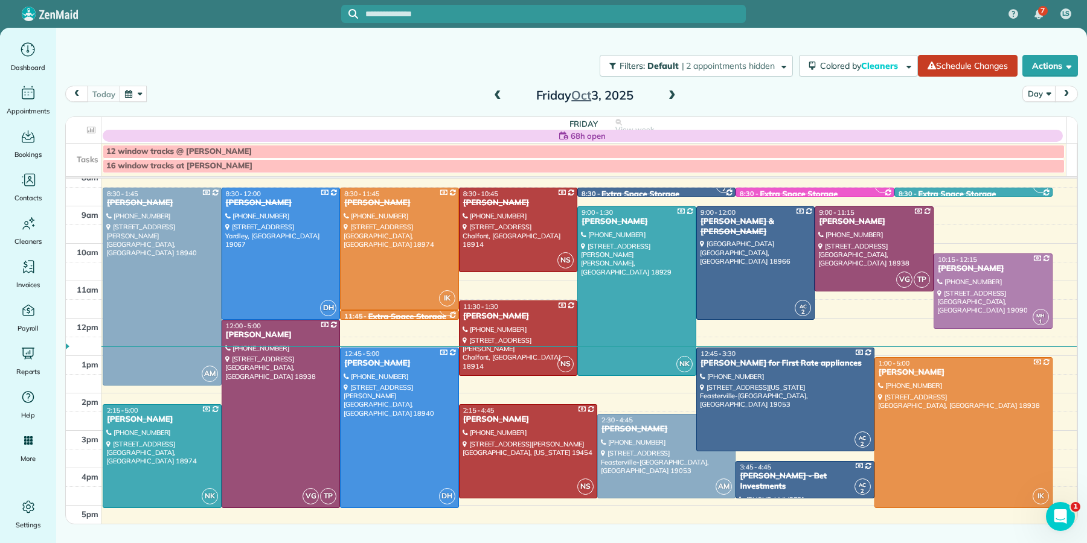
click at [498, 94] on span at bounding box center [497, 96] width 13 height 11
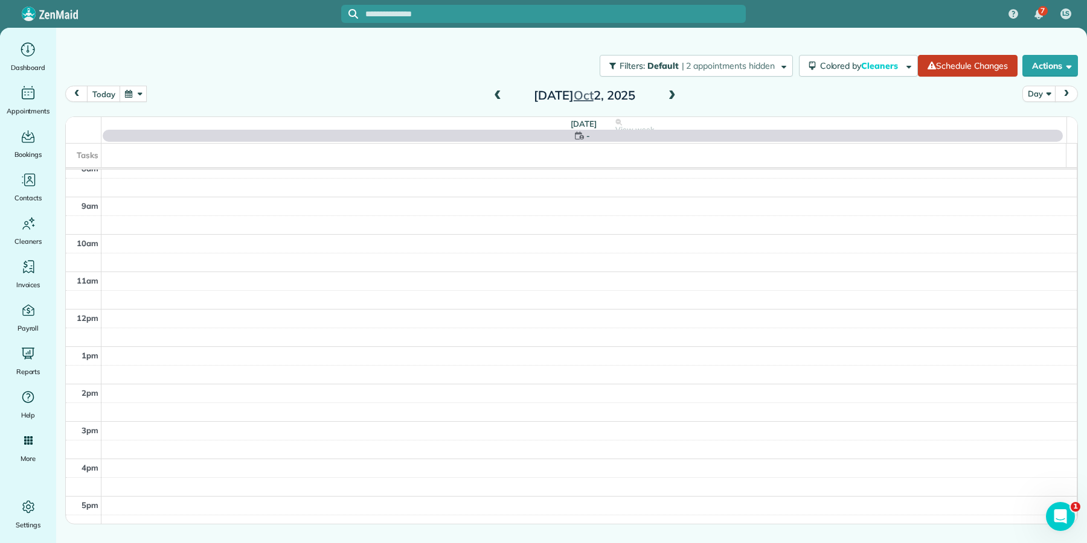
scroll to position [0, 0]
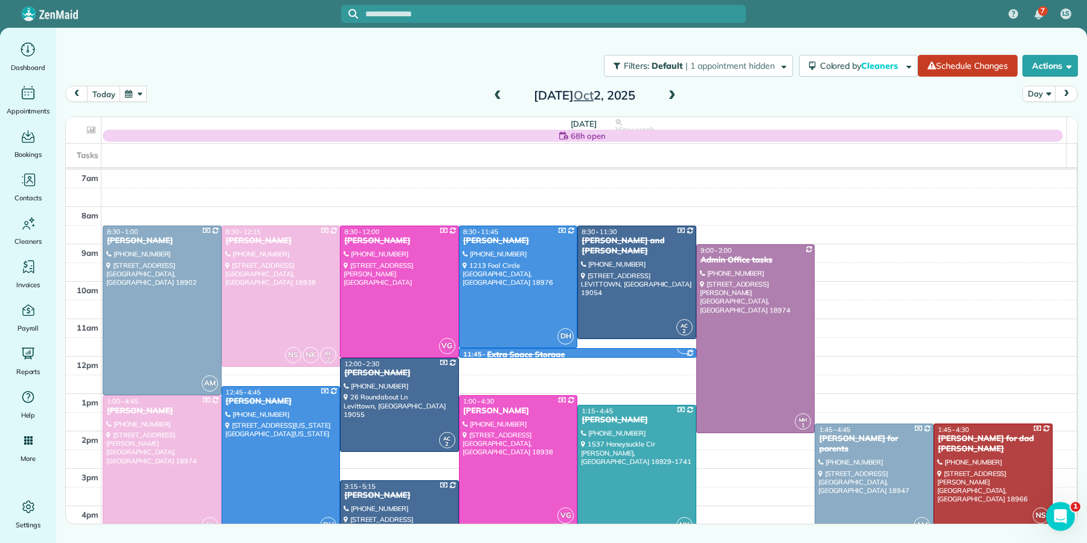
click at [498, 95] on span at bounding box center [497, 96] width 13 height 11
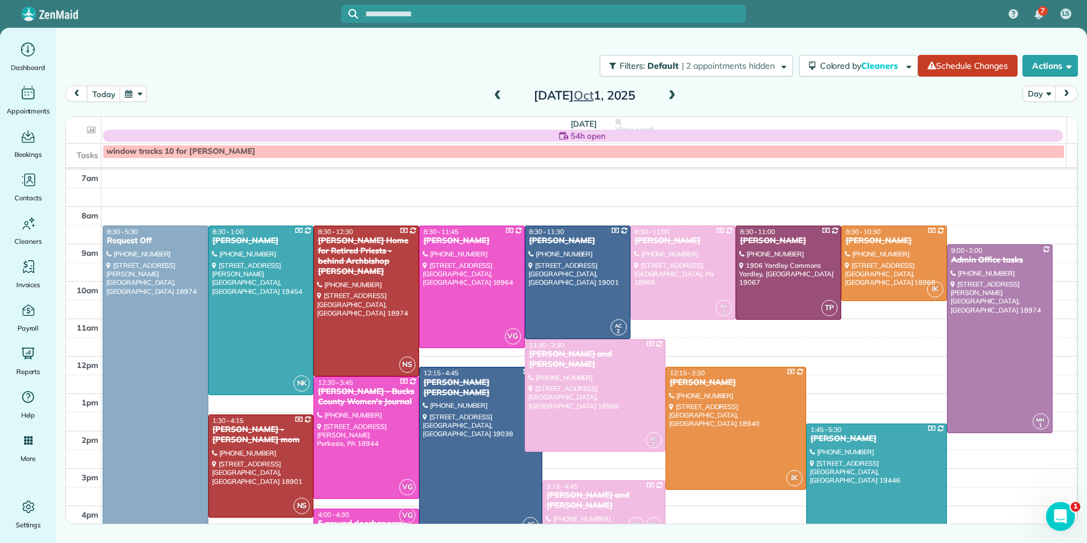
click at [498, 95] on span at bounding box center [497, 96] width 13 height 11
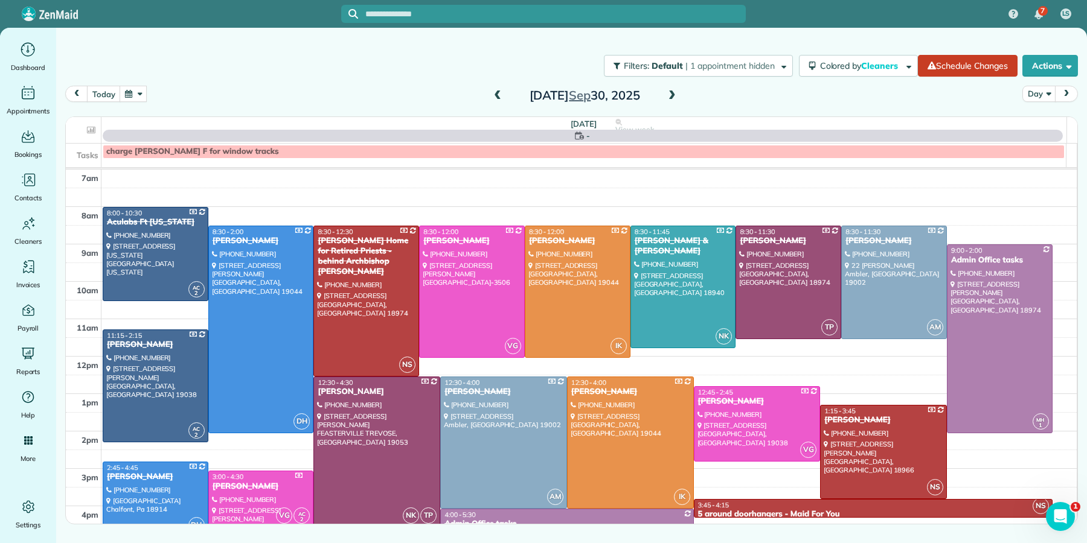
click at [498, 95] on span at bounding box center [497, 96] width 13 height 11
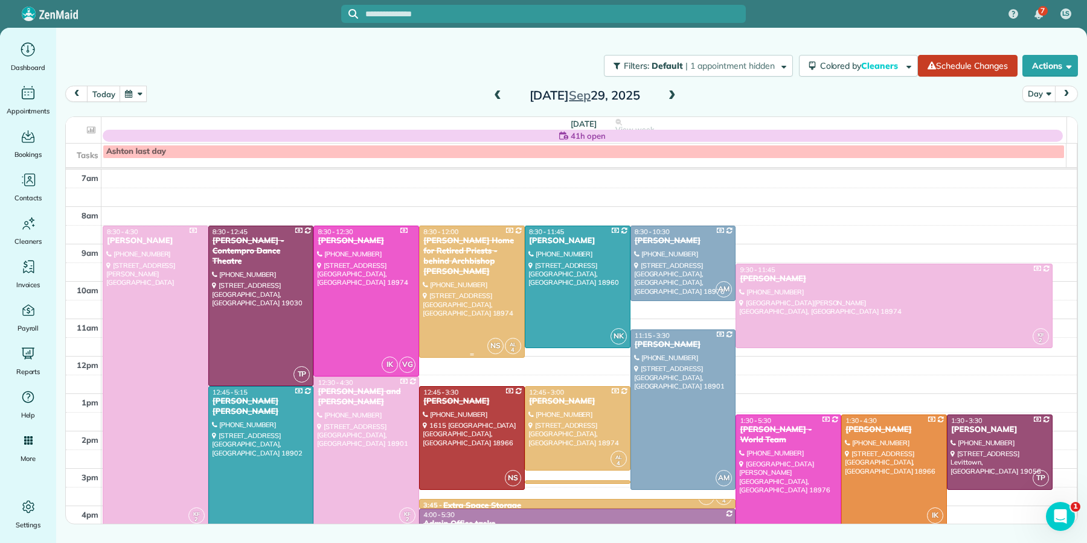
click at [470, 245] on div "[PERSON_NAME] Home for Retired Priests - behind Archbishop [PERSON_NAME]" at bounding box center [472, 256] width 98 height 41
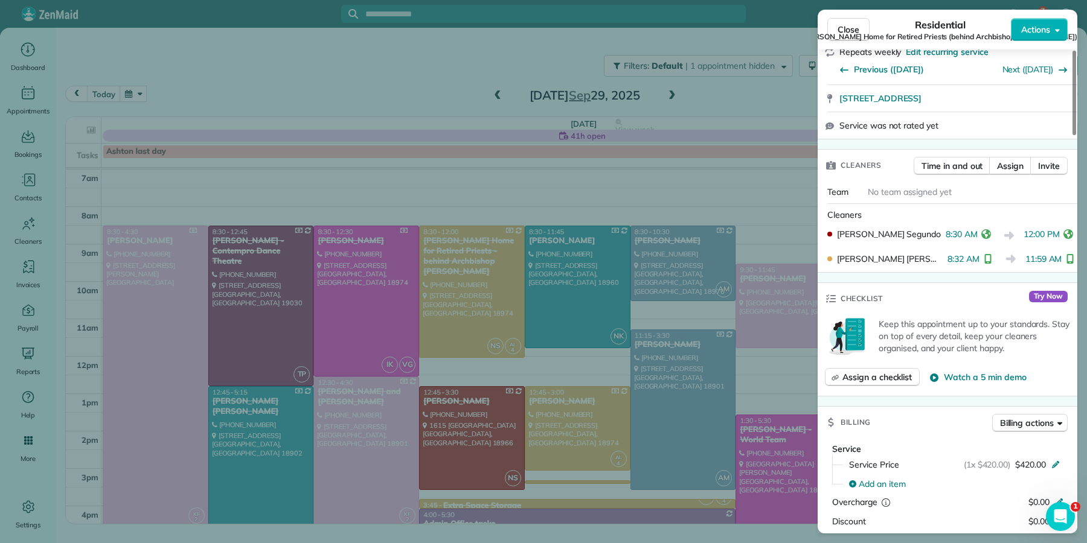
scroll to position [556, 0]
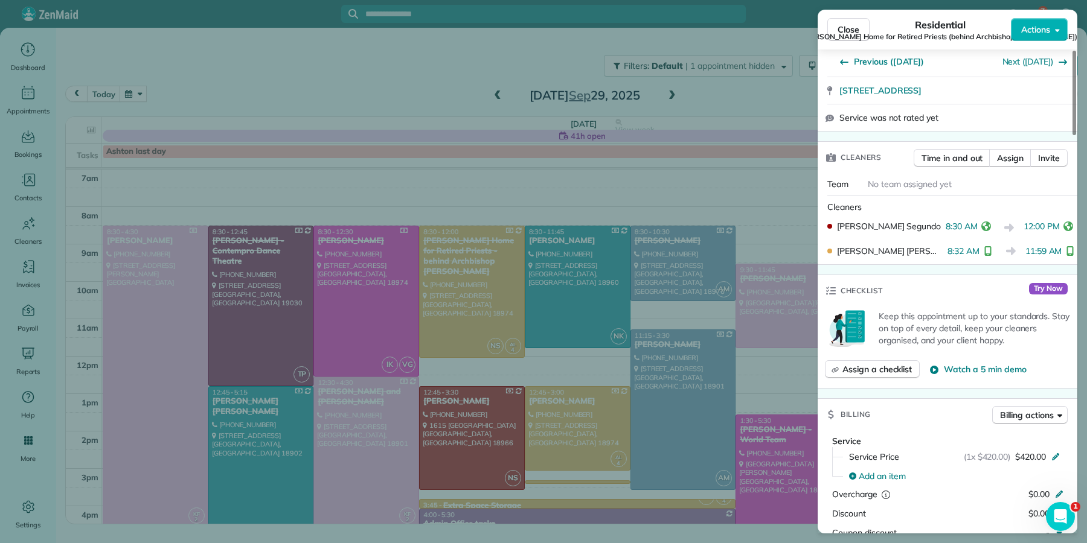
click at [850, 30] on span "Close" at bounding box center [848, 30] width 22 height 12
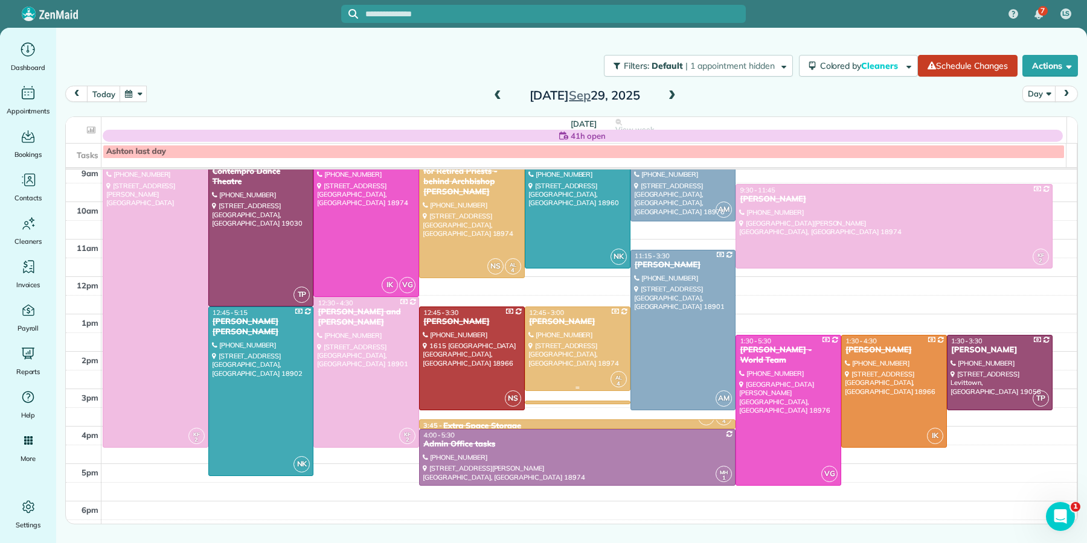
scroll to position [82, 0]
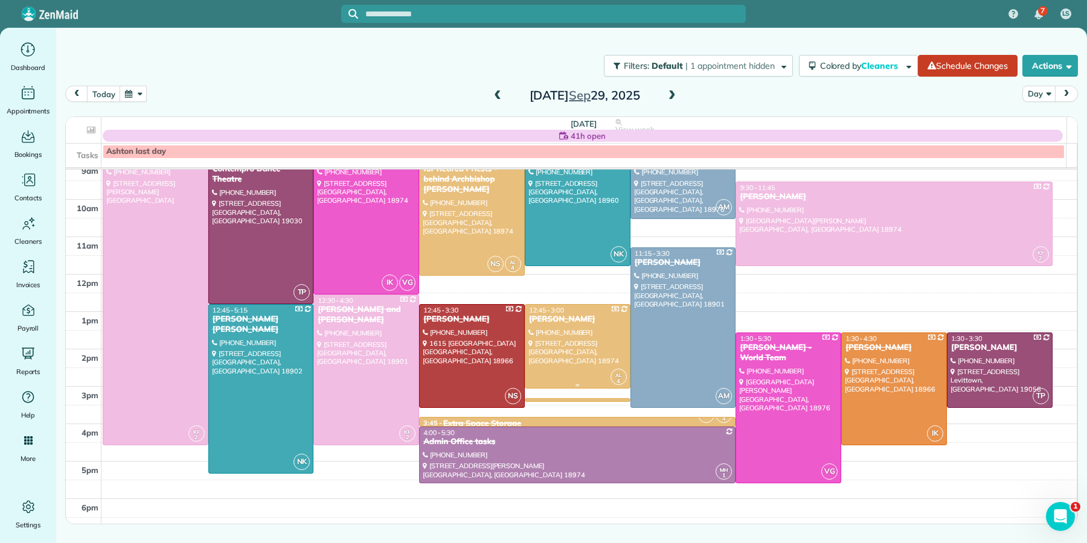
click at [560, 316] on div "[PERSON_NAME]" at bounding box center [577, 320] width 98 height 10
click at [464, 321] on div "[PERSON_NAME]" at bounding box center [472, 320] width 98 height 10
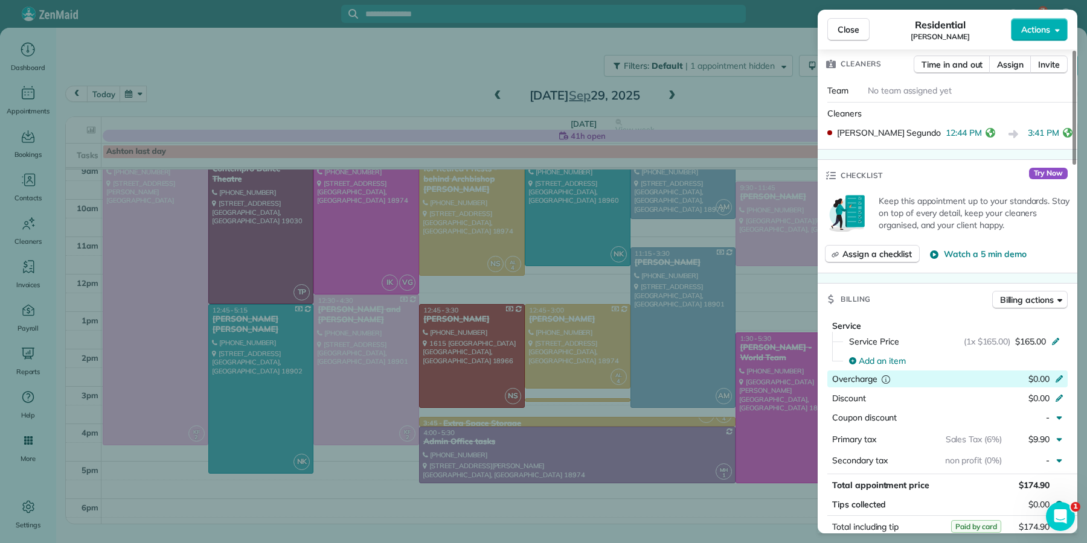
scroll to position [441, 0]
click at [843, 26] on span "Close" at bounding box center [848, 30] width 22 height 12
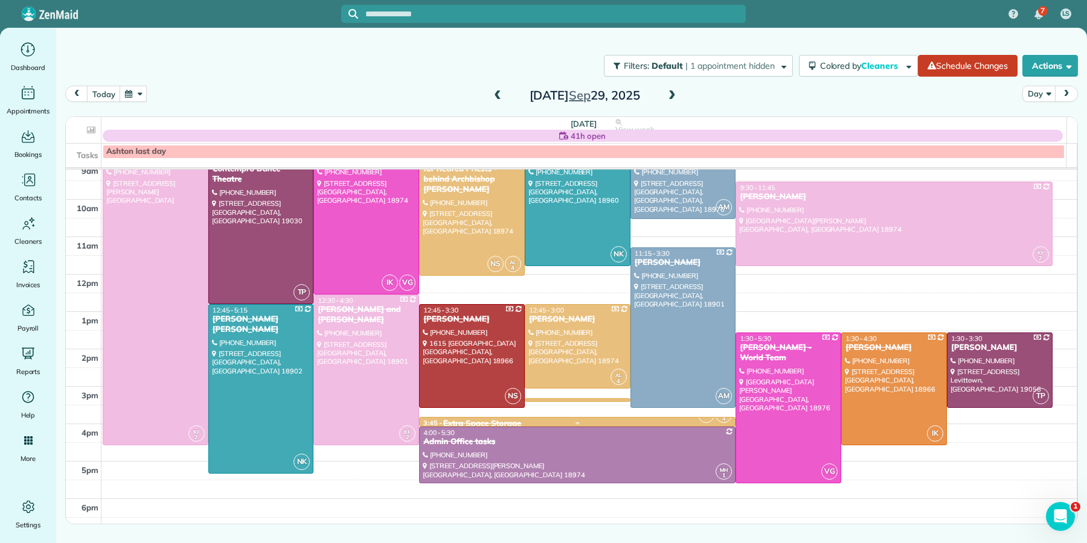
click at [521, 418] on div at bounding box center [577, 422] width 315 height 8
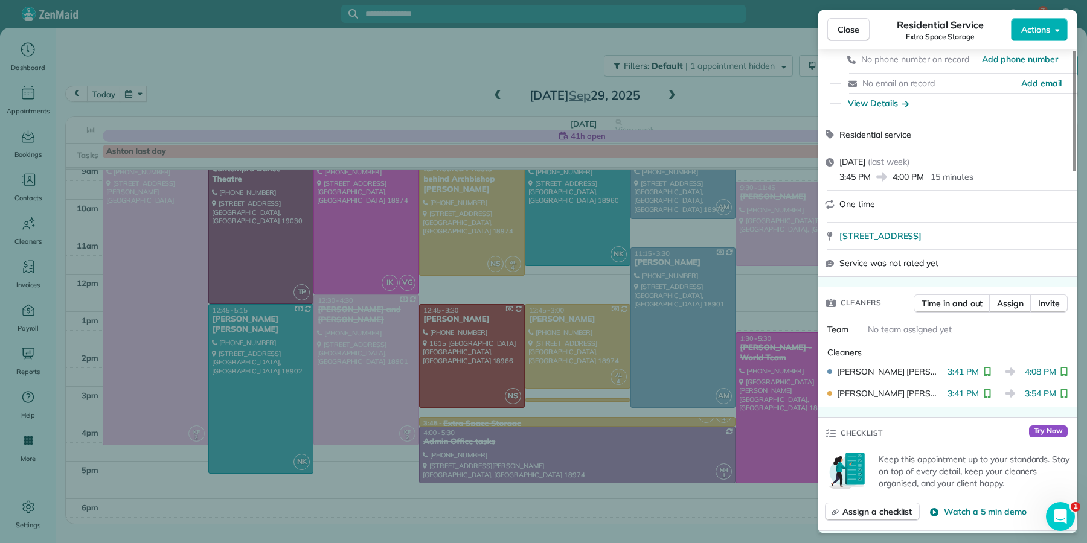
scroll to position [142, 0]
click at [838, 29] on span "Close" at bounding box center [848, 30] width 22 height 12
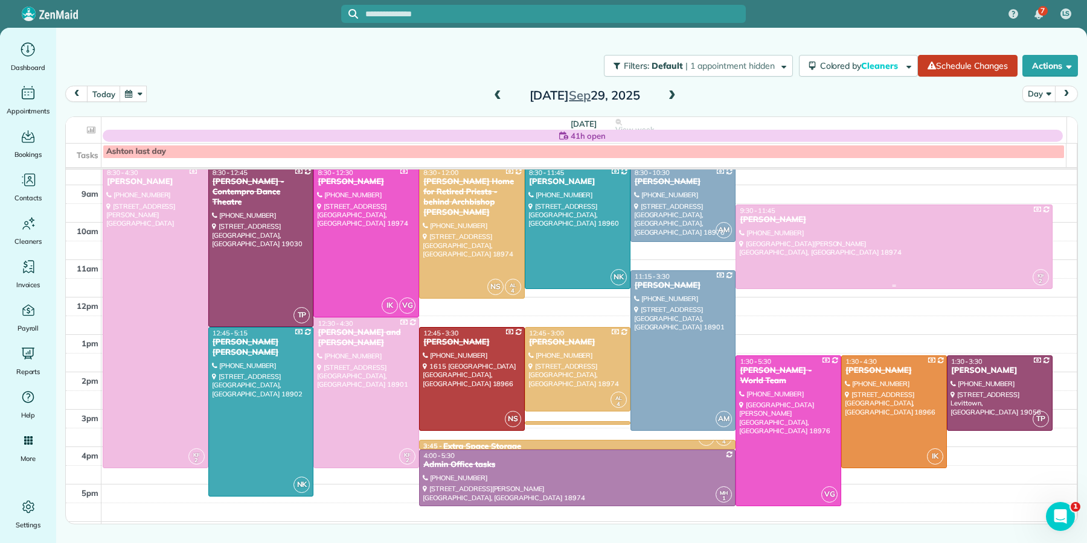
scroll to position [59, 0]
click at [665, 95] on span at bounding box center [671, 96] width 13 height 11
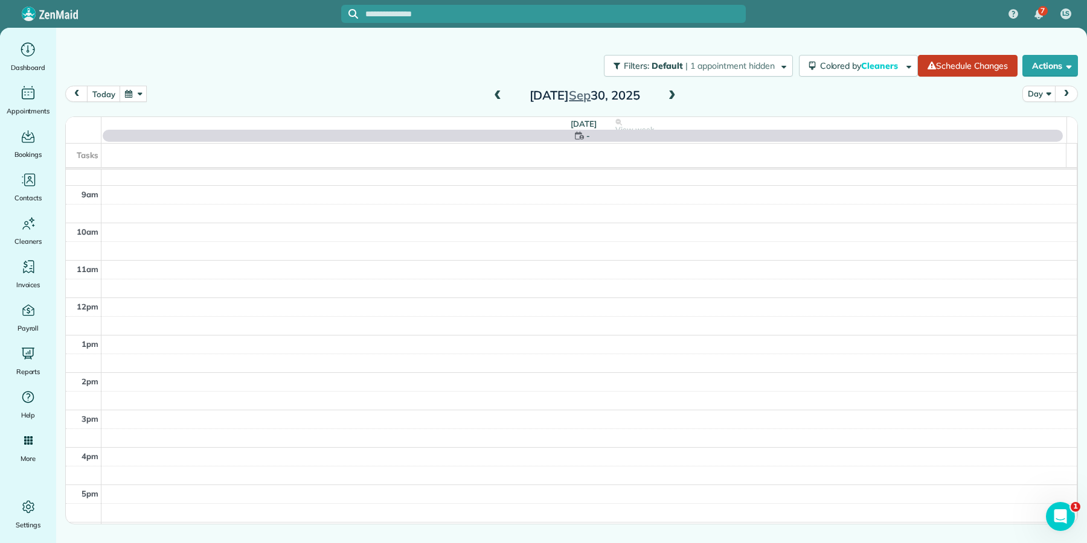
scroll to position [0, 0]
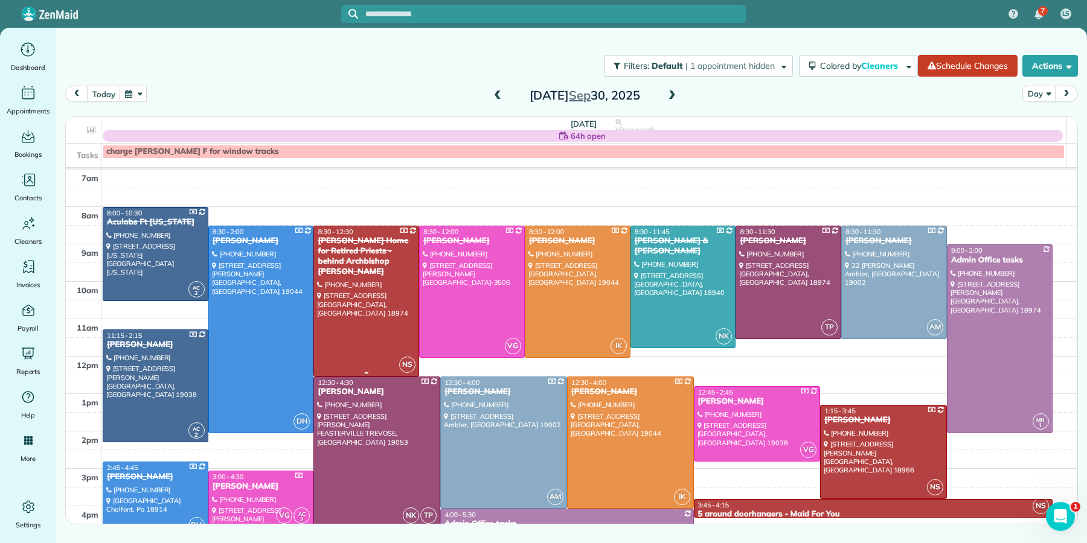
click at [354, 249] on div "[PERSON_NAME] Home for Retired Priests - behind Archbishop [PERSON_NAME]" at bounding box center [366, 256] width 98 height 41
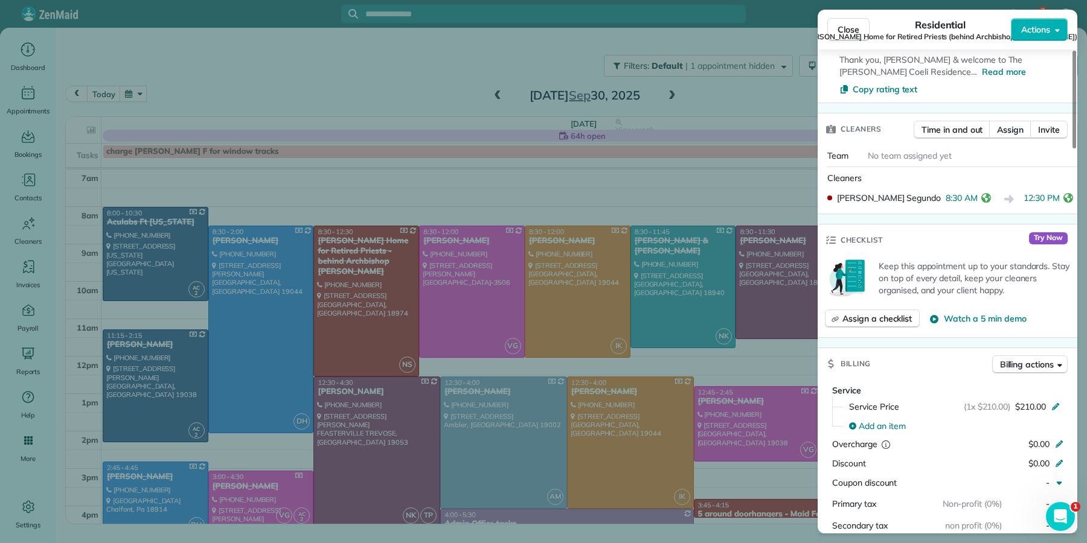
scroll to position [638, 0]
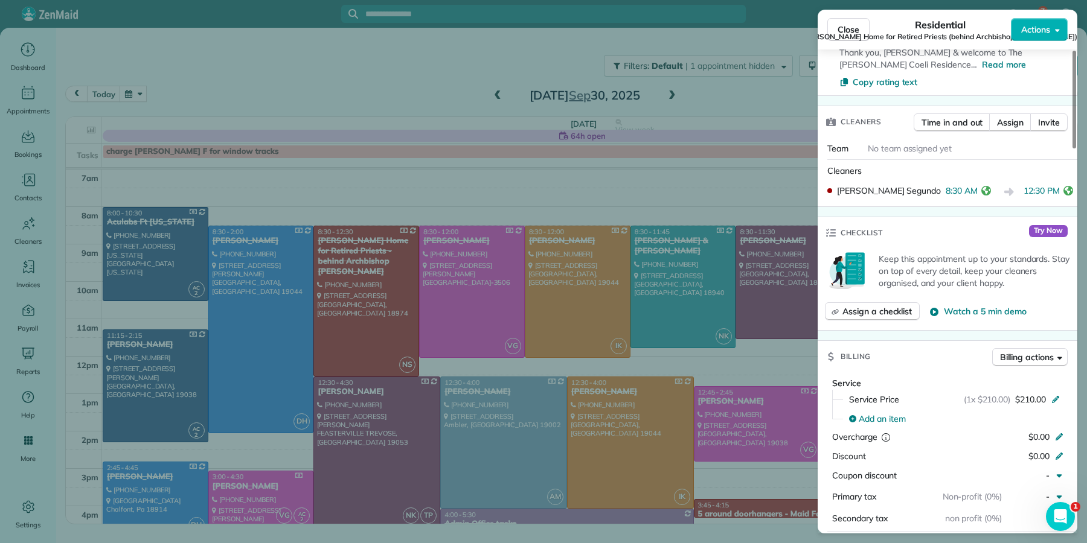
click at [838, 28] on span "Close" at bounding box center [848, 30] width 22 height 12
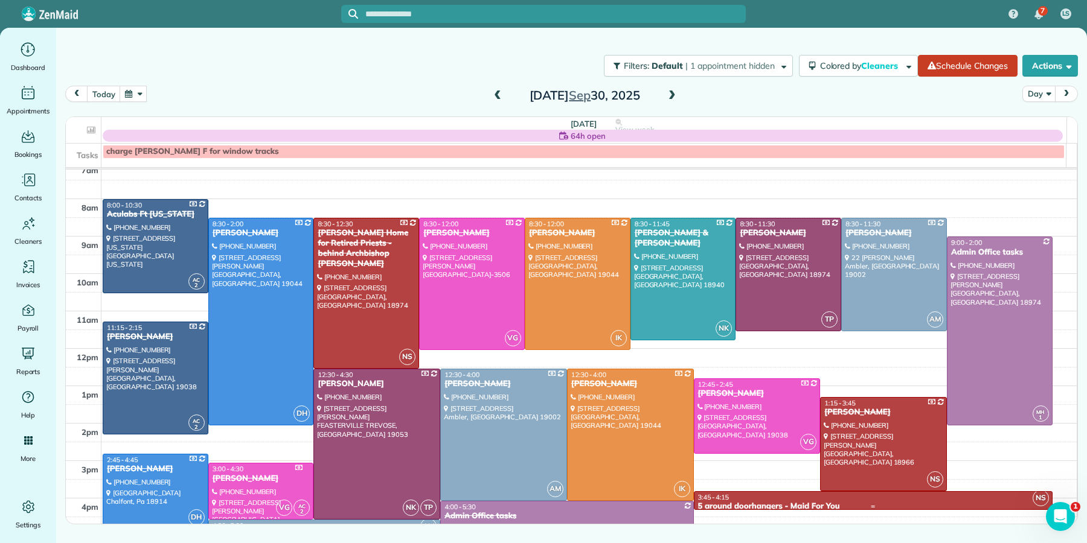
scroll to position [86, 0]
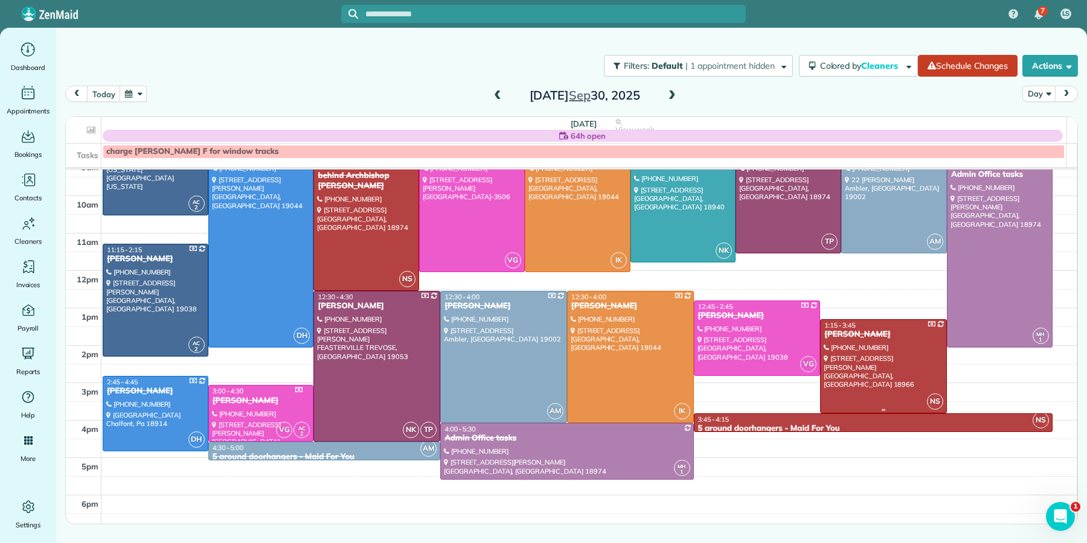
click at [859, 341] on link "NS 1:15 - 3:45 Jason Macias (215) 429-6321 62 Christopher Drive Holland, PA 189…" at bounding box center [883, 366] width 127 height 94
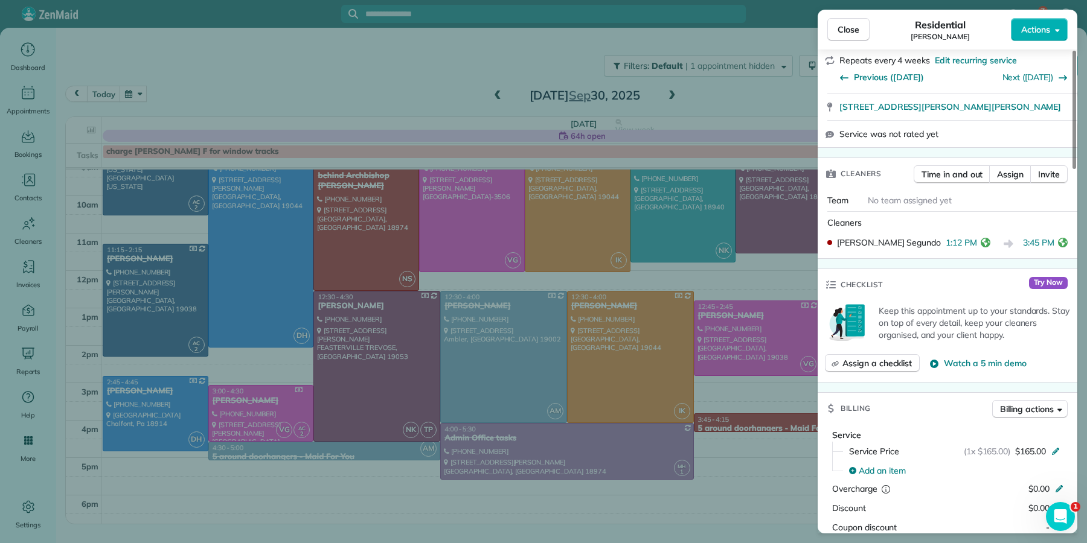
scroll to position [311, 0]
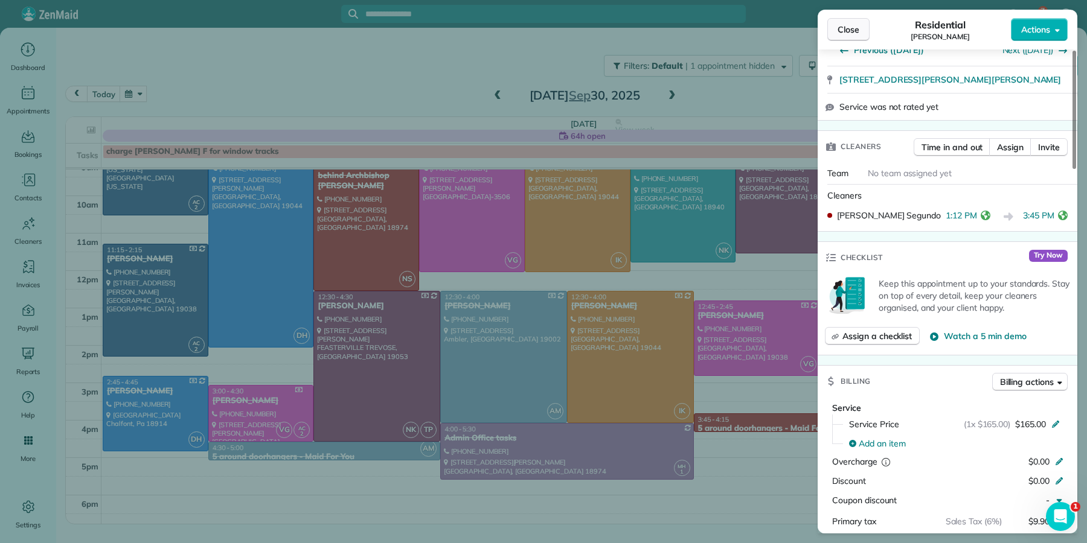
click at [837, 31] on span "Close" at bounding box center [848, 30] width 22 height 12
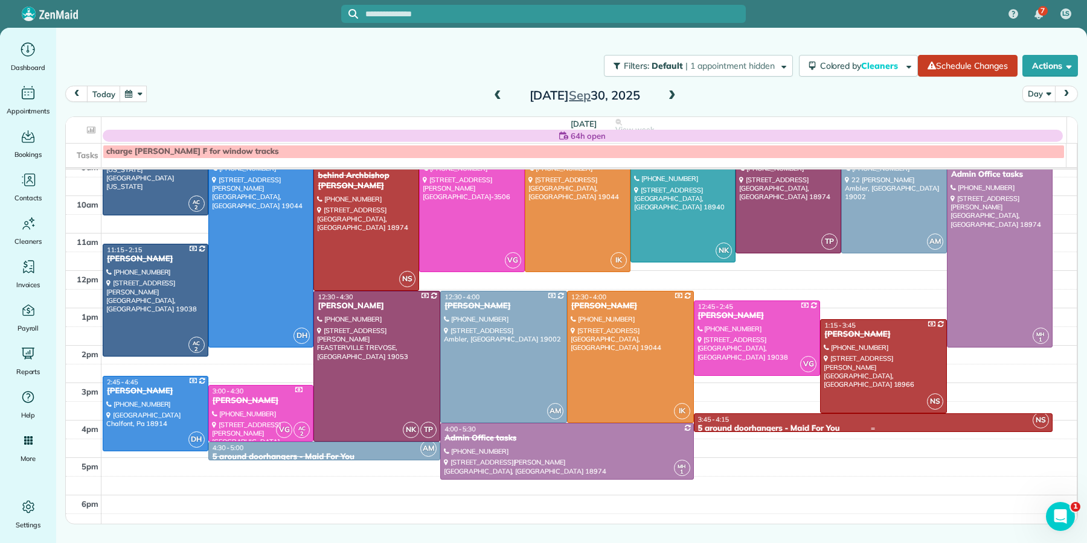
click at [753, 424] on div "3:45 - 4:15 5 around doorhangers - Maid For You" at bounding box center [872, 424] width 351 height 19
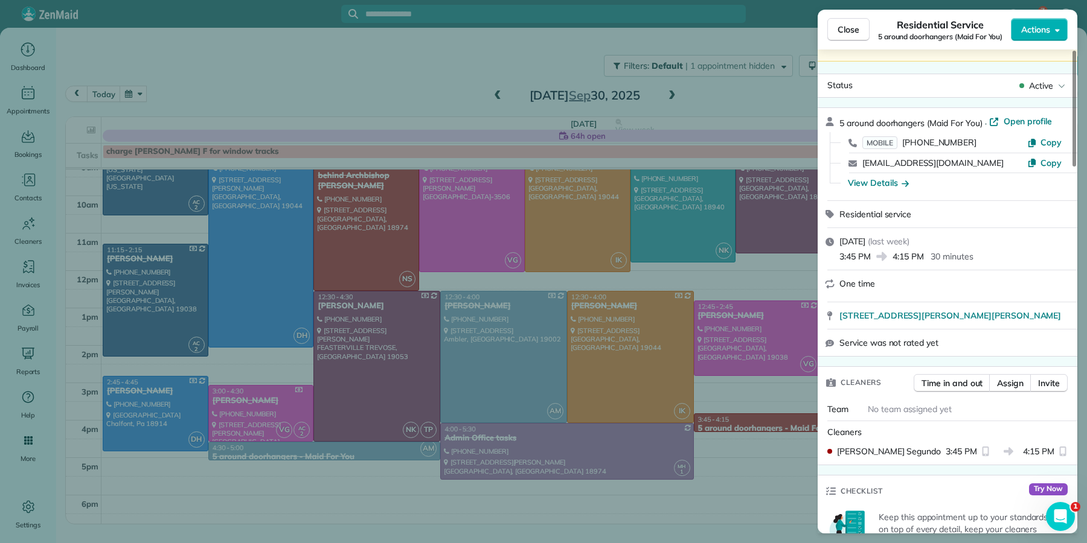
scroll to position [57, 0]
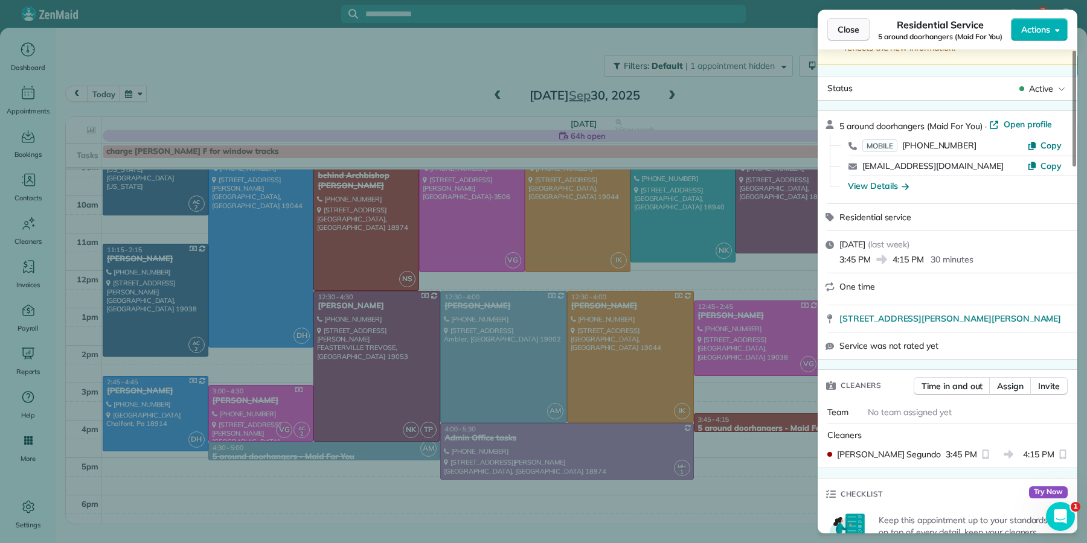
click at [845, 39] on button "Close" at bounding box center [848, 29] width 42 height 23
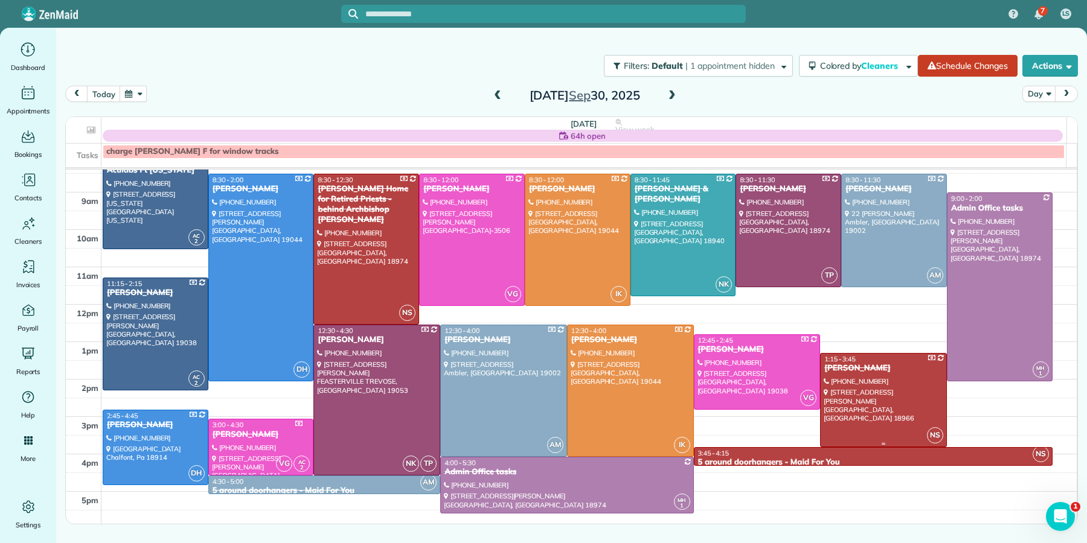
scroll to position [51, 0]
click at [670, 95] on span at bounding box center [671, 96] width 13 height 11
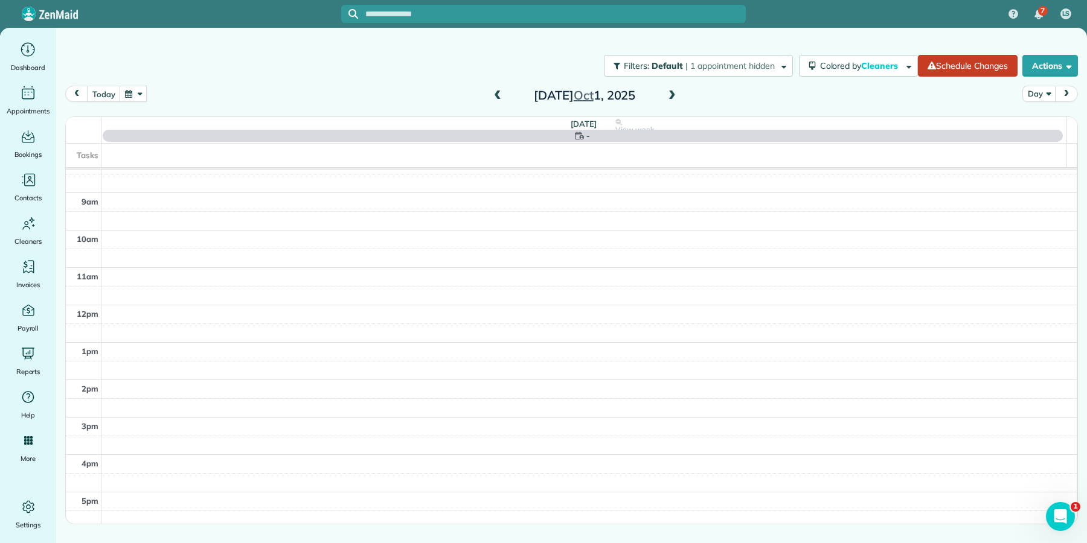
scroll to position [0, 0]
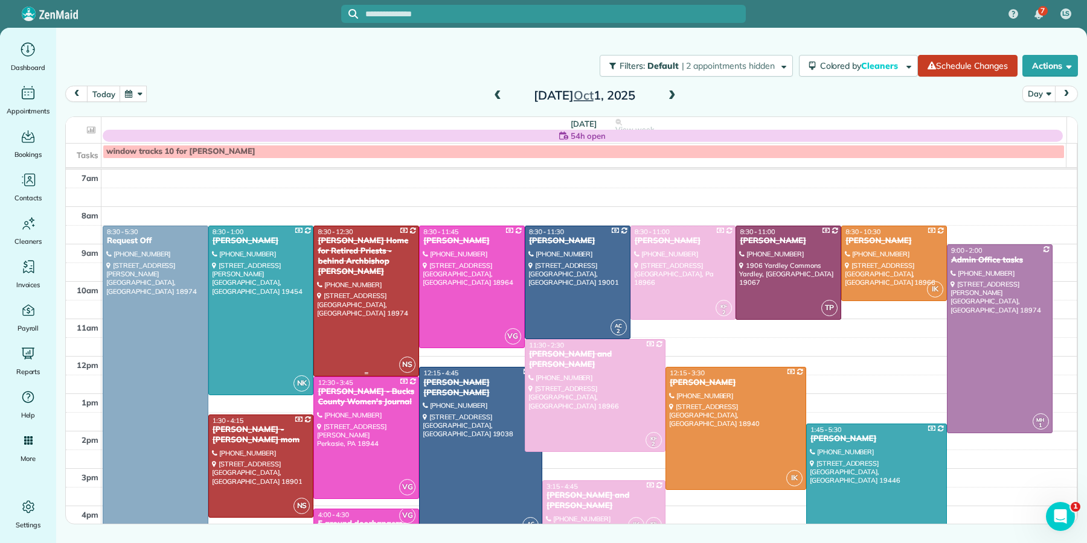
click at [374, 250] on div "[PERSON_NAME] Home for Retired Priests - behind Archbishop [PERSON_NAME]" at bounding box center [366, 256] width 98 height 41
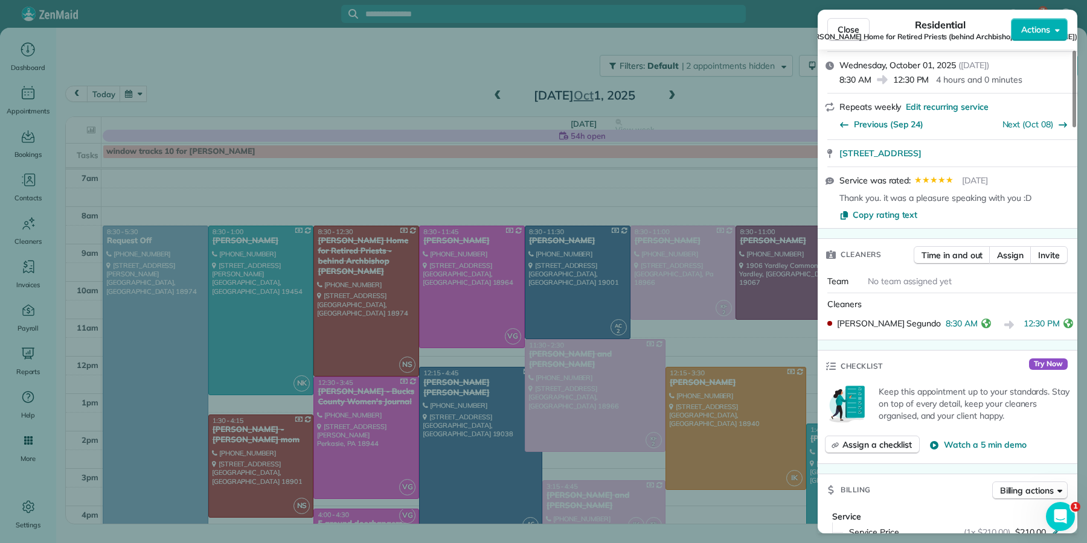
scroll to position [692, 0]
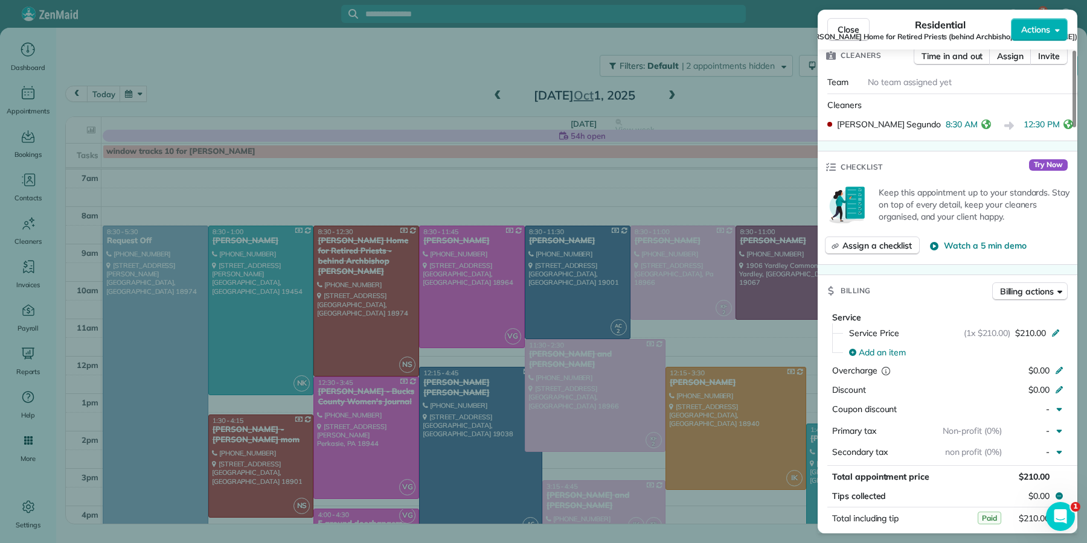
drag, startPoint x: 839, startPoint y: 29, endPoint x: 834, endPoint y: 33, distance: 6.5
click at [839, 29] on span "Close" at bounding box center [848, 30] width 22 height 12
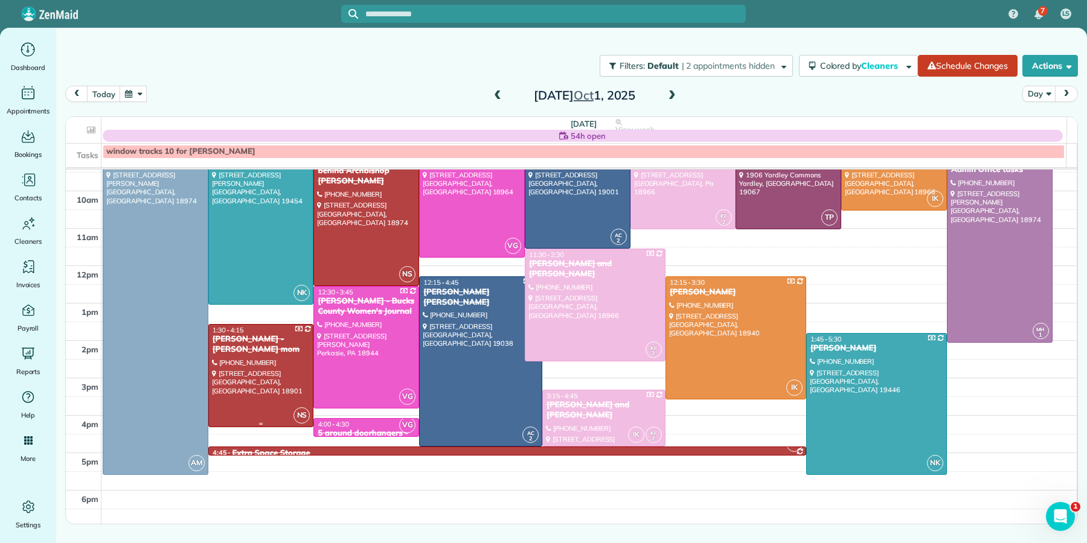
scroll to position [97, 0]
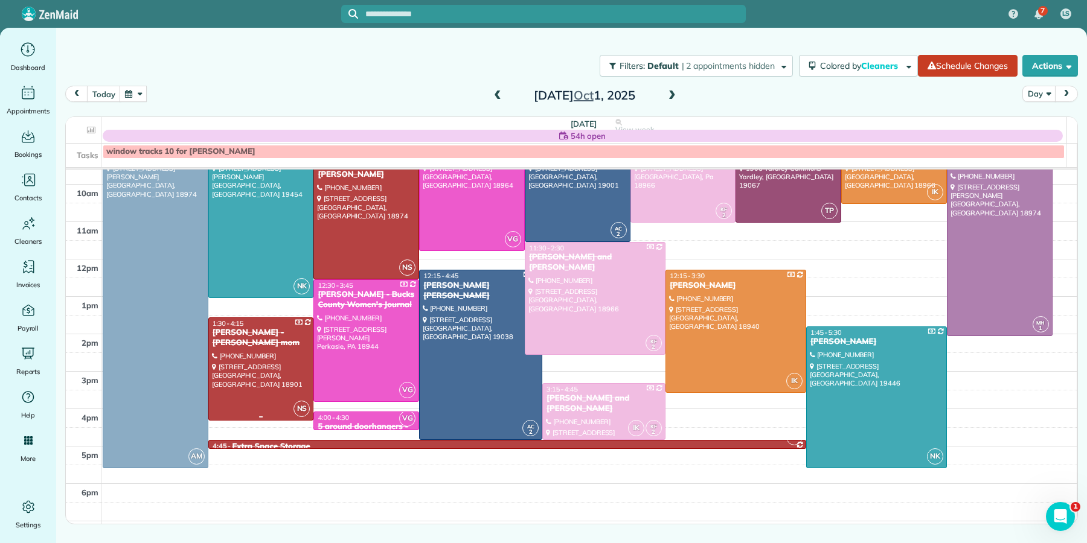
click at [262, 338] on div "[PERSON_NAME] - [PERSON_NAME] mom" at bounding box center [261, 338] width 98 height 21
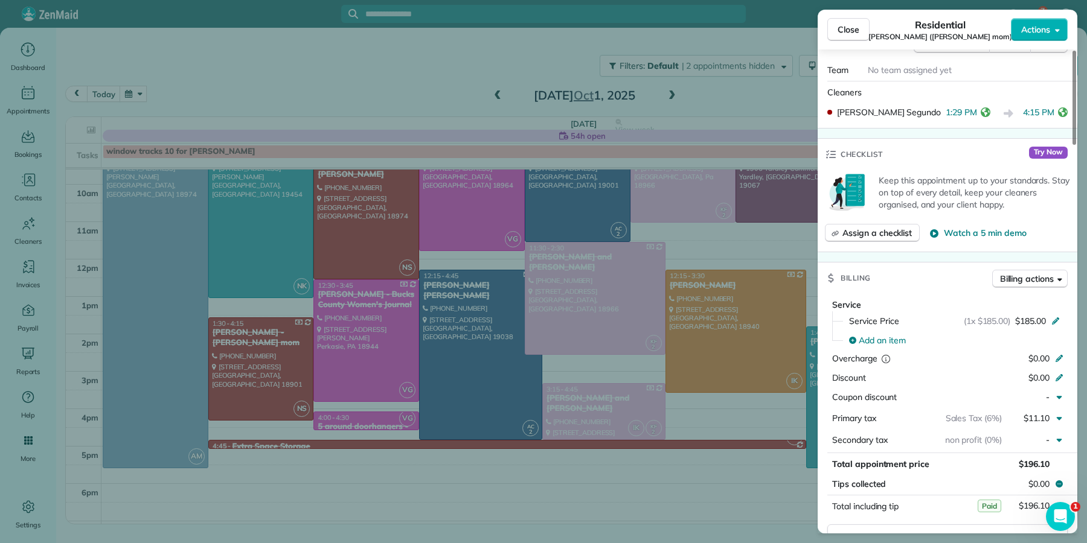
scroll to position [494, 0]
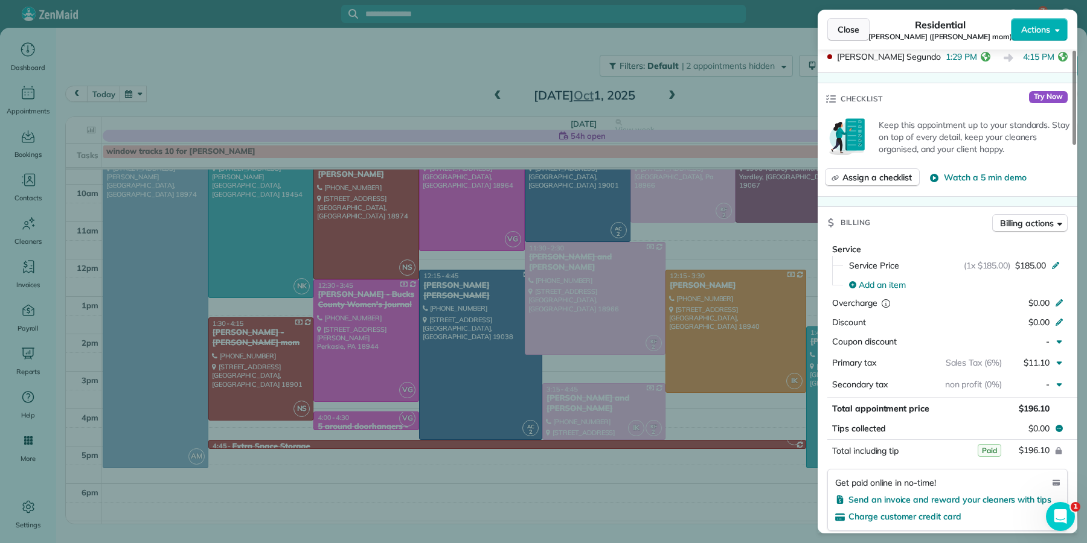
click at [840, 24] on span "Close" at bounding box center [848, 30] width 22 height 12
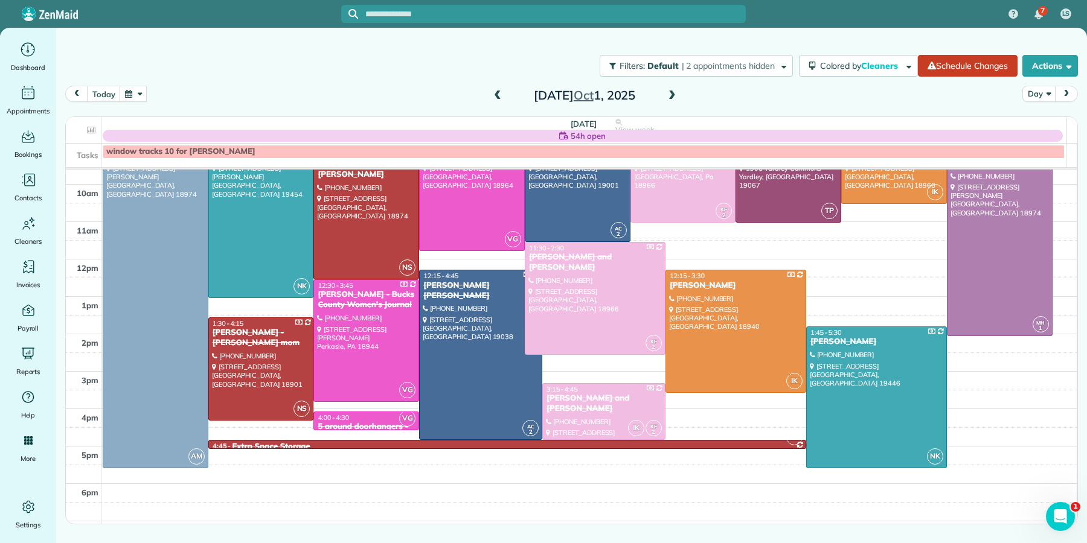
click at [671, 92] on span at bounding box center [671, 96] width 13 height 11
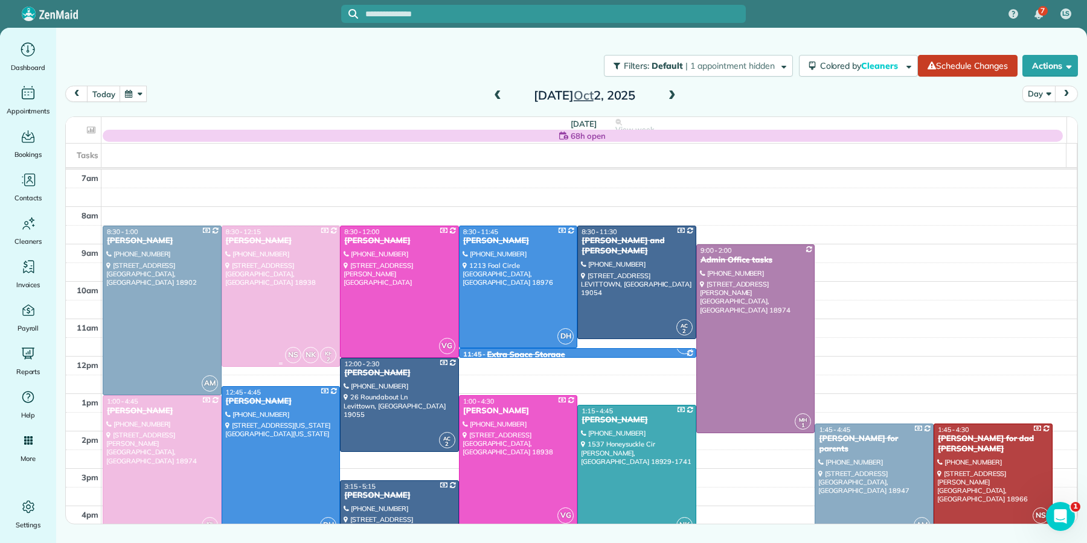
click at [269, 256] on div at bounding box center [281, 296] width 118 height 140
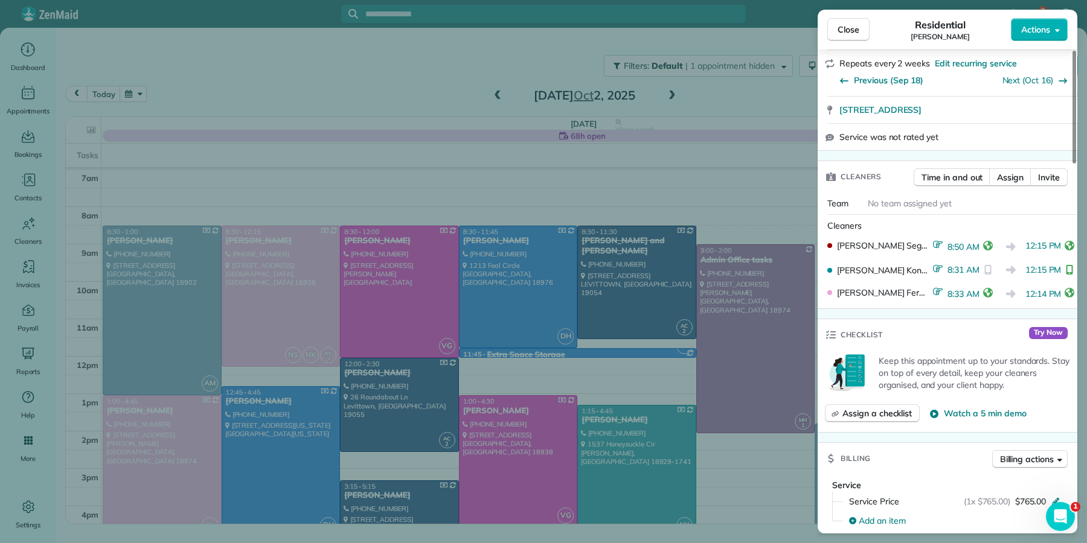
scroll to position [295, 0]
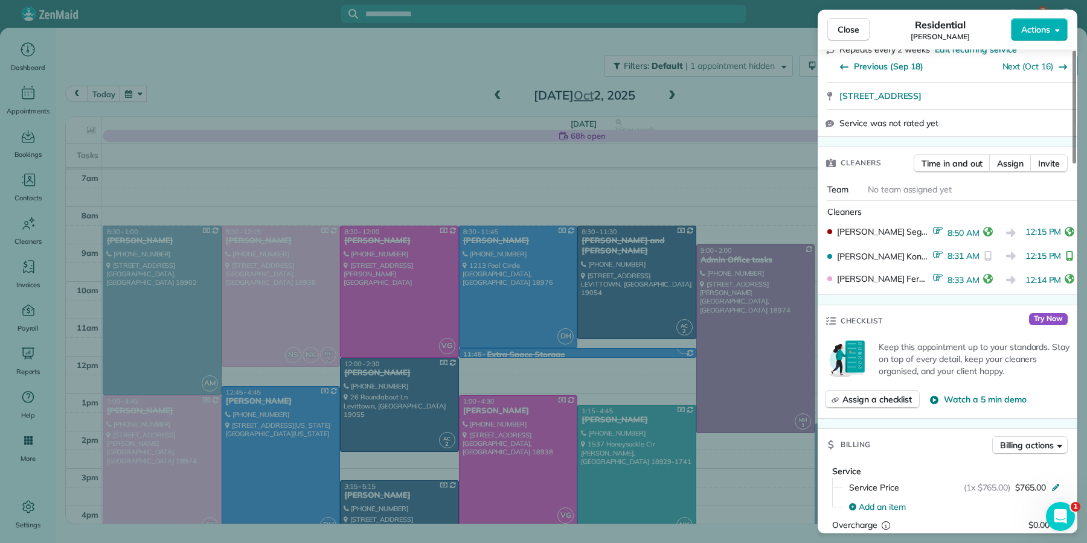
click at [835, 26] on button "Close" at bounding box center [848, 29] width 42 height 23
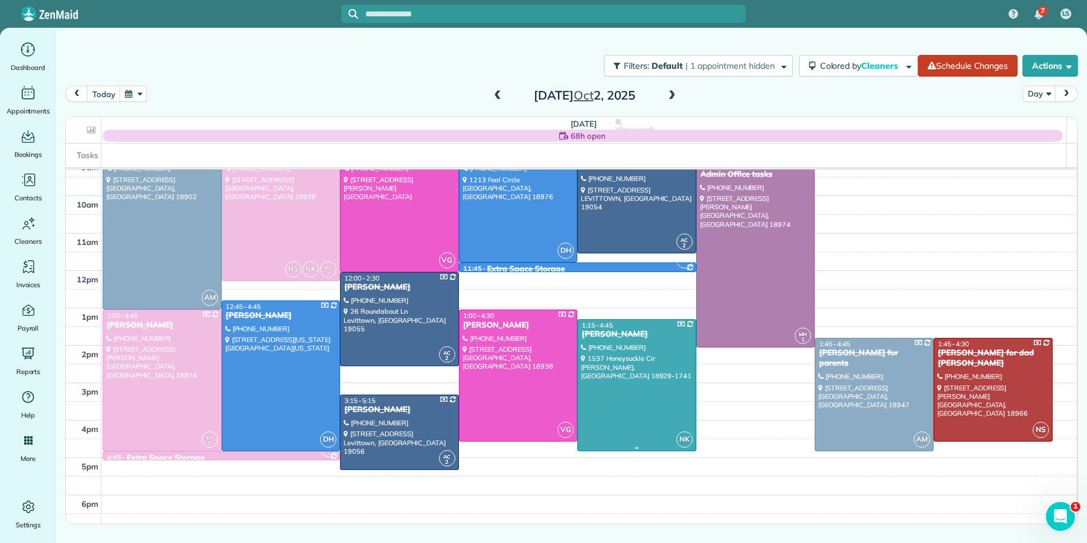
scroll to position [89, 0]
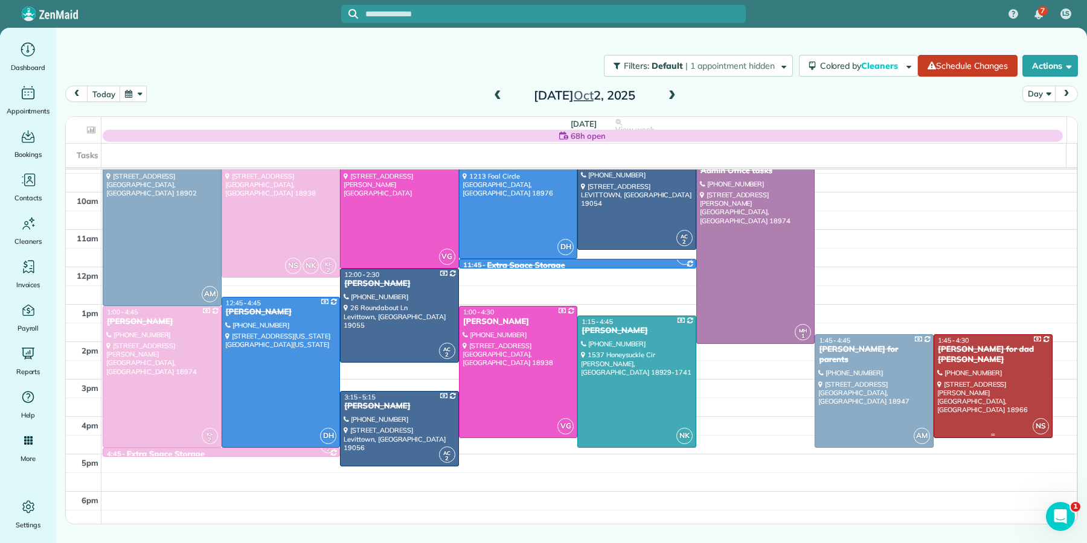
click at [978, 368] on div at bounding box center [993, 386] width 118 height 103
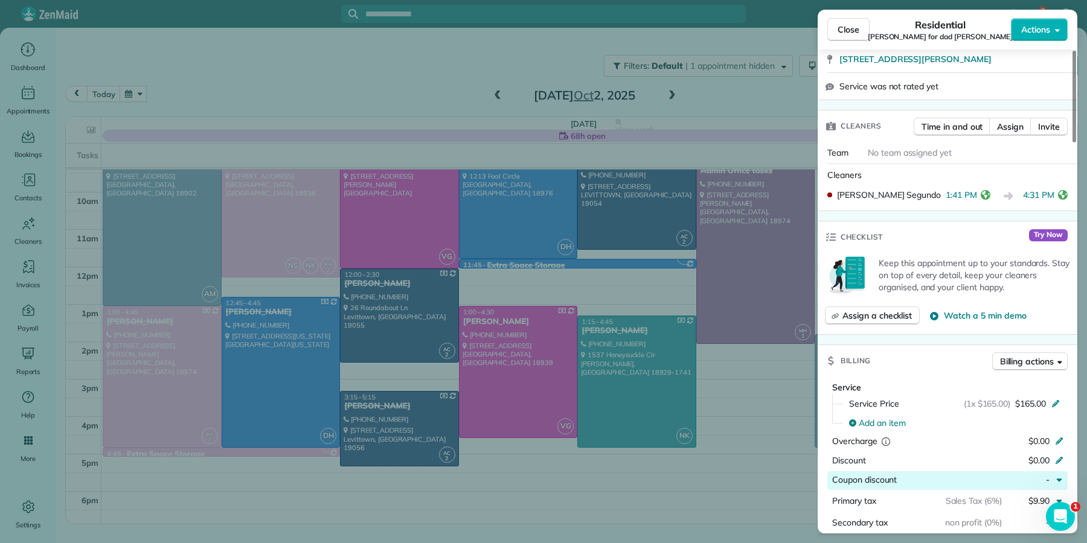
scroll to position [493, 0]
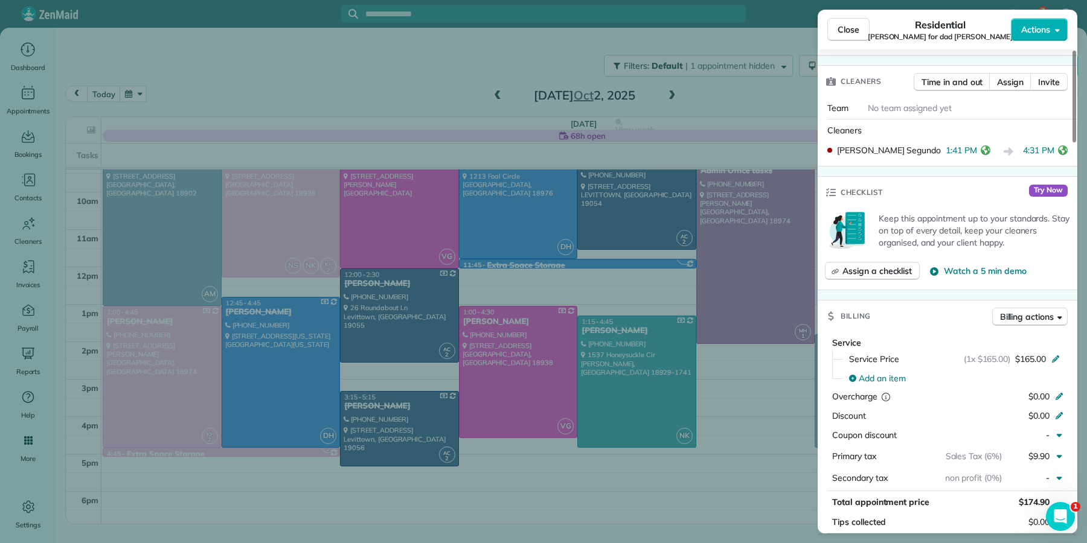
click at [859, 39] on button "Close" at bounding box center [848, 29] width 42 height 23
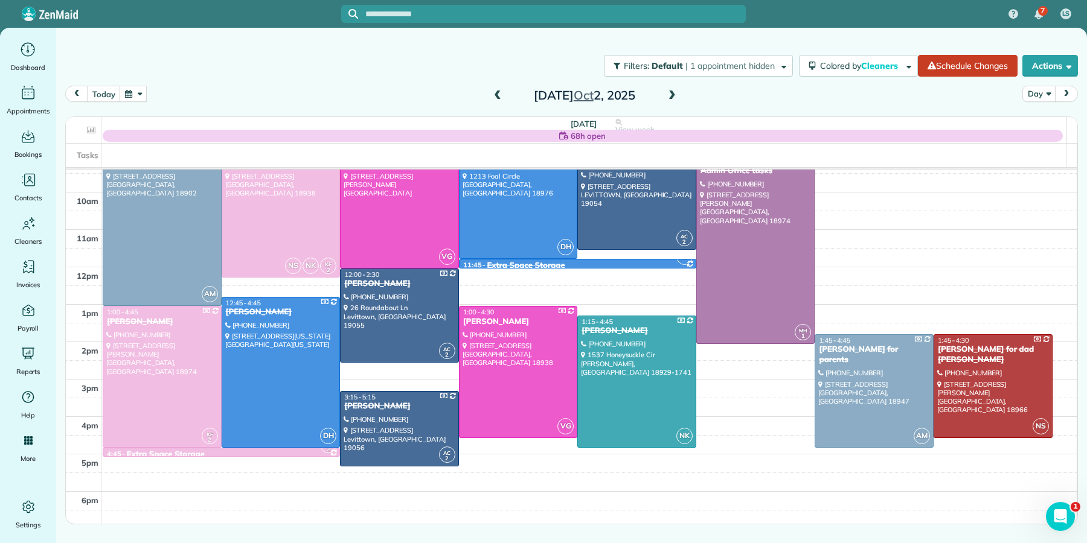
click at [667, 97] on span at bounding box center [671, 96] width 13 height 11
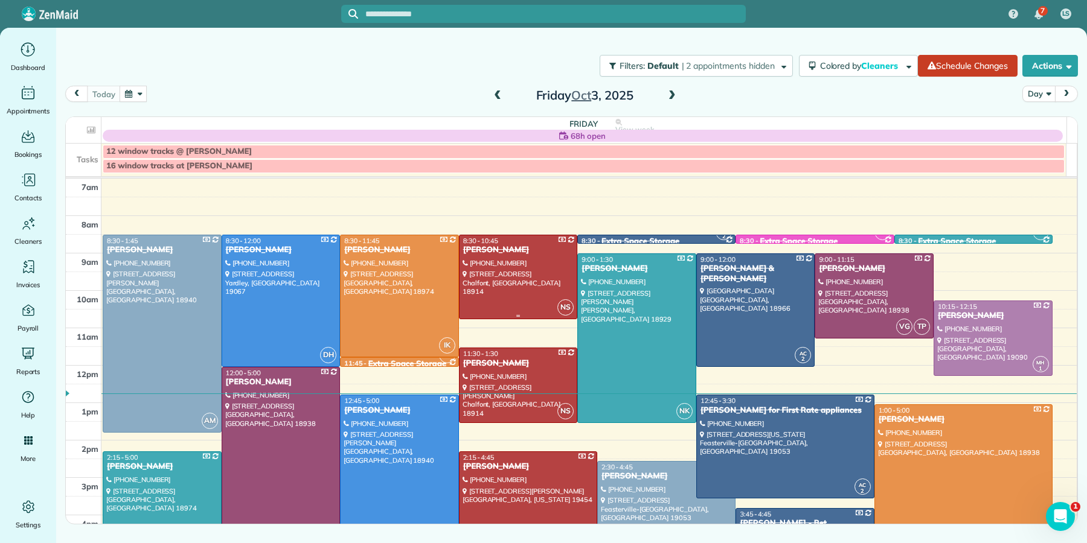
click at [489, 255] on div "[PERSON_NAME]" at bounding box center [519, 250] width 112 height 10
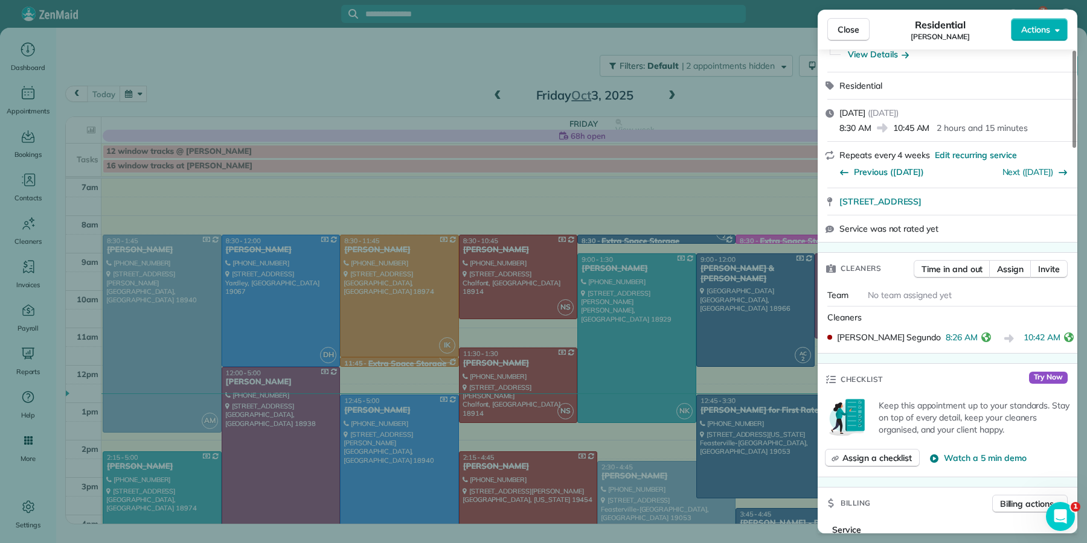
scroll to position [303, 0]
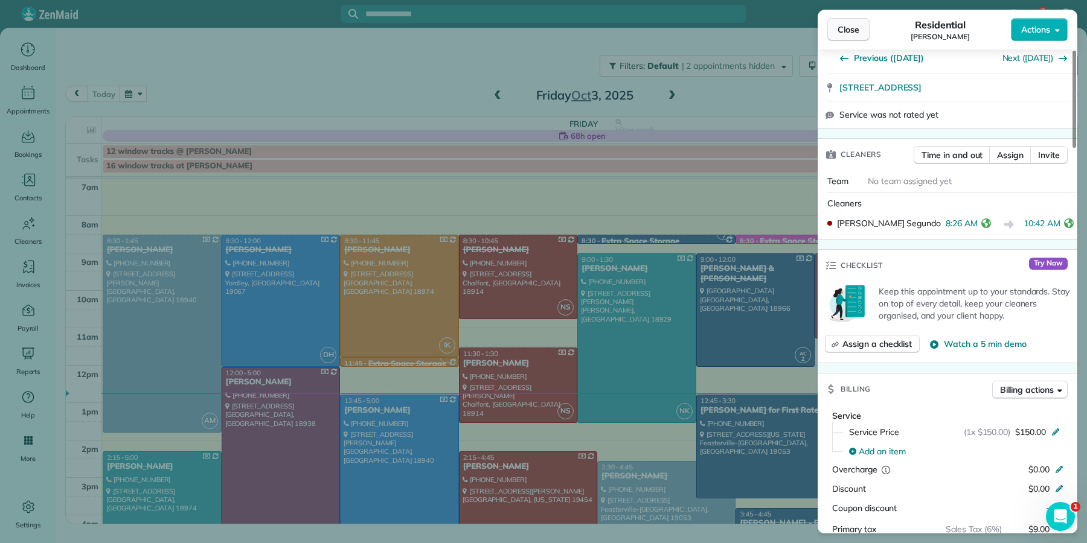
click at [841, 33] on span "Close" at bounding box center [848, 30] width 22 height 12
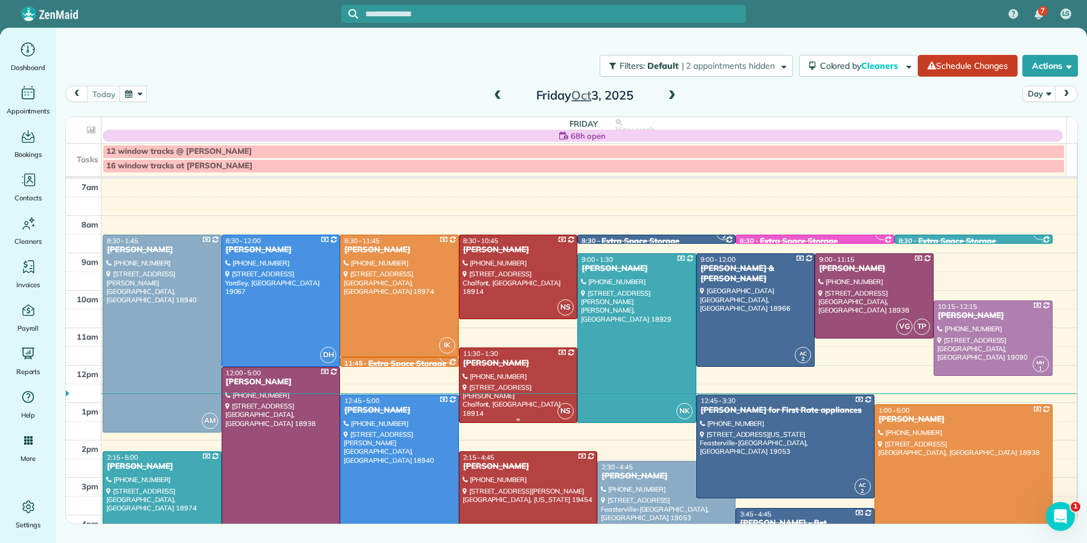
click at [502, 368] on div "[PERSON_NAME]" at bounding box center [519, 364] width 112 height 10
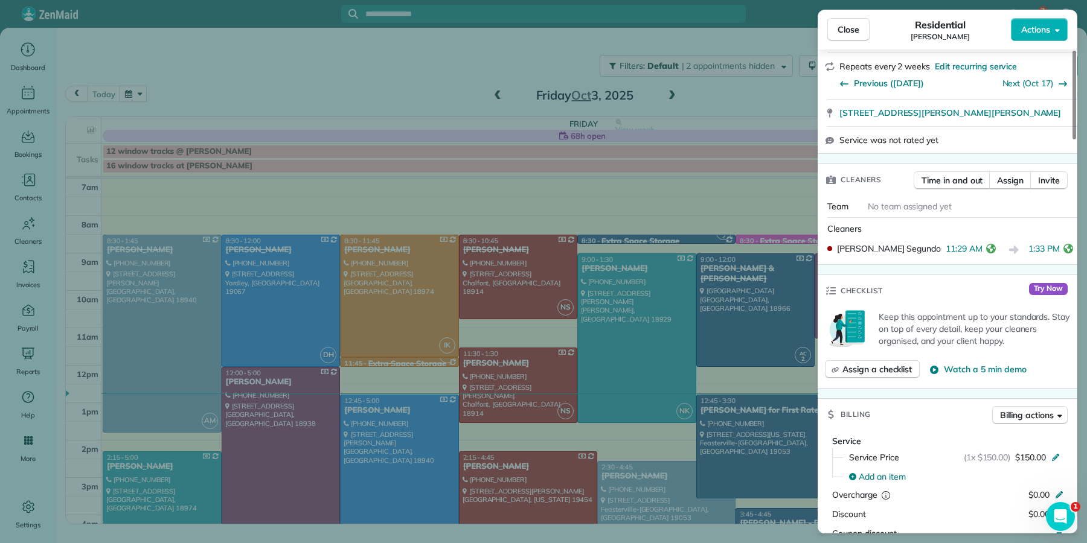
scroll to position [284, 0]
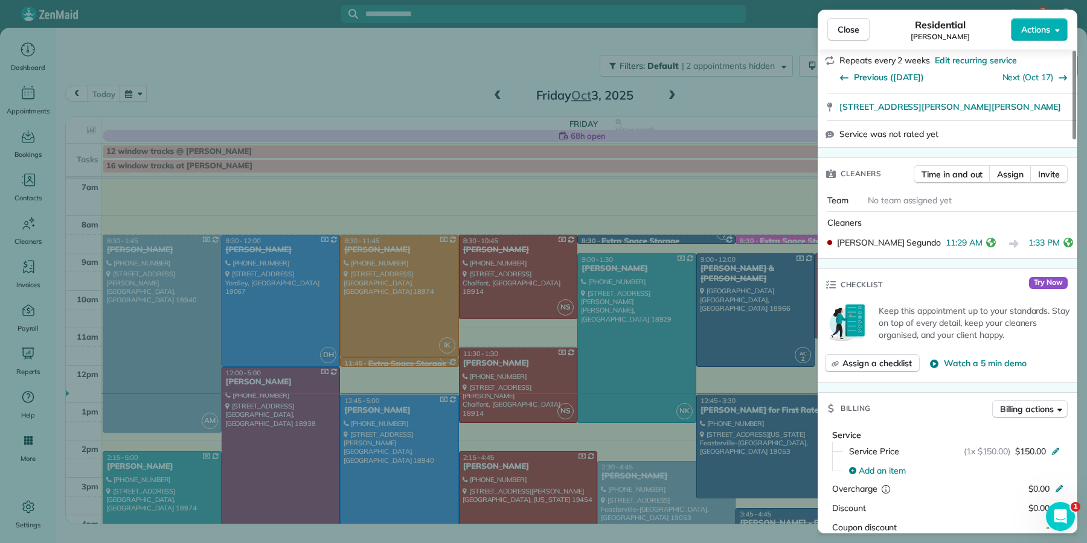
drag, startPoint x: 859, startPoint y: 28, endPoint x: 790, endPoint y: 170, distance: 157.4
click at [859, 29] on span "Close" at bounding box center [848, 30] width 22 height 12
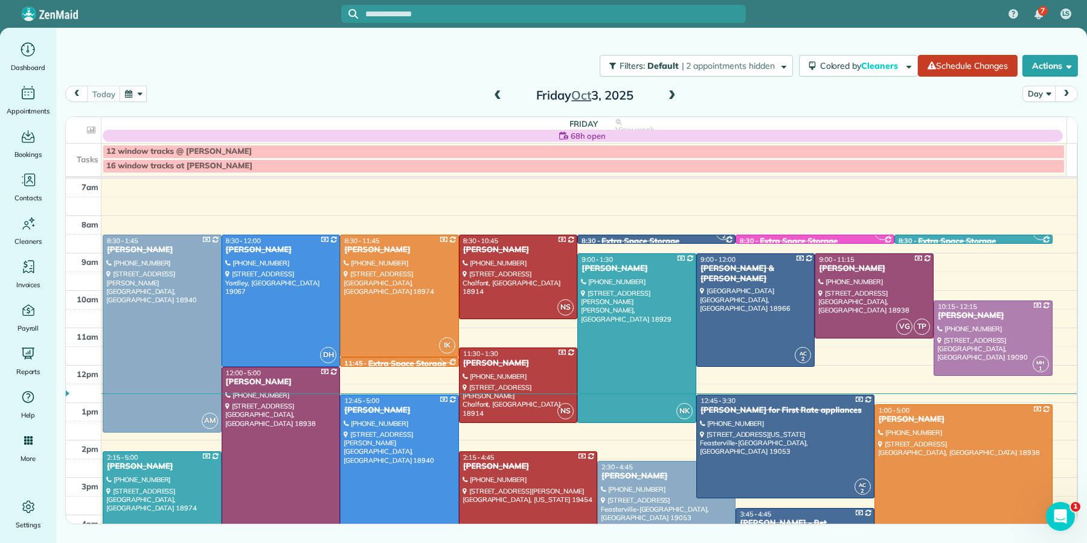
click at [511, 464] on div "[PERSON_NAME]" at bounding box center [528, 467] width 131 height 10
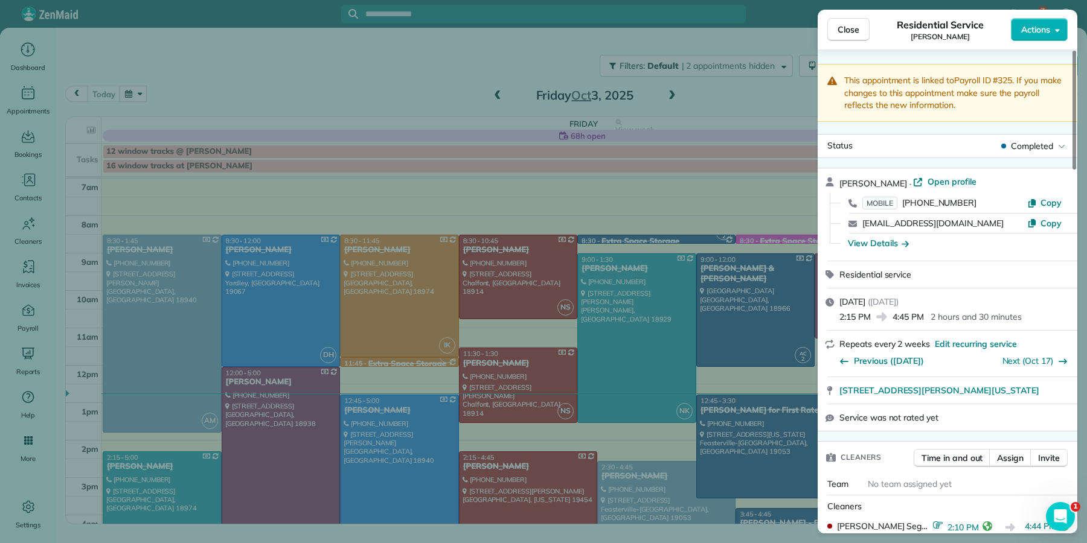
scroll to position [373, 0]
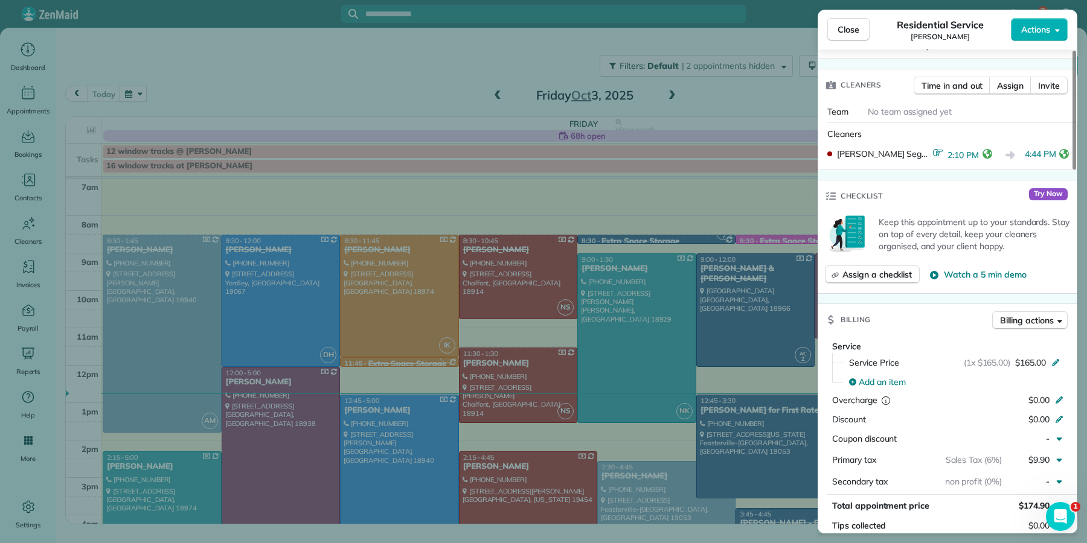
click at [846, 26] on span "Close" at bounding box center [848, 30] width 22 height 12
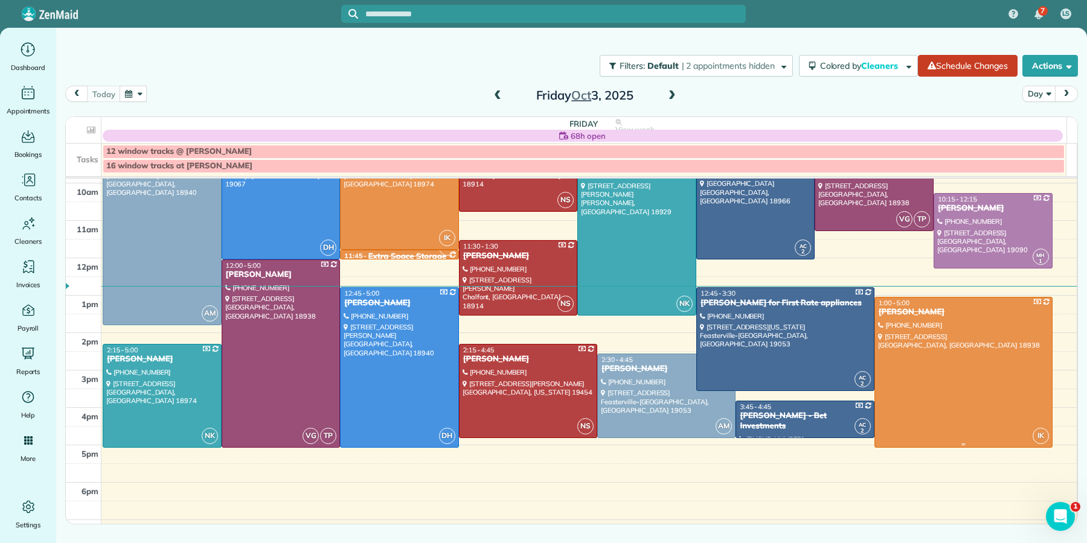
scroll to position [17, 0]
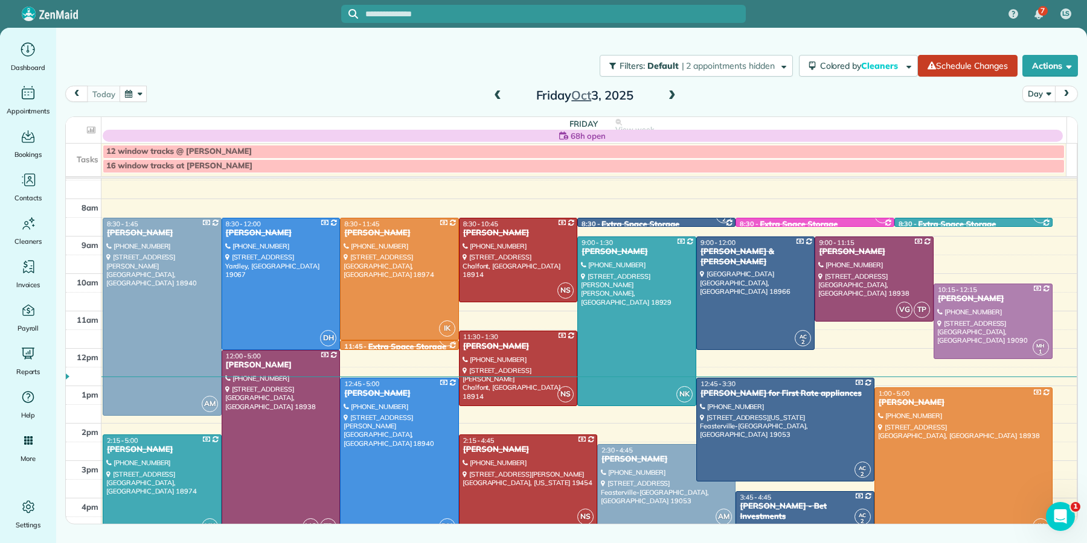
click at [493, 102] on span at bounding box center [497, 96] width 13 height 18
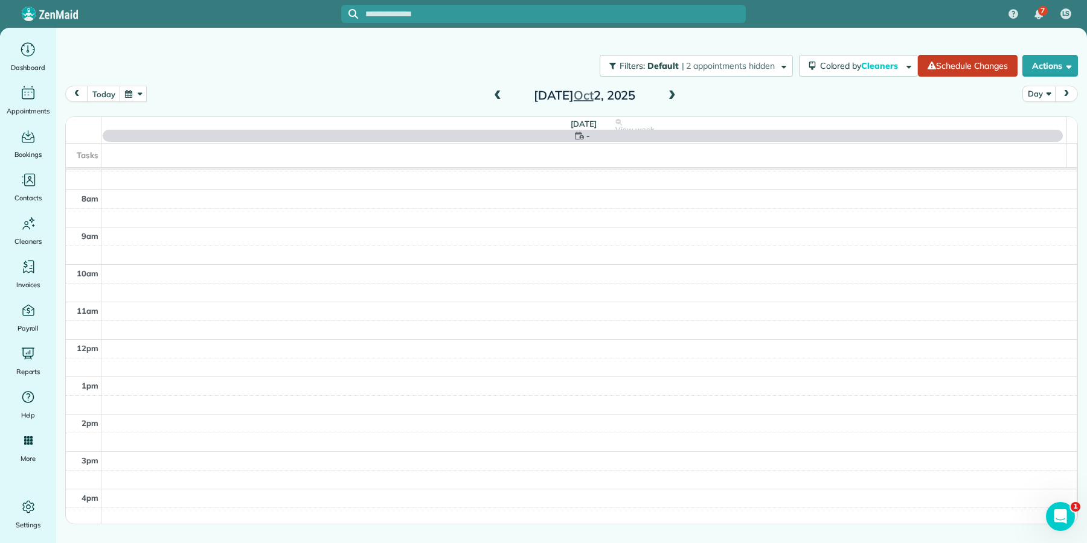
scroll to position [0, 0]
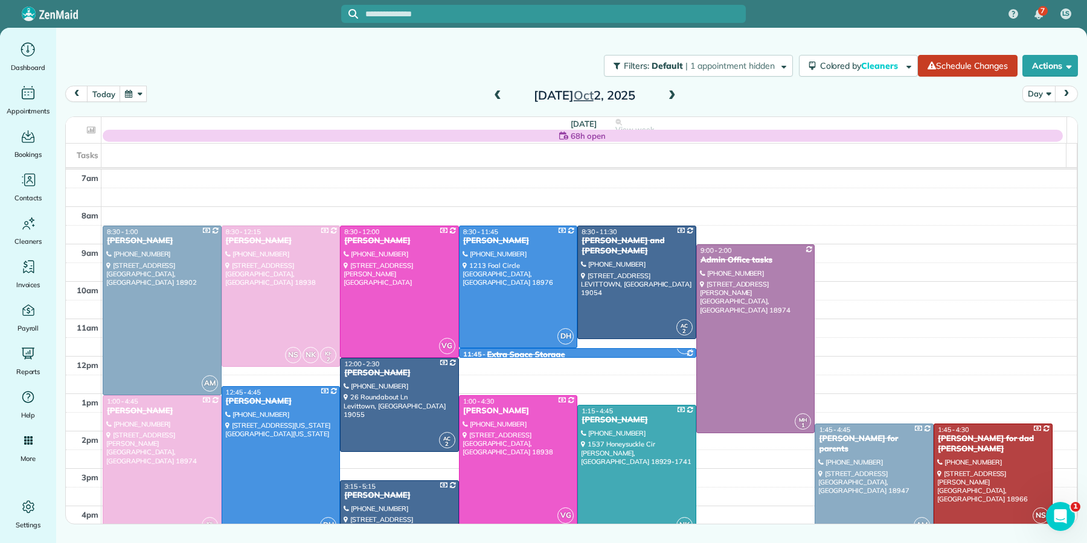
click at [493, 102] on span at bounding box center [497, 96] width 13 height 18
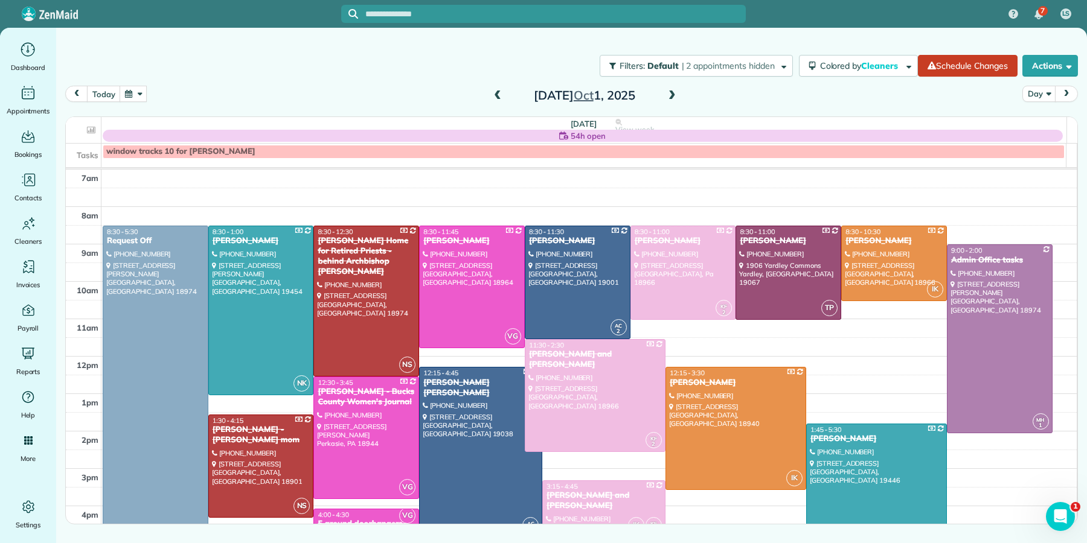
click at [493, 102] on span at bounding box center [497, 96] width 13 height 18
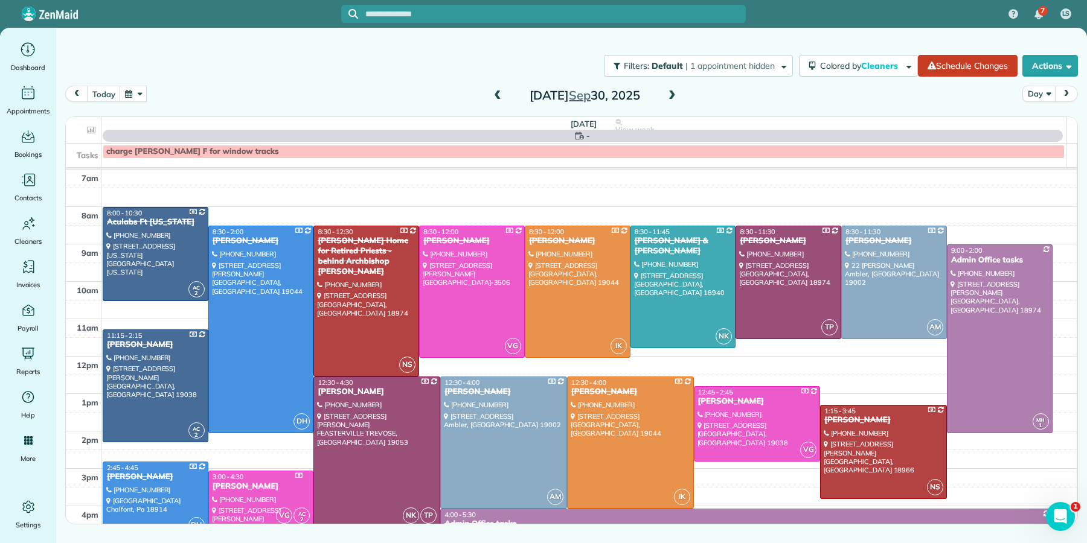
click at [493, 102] on span at bounding box center [497, 96] width 13 height 18
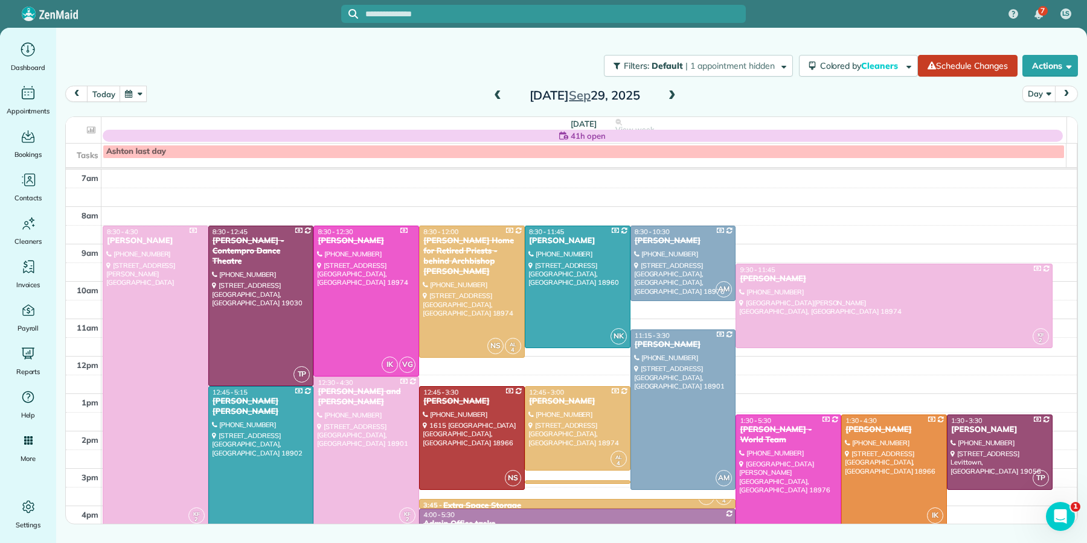
click at [673, 95] on span at bounding box center [671, 96] width 13 height 11
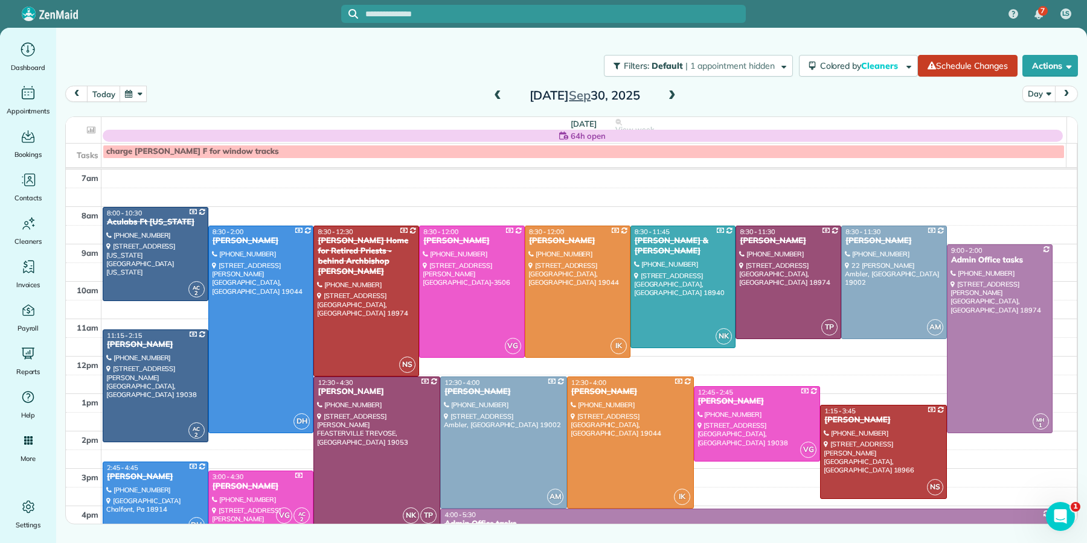
click at [673, 95] on span at bounding box center [671, 96] width 13 height 11
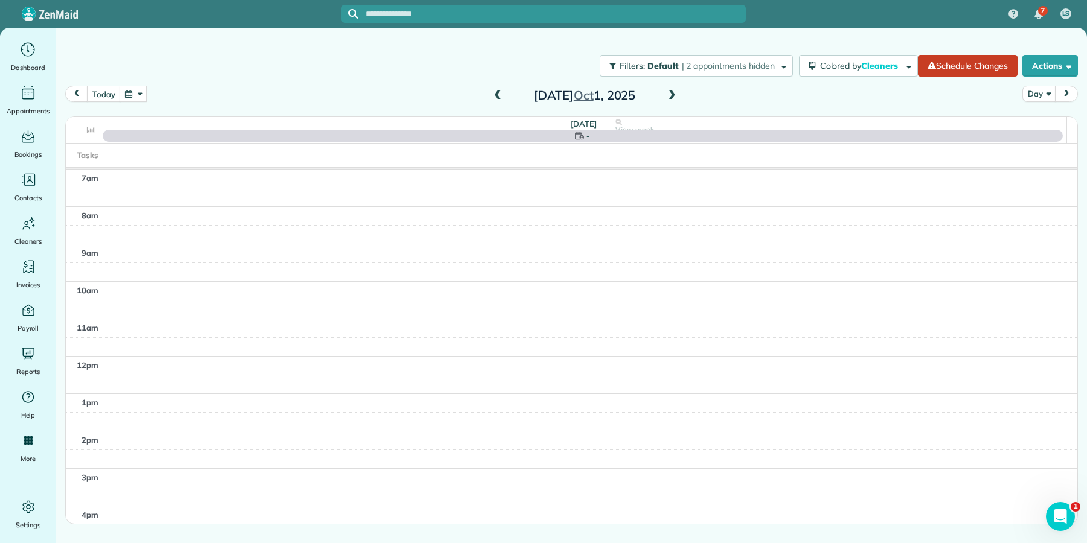
click at [673, 95] on span at bounding box center [671, 96] width 13 height 11
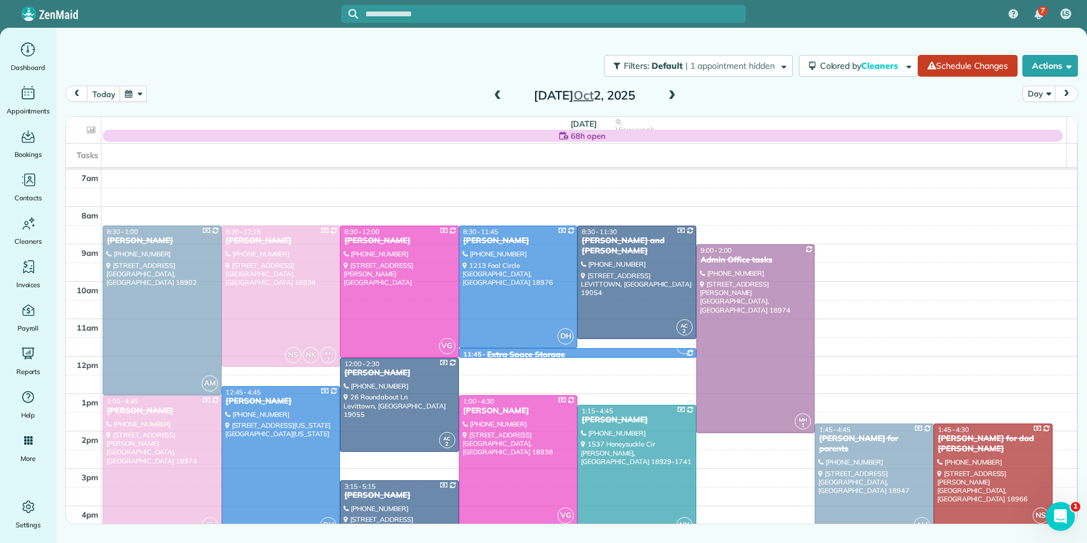
click at [672, 95] on span at bounding box center [671, 96] width 13 height 11
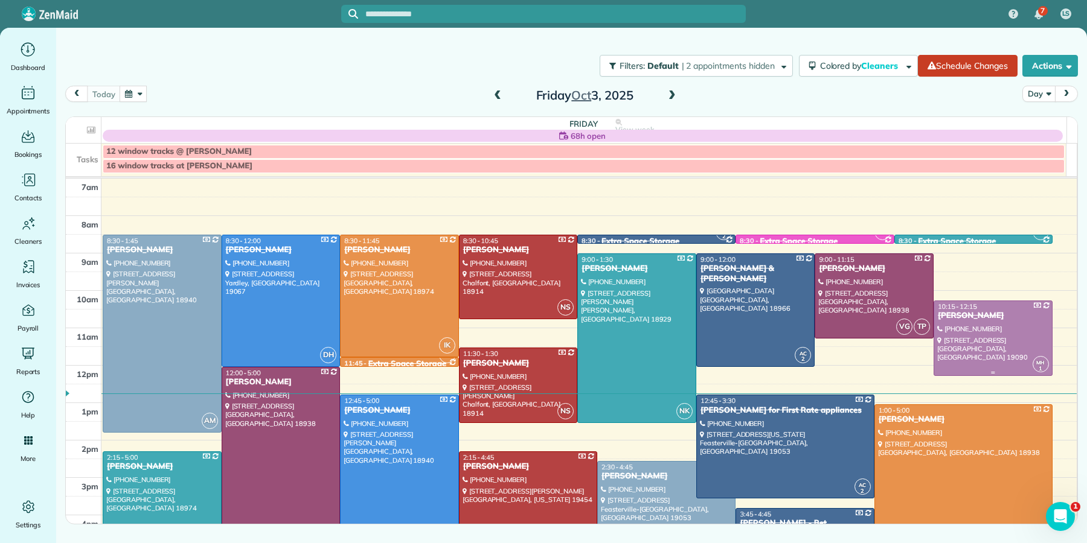
click at [956, 319] on div "[PERSON_NAME]" at bounding box center [993, 316] width 112 height 10
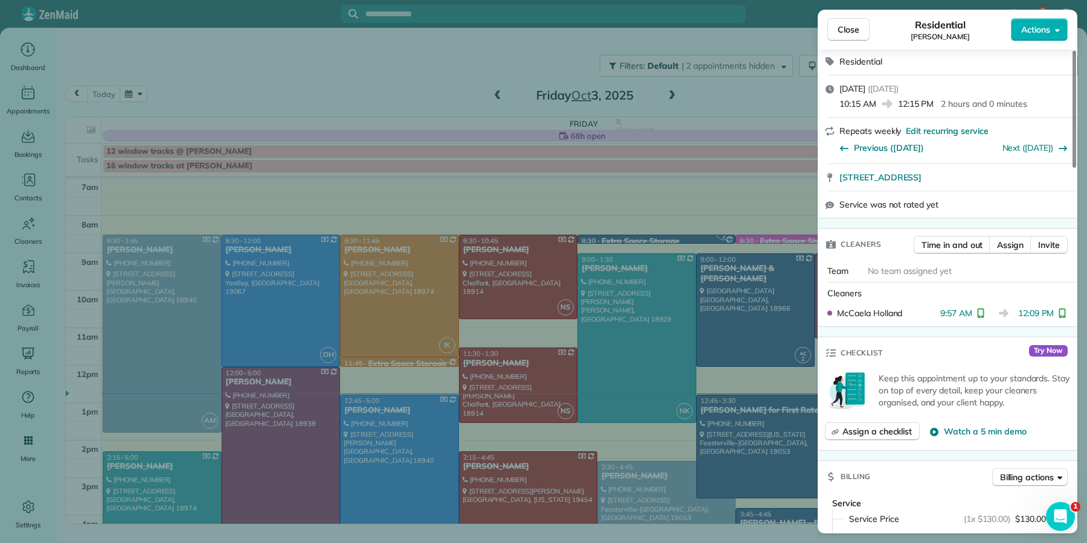
scroll to position [239, 0]
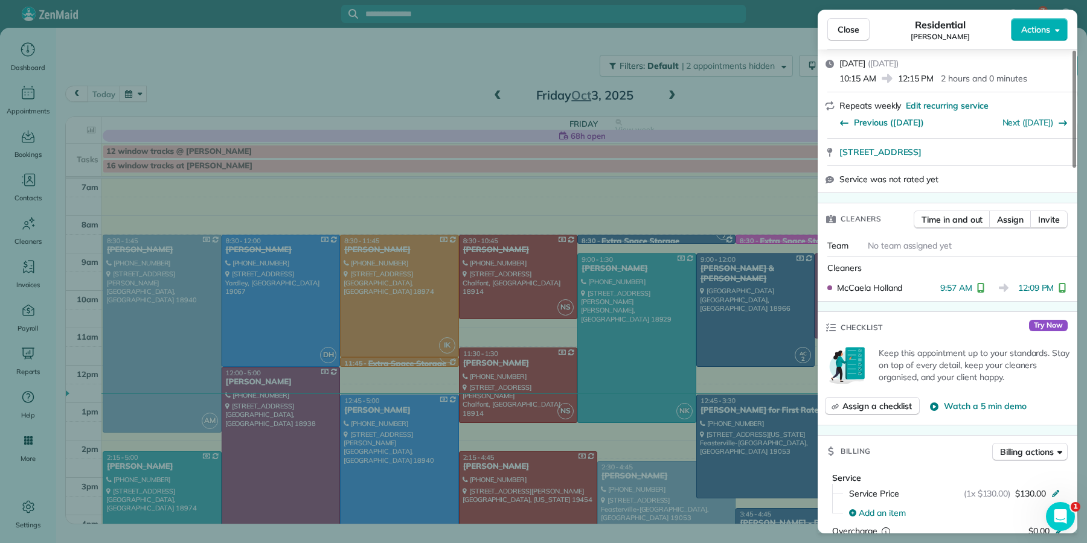
click at [862, 32] on button "Close" at bounding box center [848, 29] width 42 height 23
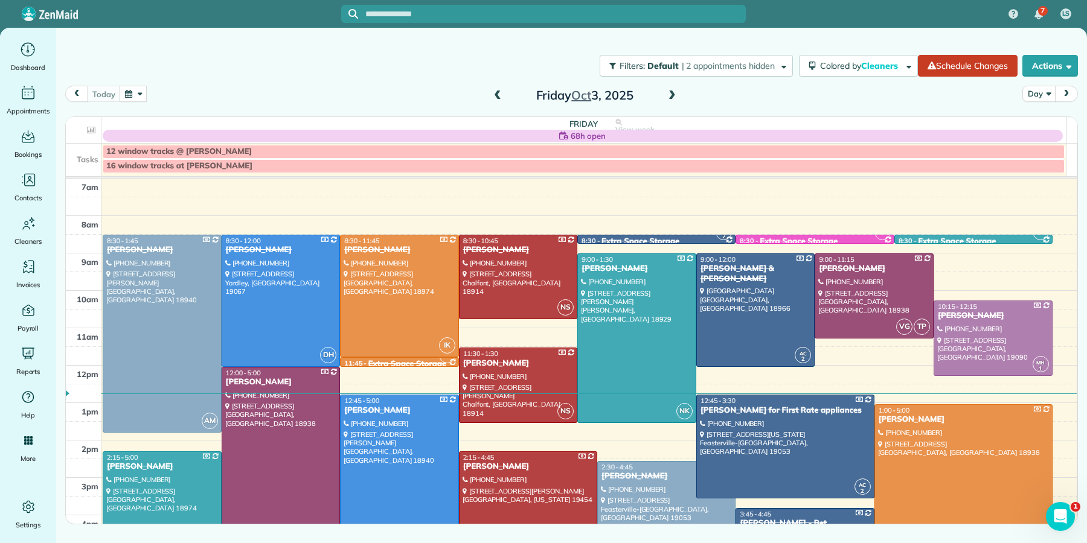
click at [501, 91] on span at bounding box center [497, 96] width 13 height 11
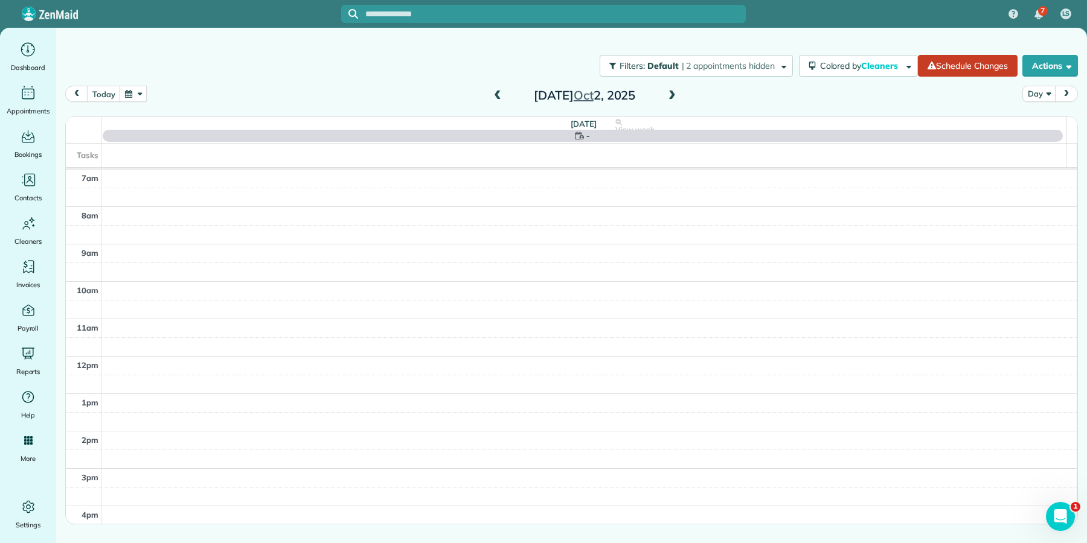
click at [501, 91] on span at bounding box center [497, 96] width 13 height 11
click at [496, 96] on span at bounding box center [497, 96] width 13 height 11
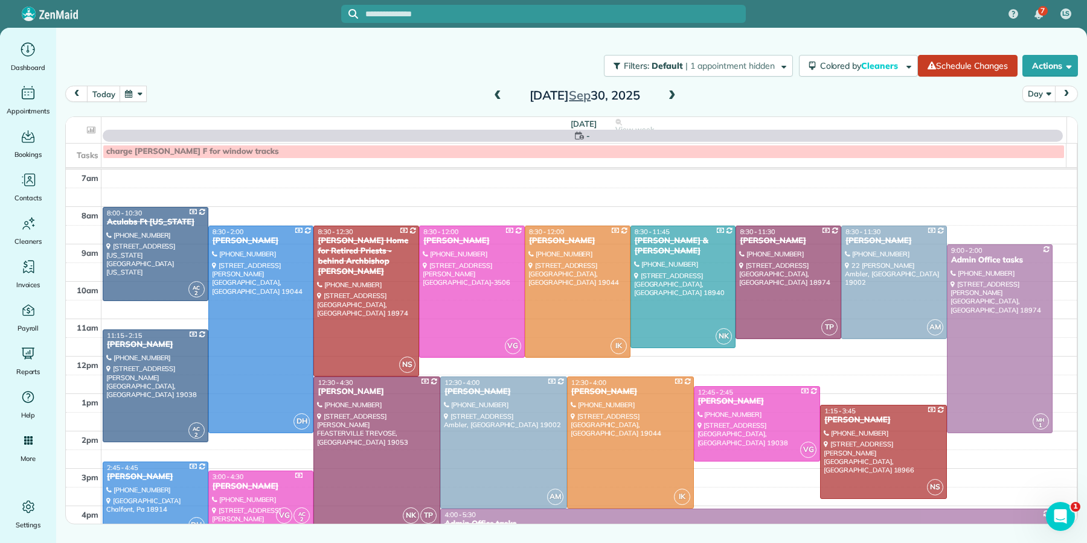
click at [496, 96] on span at bounding box center [497, 96] width 13 height 11
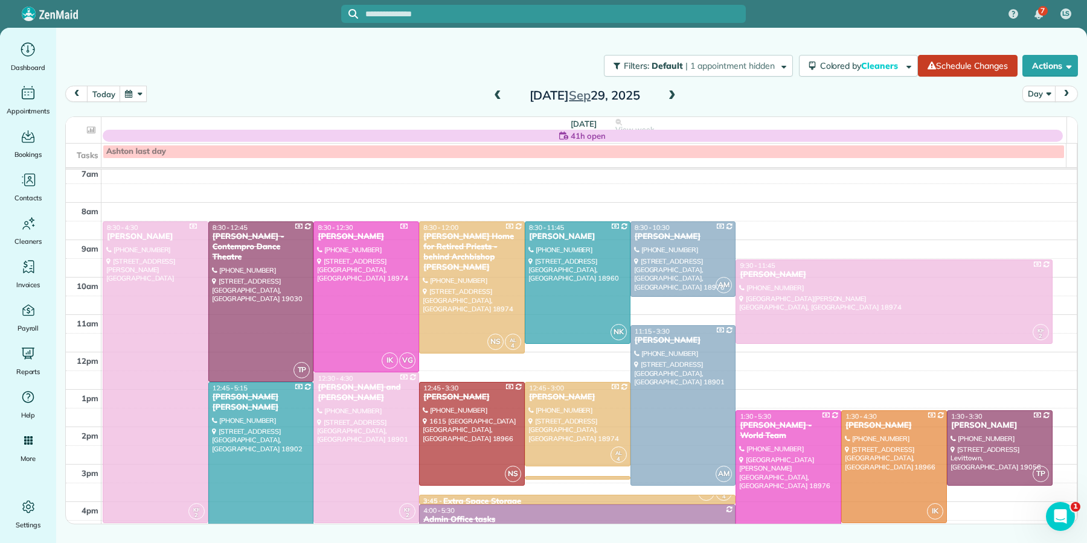
scroll to position [22, 0]
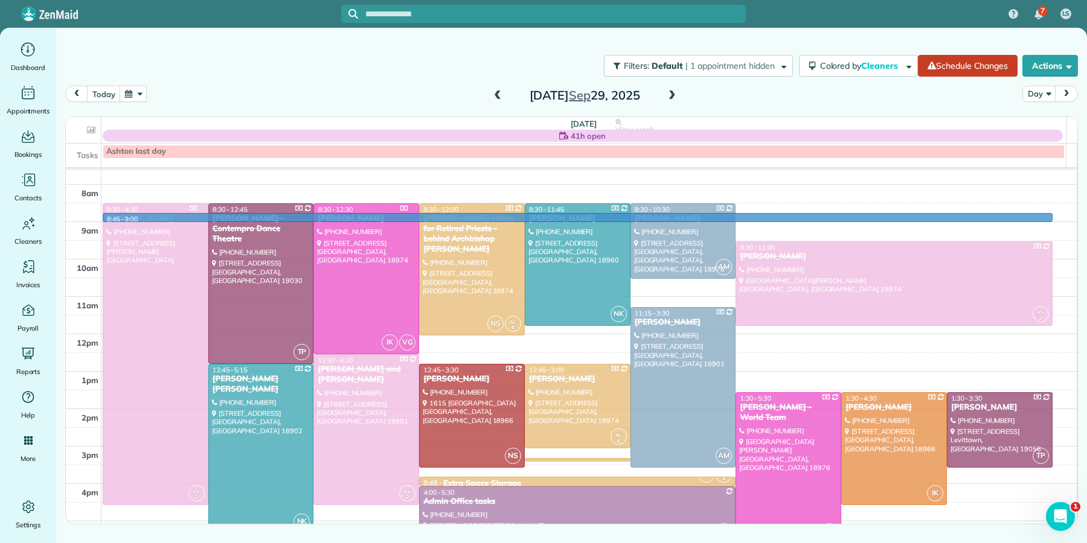
click at [572, 216] on td at bounding box center [589, 212] width 976 height 19
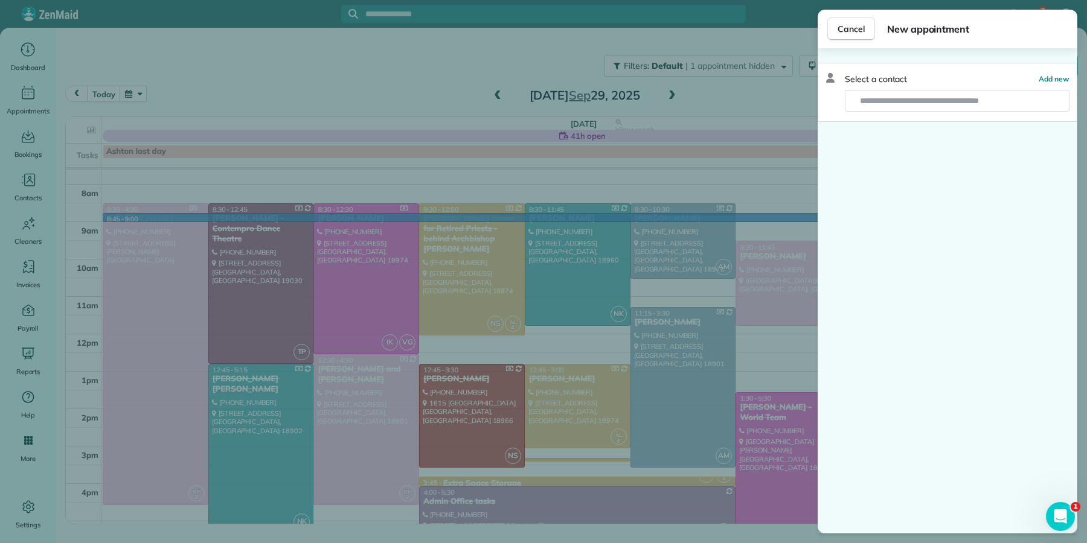
click at [842, 42] on div "Cancel New appointment" at bounding box center [948, 29] width 260 height 39
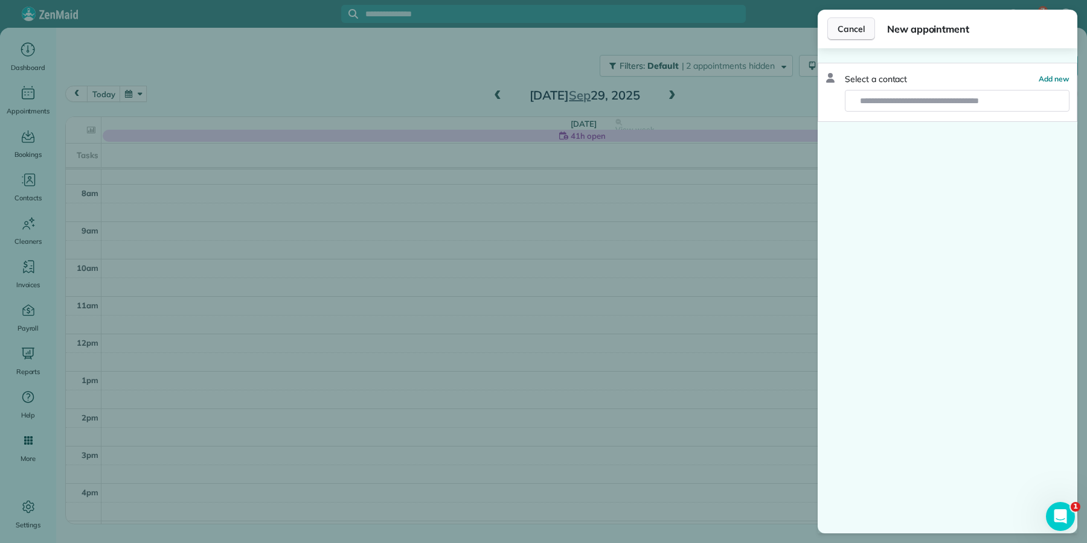
click at [846, 29] on span "Cancel" at bounding box center [850, 29] width 27 height 12
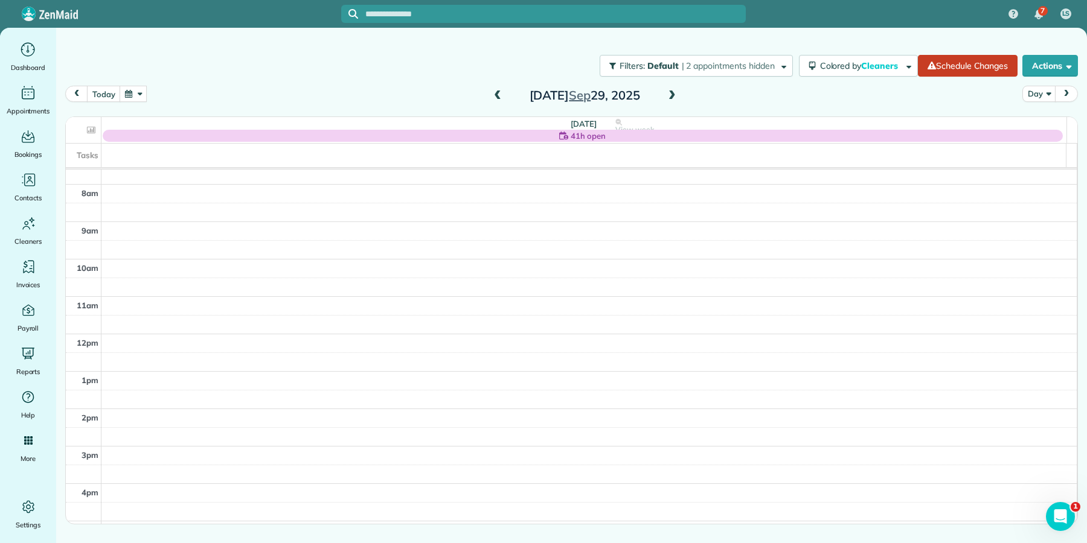
click at [497, 92] on span at bounding box center [497, 96] width 13 height 11
click at [676, 93] on span at bounding box center [671, 96] width 13 height 11
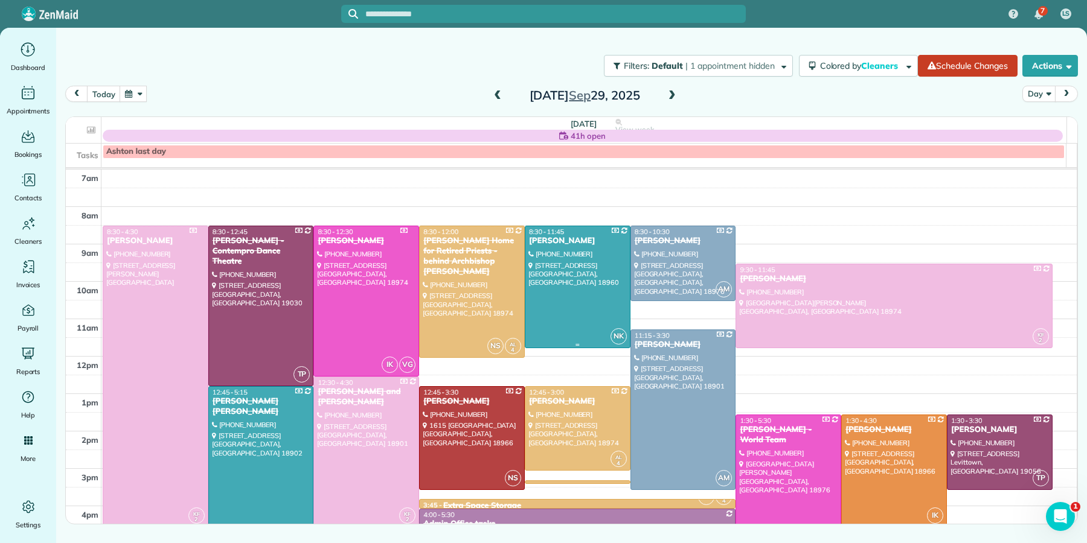
click at [558, 241] on div "[PERSON_NAME]" at bounding box center [577, 241] width 98 height 10
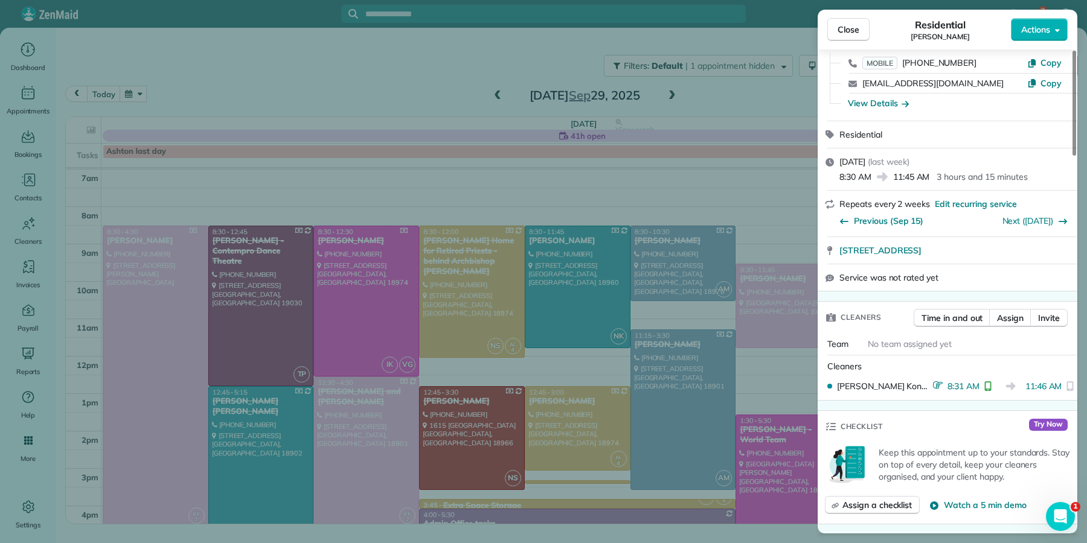
scroll to position [427, 0]
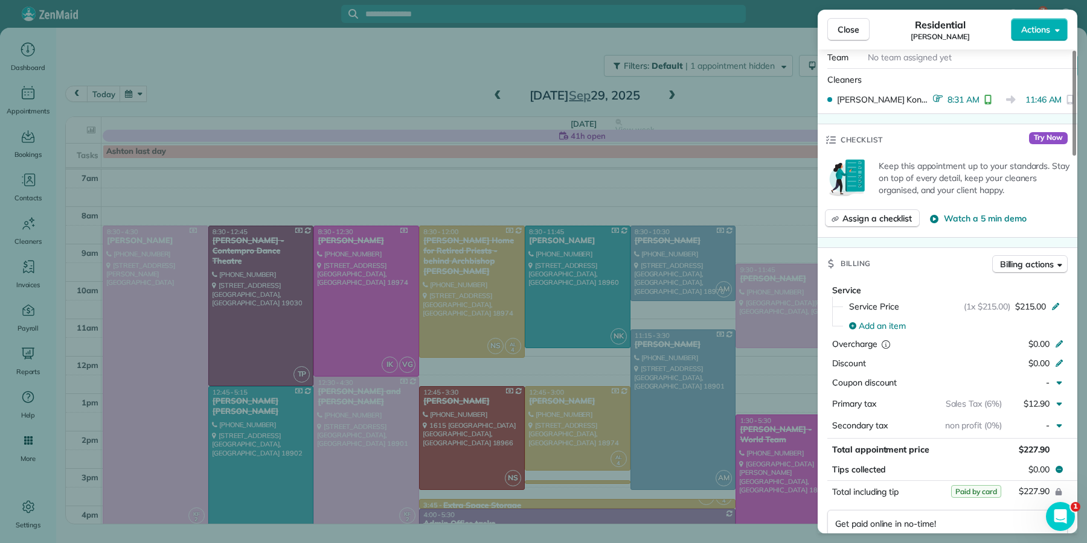
drag, startPoint x: 840, startPoint y: 30, endPoint x: 829, endPoint y: 38, distance: 13.4
click at [840, 30] on span "Close" at bounding box center [848, 30] width 22 height 12
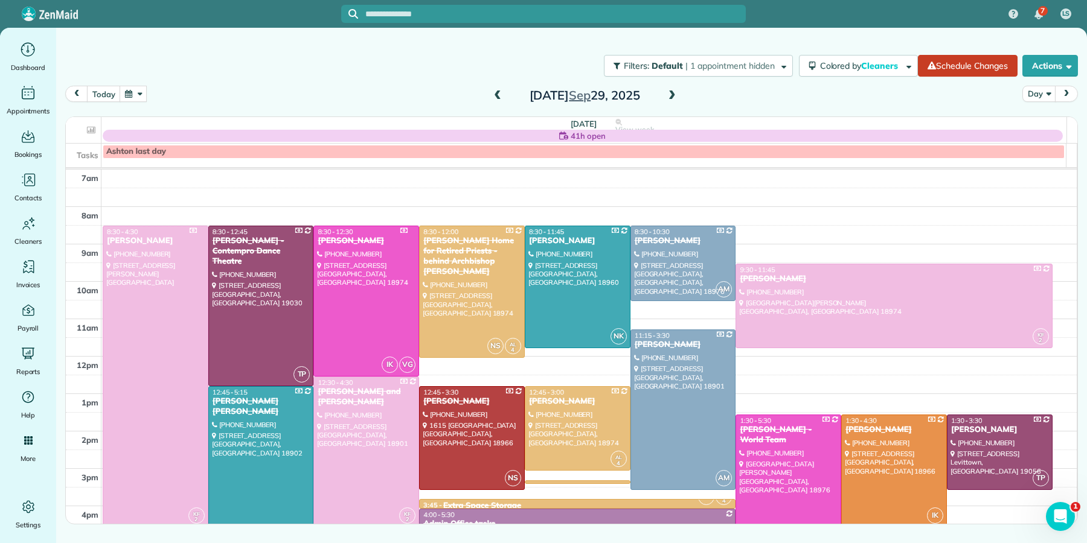
click at [263, 402] on div "[PERSON_NAME] [PERSON_NAME]" at bounding box center [261, 407] width 98 height 21
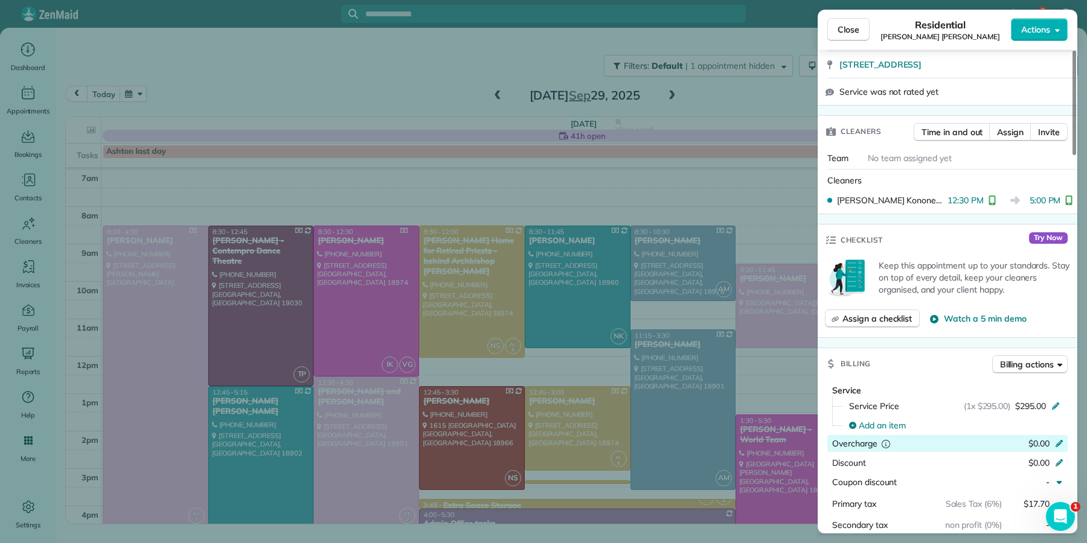
scroll to position [338, 0]
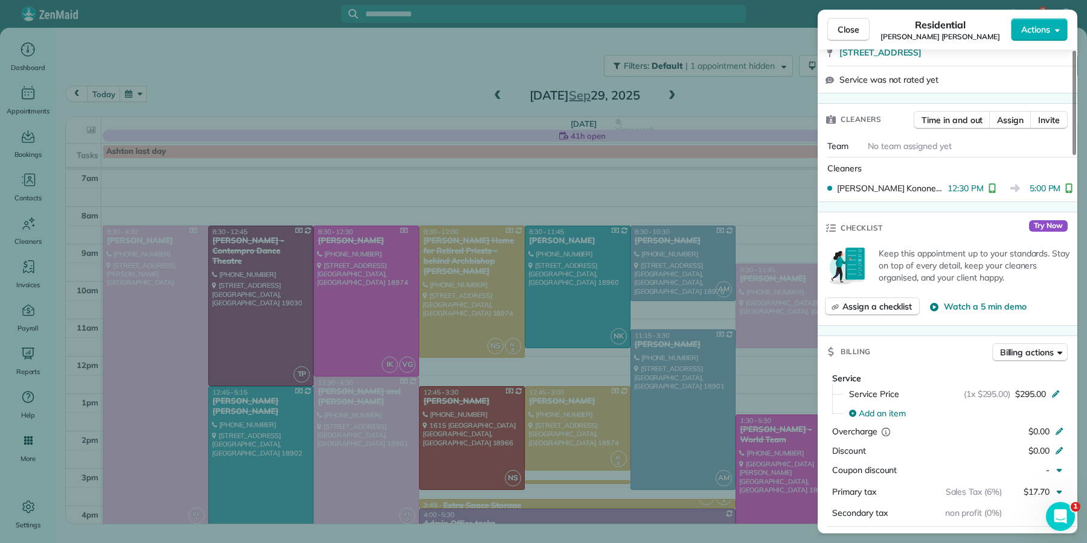
drag, startPoint x: 860, startPoint y: 29, endPoint x: 863, endPoint y: 39, distance: 10.7
click at [860, 30] on button "Close" at bounding box center [848, 29] width 42 height 23
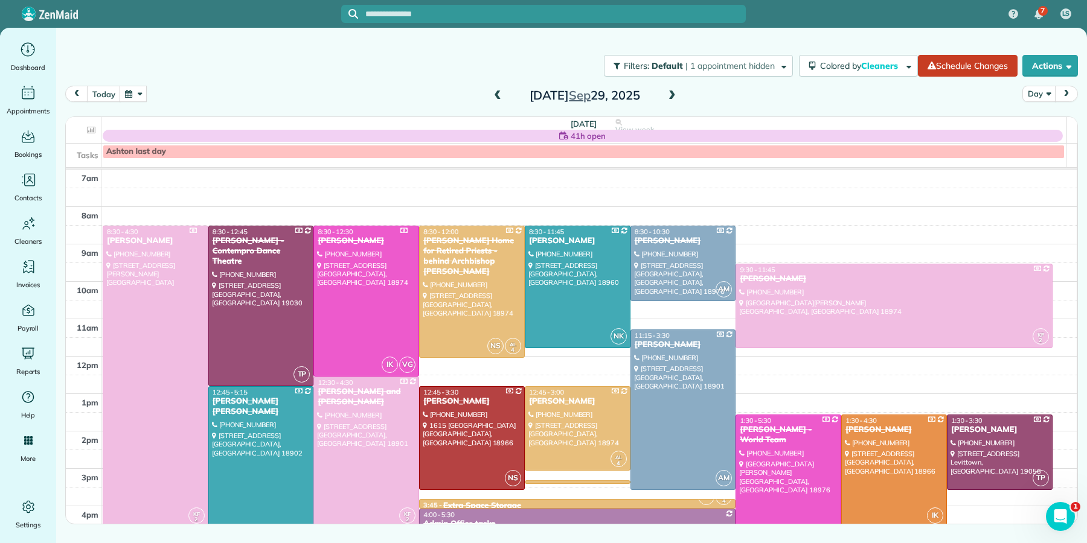
click at [668, 93] on span at bounding box center [671, 96] width 13 height 11
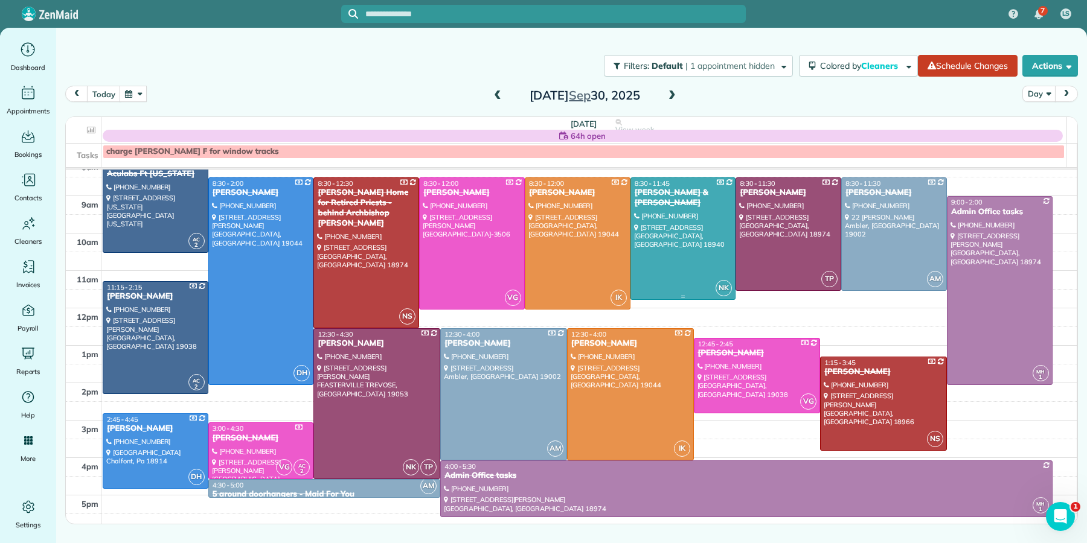
scroll to position [29, 0]
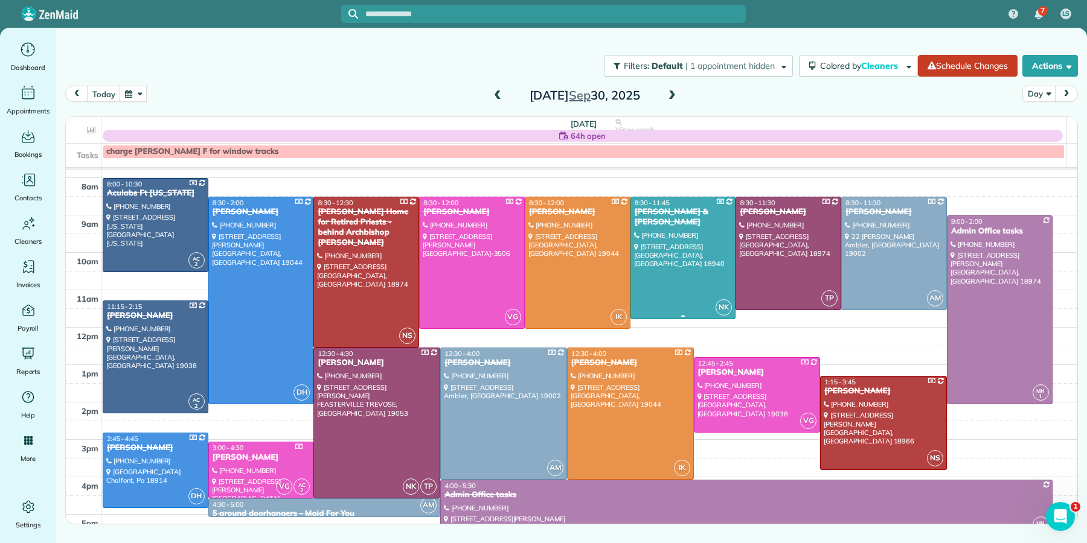
drag, startPoint x: 667, startPoint y: 208, endPoint x: 672, endPoint y: 213, distance: 7.3
click at [668, 210] on div "[PERSON_NAME] & [PERSON_NAME]" at bounding box center [683, 217] width 98 height 21
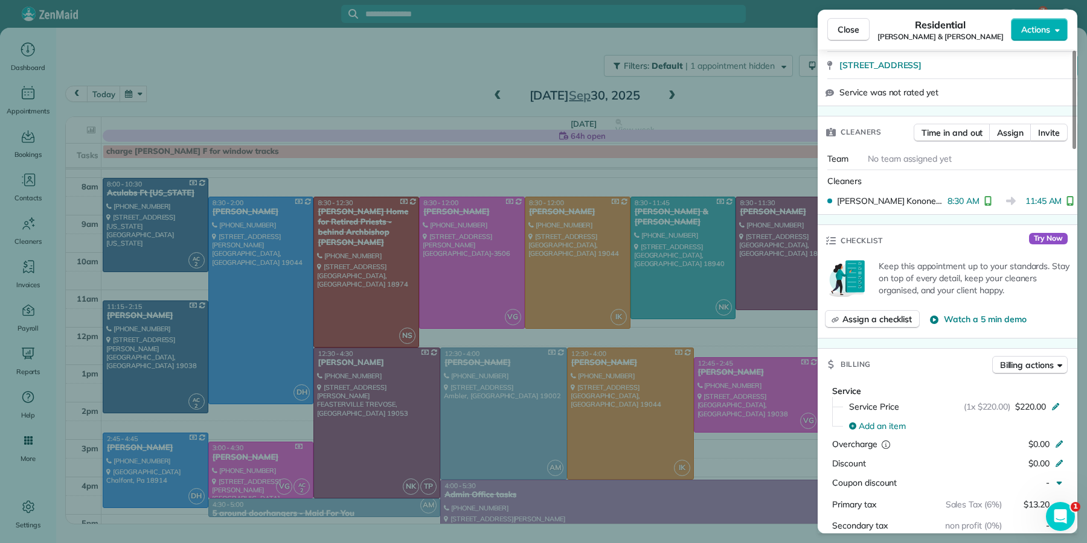
scroll to position [473, 0]
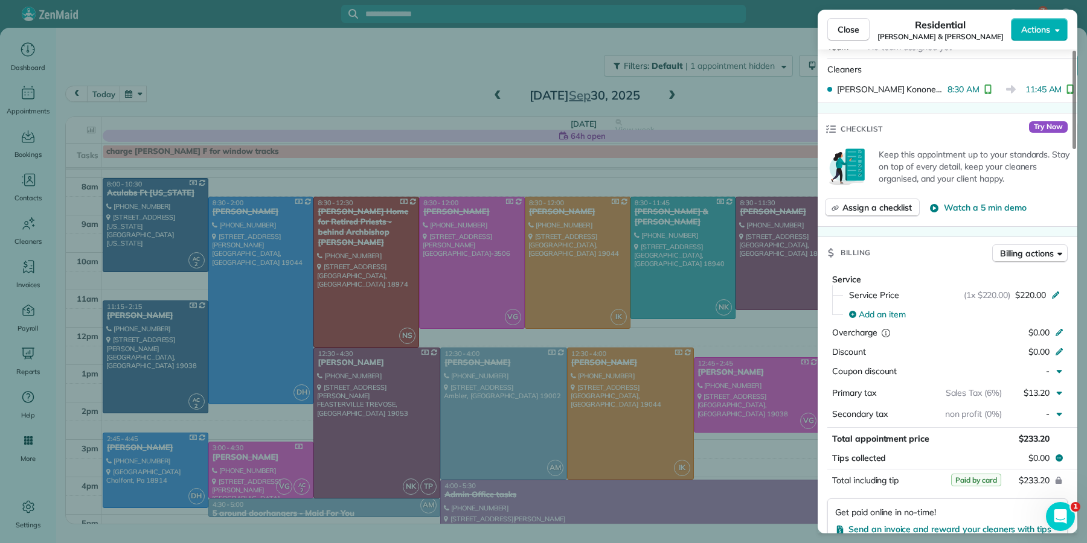
click at [844, 25] on span "Close" at bounding box center [848, 30] width 22 height 12
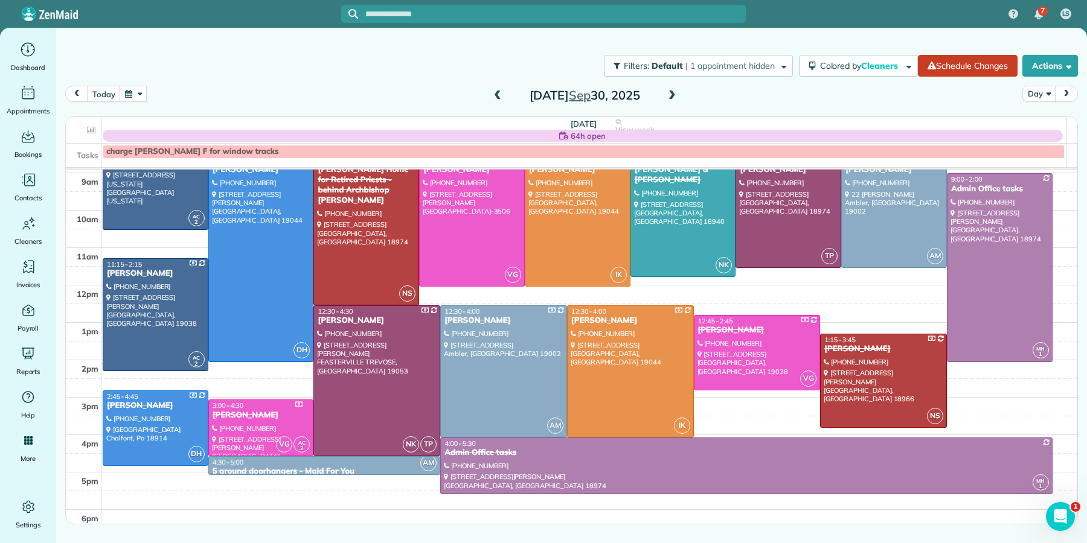
scroll to position [98, 0]
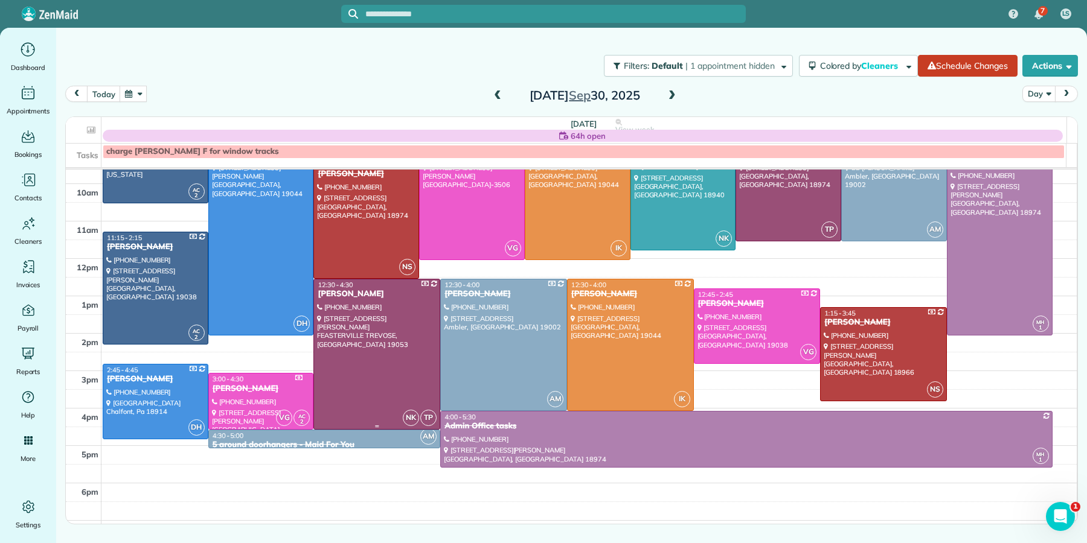
click at [325, 293] on div "[PERSON_NAME]" at bounding box center [377, 294] width 120 height 10
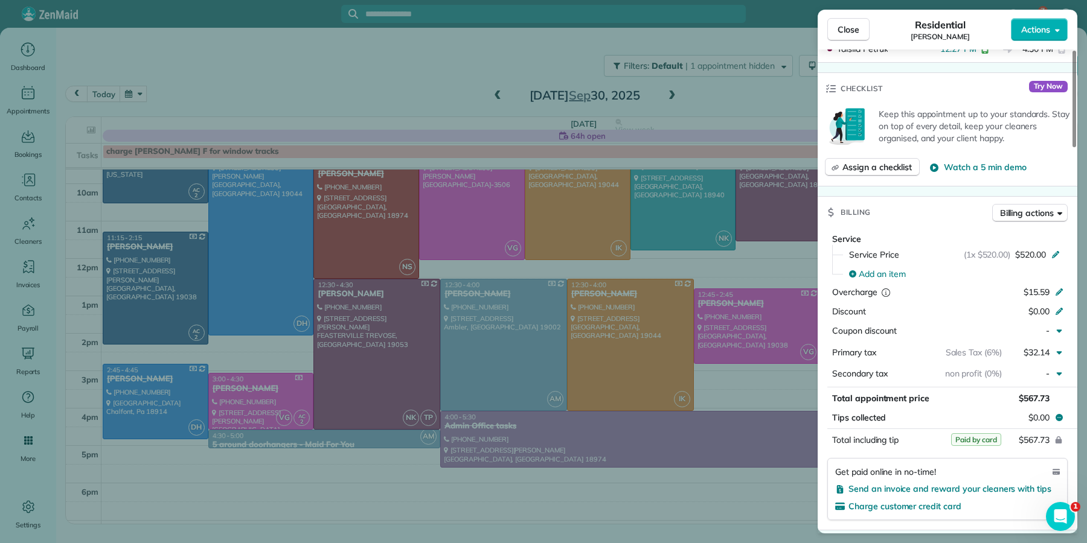
scroll to position [502, 0]
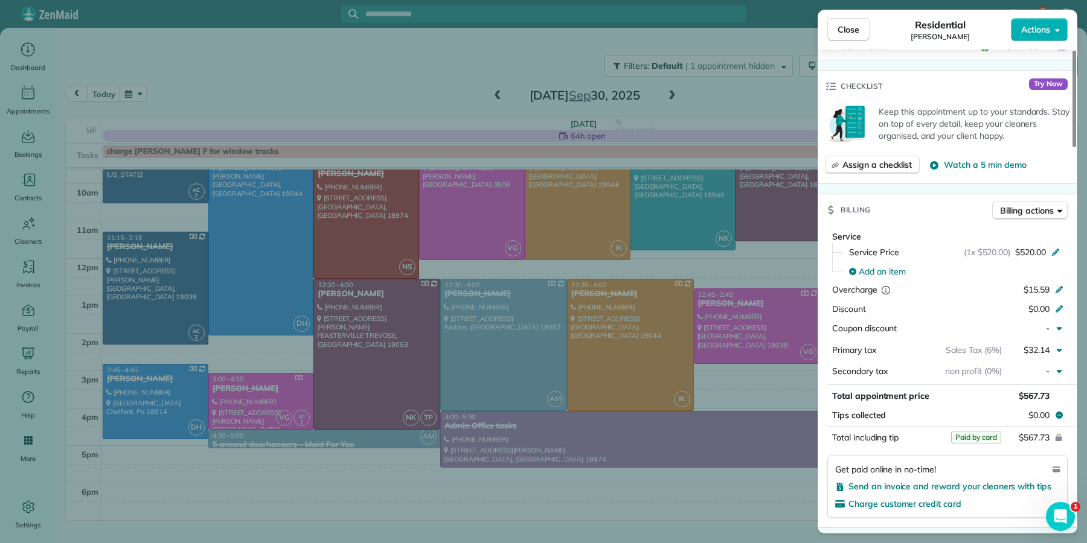
click at [842, 31] on span "Close" at bounding box center [848, 30] width 22 height 12
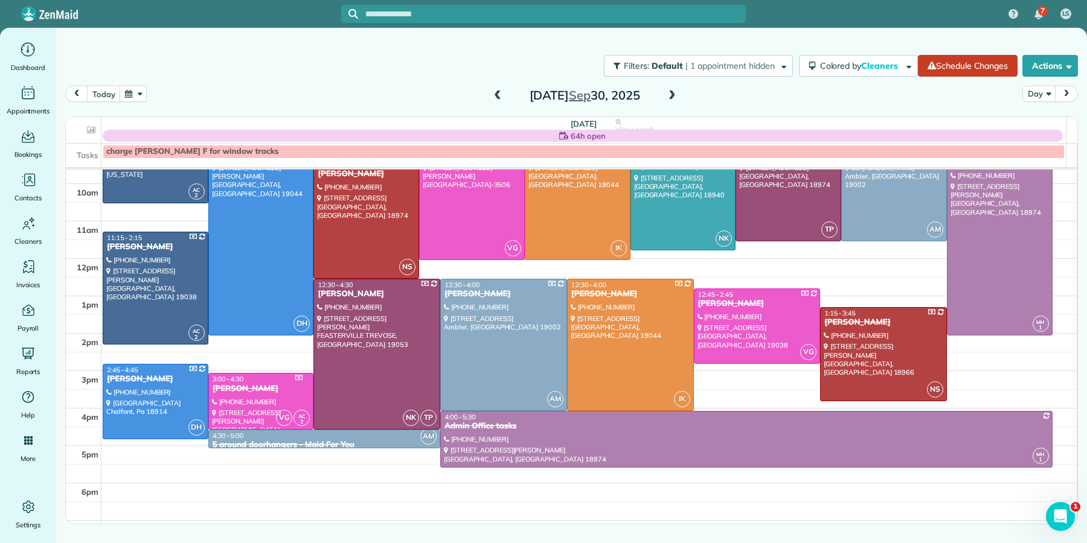
click at [306, 443] on div "5 around doorhangers - Maid For You" at bounding box center [324, 445] width 225 height 10
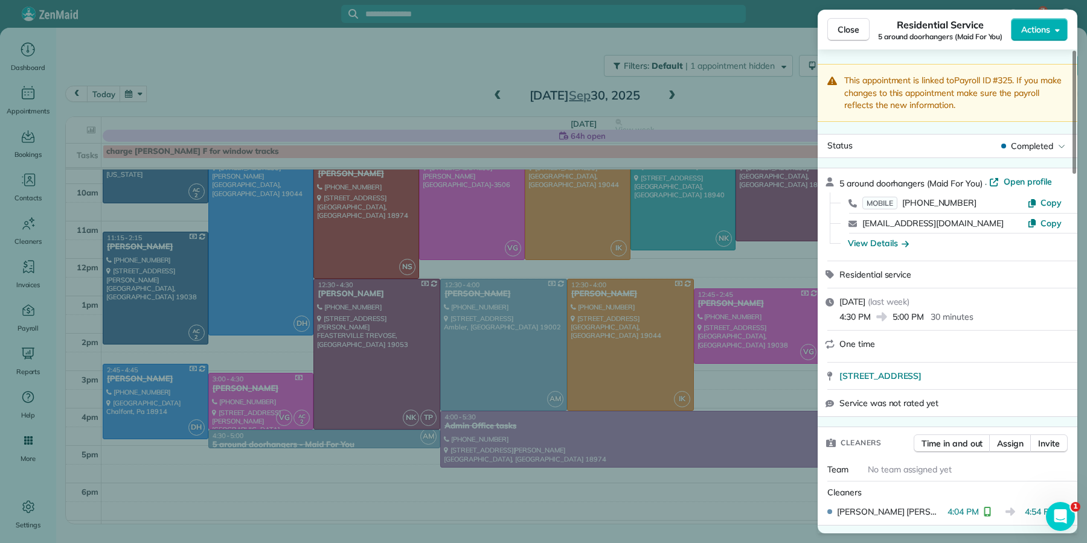
click at [842, 25] on span "Close" at bounding box center [848, 30] width 22 height 12
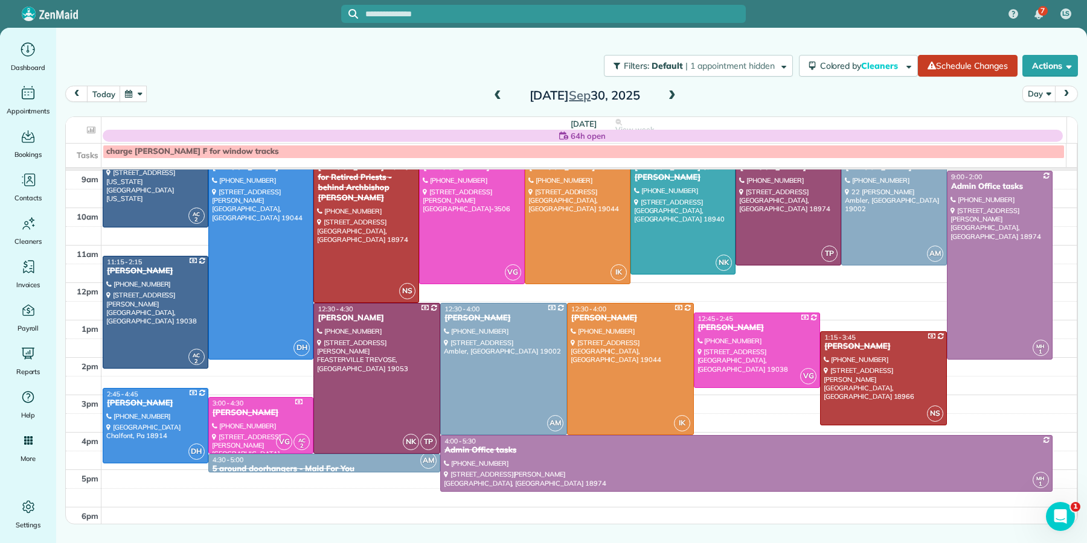
scroll to position [73, 0]
click at [676, 95] on span at bounding box center [671, 96] width 13 height 11
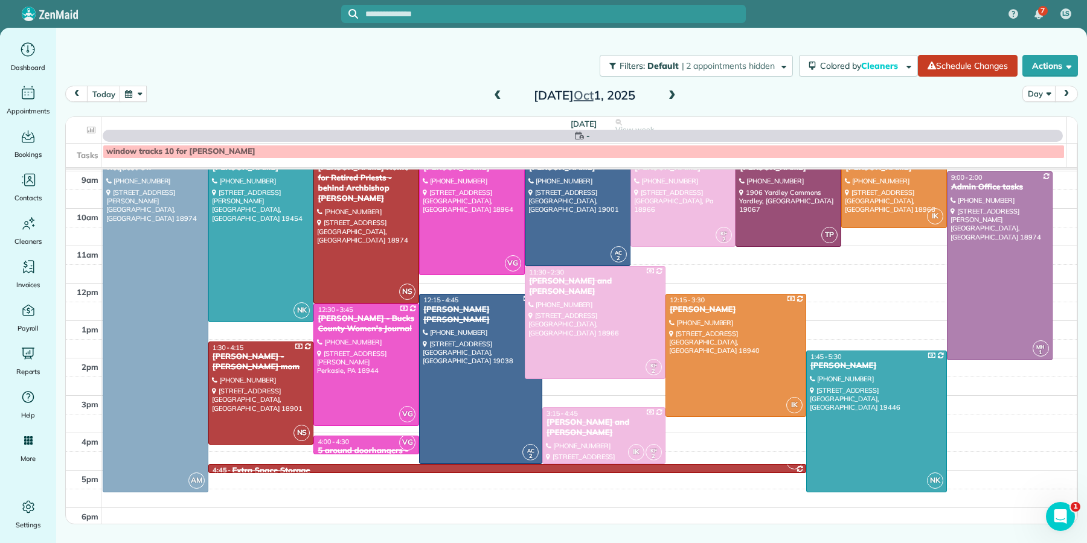
scroll to position [0, 0]
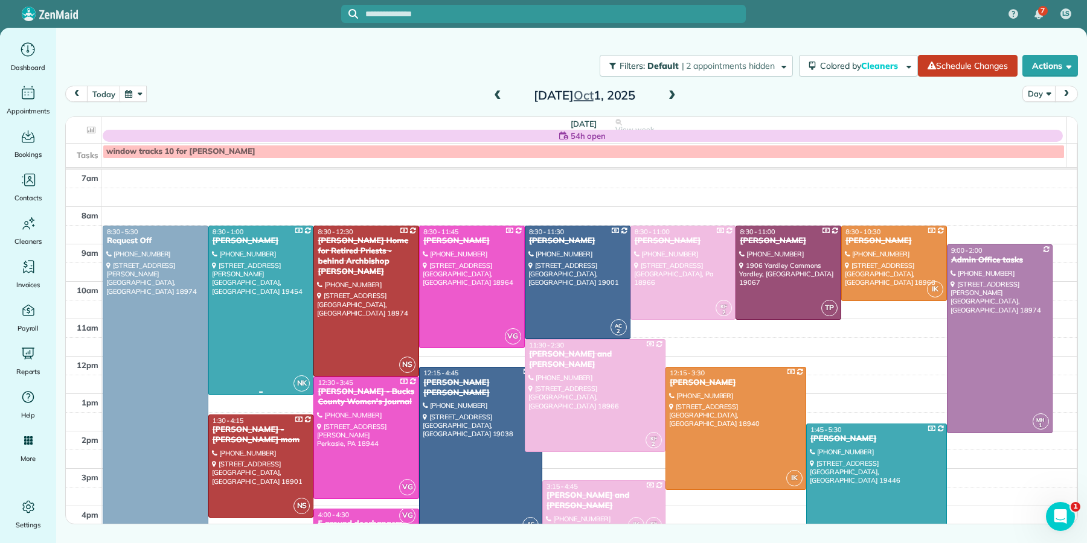
click at [248, 243] on div "[PERSON_NAME]" at bounding box center [261, 241] width 98 height 10
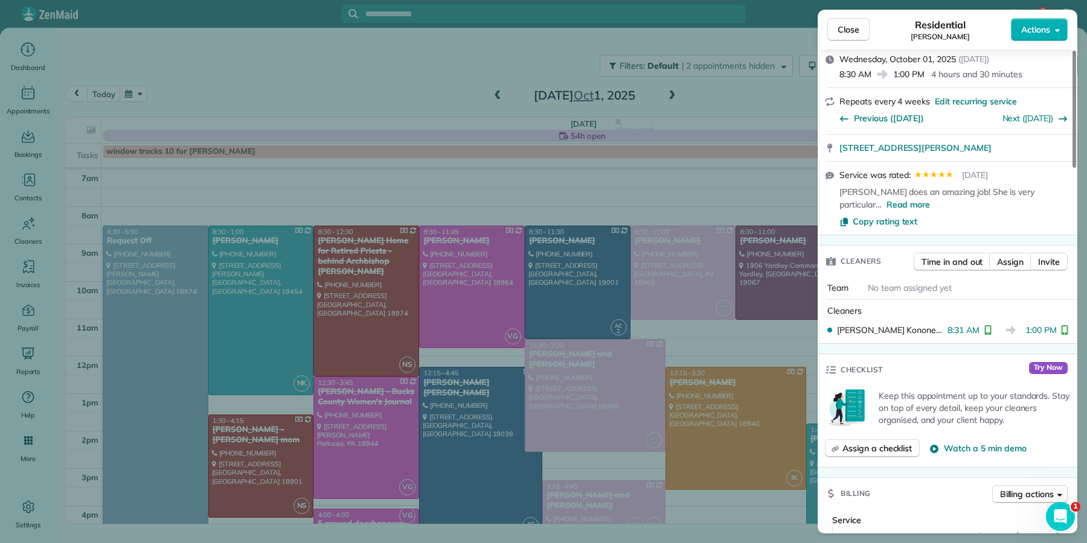
scroll to position [349, 0]
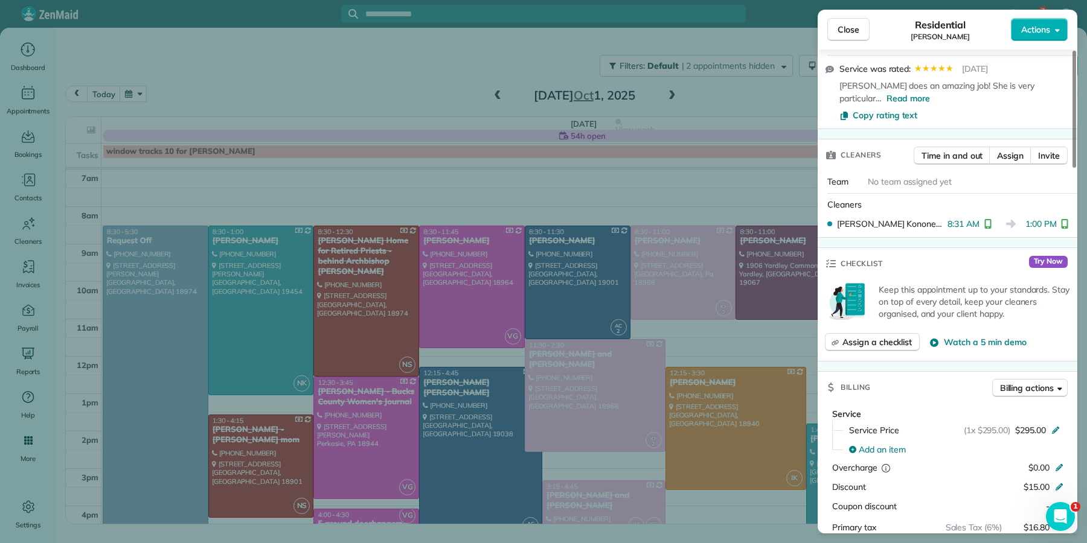
click at [838, 36] on button "Close" at bounding box center [848, 29] width 42 height 23
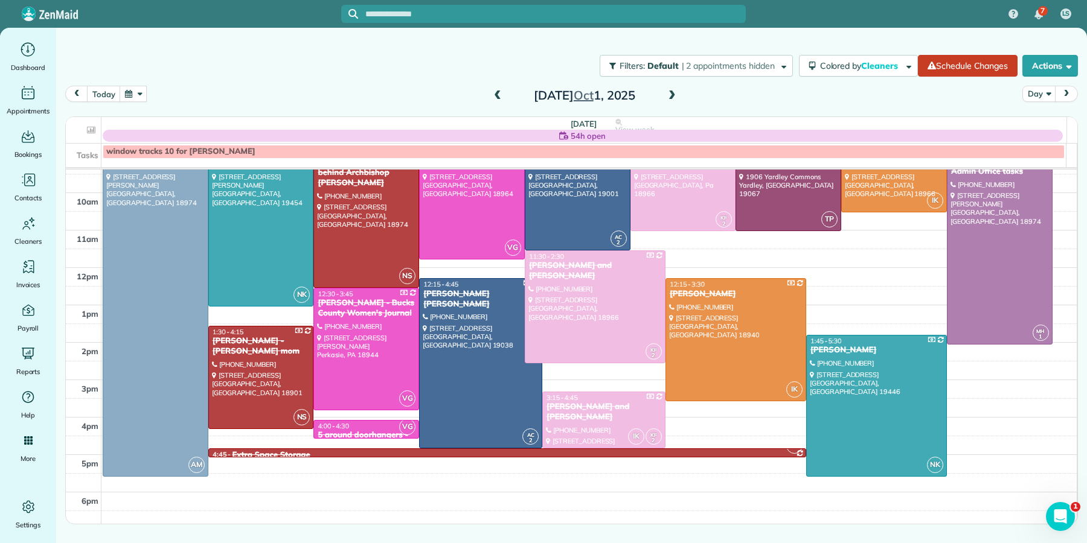
scroll to position [101, 0]
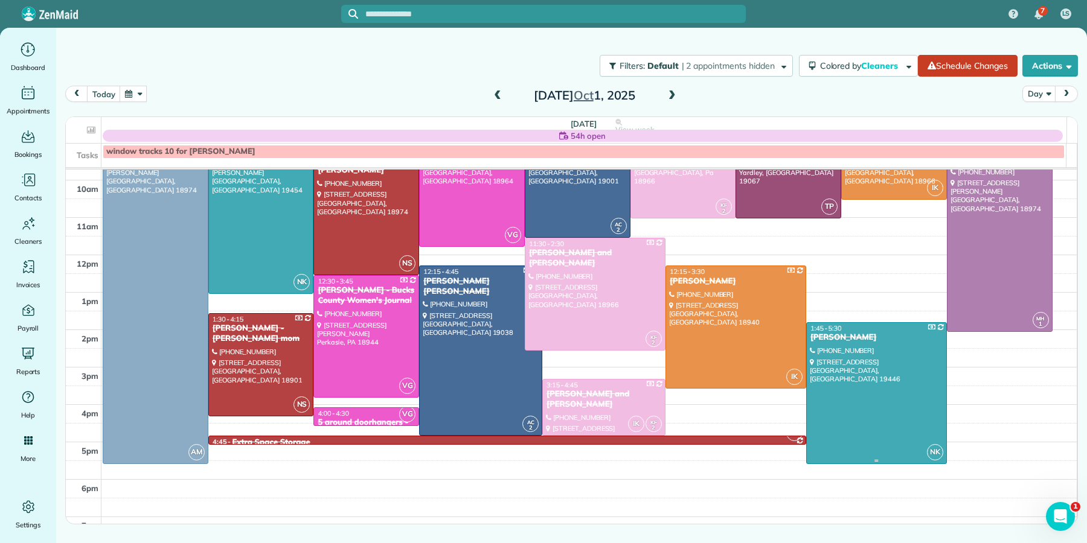
click at [865, 386] on div at bounding box center [876, 393] width 139 height 141
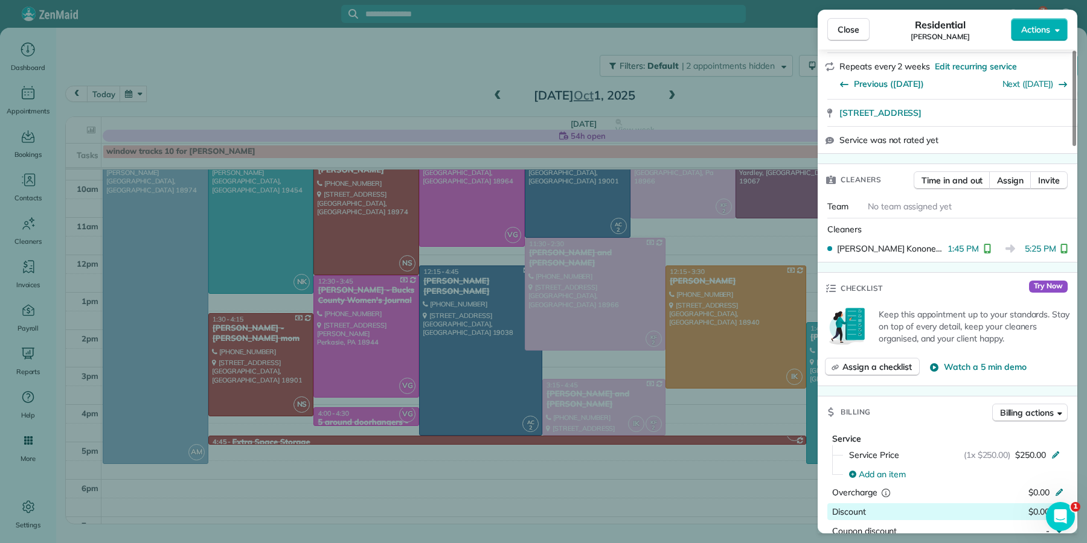
scroll to position [411, 0]
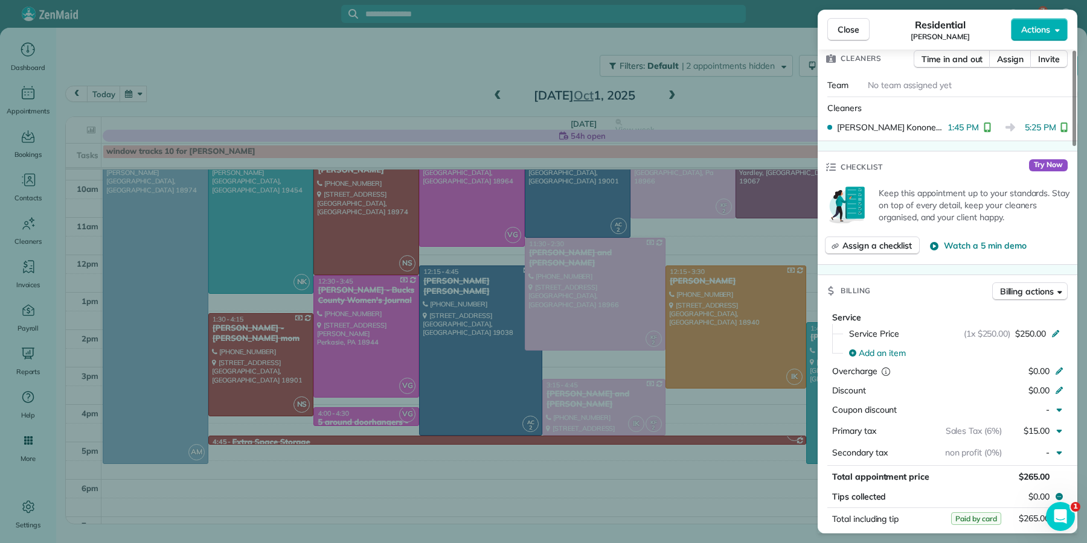
click at [844, 28] on span "Close" at bounding box center [848, 30] width 22 height 12
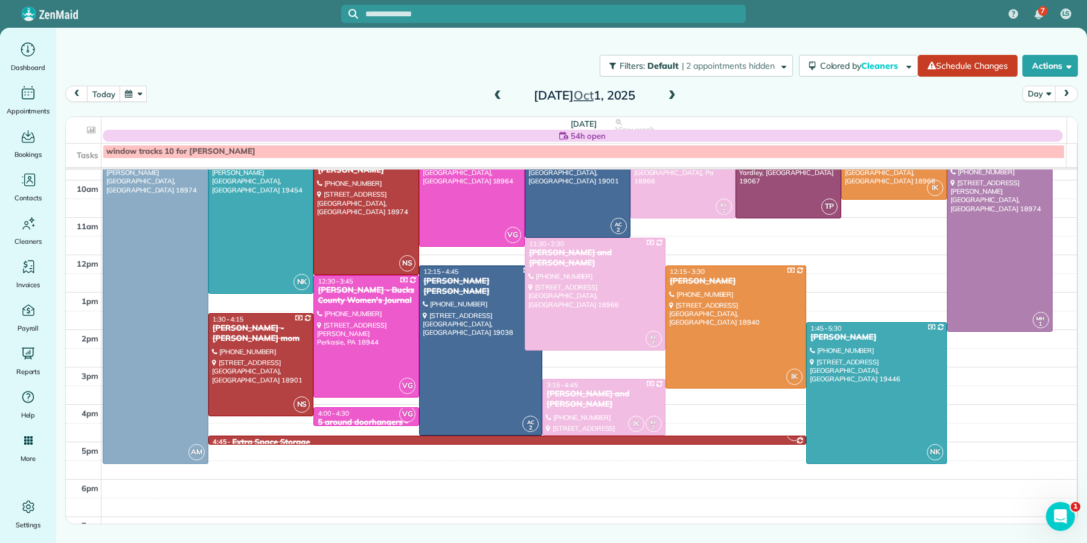
click at [671, 92] on span at bounding box center [671, 96] width 13 height 11
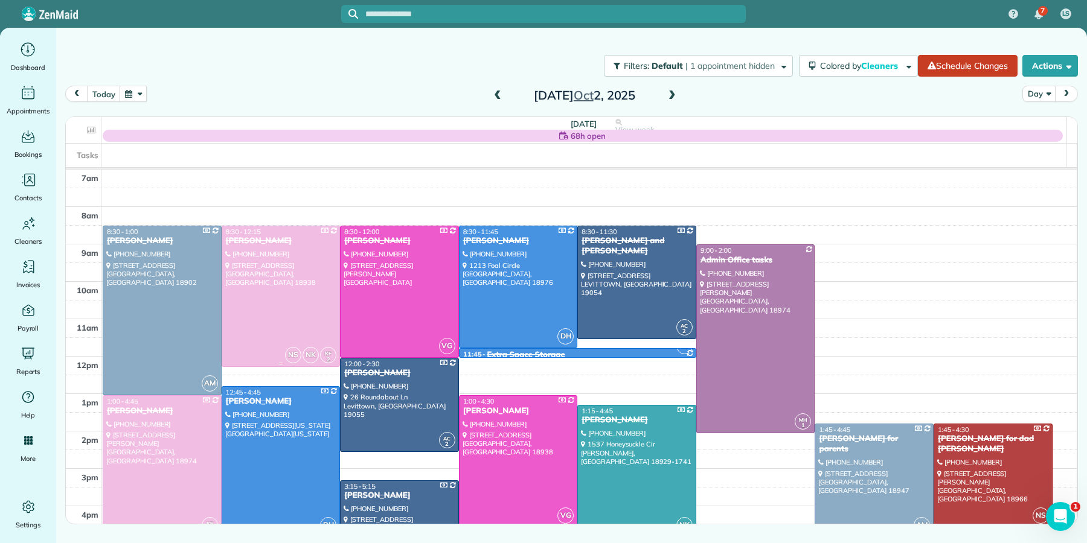
click at [303, 290] on div at bounding box center [281, 296] width 118 height 140
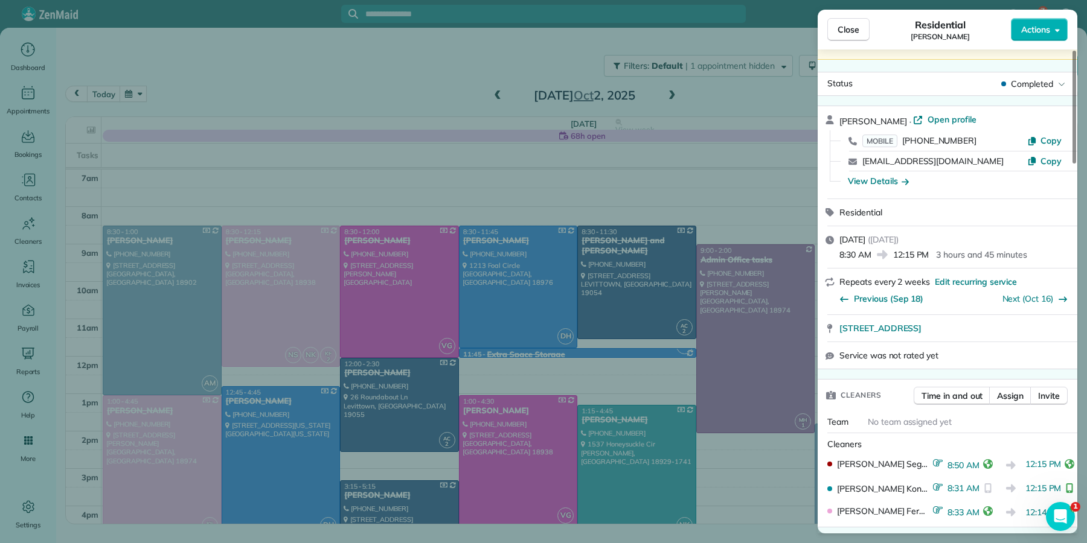
scroll to position [68, 0]
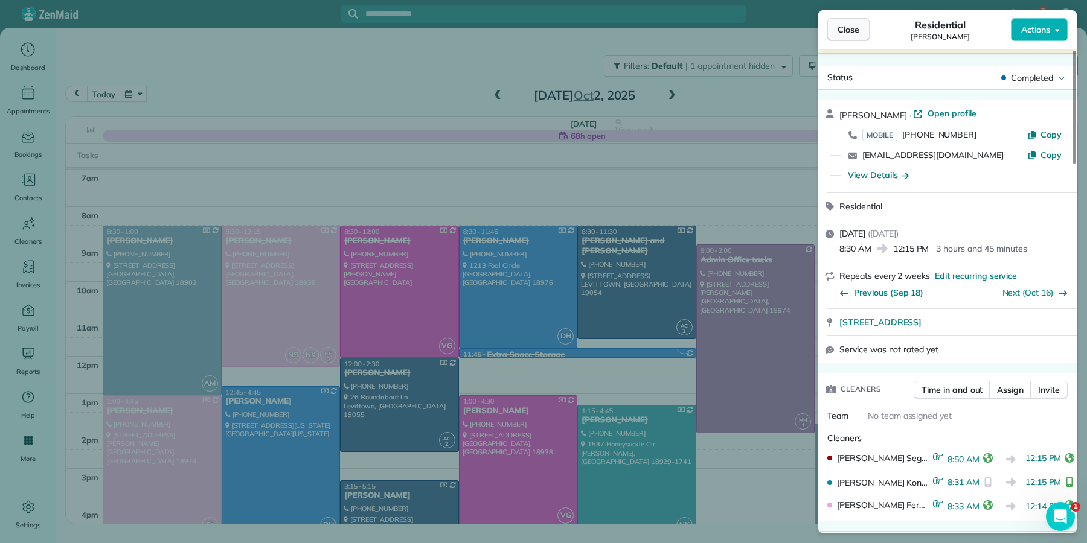
click at [853, 30] on span "Close" at bounding box center [848, 30] width 22 height 12
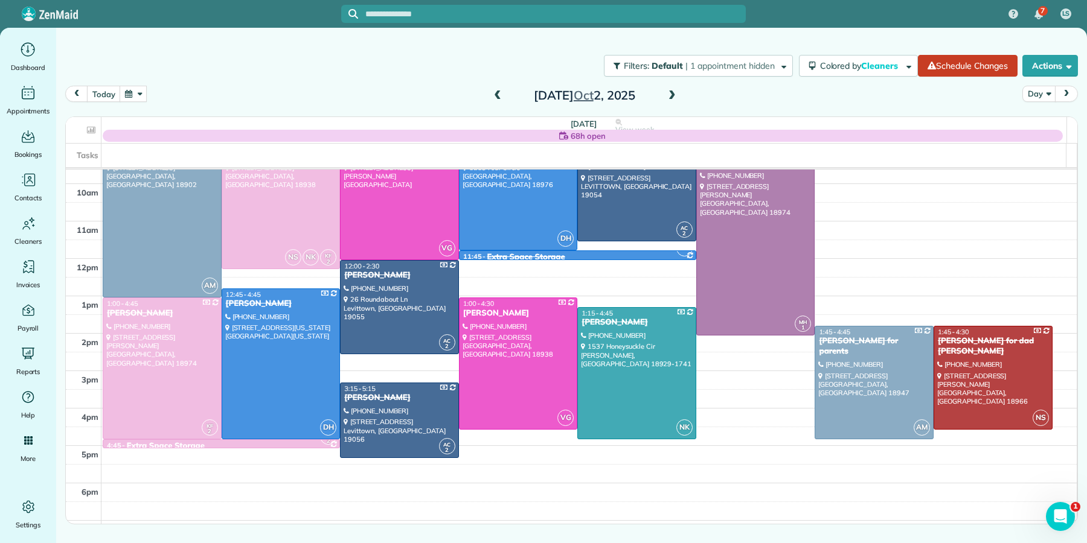
scroll to position [101, 0]
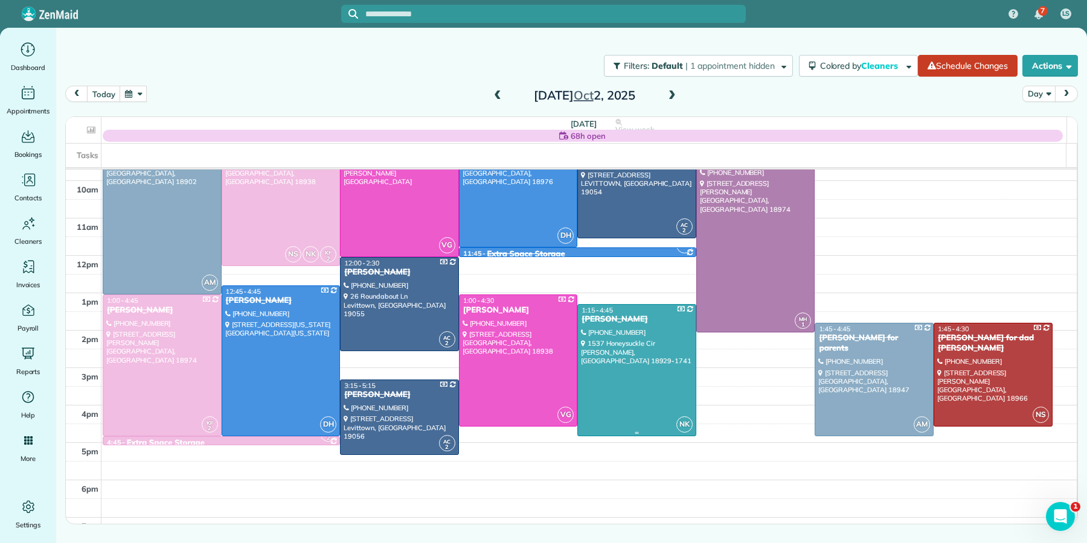
click at [646, 361] on div at bounding box center [637, 370] width 118 height 131
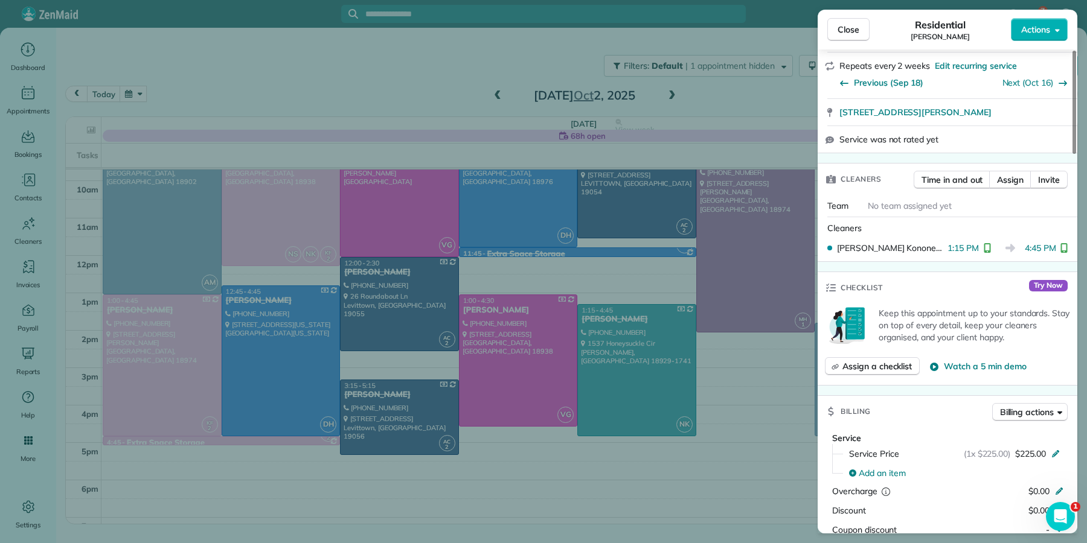
scroll to position [380, 0]
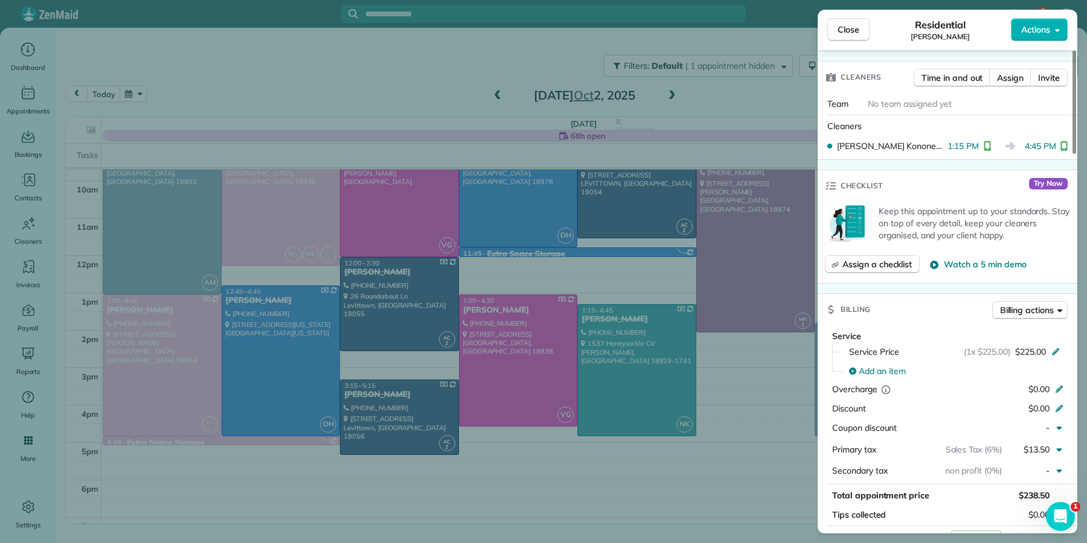
click at [844, 36] on button "Close" at bounding box center [848, 29] width 42 height 23
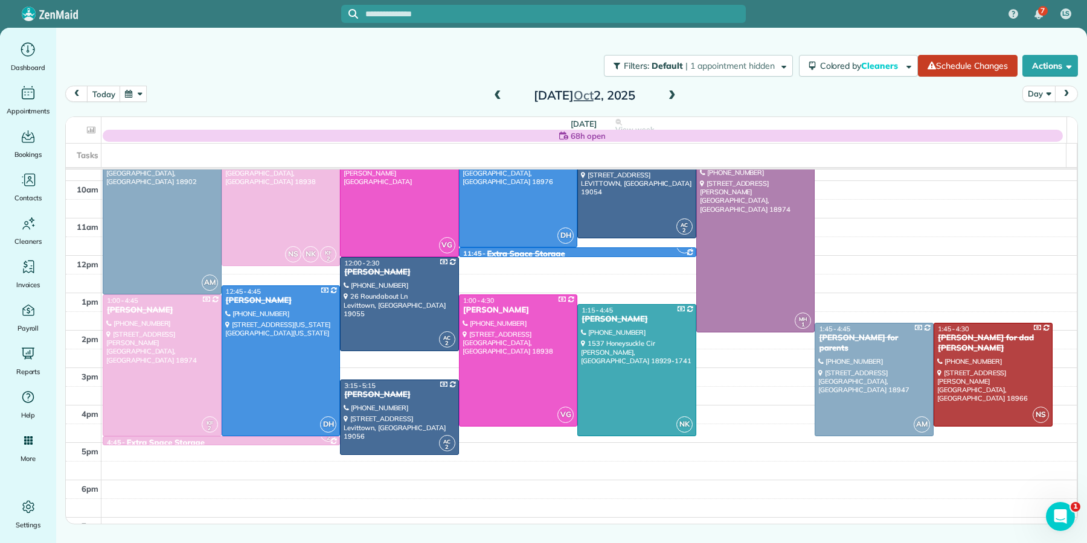
click at [668, 95] on span at bounding box center [671, 96] width 13 height 11
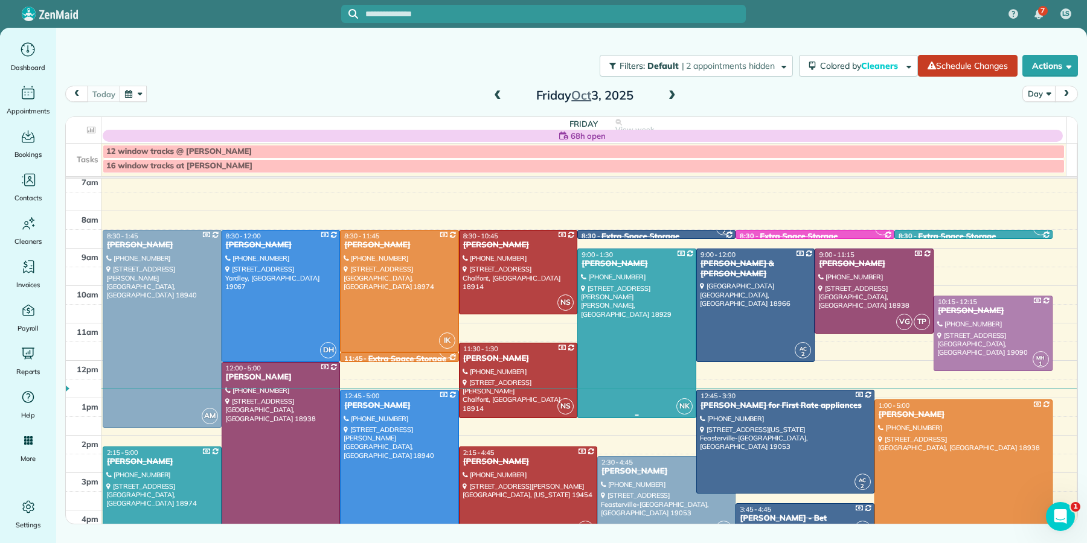
scroll to position [20, 0]
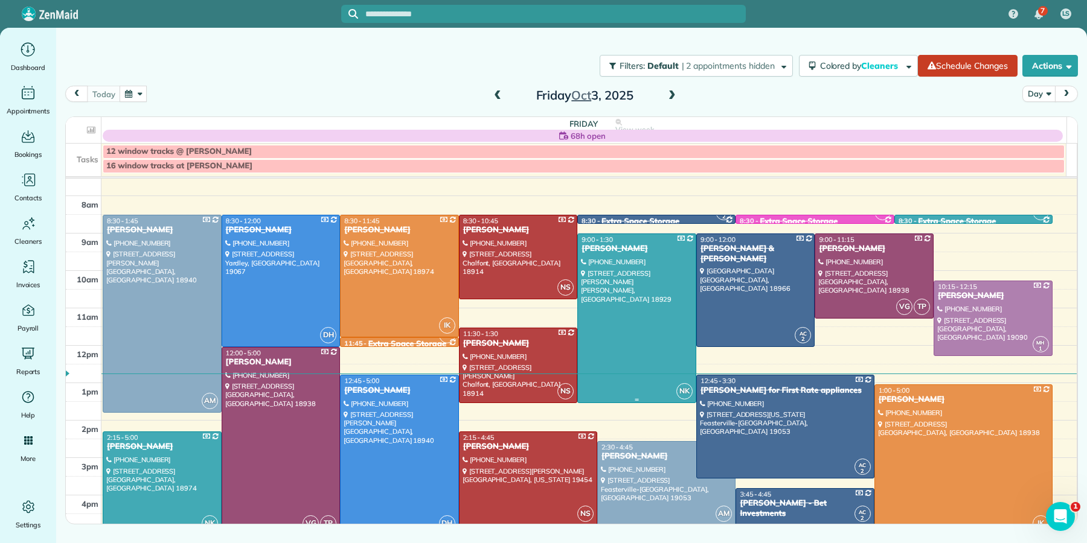
click at [604, 248] on div "[PERSON_NAME]" at bounding box center [637, 249] width 112 height 10
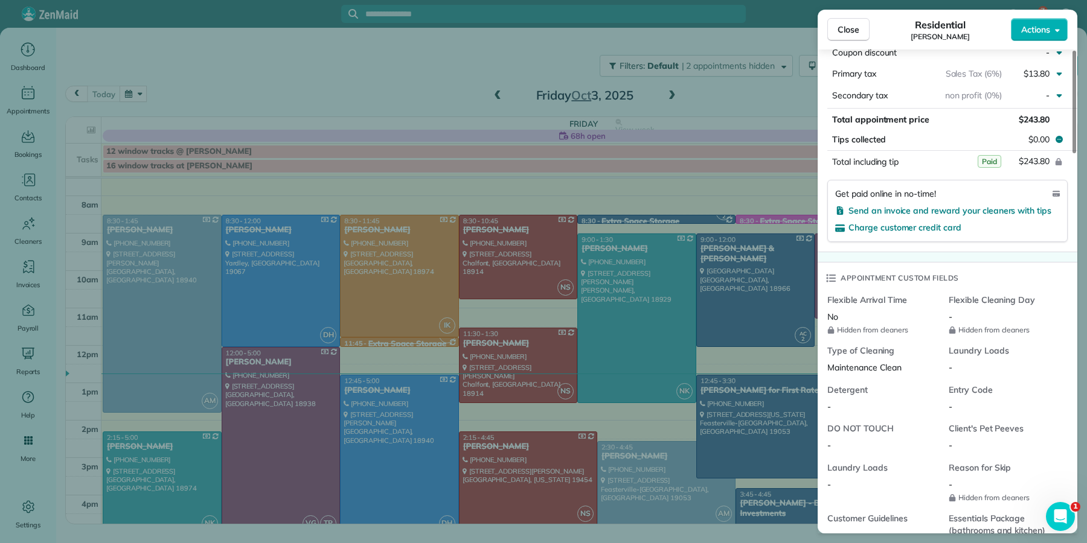
scroll to position [684, 0]
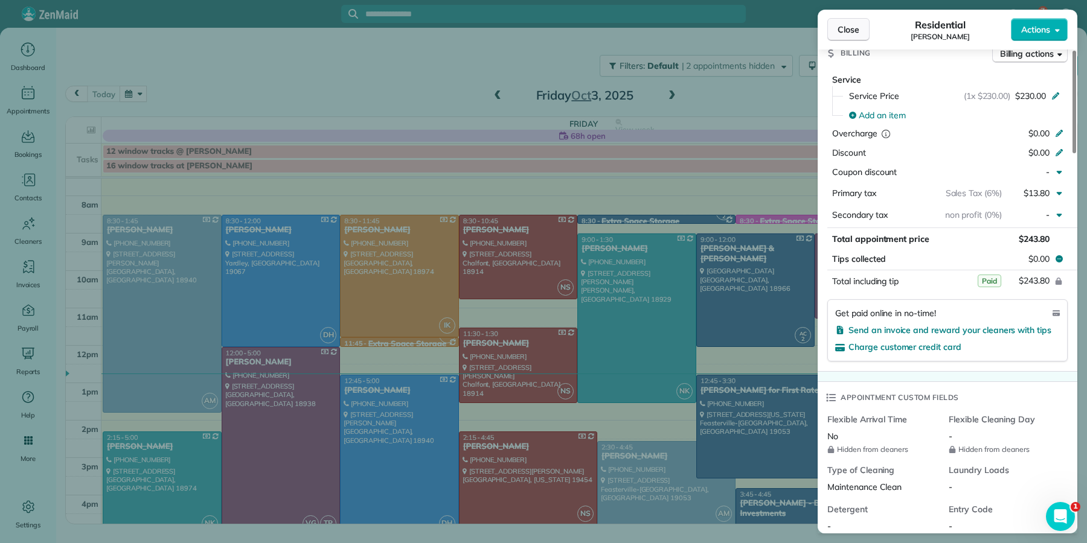
click at [838, 42] on div "Close Residential Kathleen Blalock Actions" at bounding box center [948, 30] width 260 height 40
click at [839, 22] on button "Close" at bounding box center [848, 29] width 42 height 23
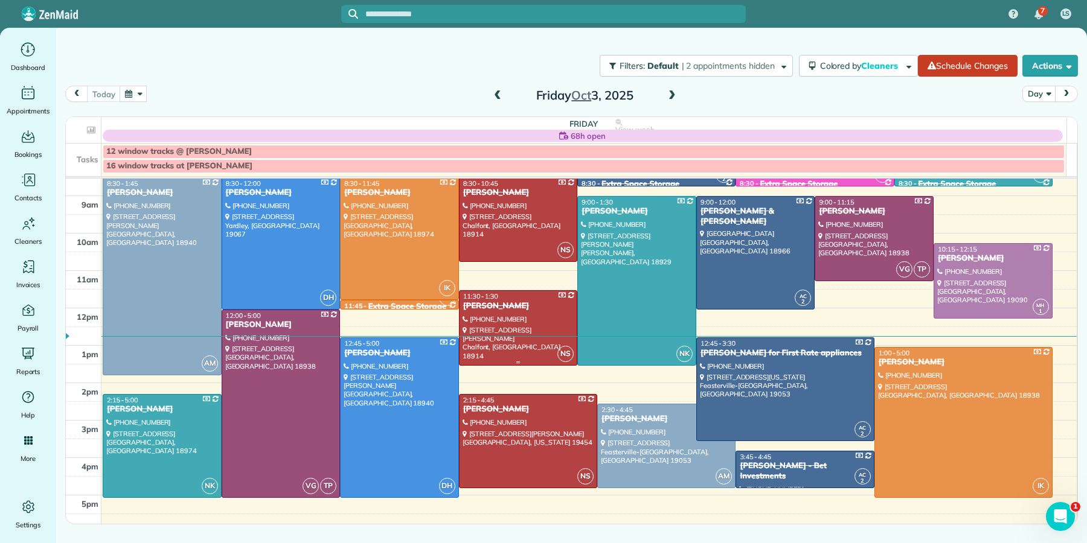
scroll to position [121, 0]
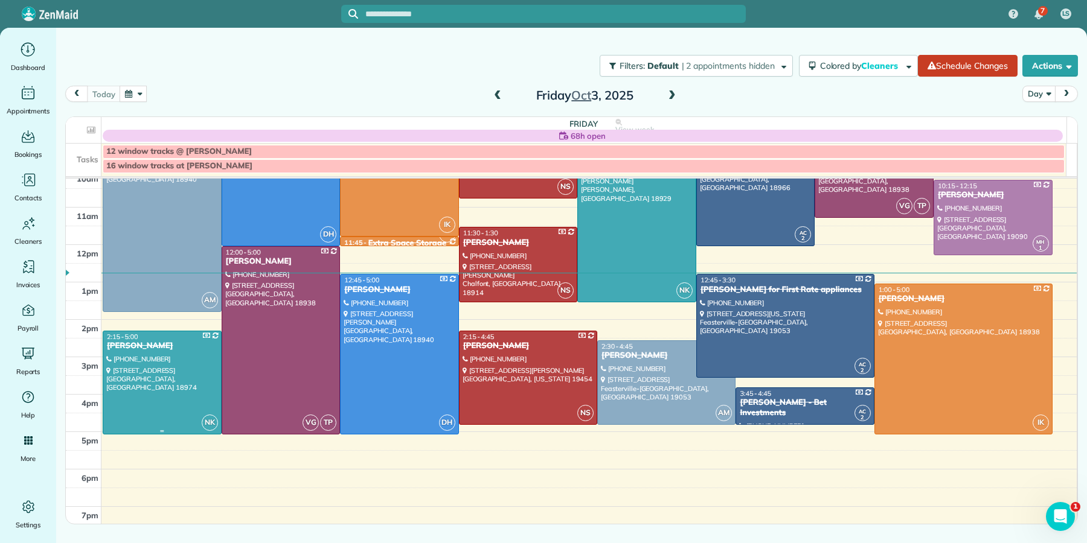
click at [135, 342] on div "2:15 - 5:00 Ray Cline" at bounding box center [162, 342] width 112 height 19
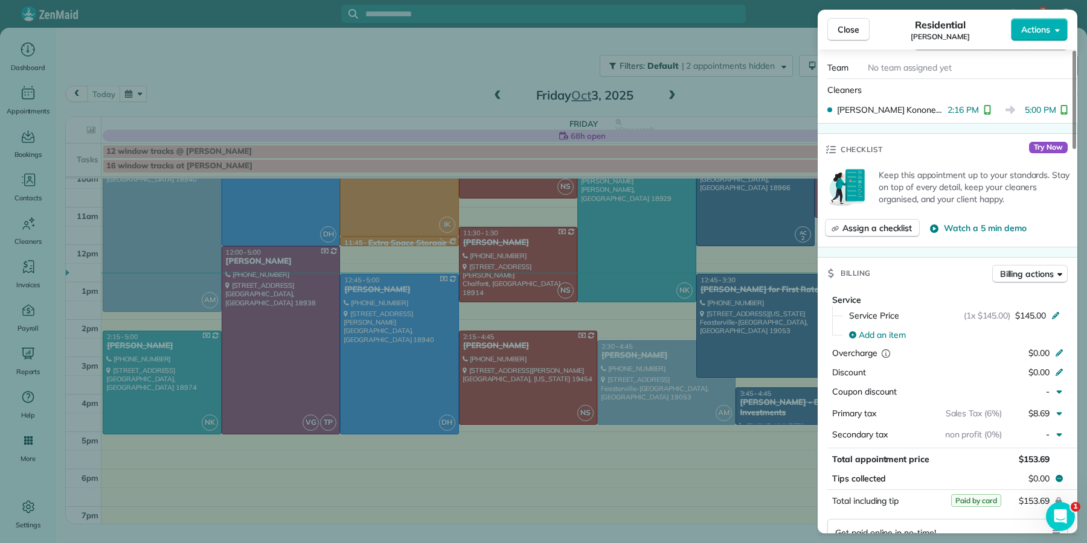
scroll to position [480, 0]
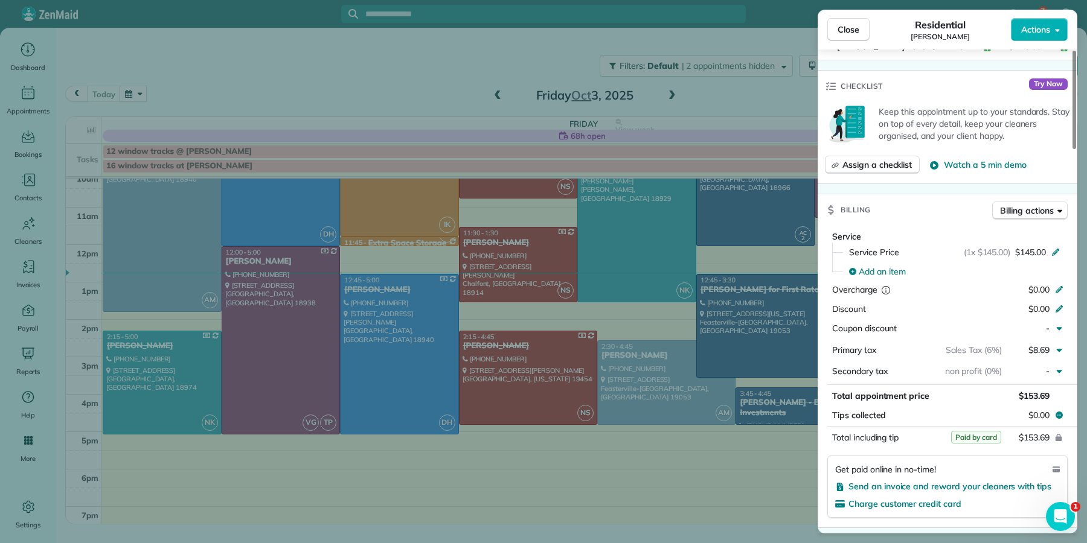
click at [832, 38] on button "Close" at bounding box center [848, 29] width 42 height 23
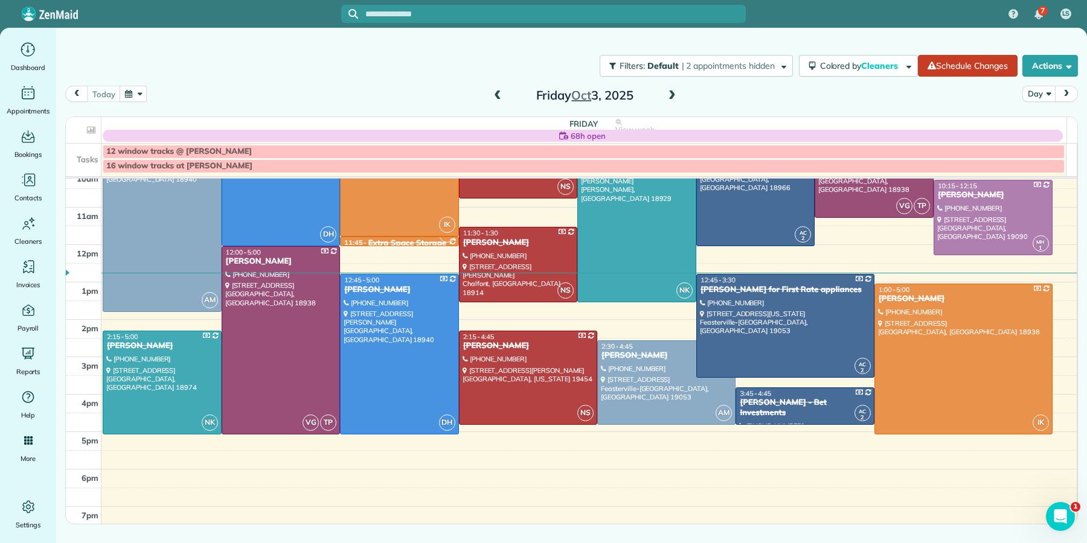
click at [491, 99] on span at bounding box center [497, 96] width 13 height 11
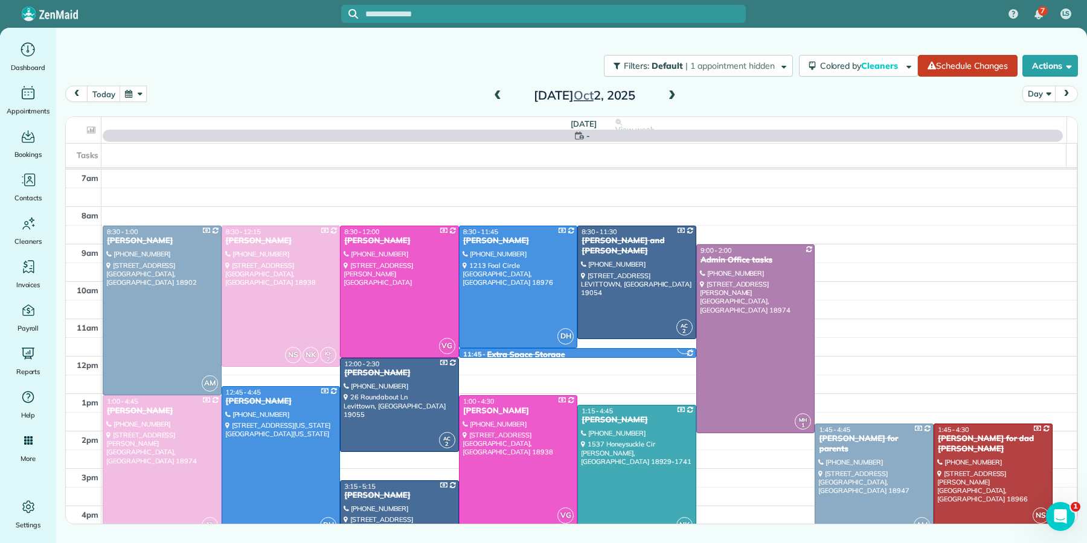
click at [495, 95] on span at bounding box center [497, 96] width 13 height 11
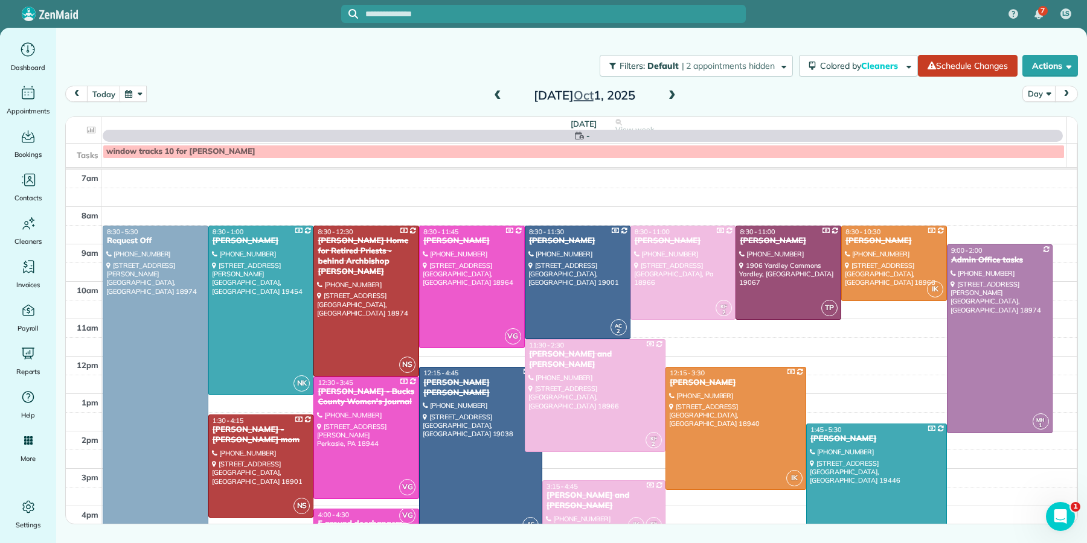
click at [495, 95] on span at bounding box center [497, 96] width 13 height 11
click at [495, 94] on span at bounding box center [497, 96] width 13 height 11
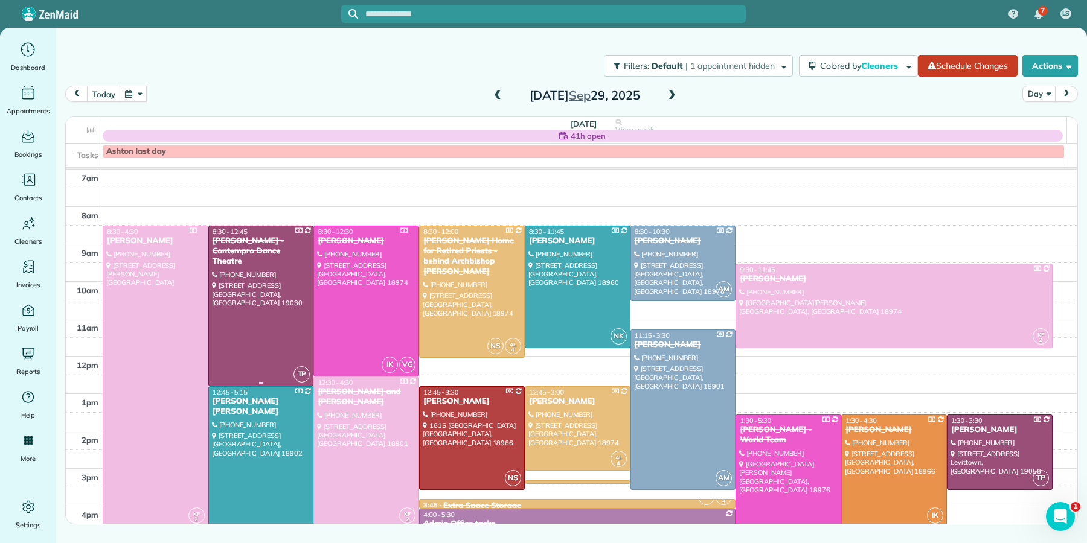
click at [231, 251] on div "[PERSON_NAME] - Contempro Dance Theatre" at bounding box center [261, 251] width 98 height 31
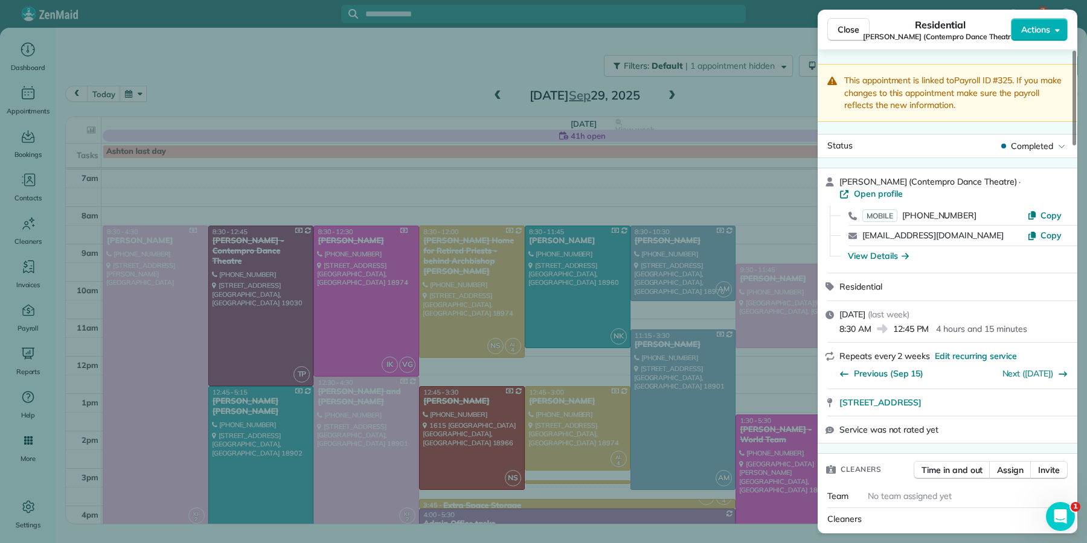
scroll to position [437, 0]
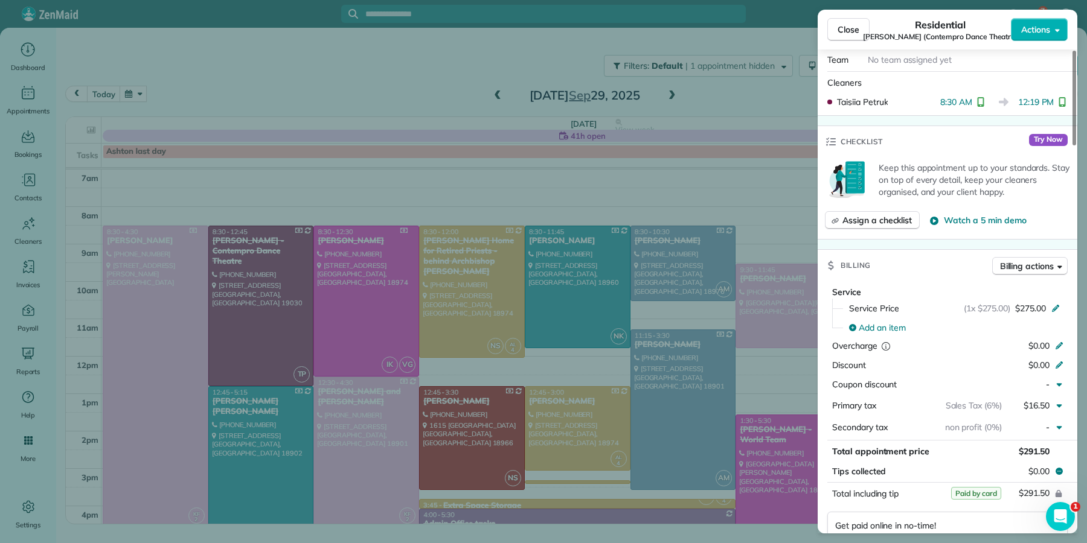
click at [860, 29] on button "Close" at bounding box center [848, 29] width 42 height 23
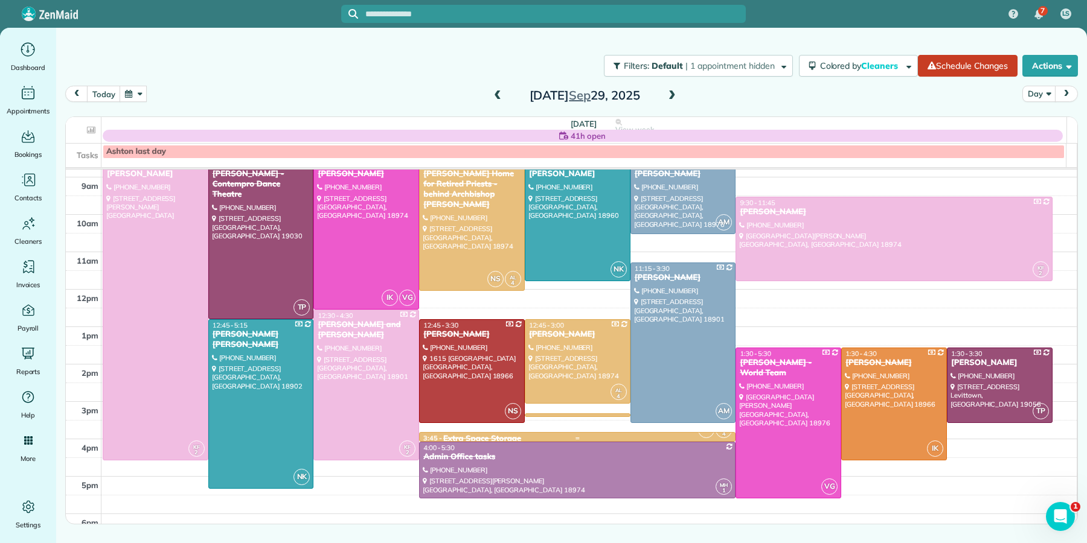
scroll to position [68, 0]
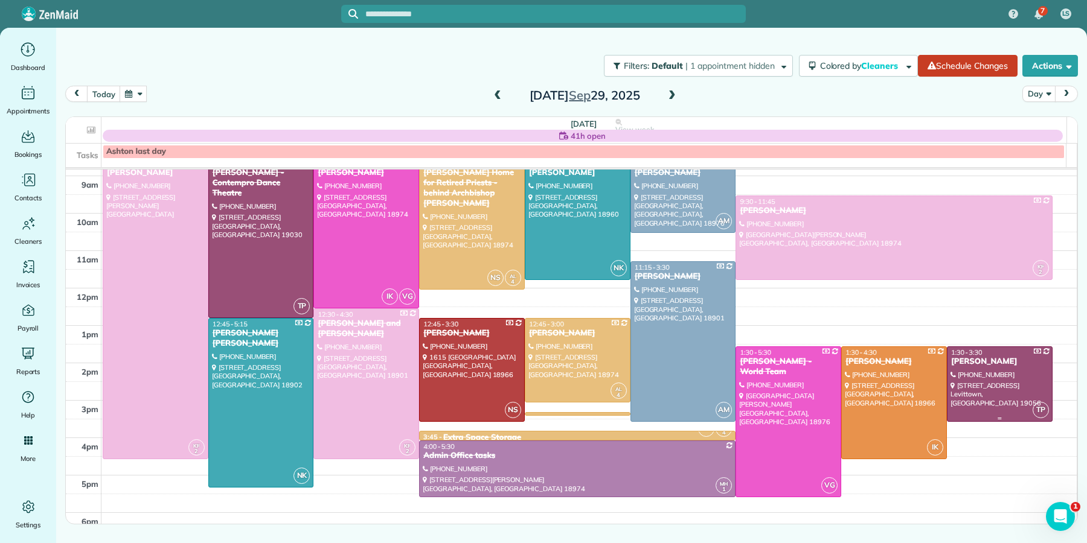
click at [966, 360] on div "[PERSON_NAME]" at bounding box center [999, 362] width 98 height 10
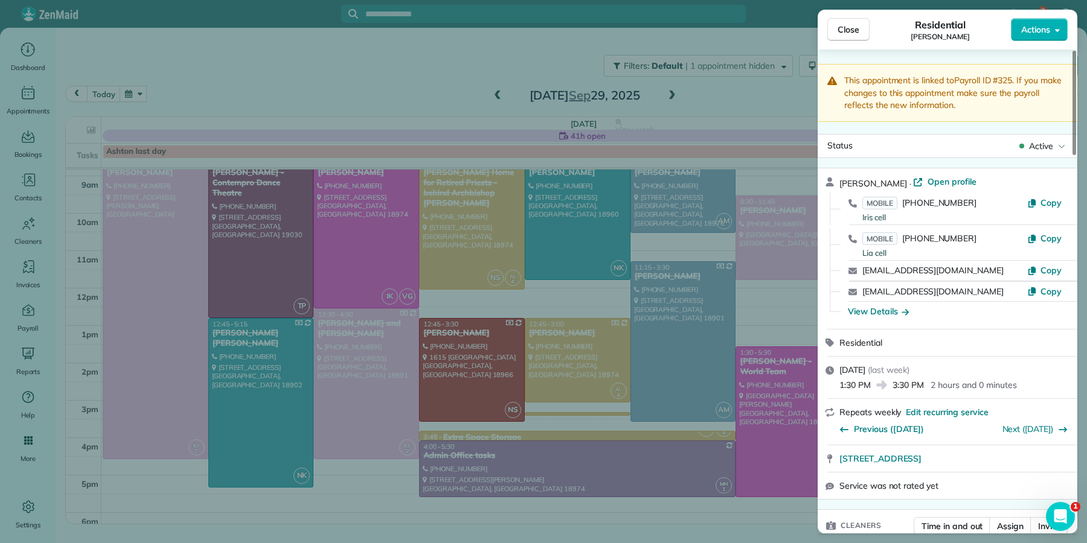
scroll to position [473, 0]
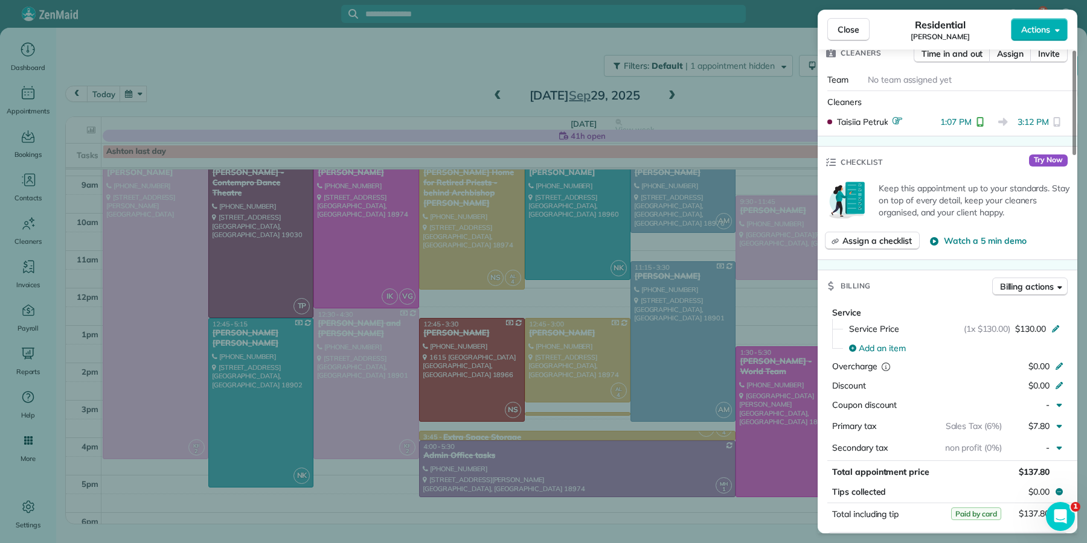
click at [853, 30] on span "Close" at bounding box center [848, 30] width 22 height 12
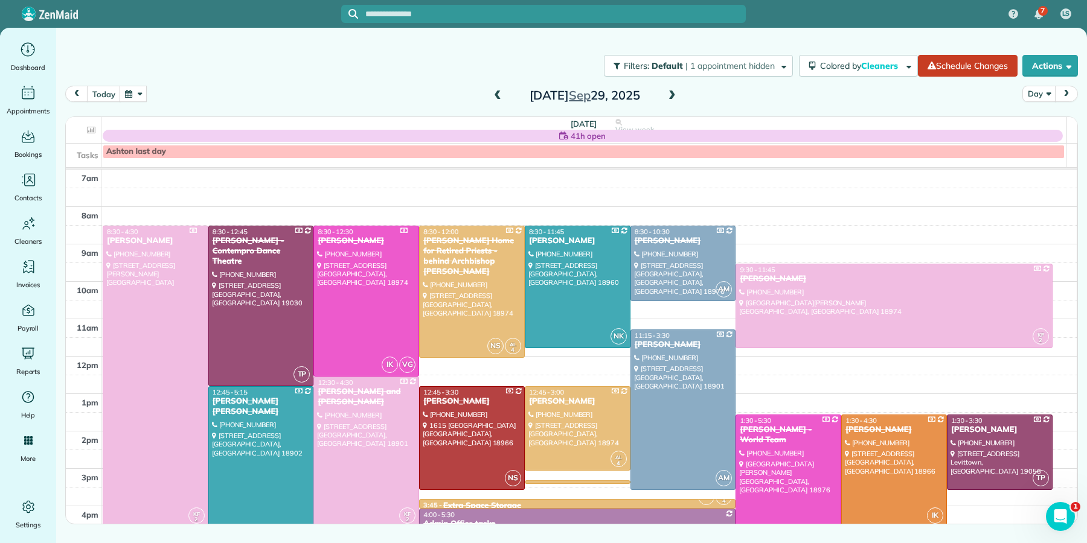
click at [671, 94] on span at bounding box center [671, 96] width 13 height 11
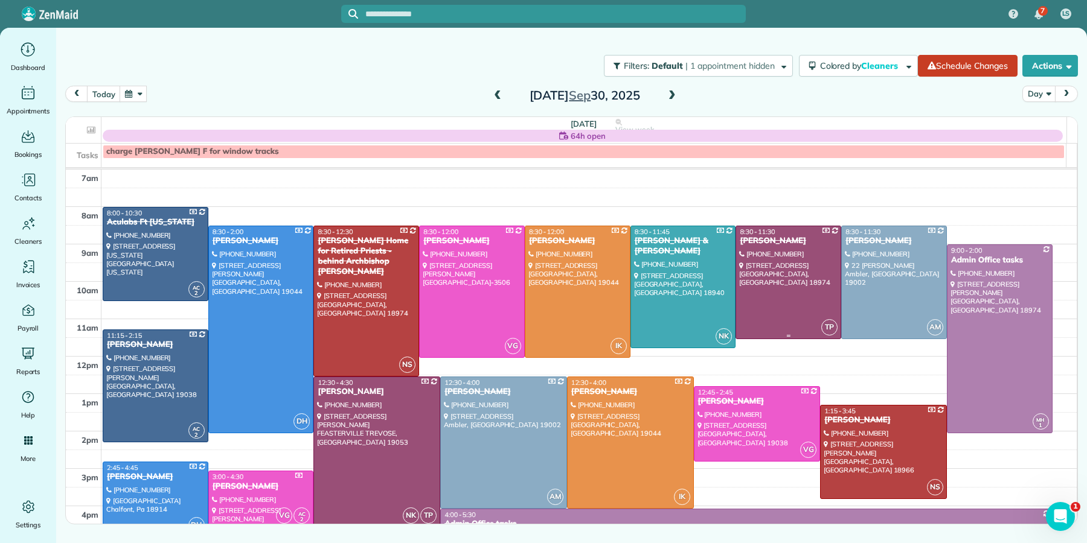
click at [781, 241] on div "[PERSON_NAME]" at bounding box center [788, 241] width 98 height 10
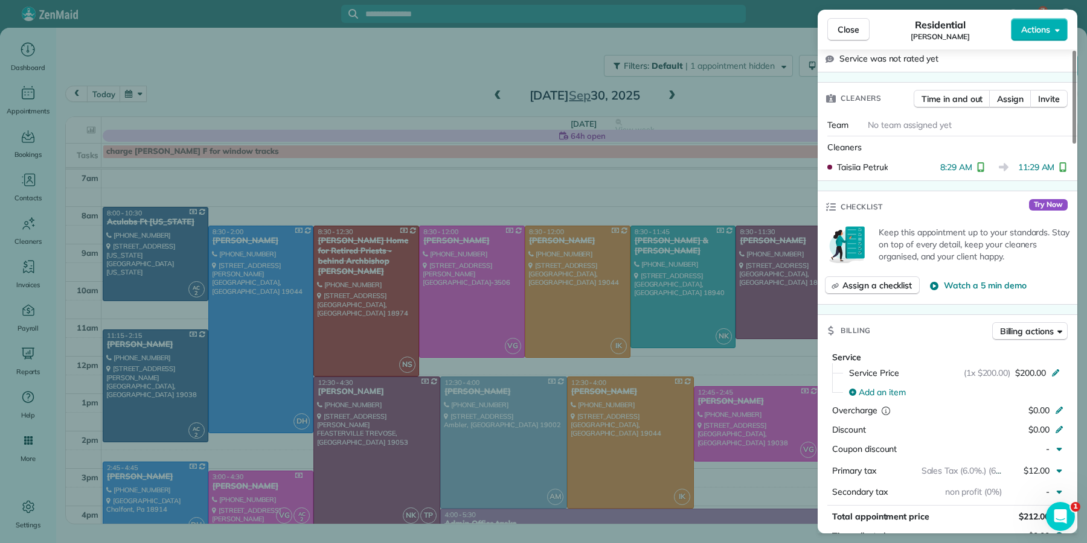
scroll to position [382, 0]
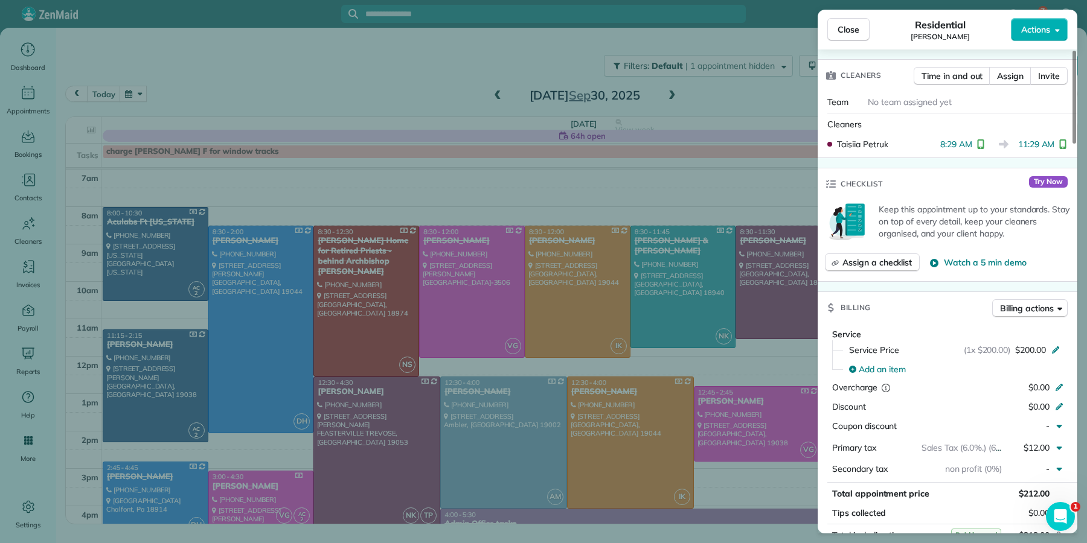
click at [851, 28] on span "Close" at bounding box center [848, 30] width 22 height 12
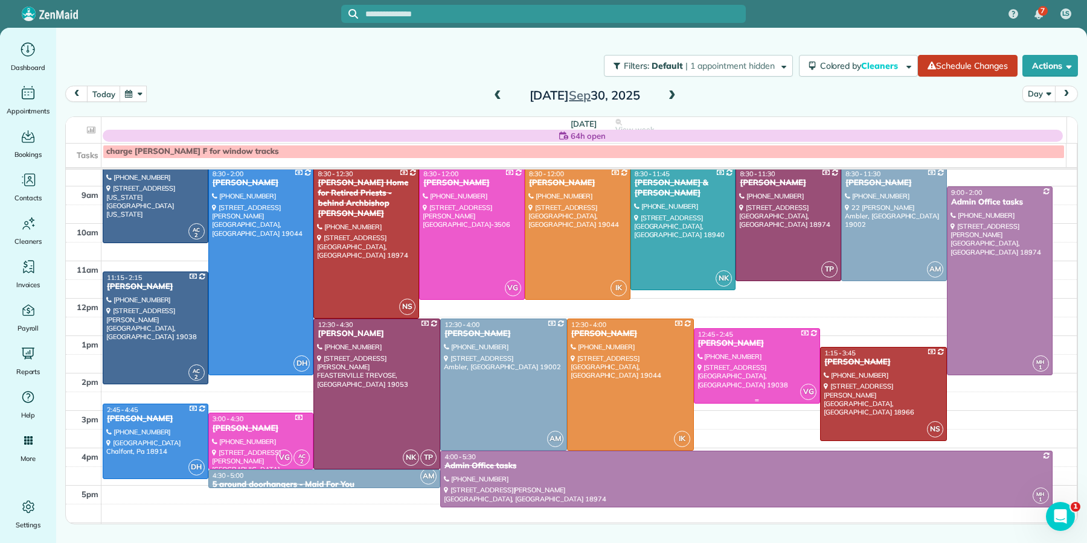
scroll to position [53, 0]
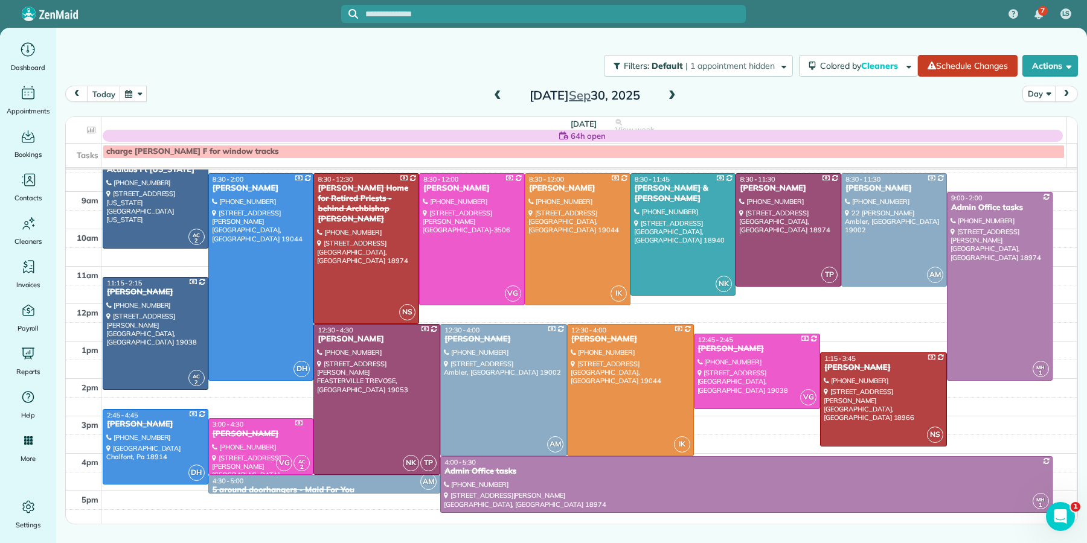
click at [673, 93] on span at bounding box center [671, 96] width 13 height 11
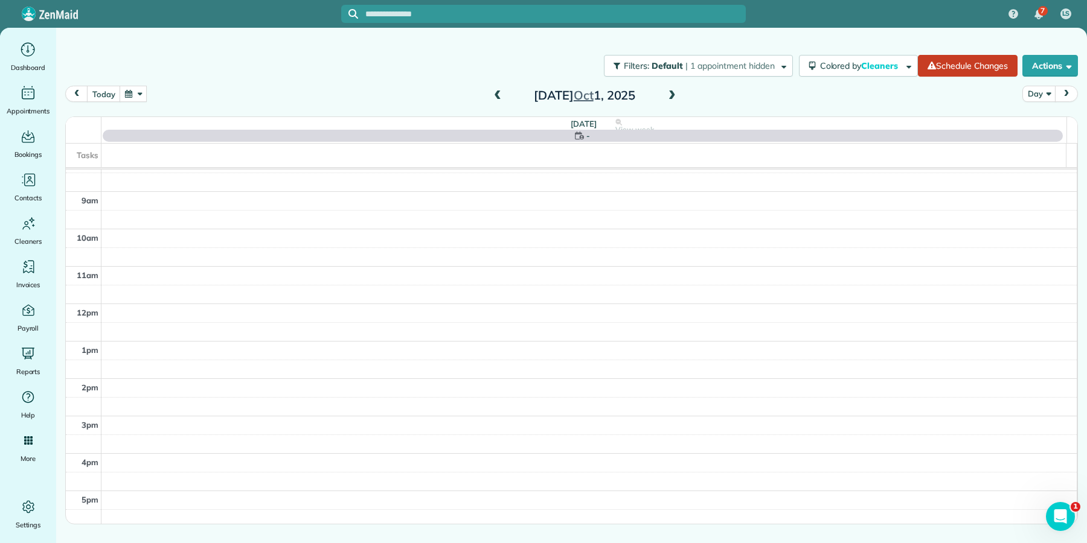
scroll to position [0, 0]
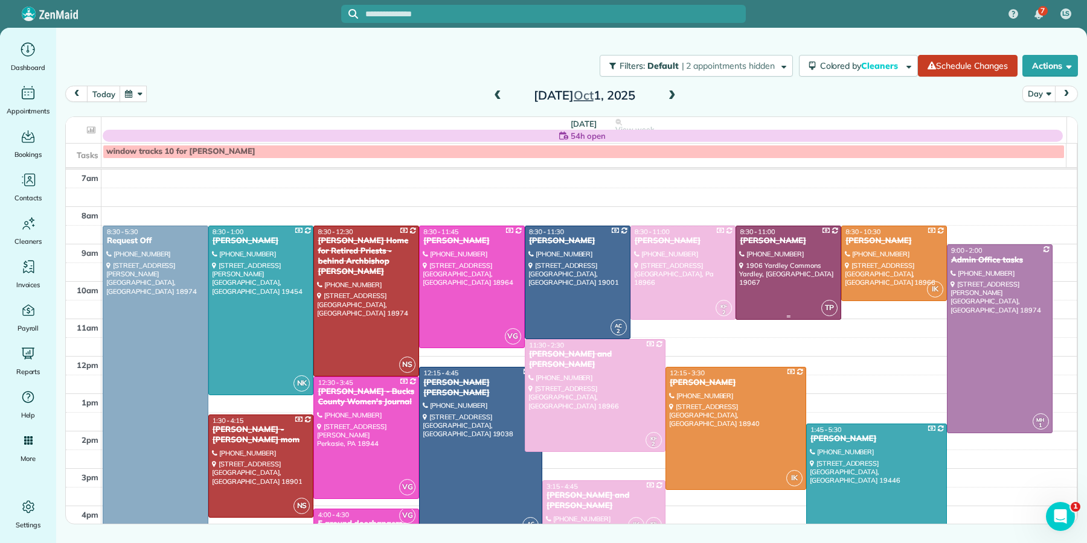
click at [786, 240] on div "[PERSON_NAME]" at bounding box center [788, 241] width 98 height 10
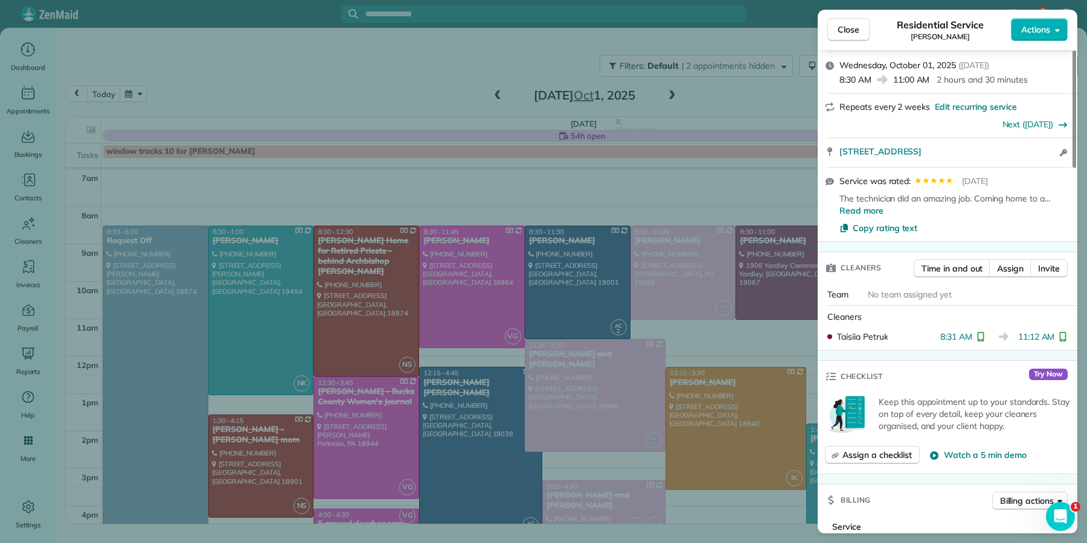
scroll to position [351, 0]
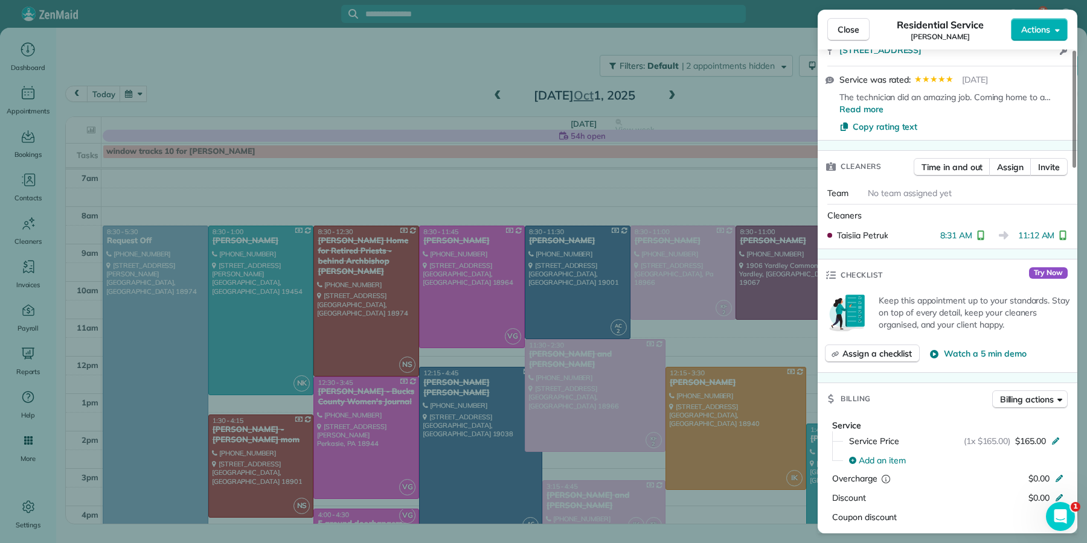
click at [836, 33] on button "Close" at bounding box center [848, 29] width 42 height 23
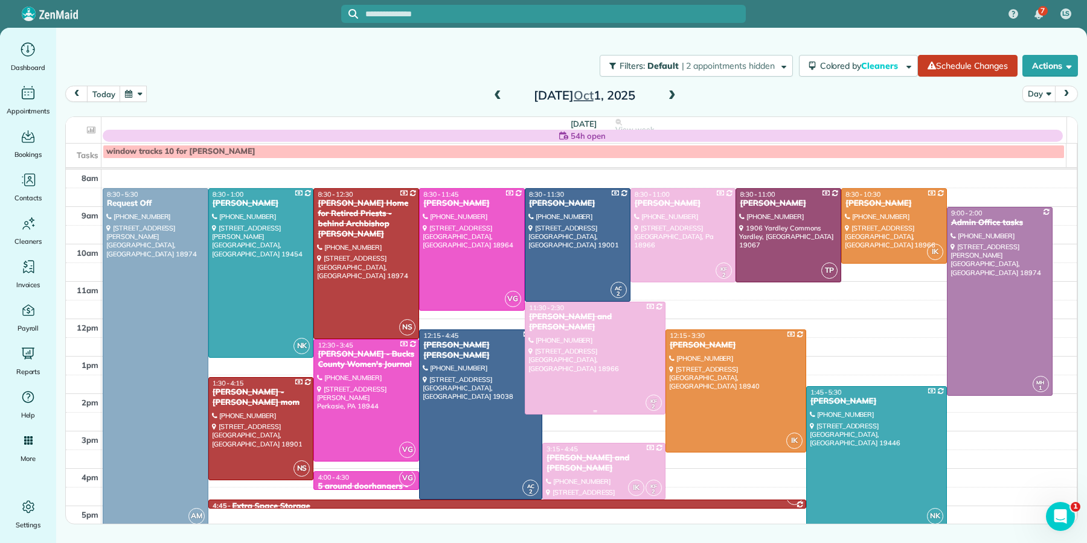
scroll to position [53, 0]
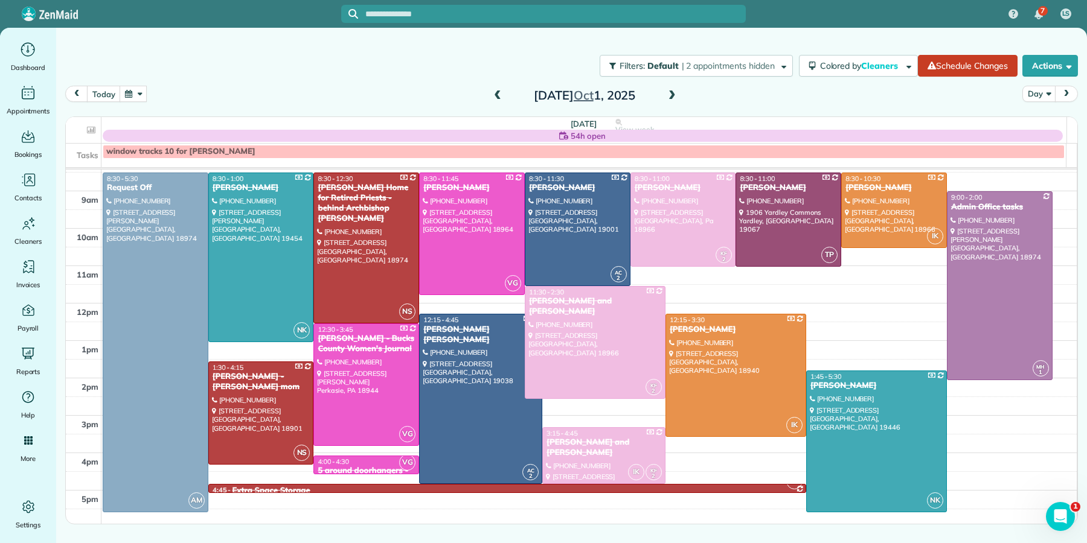
click at [670, 96] on span at bounding box center [671, 96] width 13 height 11
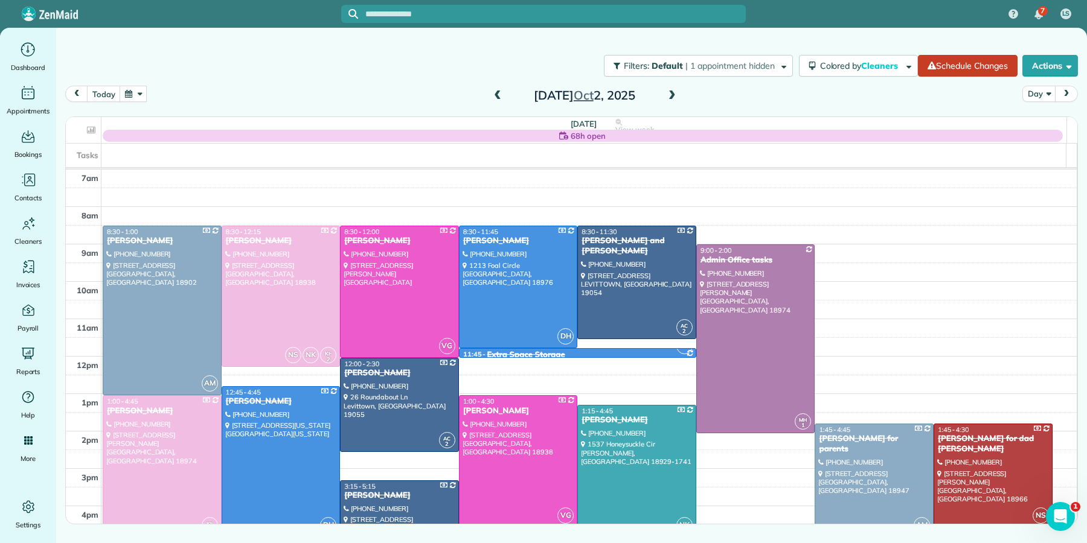
click at [667, 94] on span at bounding box center [671, 96] width 13 height 11
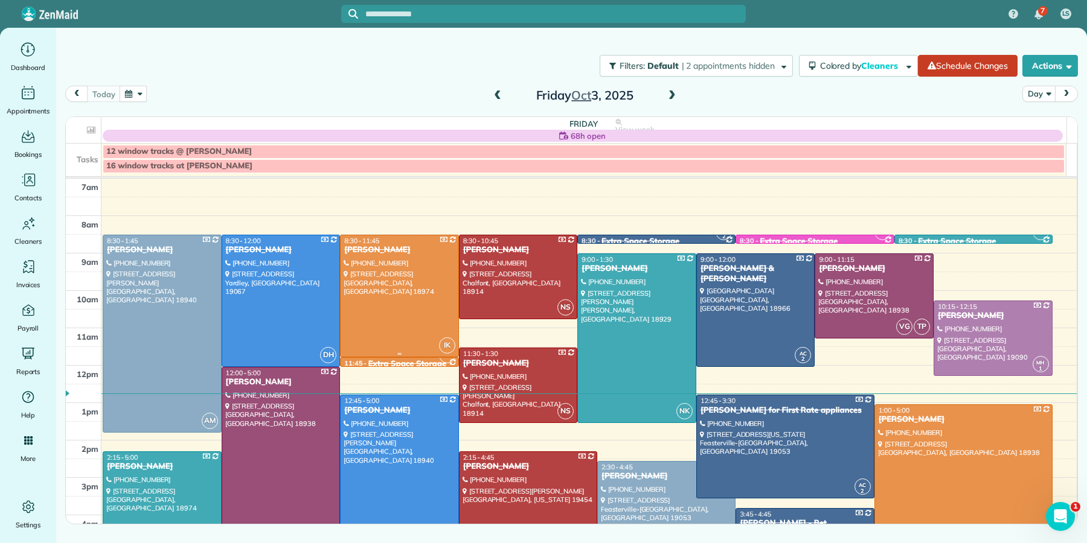
scroll to position [26, 0]
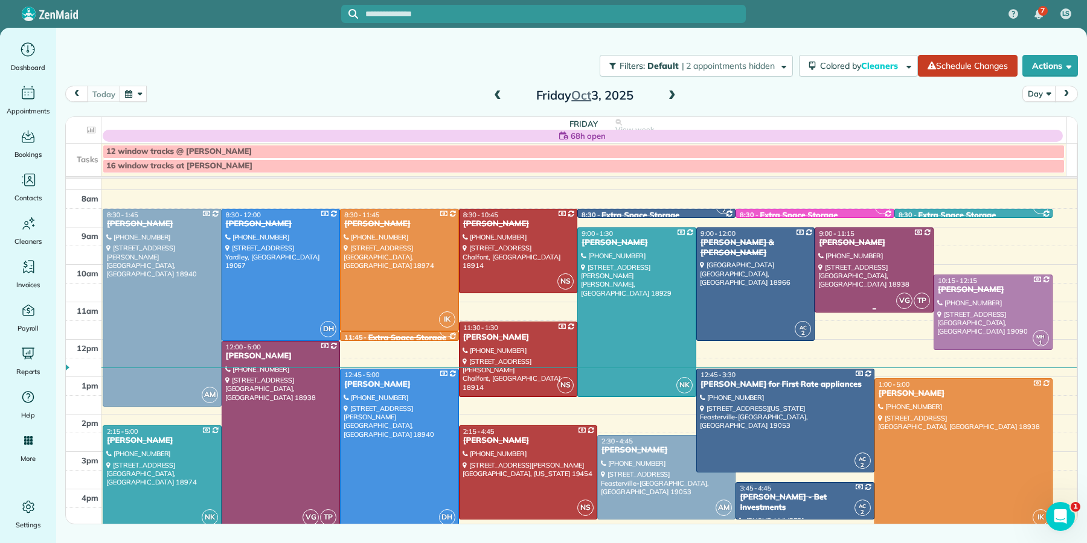
click at [855, 267] on div at bounding box center [874, 270] width 118 height 84
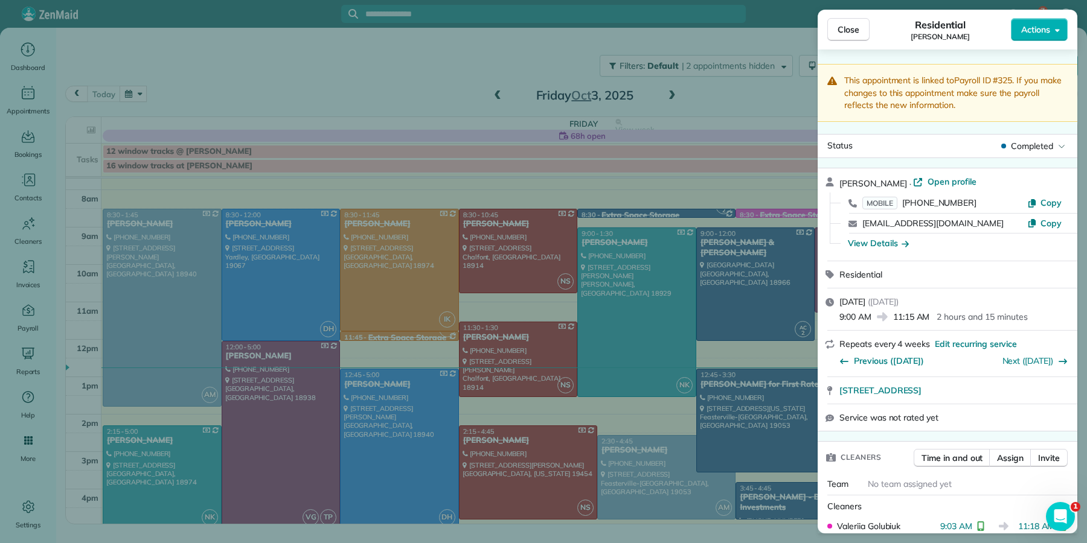
click at [851, 31] on span "Close" at bounding box center [848, 30] width 22 height 12
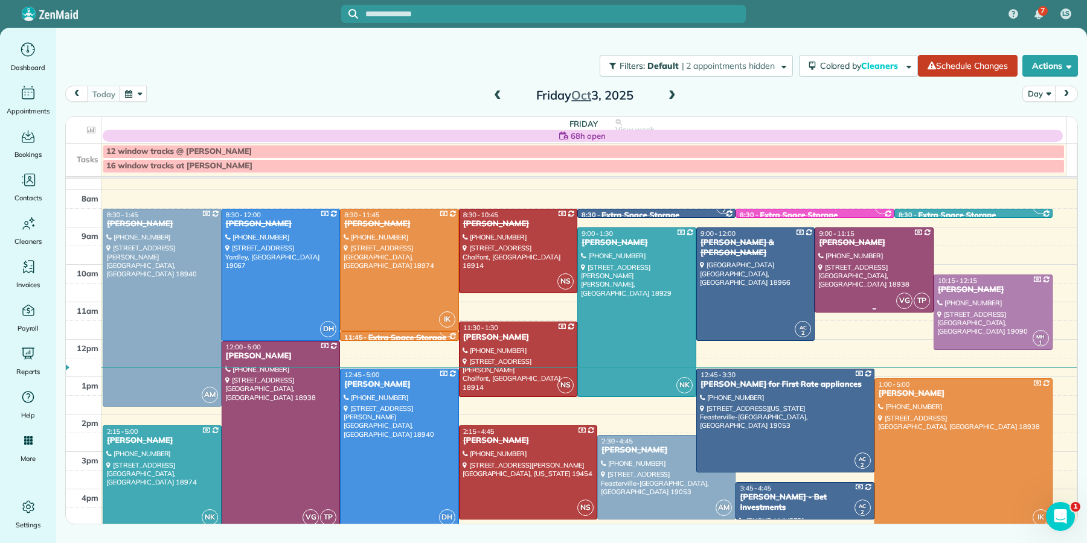
click at [855, 251] on div at bounding box center [874, 270] width 118 height 84
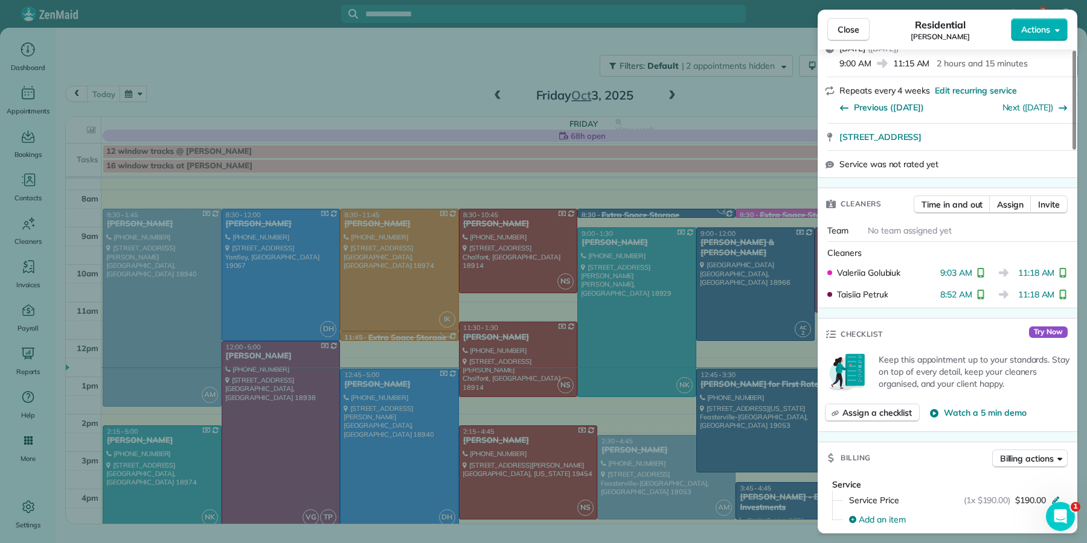
scroll to position [313, 0]
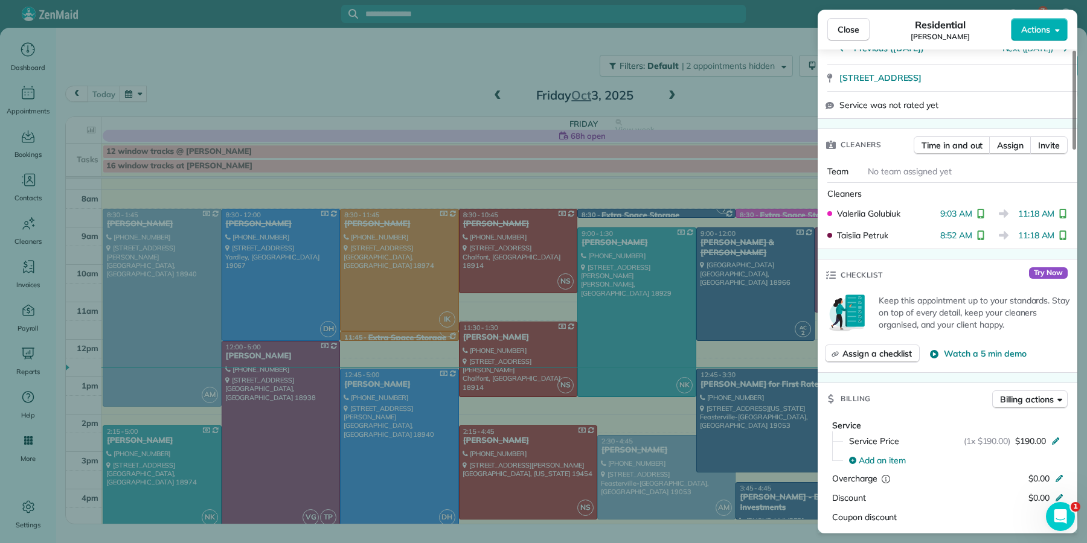
click at [848, 34] on span "Close" at bounding box center [848, 30] width 22 height 12
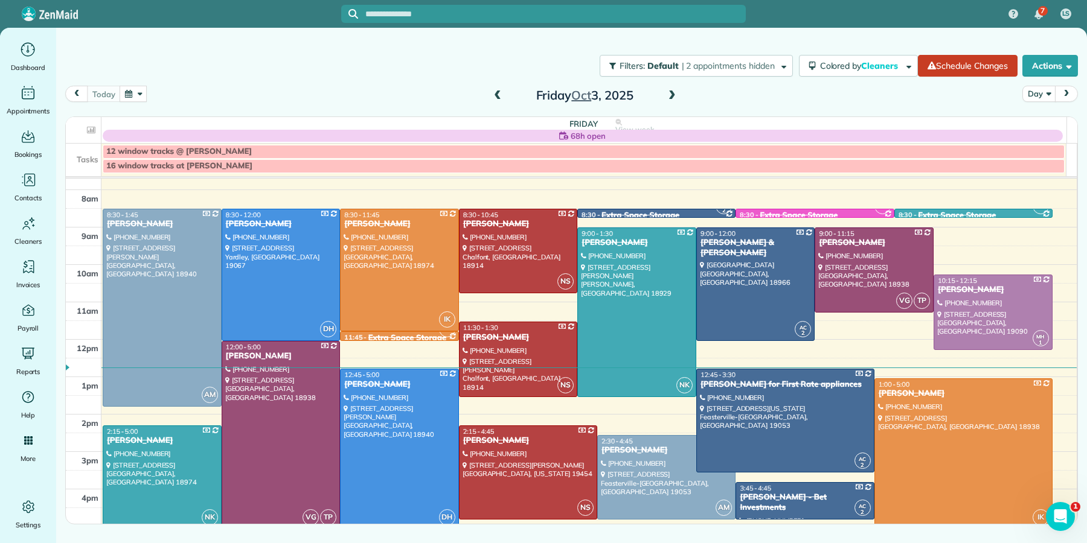
click at [278, 362] on link "VG TP 12:00 - 5:00 Dominique Lueckenhoff (267) 229-4030 32 Woodside Lane New Ho…" at bounding box center [281, 435] width 119 height 189
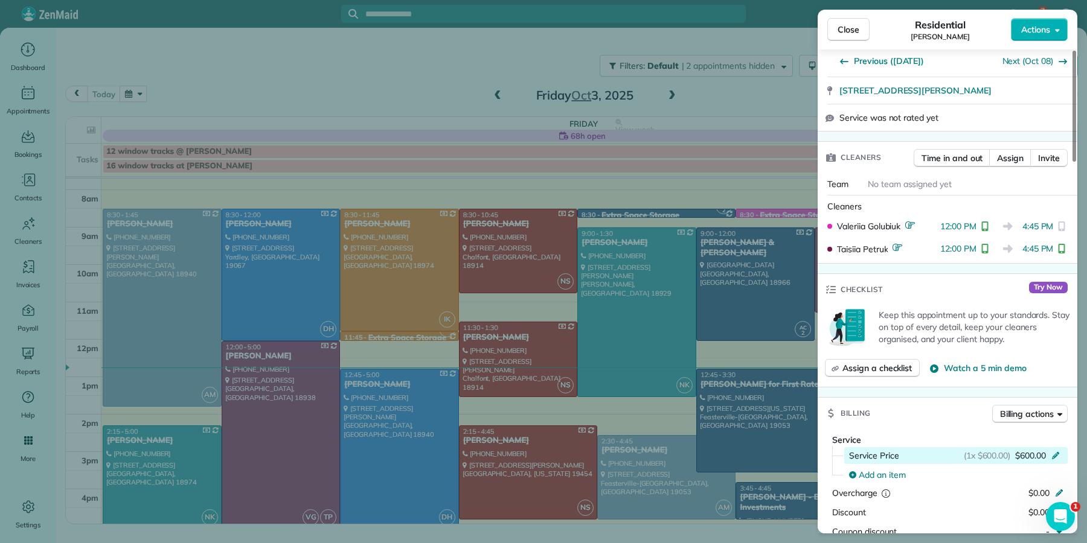
scroll to position [303, 0]
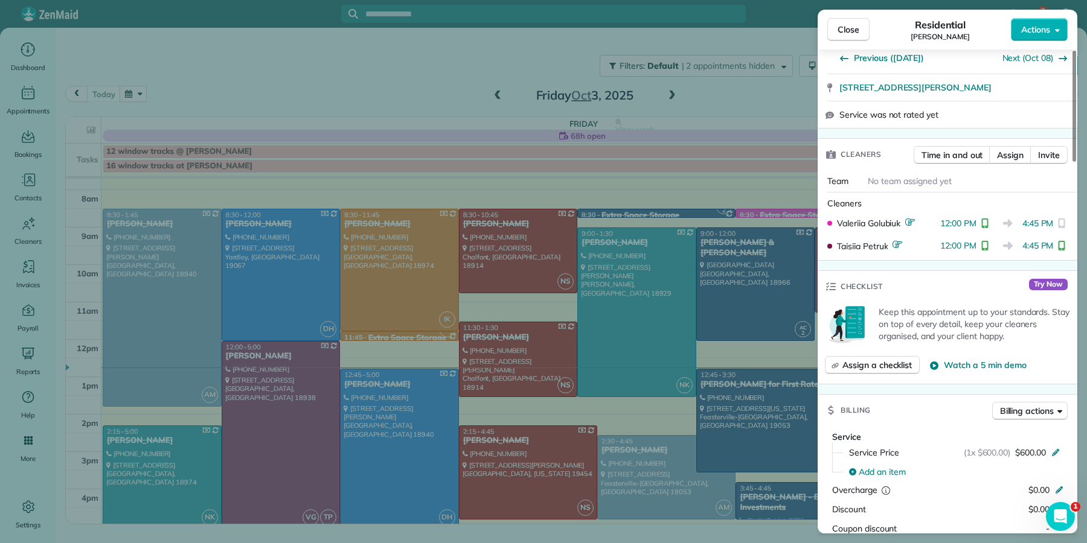
click at [863, 35] on button "Close" at bounding box center [848, 29] width 42 height 23
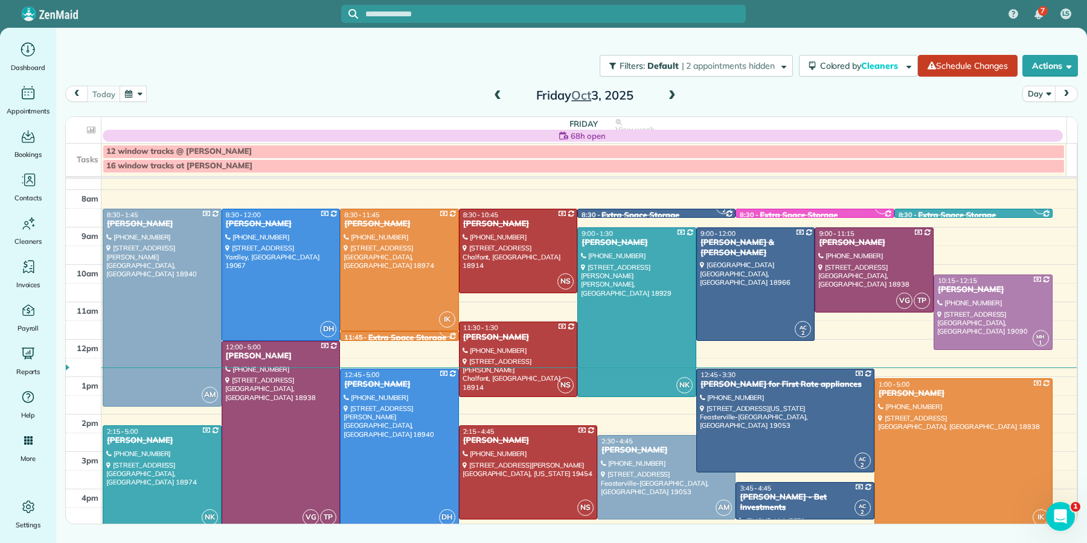
click at [495, 95] on span at bounding box center [497, 96] width 13 height 11
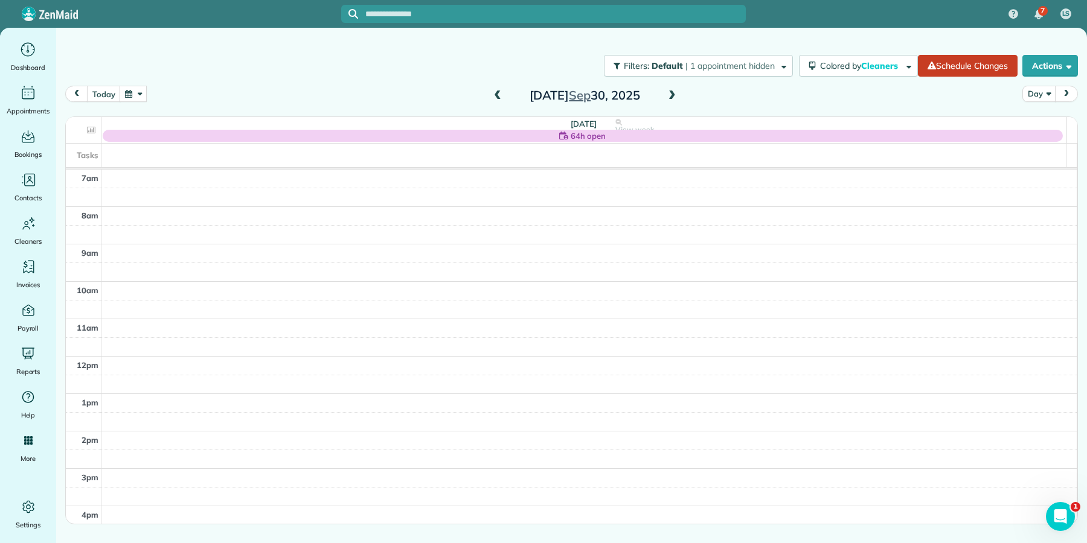
click at [499, 91] on span at bounding box center [497, 96] width 13 height 11
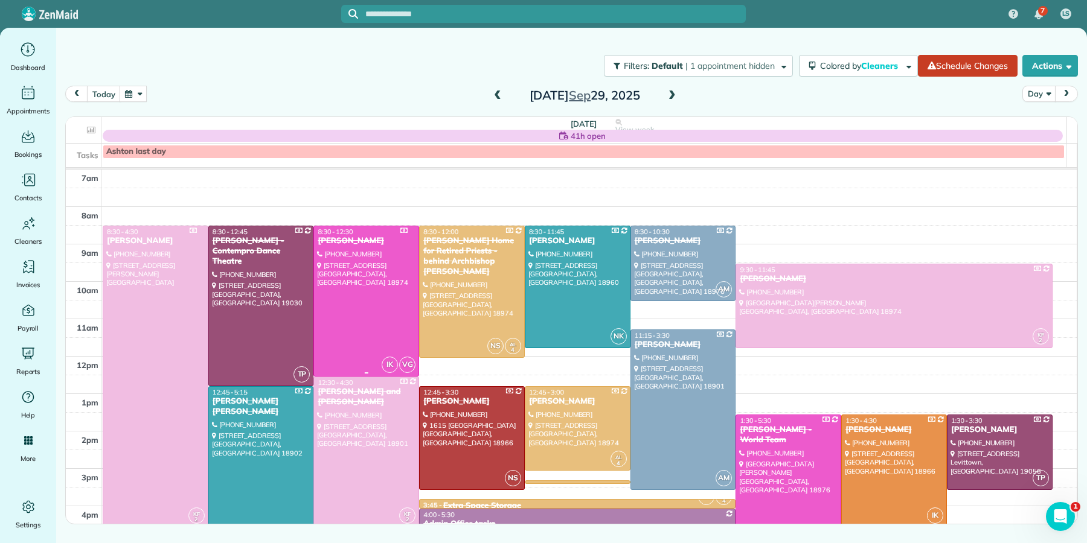
click at [339, 251] on div at bounding box center [366, 301] width 104 height 150
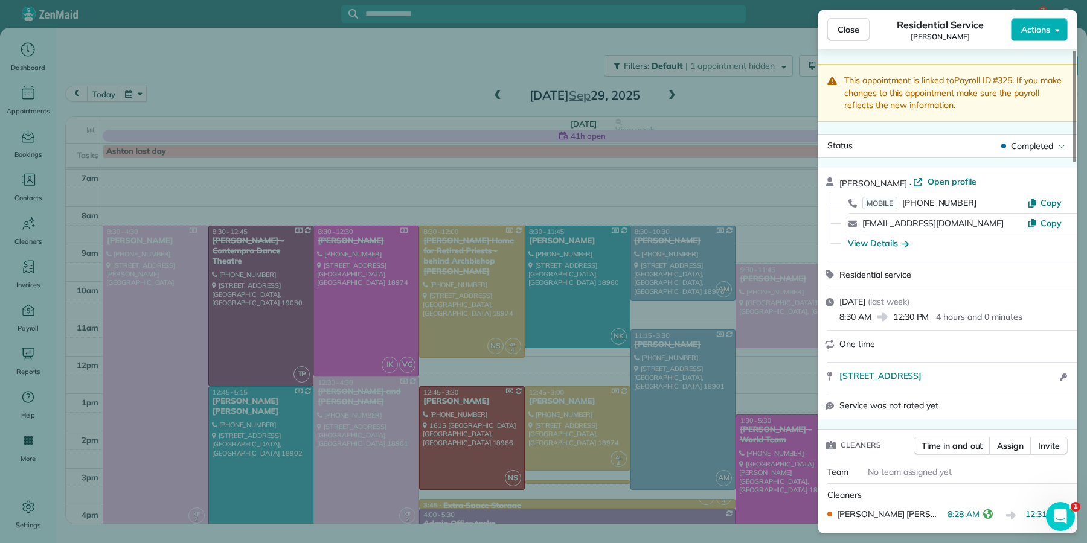
click at [842, 21] on button "Close" at bounding box center [848, 29] width 42 height 23
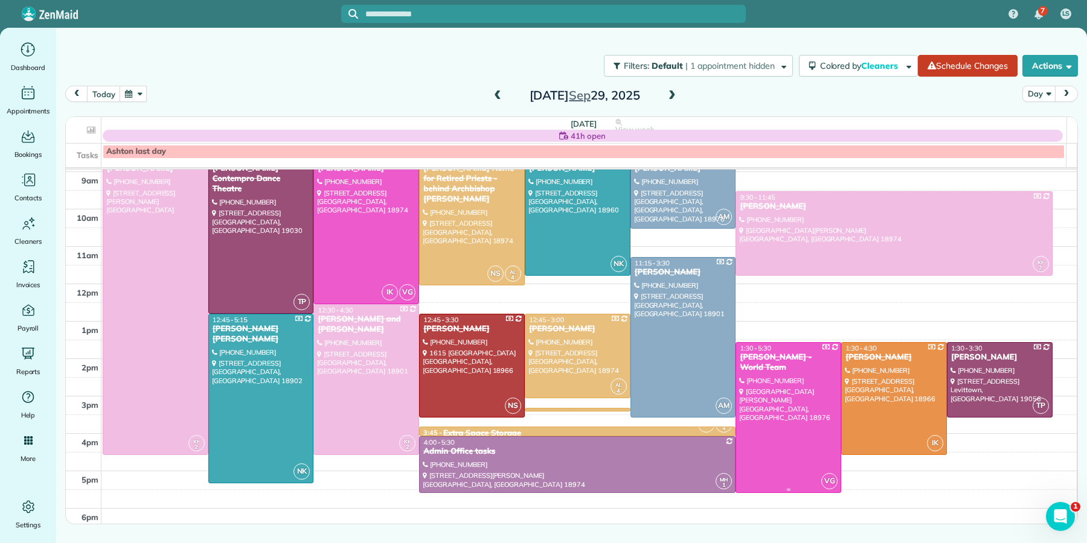
scroll to position [86, 0]
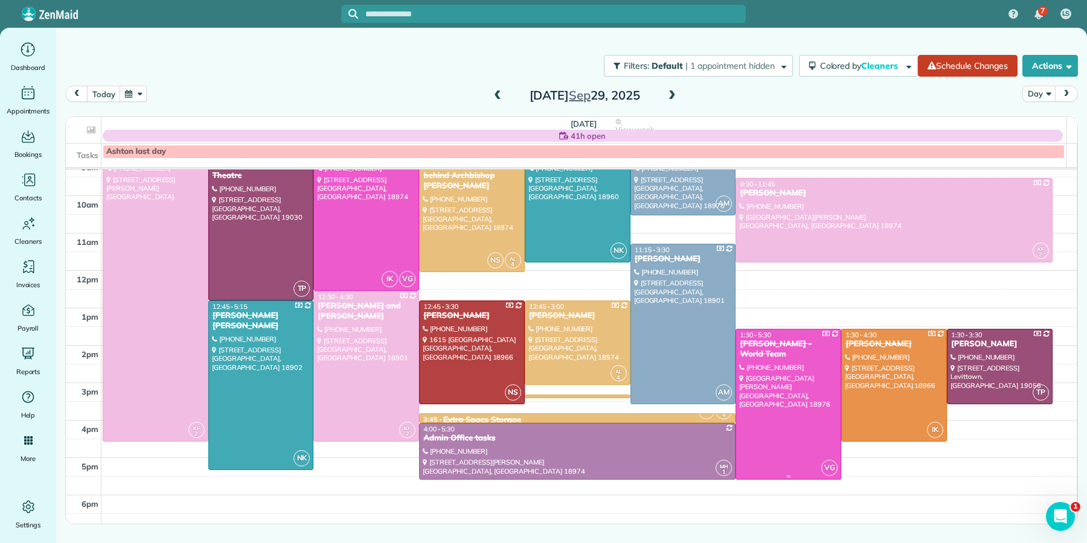
click at [773, 380] on div at bounding box center [788, 405] width 104 height 150
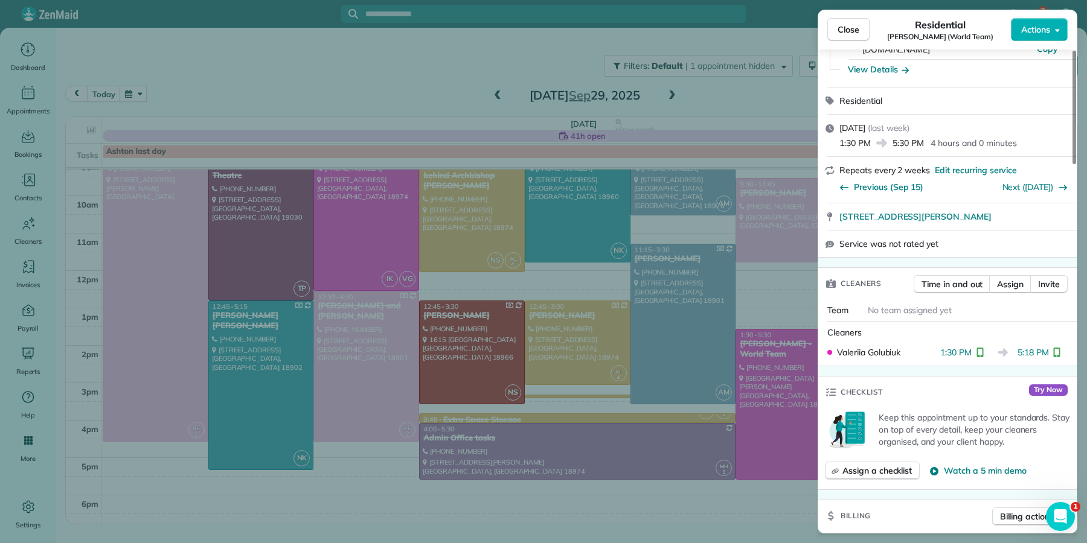
scroll to position [300, 0]
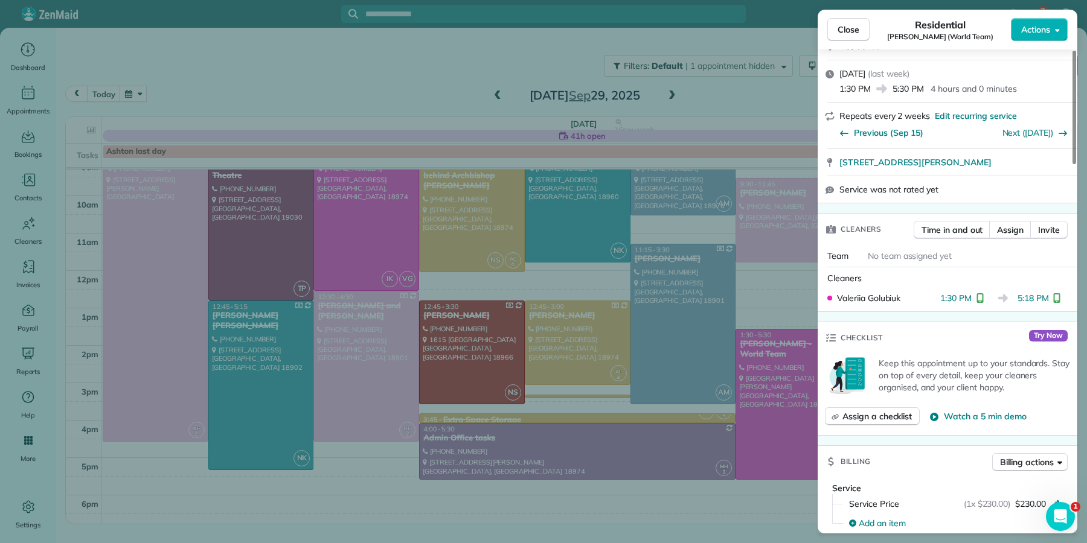
click at [841, 33] on span "Close" at bounding box center [848, 30] width 22 height 12
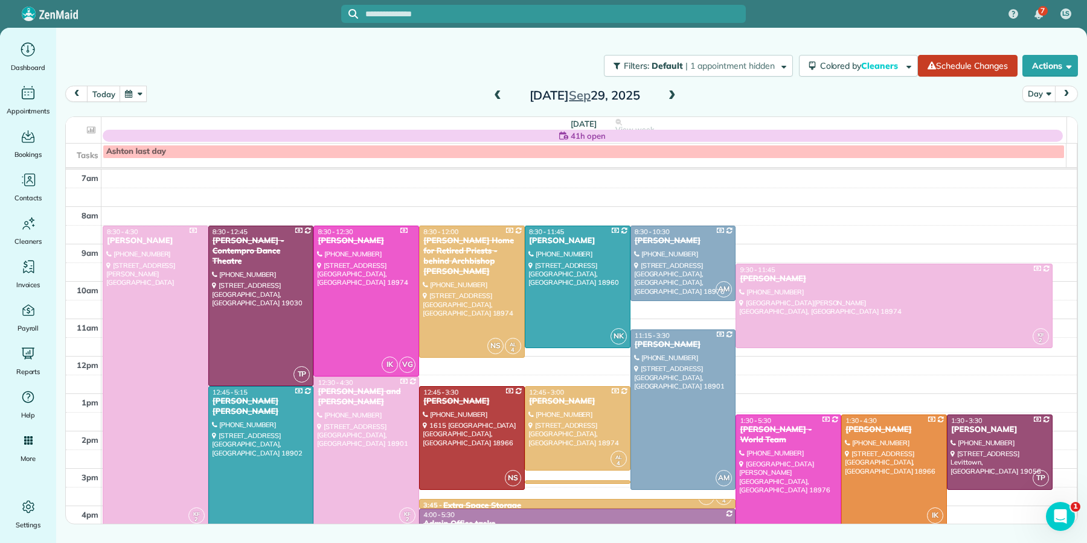
click at [673, 98] on span at bounding box center [671, 96] width 13 height 11
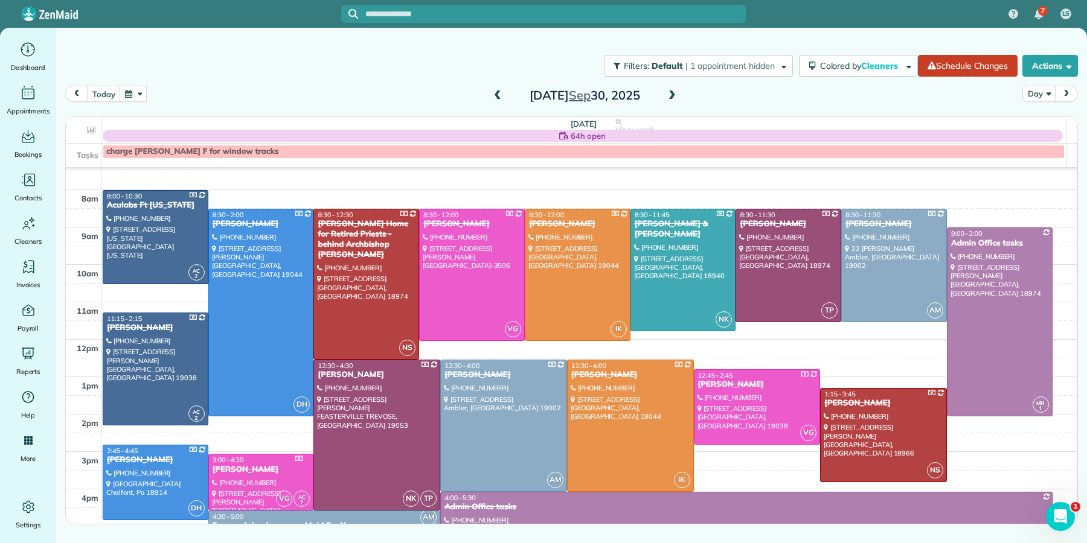
scroll to position [20, 0]
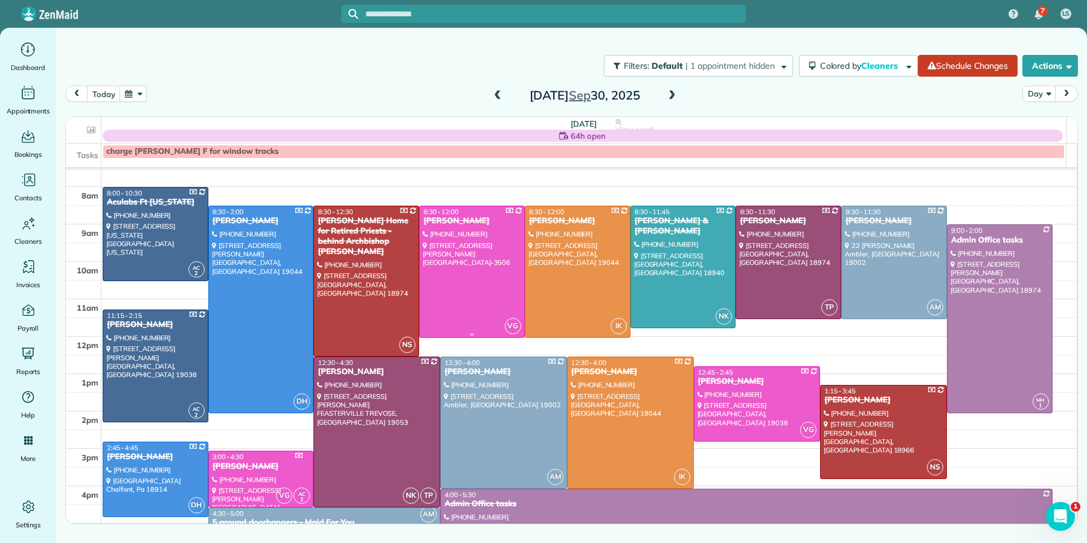
click at [449, 222] on div "[PERSON_NAME]" at bounding box center [472, 221] width 98 height 10
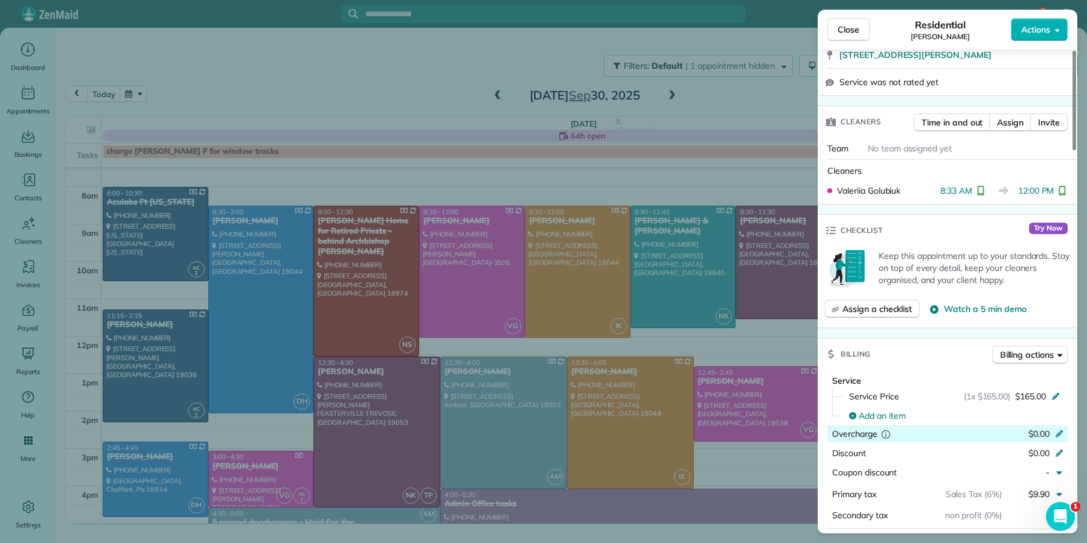
scroll to position [386, 0]
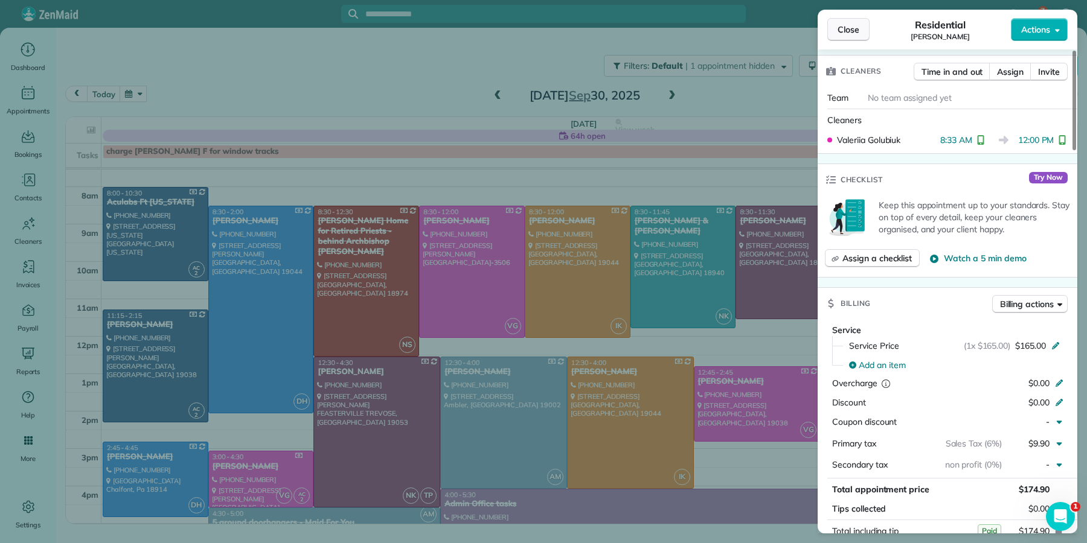
click at [841, 24] on span "Close" at bounding box center [848, 30] width 22 height 12
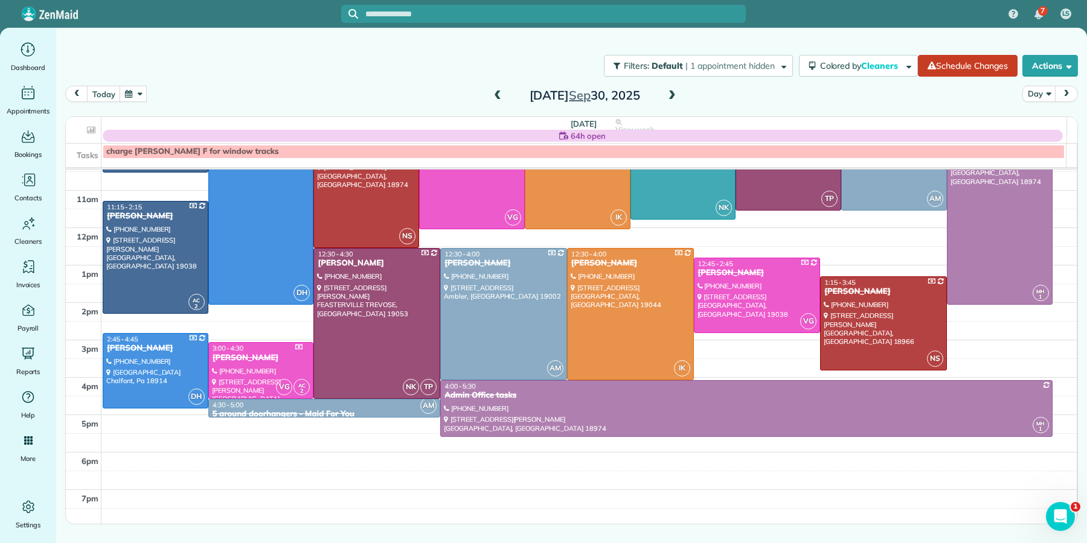
scroll to position [130, 0]
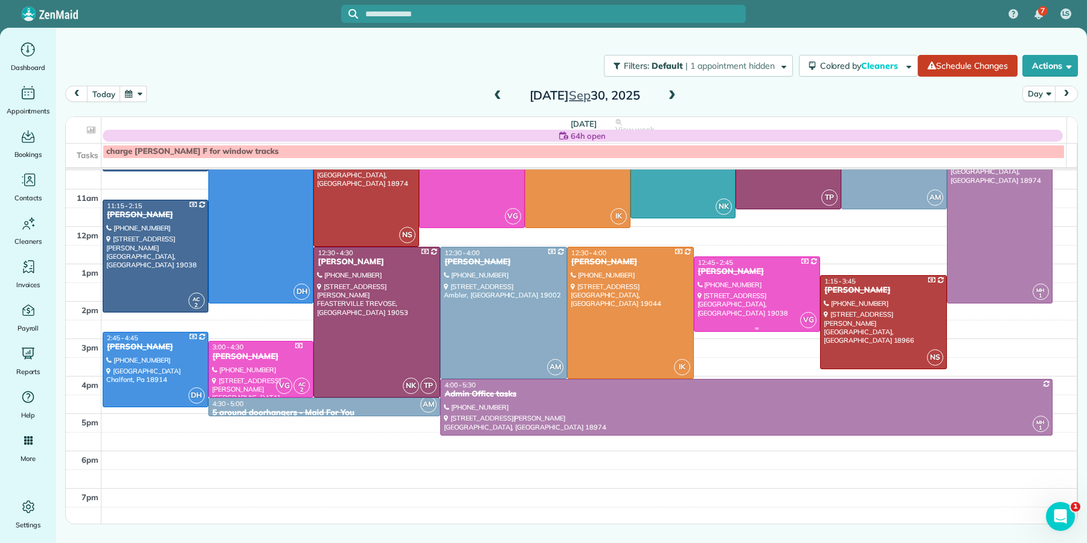
click at [709, 269] on div "[PERSON_NAME]" at bounding box center [757, 272] width 120 height 10
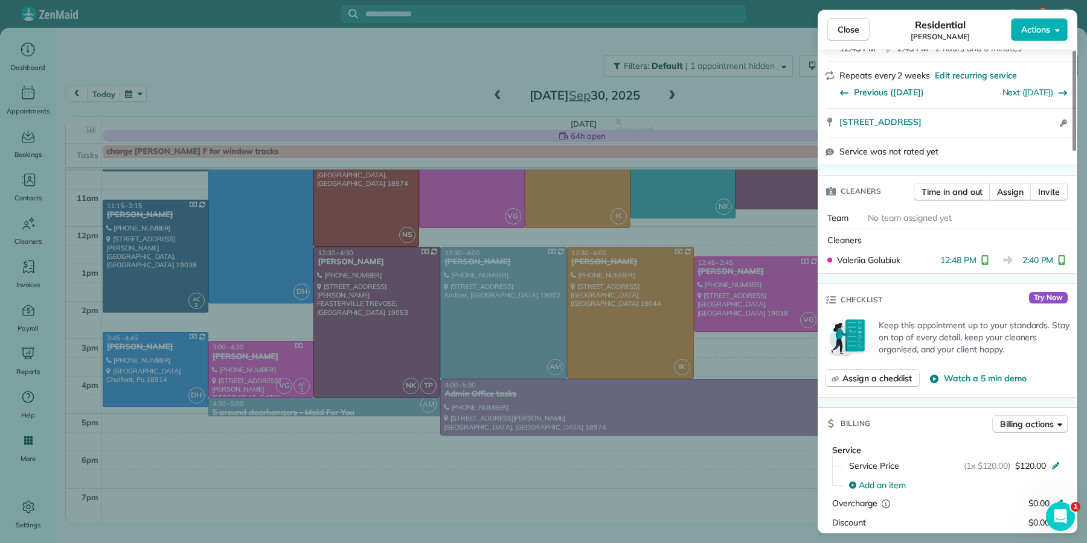
scroll to position [350, 0]
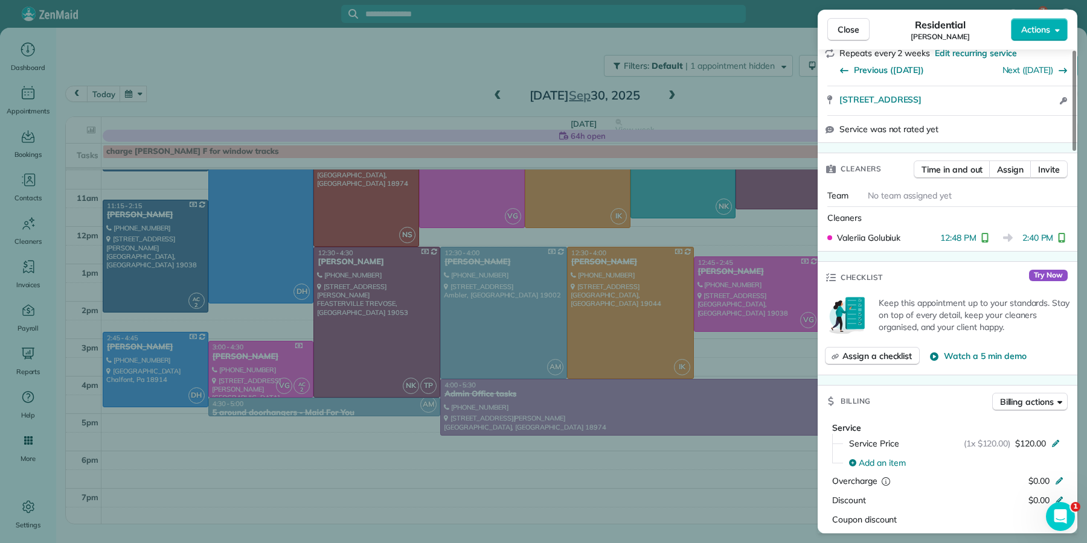
drag, startPoint x: 861, startPoint y: 23, endPoint x: 844, endPoint y: 40, distance: 24.3
click at [861, 23] on button "Close" at bounding box center [848, 29] width 42 height 23
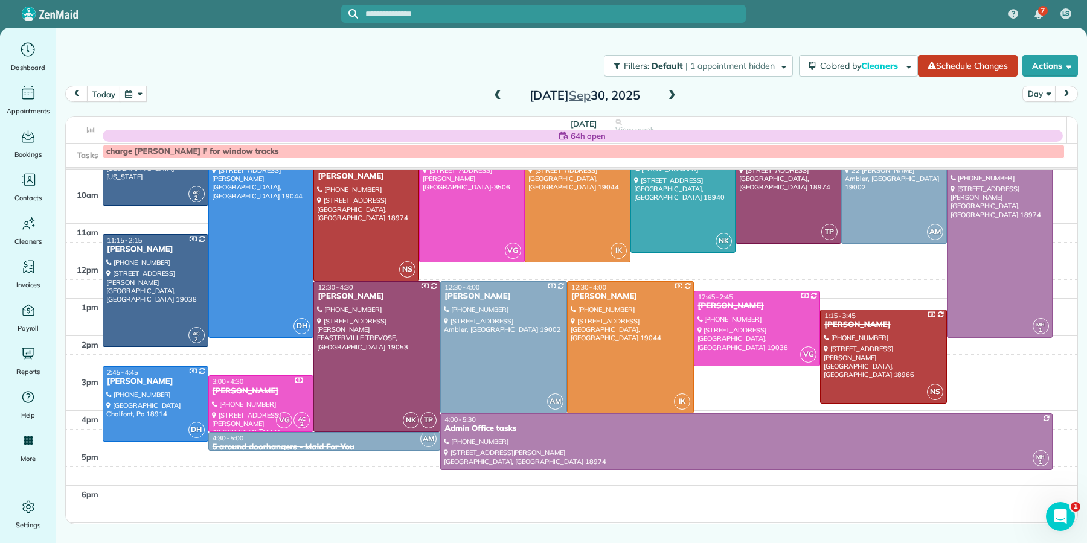
scroll to position [98, 0]
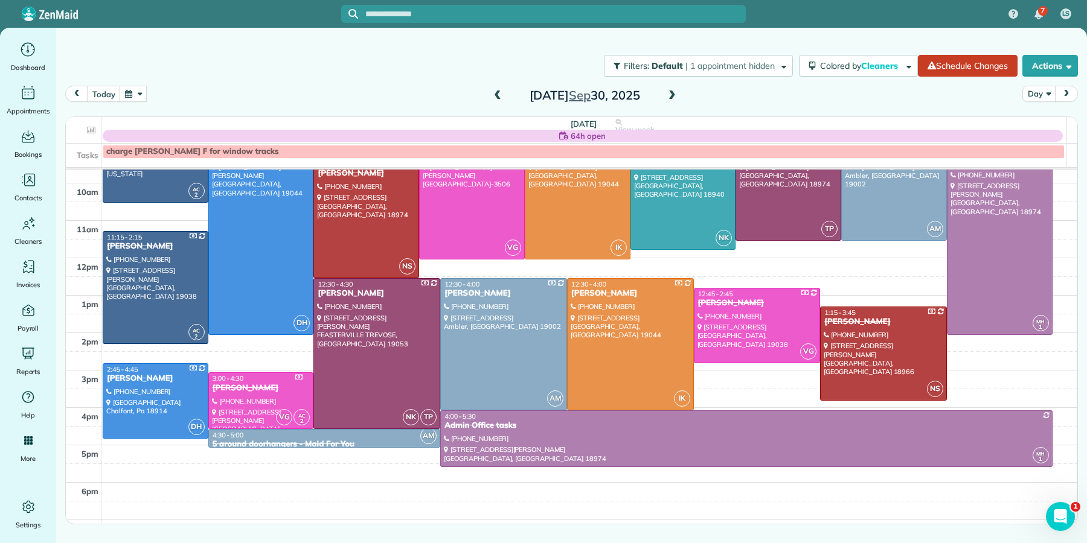
click at [665, 97] on span at bounding box center [671, 96] width 13 height 11
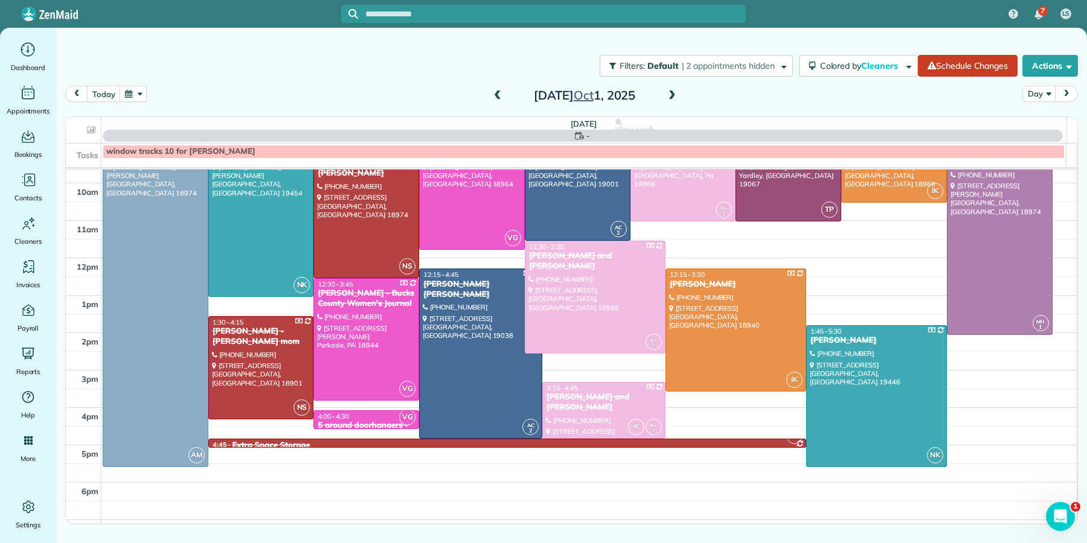
scroll to position [0, 0]
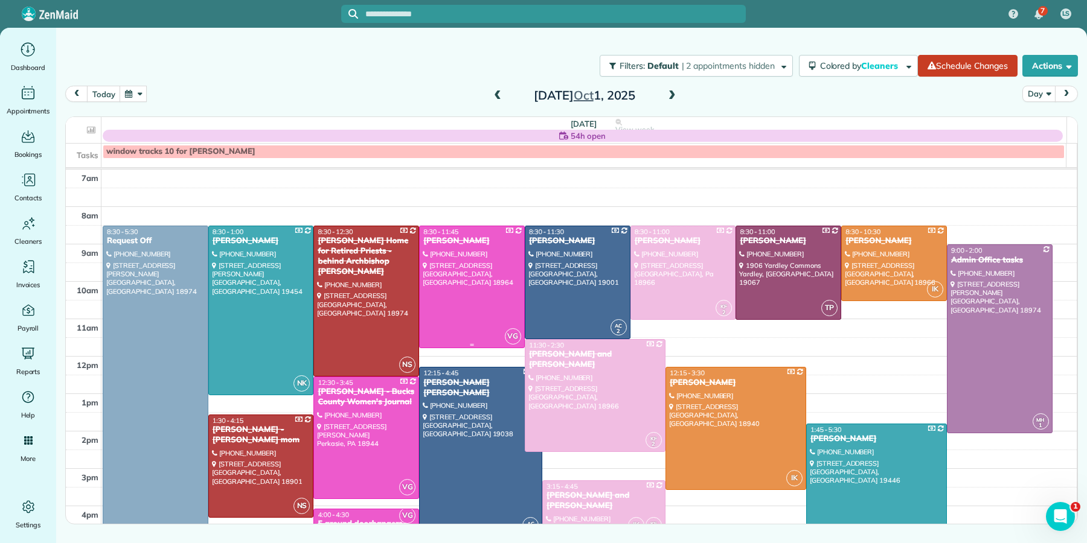
click at [446, 232] on span "8:30 - 11:45" at bounding box center [440, 232] width 35 height 8
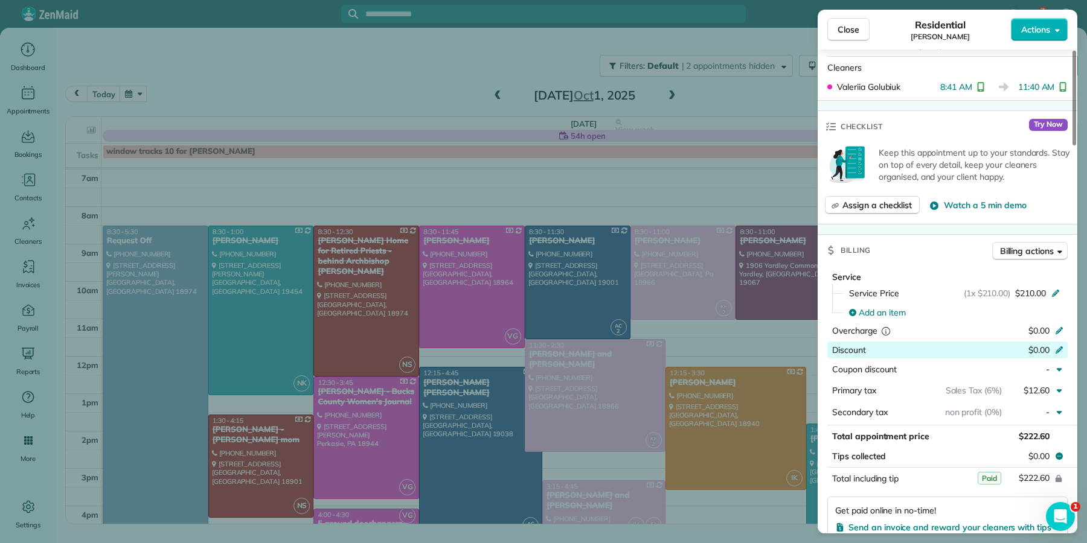
scroll to position [456, 0]
drag, startPoint x: 838, startPoint y: 34, endPoint x: 819, endPoint y: 62, distance: 34.0
click at [838, 35] on span "Close" at bounding box center [848, 30] width 22 height 12
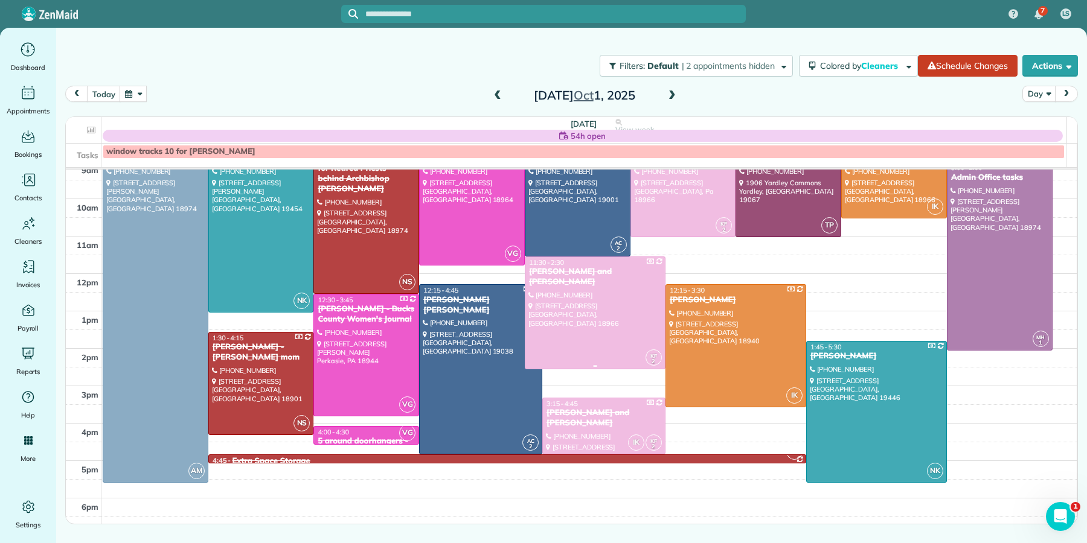
scroll to position [88, 0]
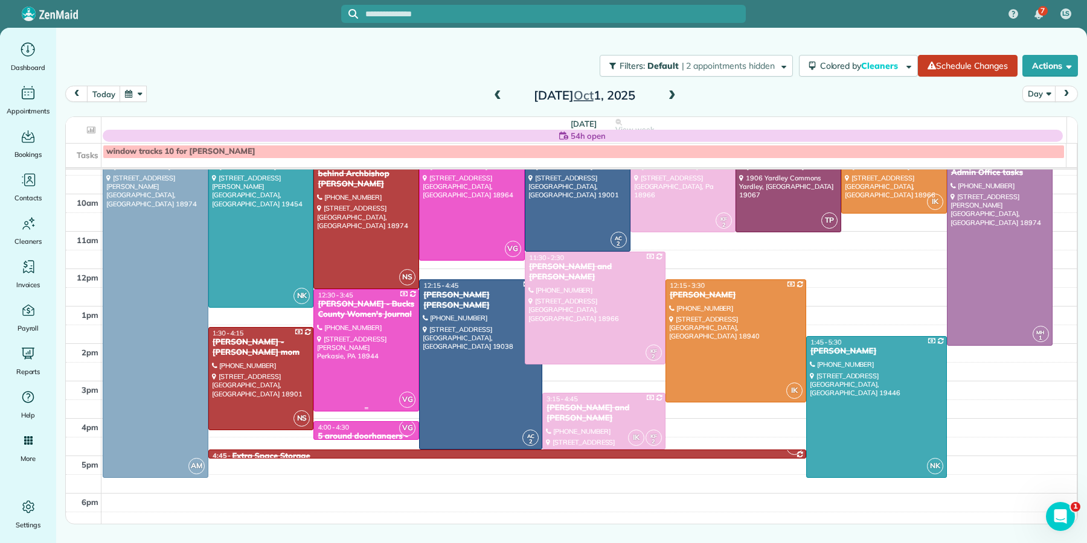
click at [363, 306] on div "[PERSON_NAME] - Bucks County Women's Journal" at bounding box center [366, 309] width 98 height 21
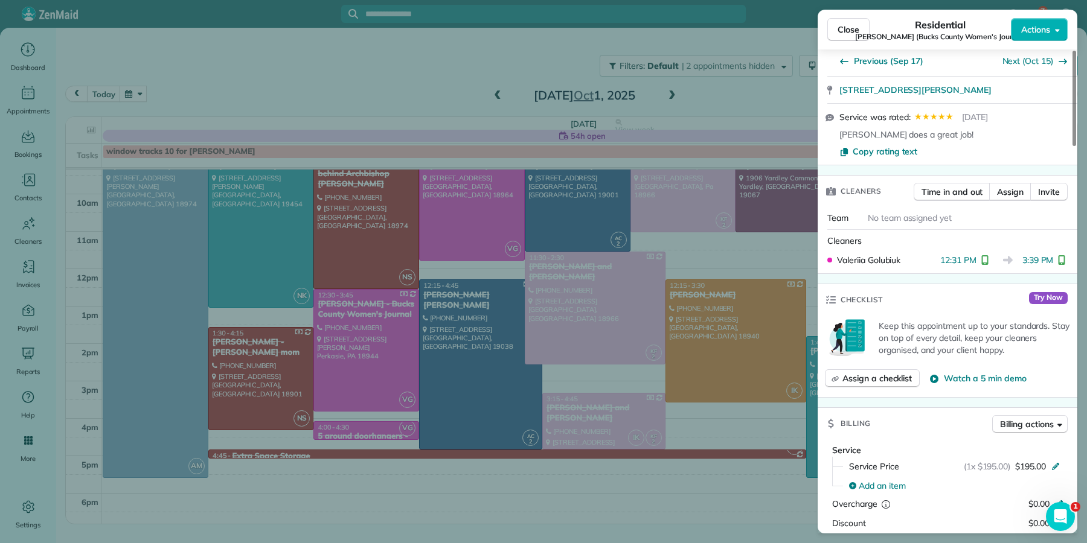
scroll to position [408, 0]
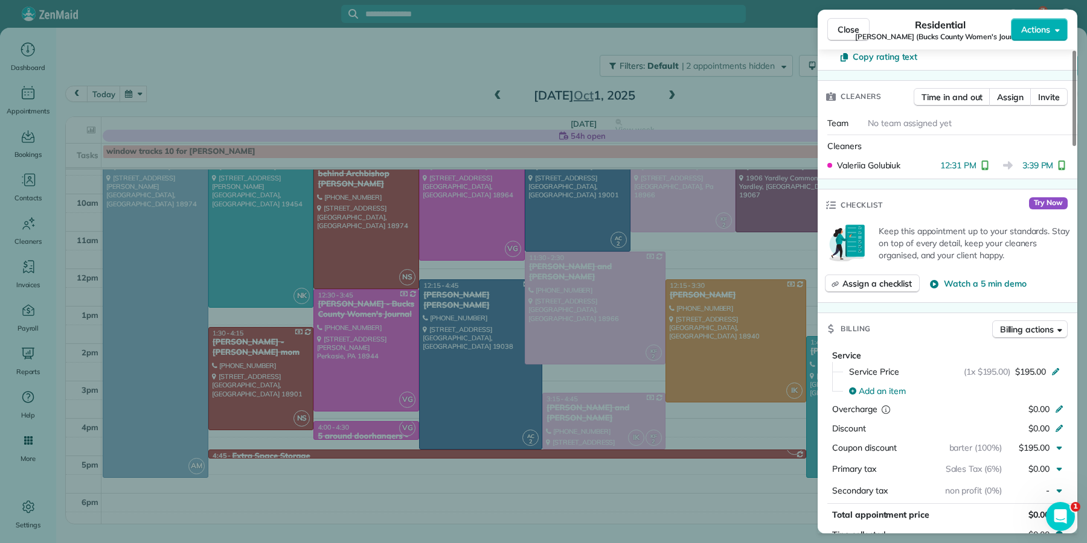
click at [848, 20] on button "Close" at bounding box center [848, 29] width 42 height 23
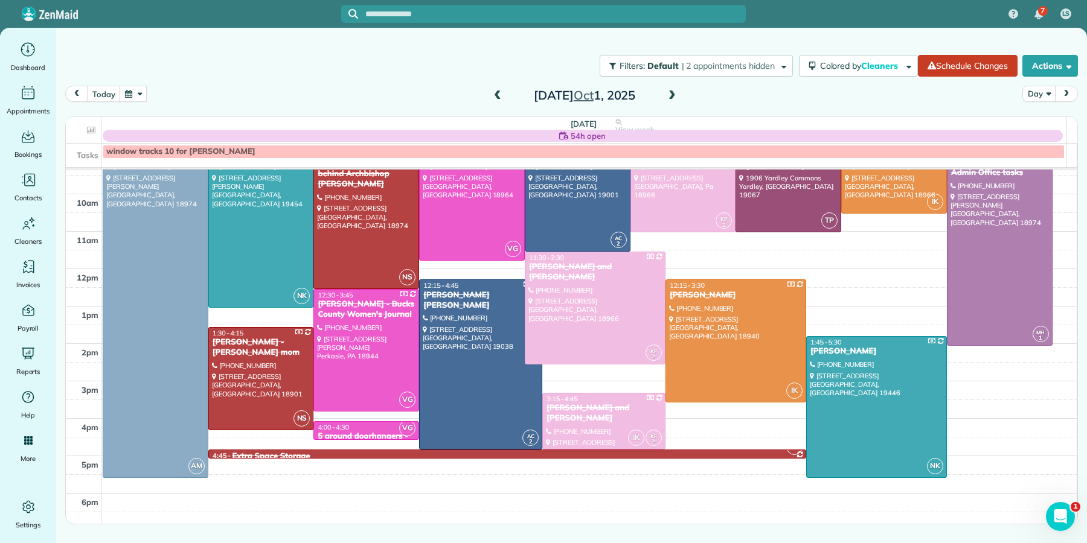
click at [354, 432] on div "5 around doorhangers - Maid For You" at bounding box center [366, 442] width 98 height 21
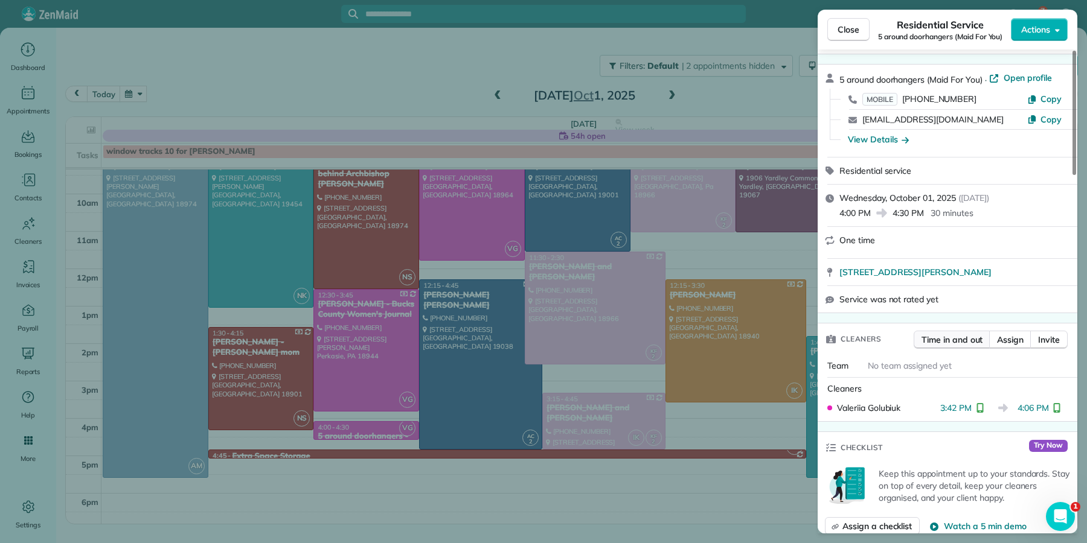
scroll to position [199, 0]
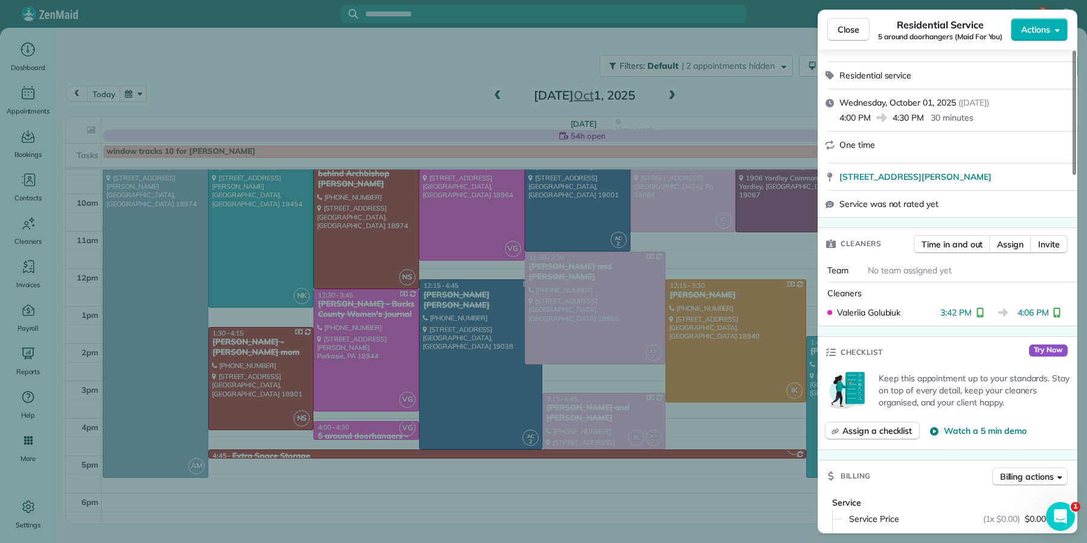
drag, startPoint x: 857, startPoint y: 30, endPoint x: 853, endPoint y: 68, distance: 37.7
click at [857, 30] on span "Close" at bounding box center [848, 30] width 22 height 12
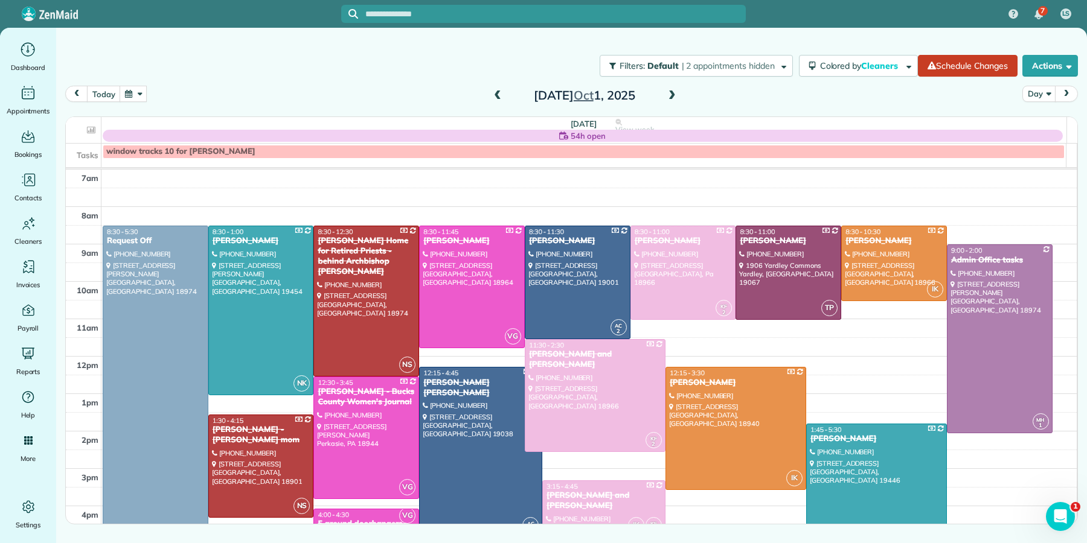
click at [676, 86] on div "Filters: Default | 2 appointments hidden Colored by Cleaners Color by Cleaner C…" at bounding box center [571, 256] width 1031 height 456
click at [672, 98] on span at bounding box center [671, 96] width 13 height 11
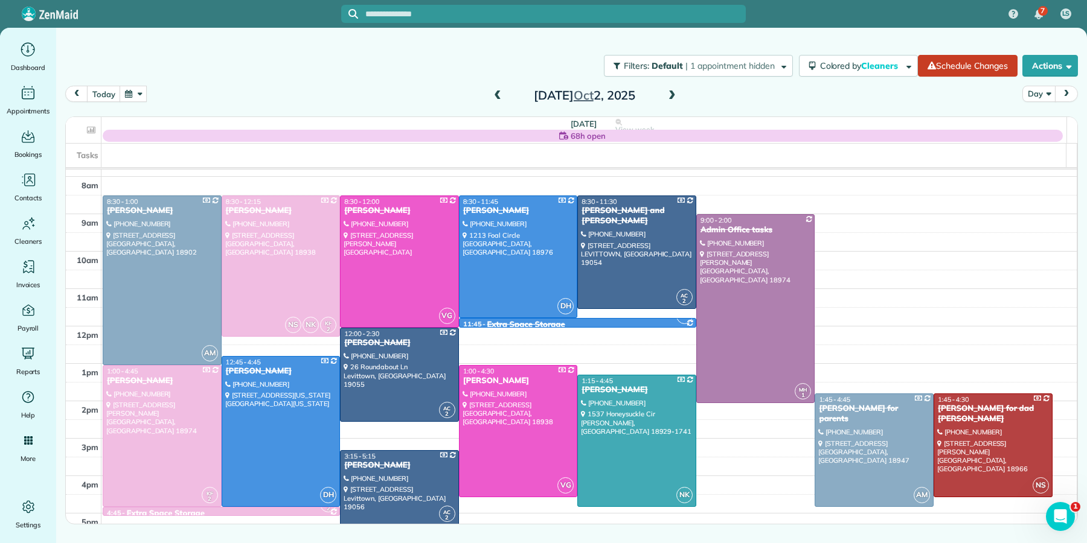
scroll to position [46, 0]
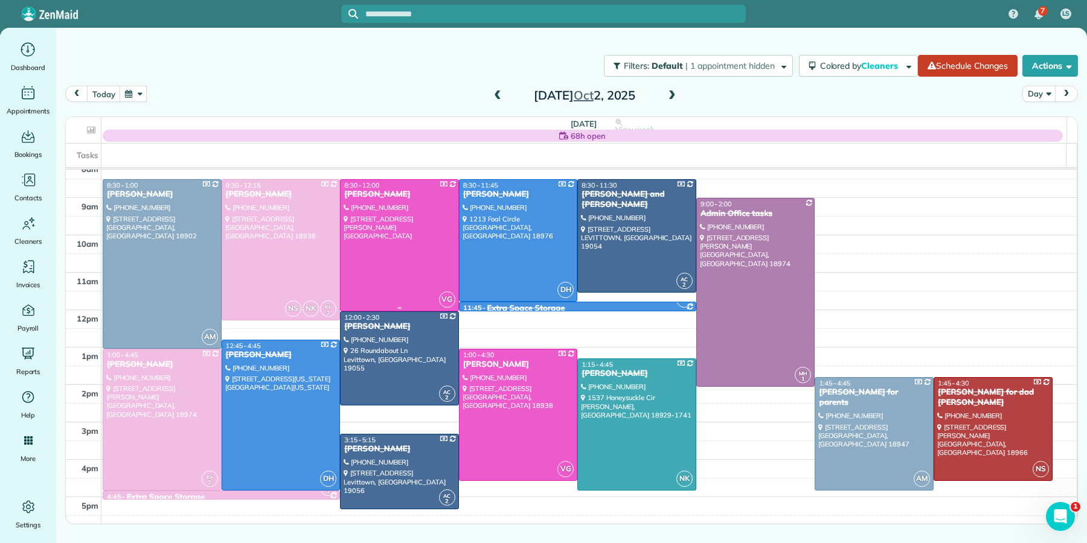
click at [399, 194] on div "[PERSON_NAME]" at bounding box center [400, 195] width 112 height 10
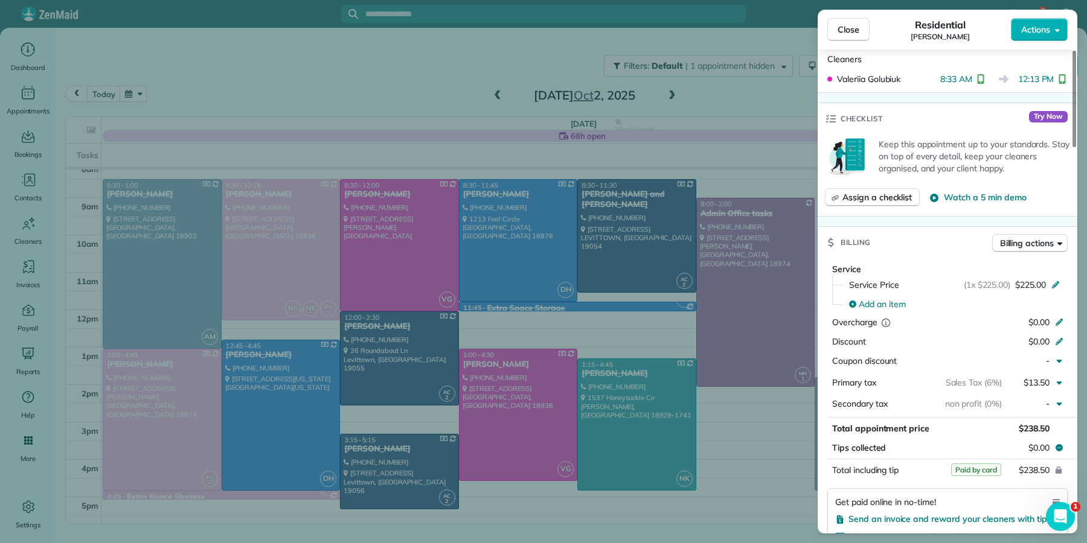
scroll to position [481, 0]
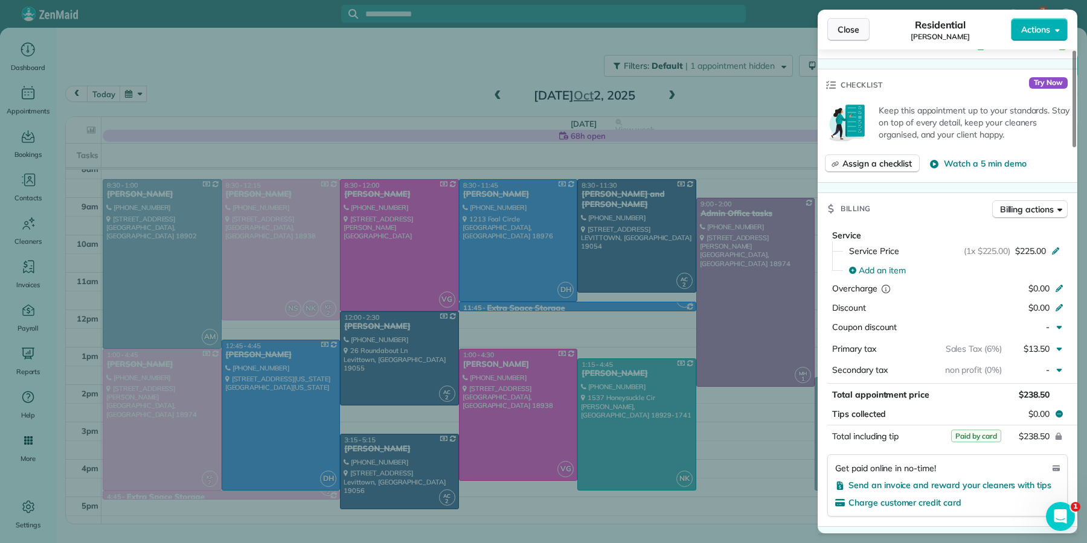
click at [854, 31] on span "Close" at bounding box center [848, 30] width 22 height 12
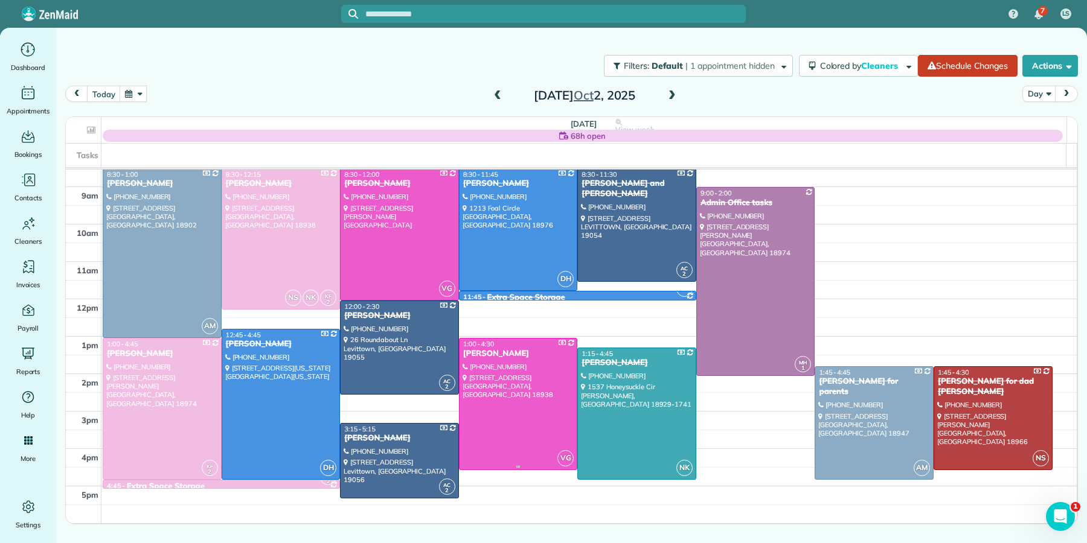
scroll to position [71, 0]
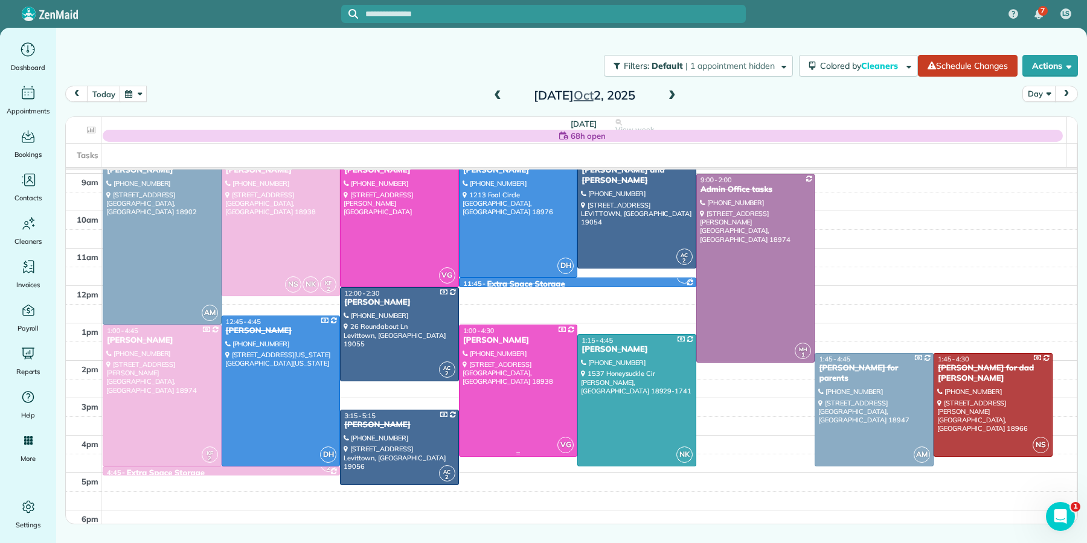
click at [504, 335] on div "1:00 - 4:30" at bounding box center [519, 331] width 112 height 8
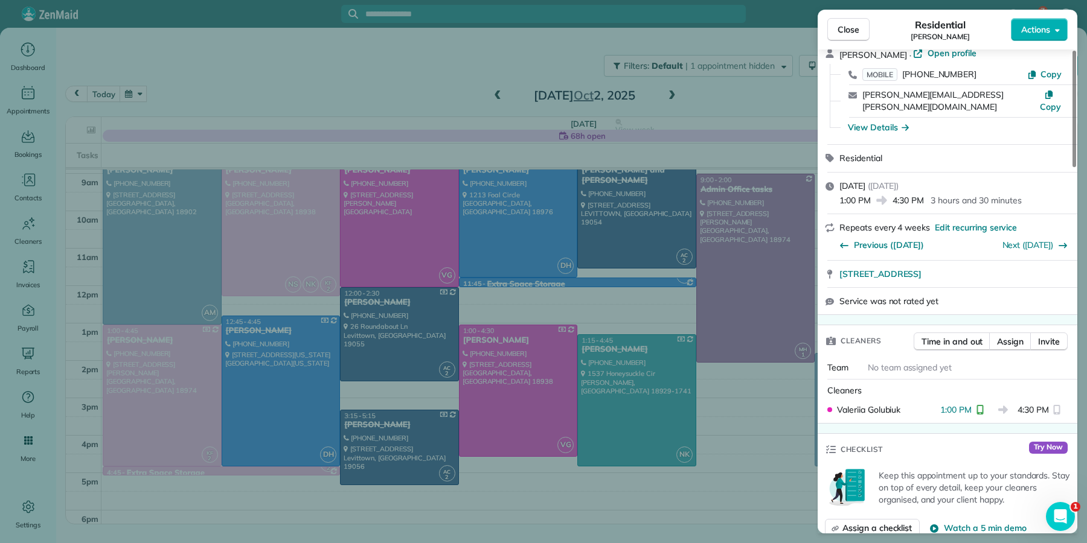
scroll to position [245, 0]
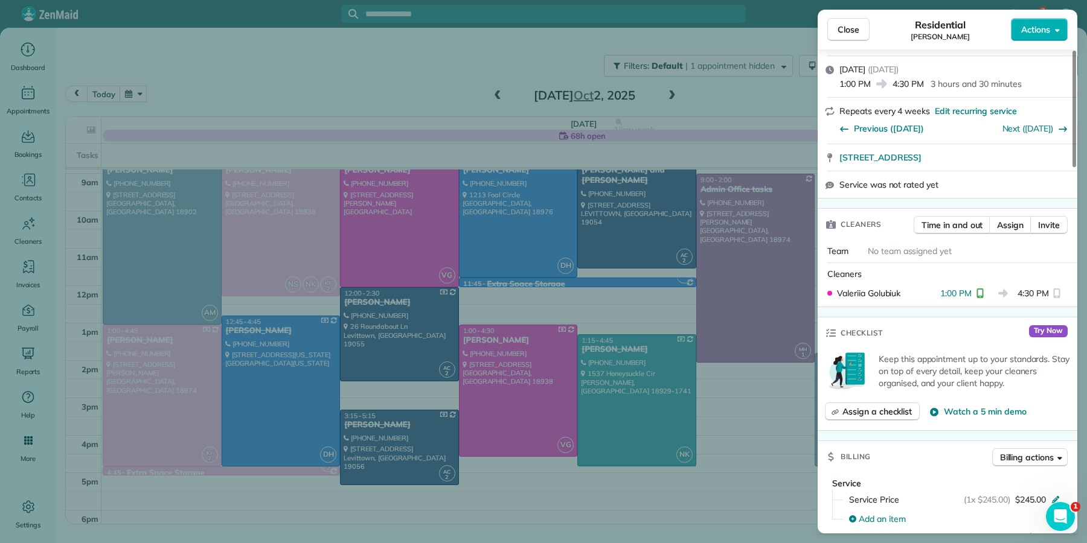
click at [851, 32] on span "Close" at bounding box center [848, 30] width 22 height 12
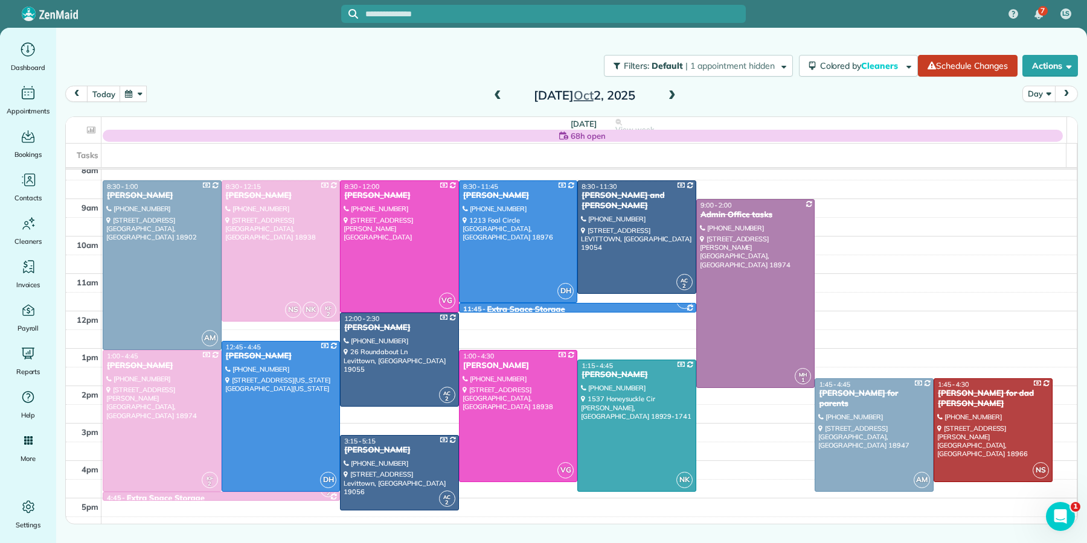
scroll to position [42, 0]
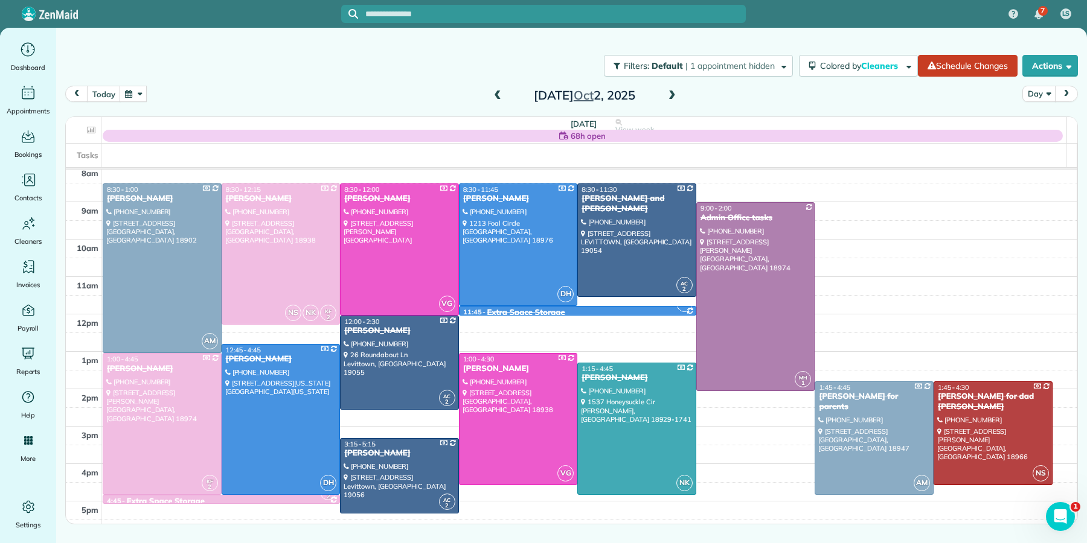
click at [674, 99] on span at bounding box center [671, 96] width 13 height 11
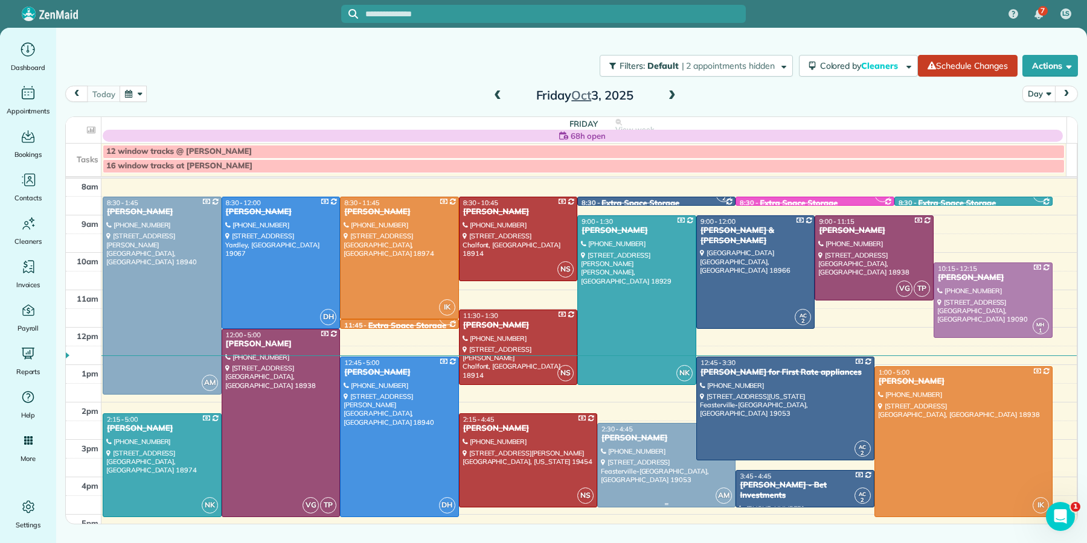
scroll to position [41, 0]
